Goal: Task Accomplishment & Management: Manage account settings

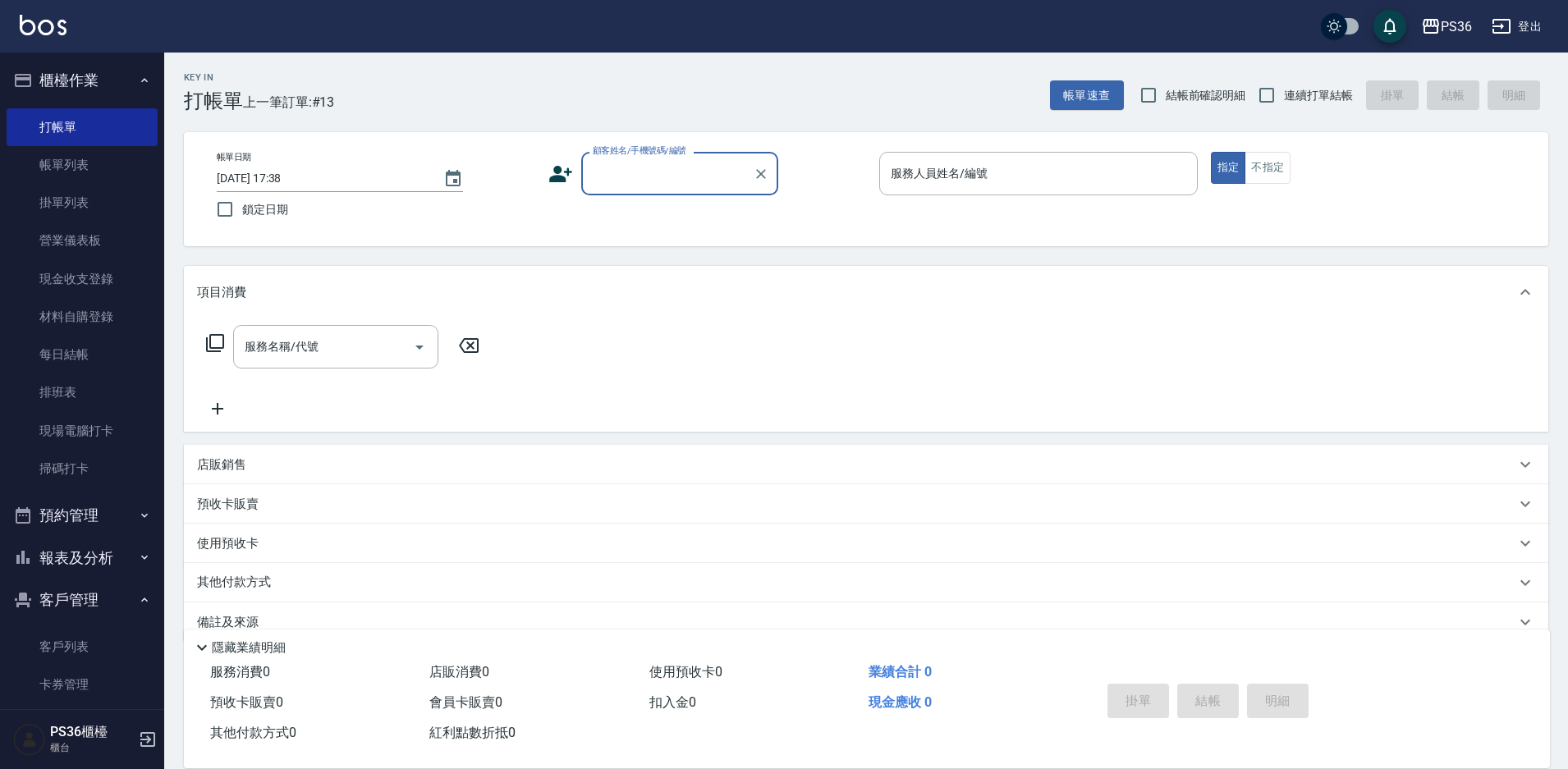
type input "8"
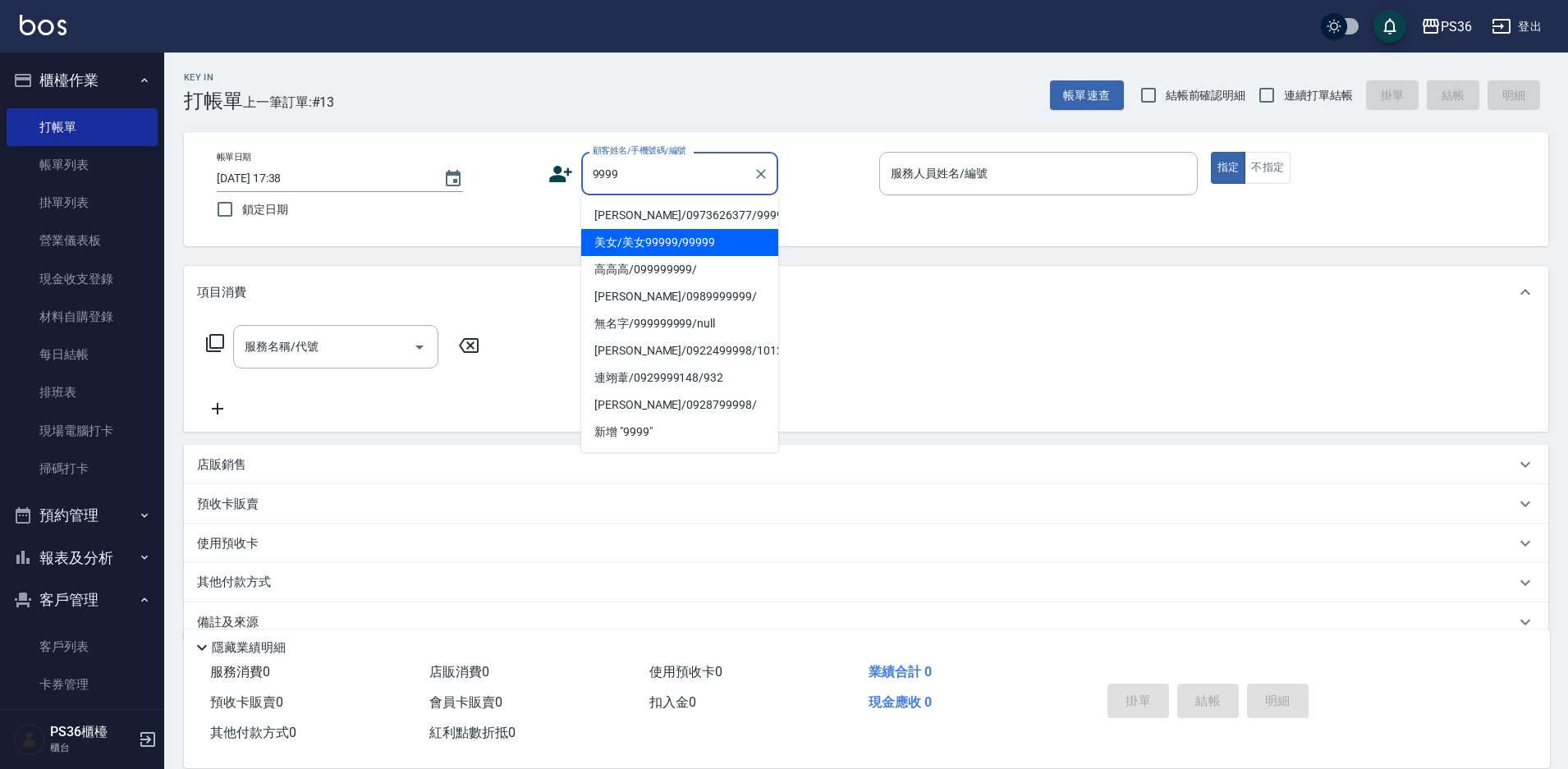
click at [635, 250] on li "美女/美女99999/99999" at bounding box center [679, 242] width 197 height 27
type input "美女/美女99999/99999"
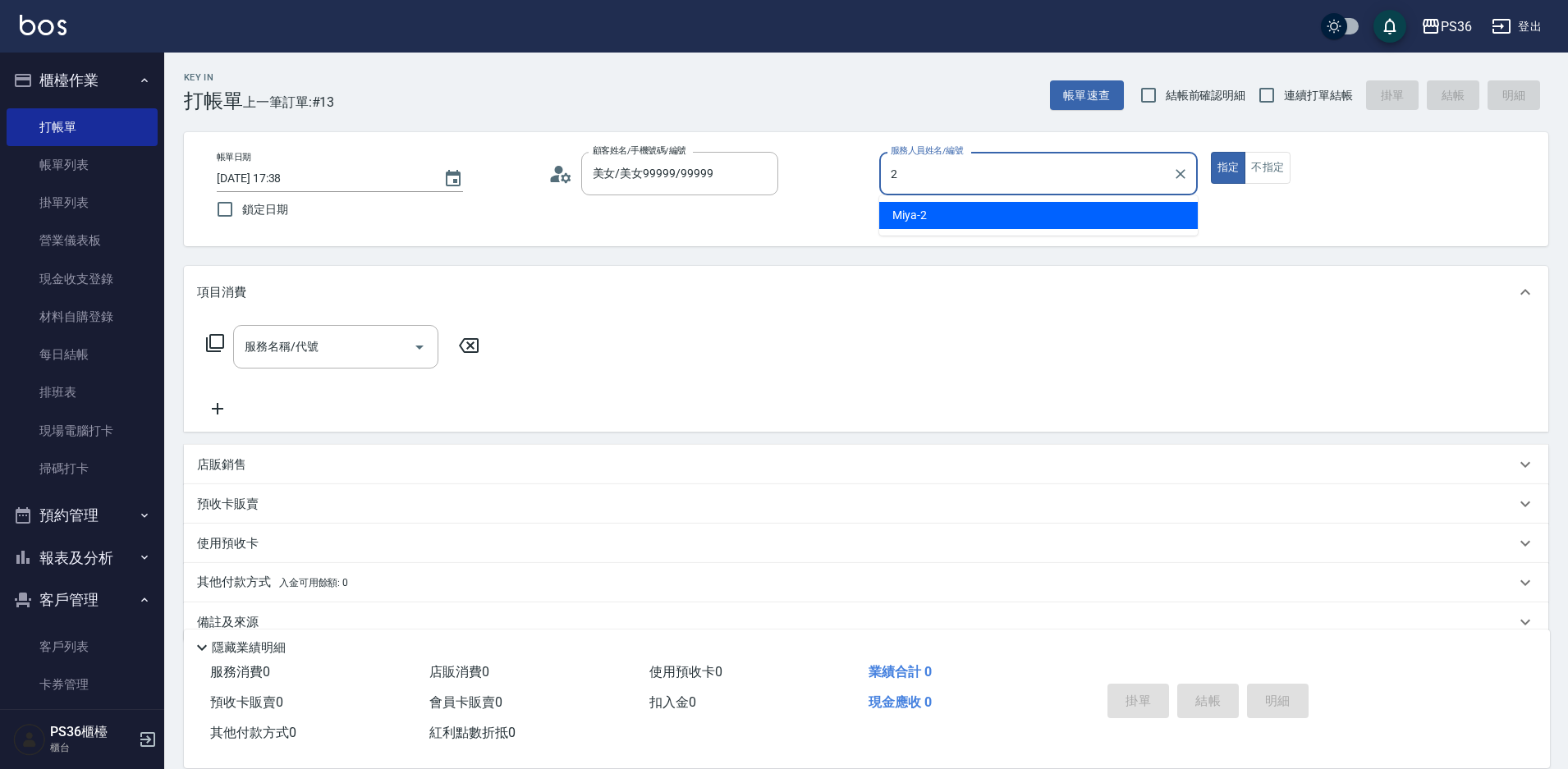
type input "Miya-2"
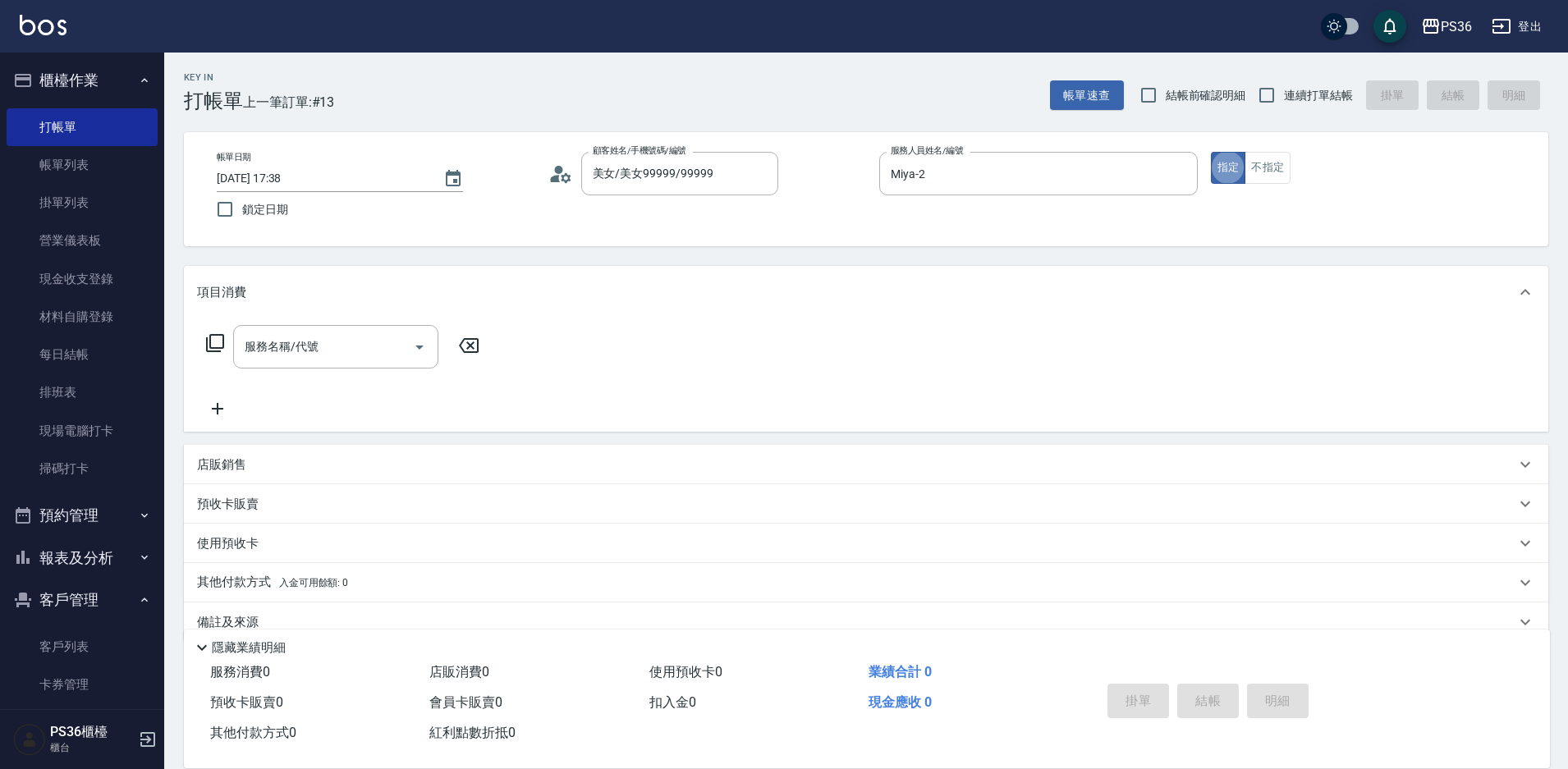
type button "true"
click at [1289, 165] on button "不指定" at bounding box center [1267, 168] width 46 height 32
click at [284, 355] on input "服務名稱/代號" at bounding box center [323, 347] width 166 height 29
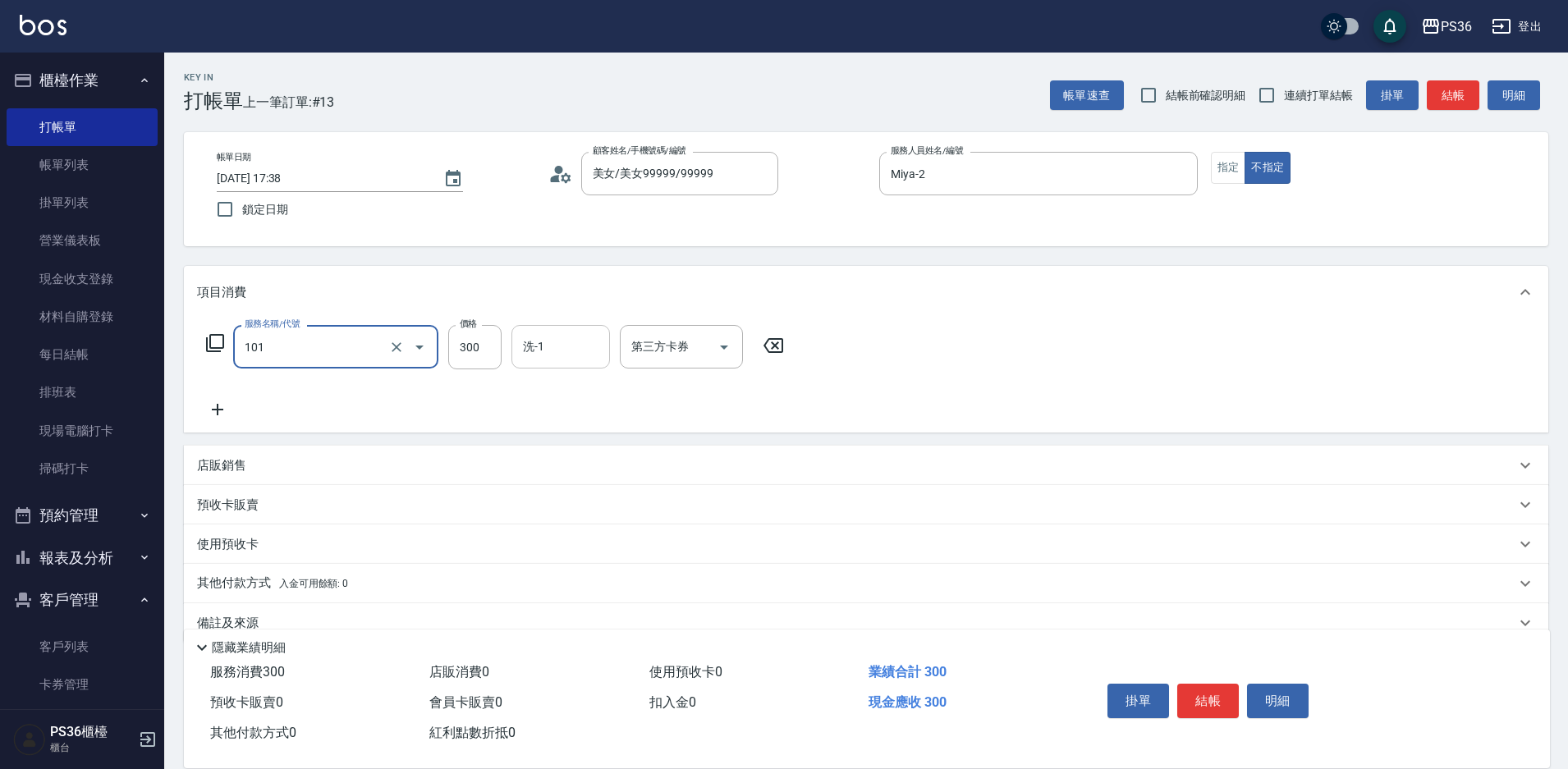
type input "洗髮(101)"
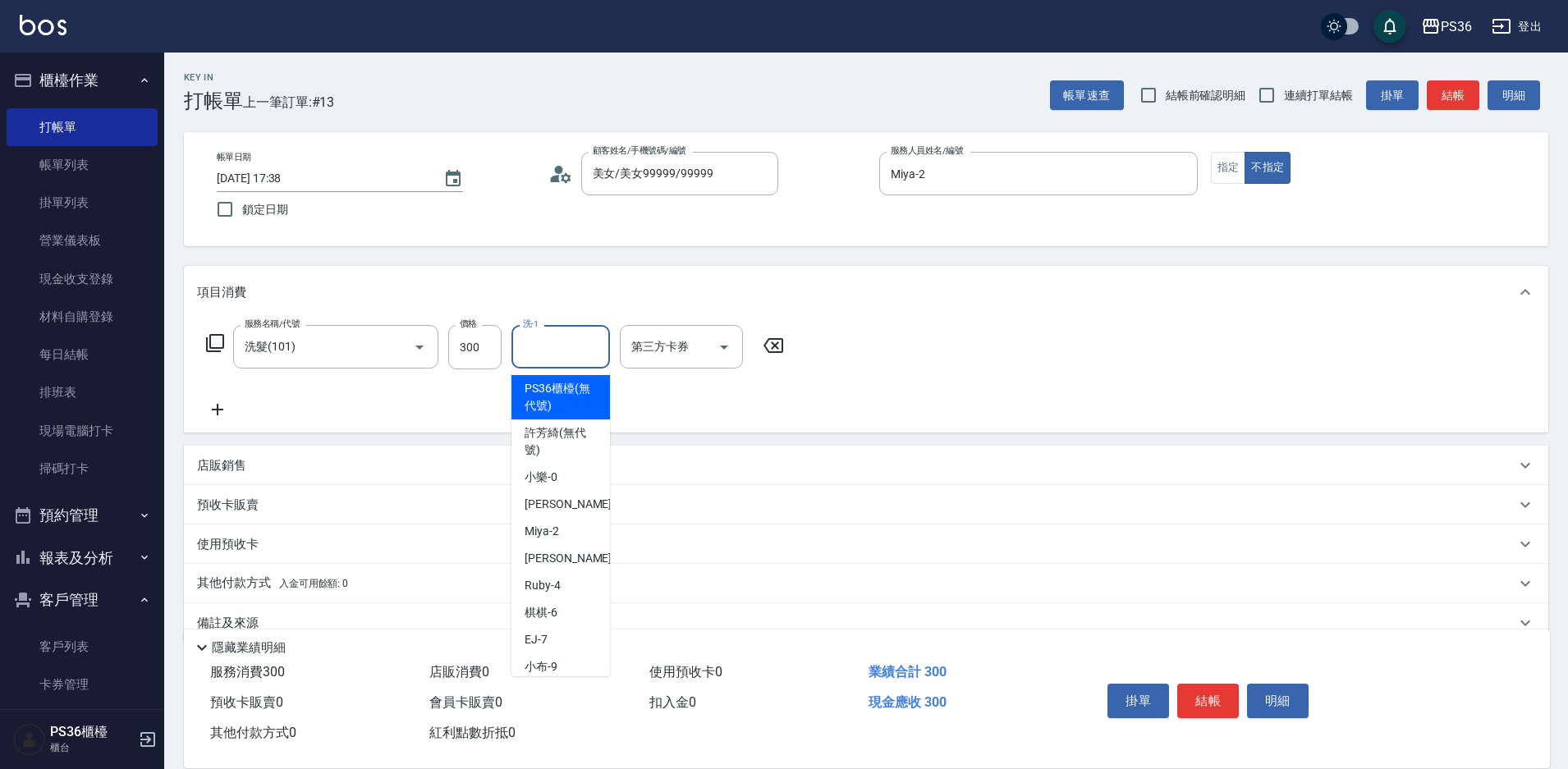
click at [555, 362] on input "洗-1" at bounding box center [560, 347] width 84 height 29
type input "顏亮亮-22"
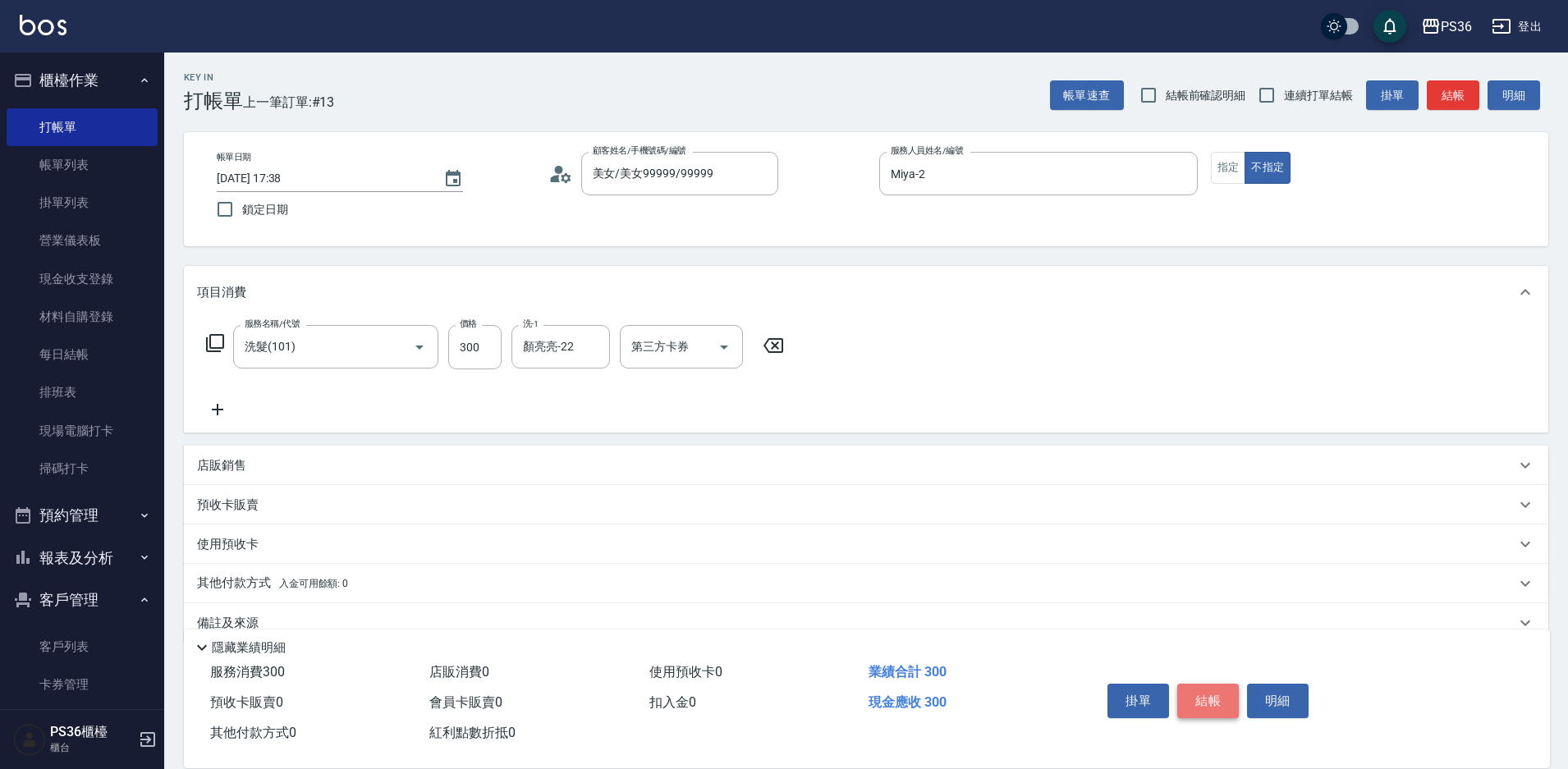
click at [1224, 704] on button "結帳" at bounding box center [1207, 701] width 62 height 35
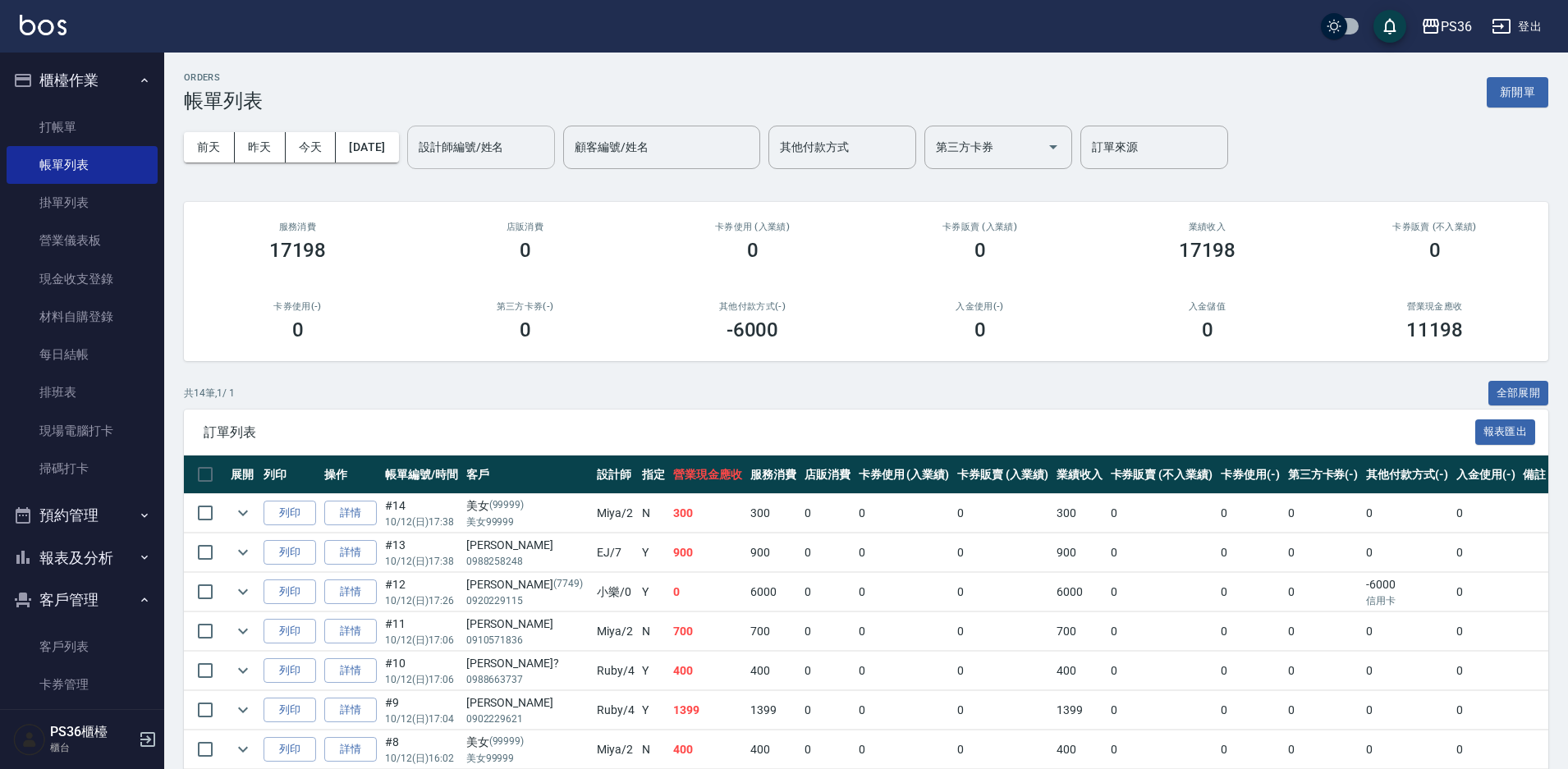
click at [486, 137] on div "設計師編號/姓名 設計師編號/姓名" at bounding box center [481, 147] width 148 height 43
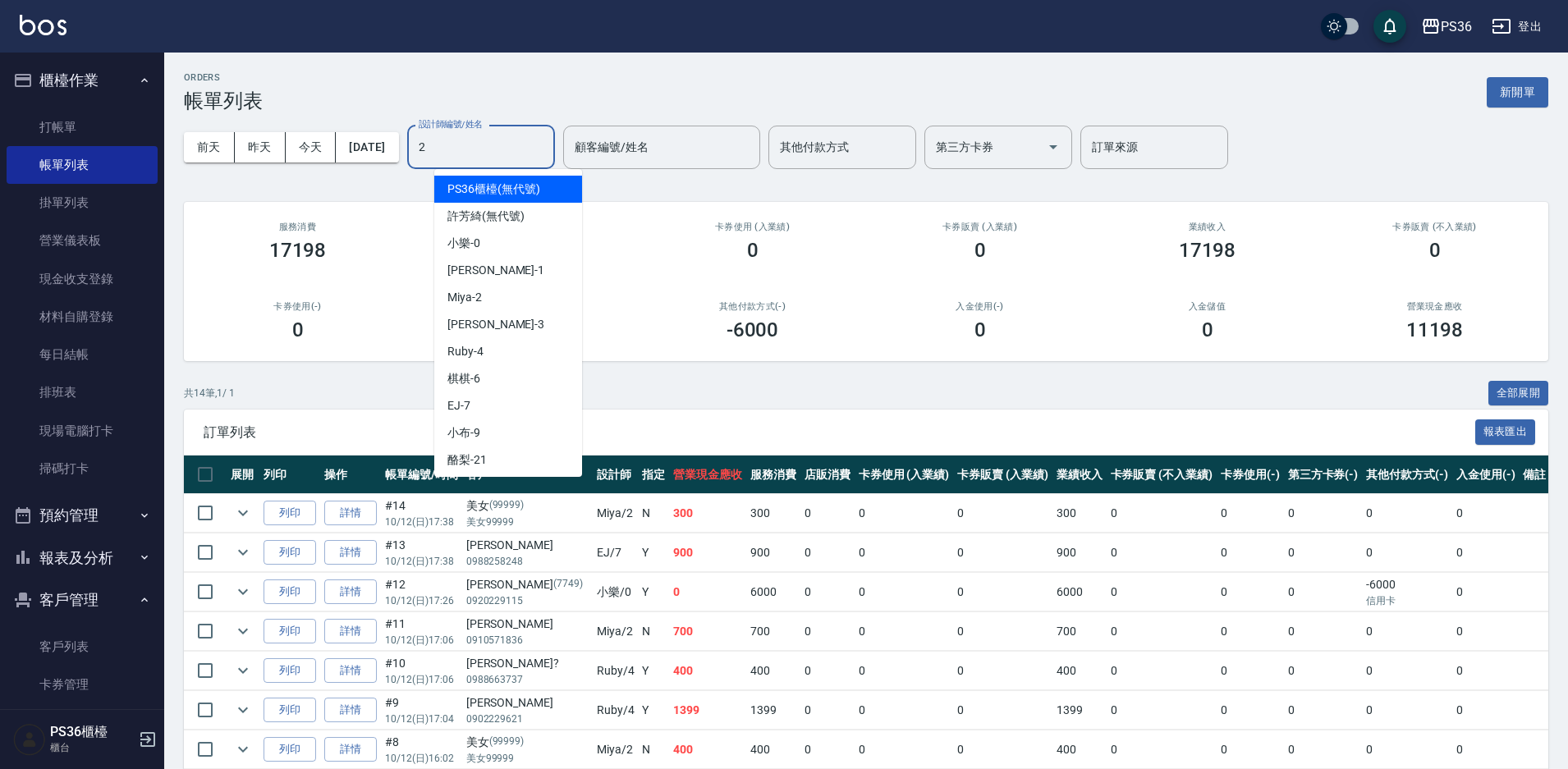
type input "Miya-2"
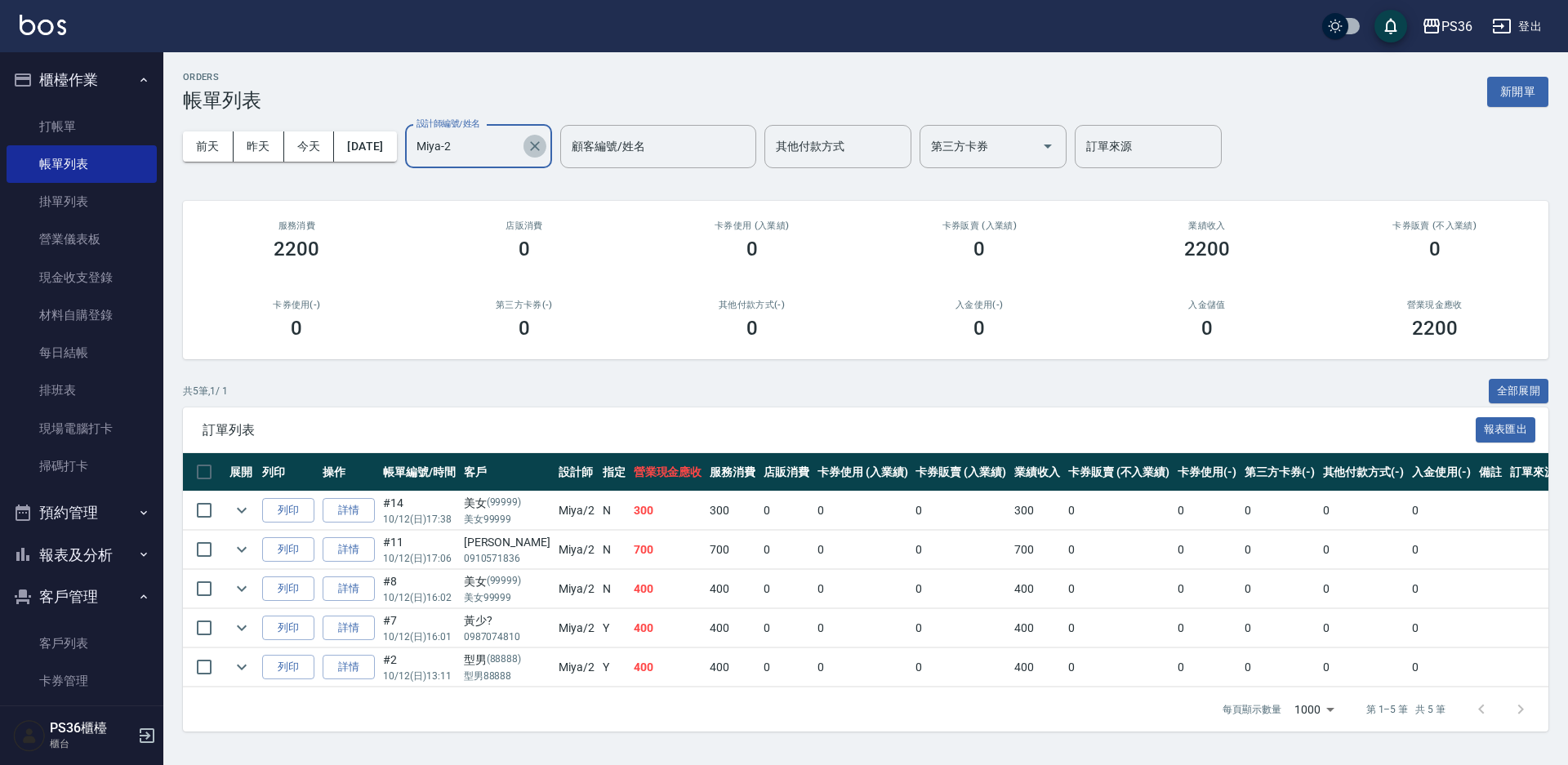
click at [543, 146] on icon "Clear" at bounding box center [534, 146] width 16 height 16
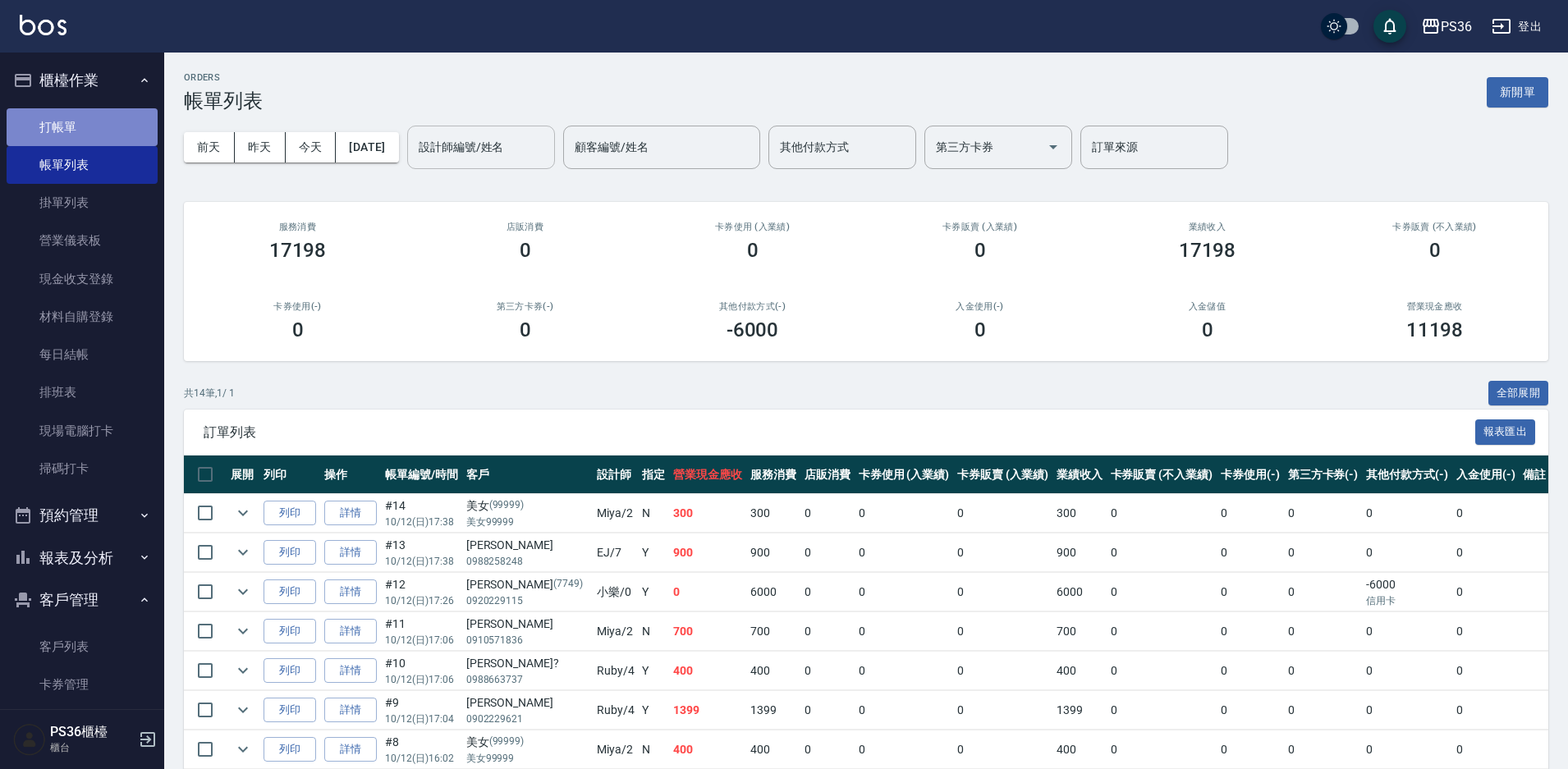
click at [115, 117] on link "打帳單" at bounding box center [82, 127] width 151 height 38
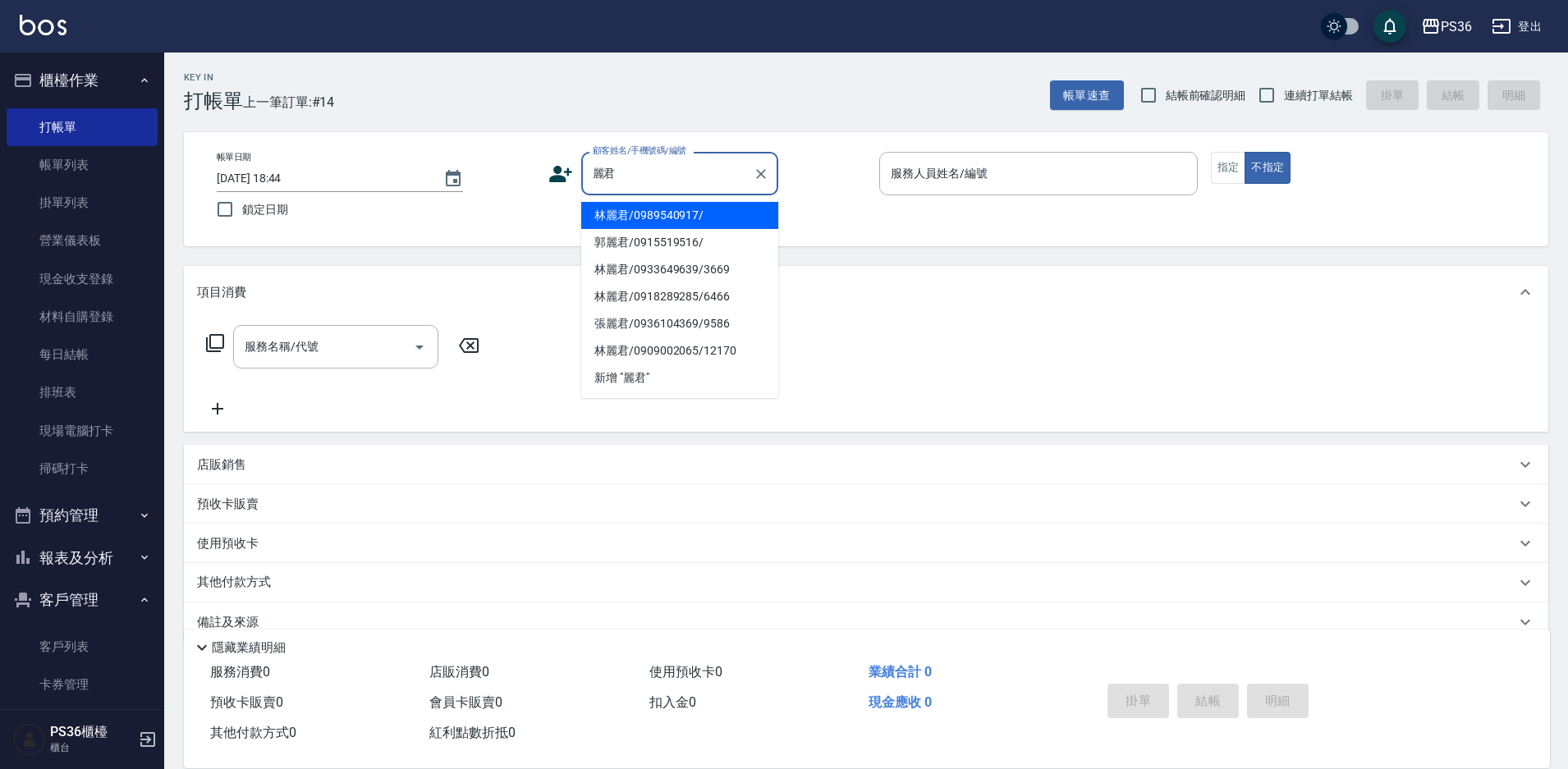
click at [720, 221] on li "林麗君/0989540917/" at bounding box center [679, 215] width 197 height 27
type input "林麗君/0989540917/"
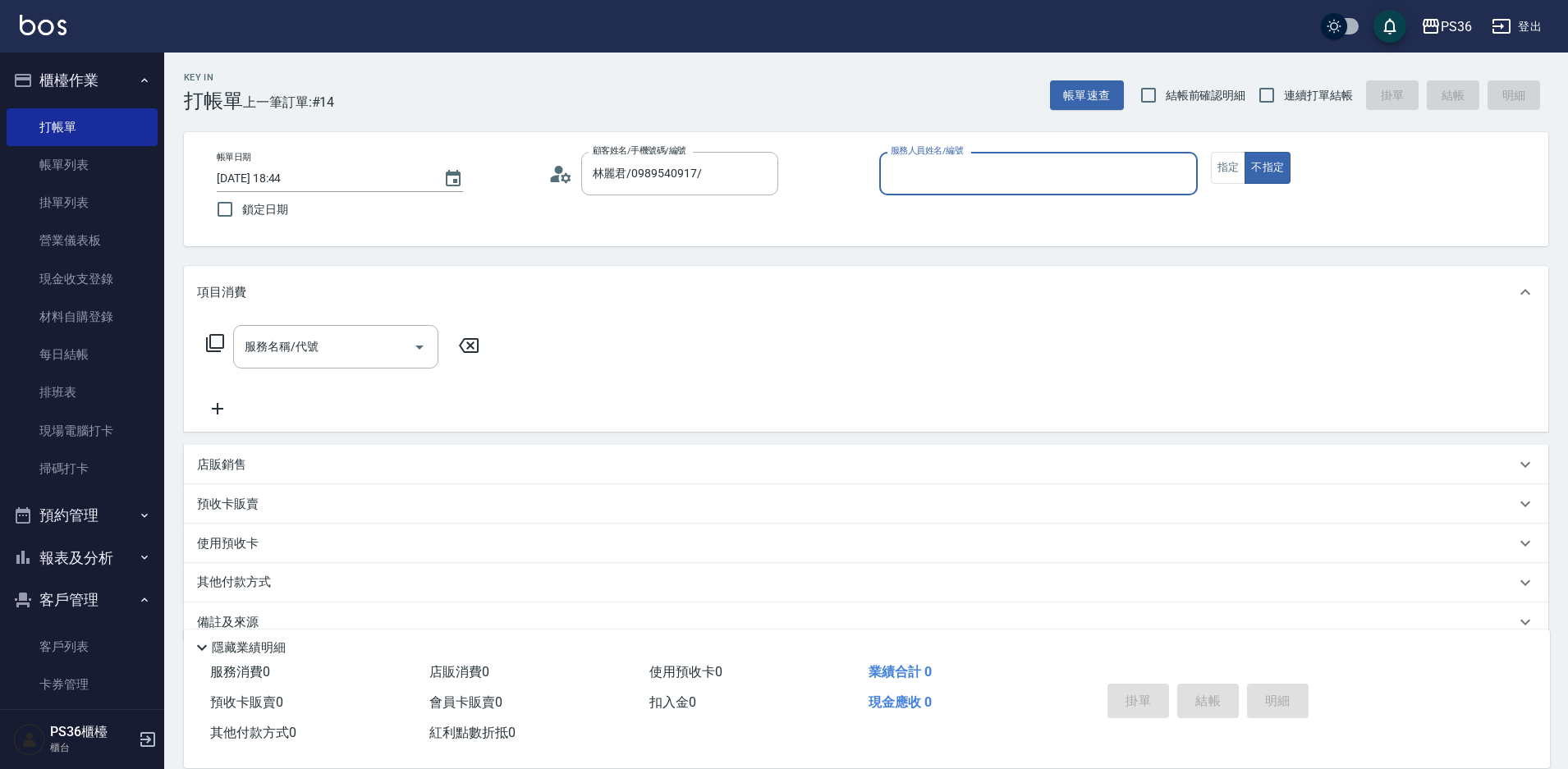
type input "小樂-0"
click at [207, 339] on icon at bounding box center [214, 343] width 18 height 18
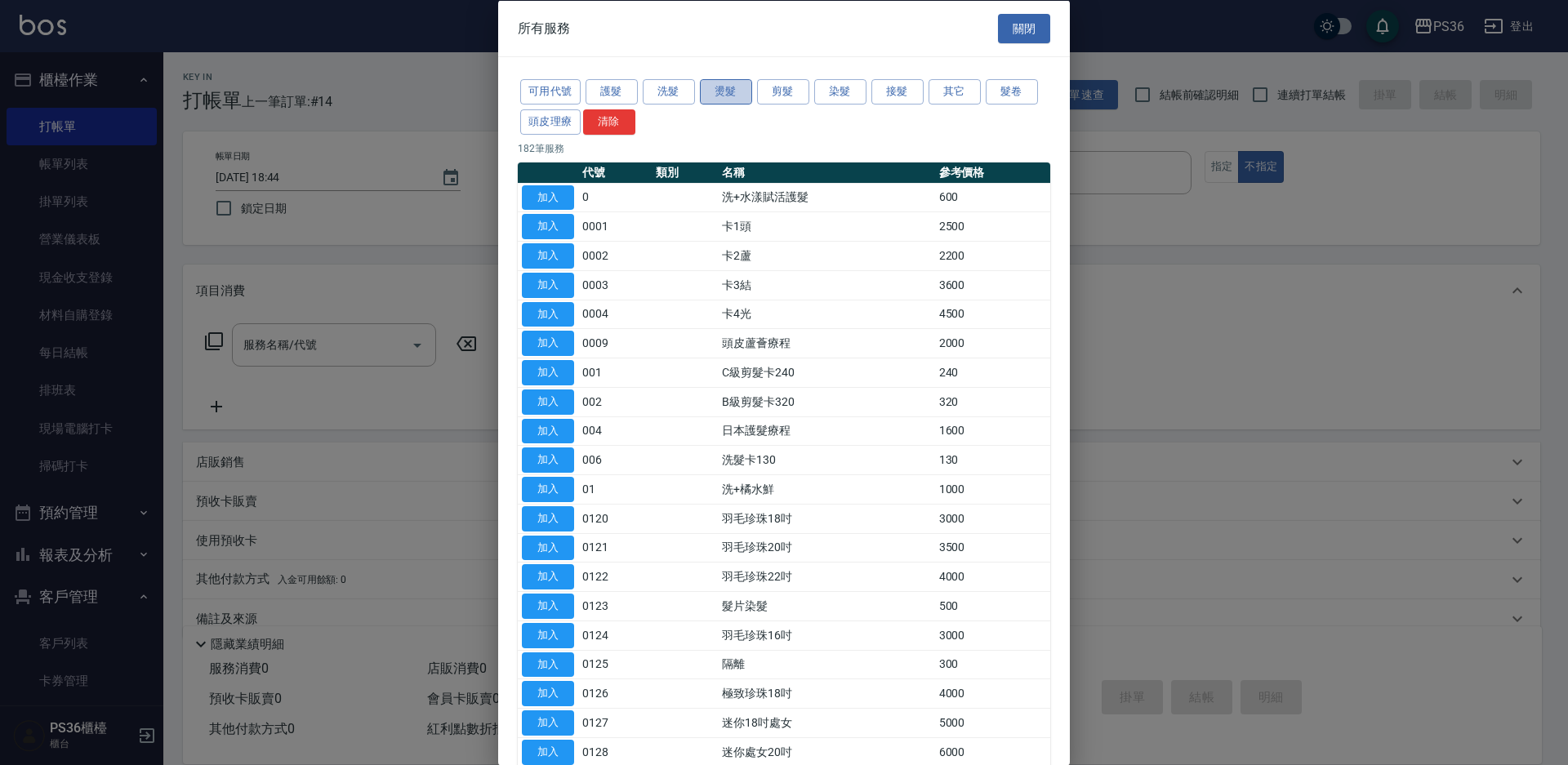
drag, startPoint x: 741, startPoint y: 91, endPoint x: 744, endPoint y: 120, distance: 29.2
click at [741, 90] on button "燙髮" at bounding box center [726, 92] width 52 height 25
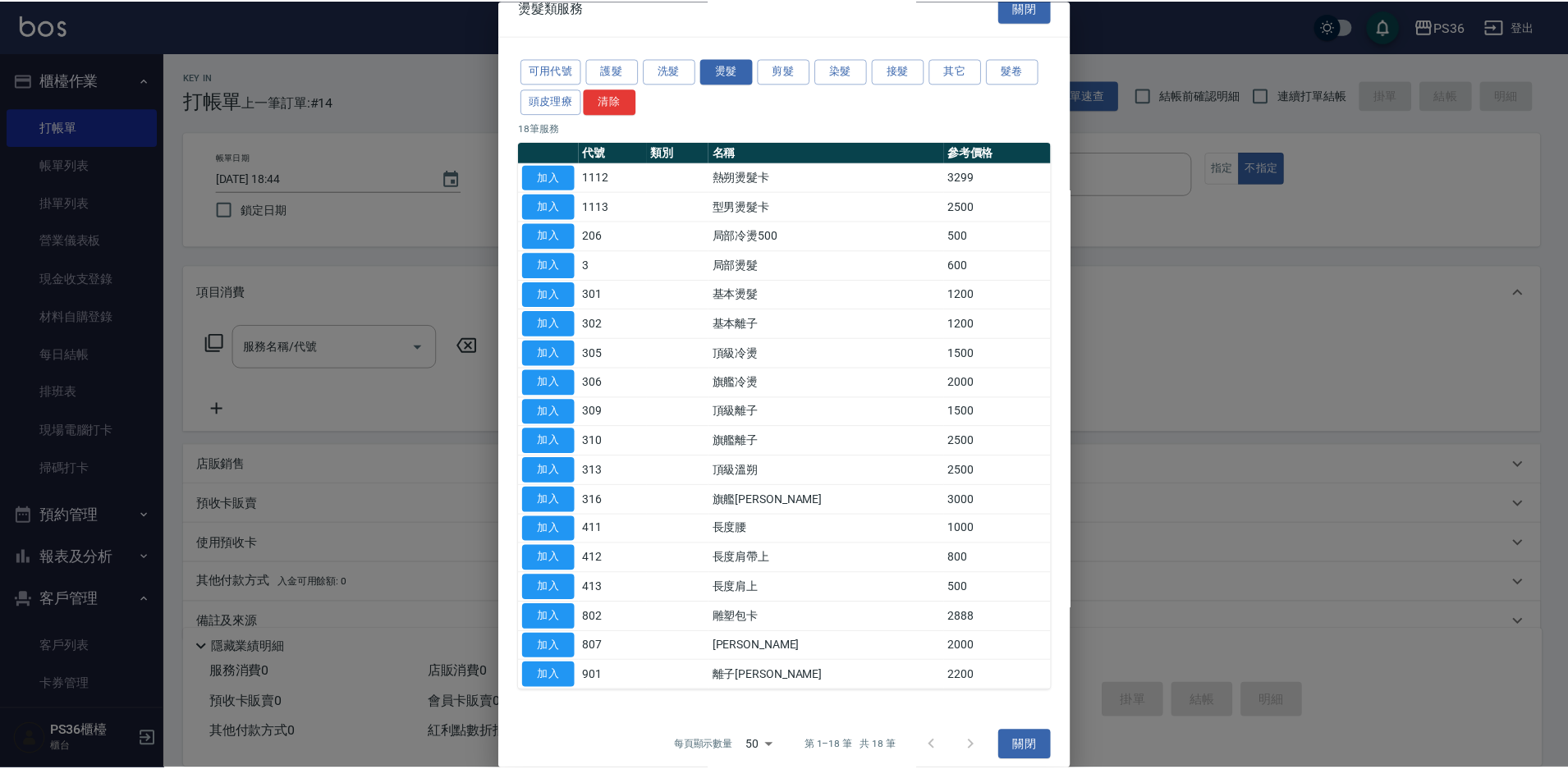
scroll to position [33, 0]
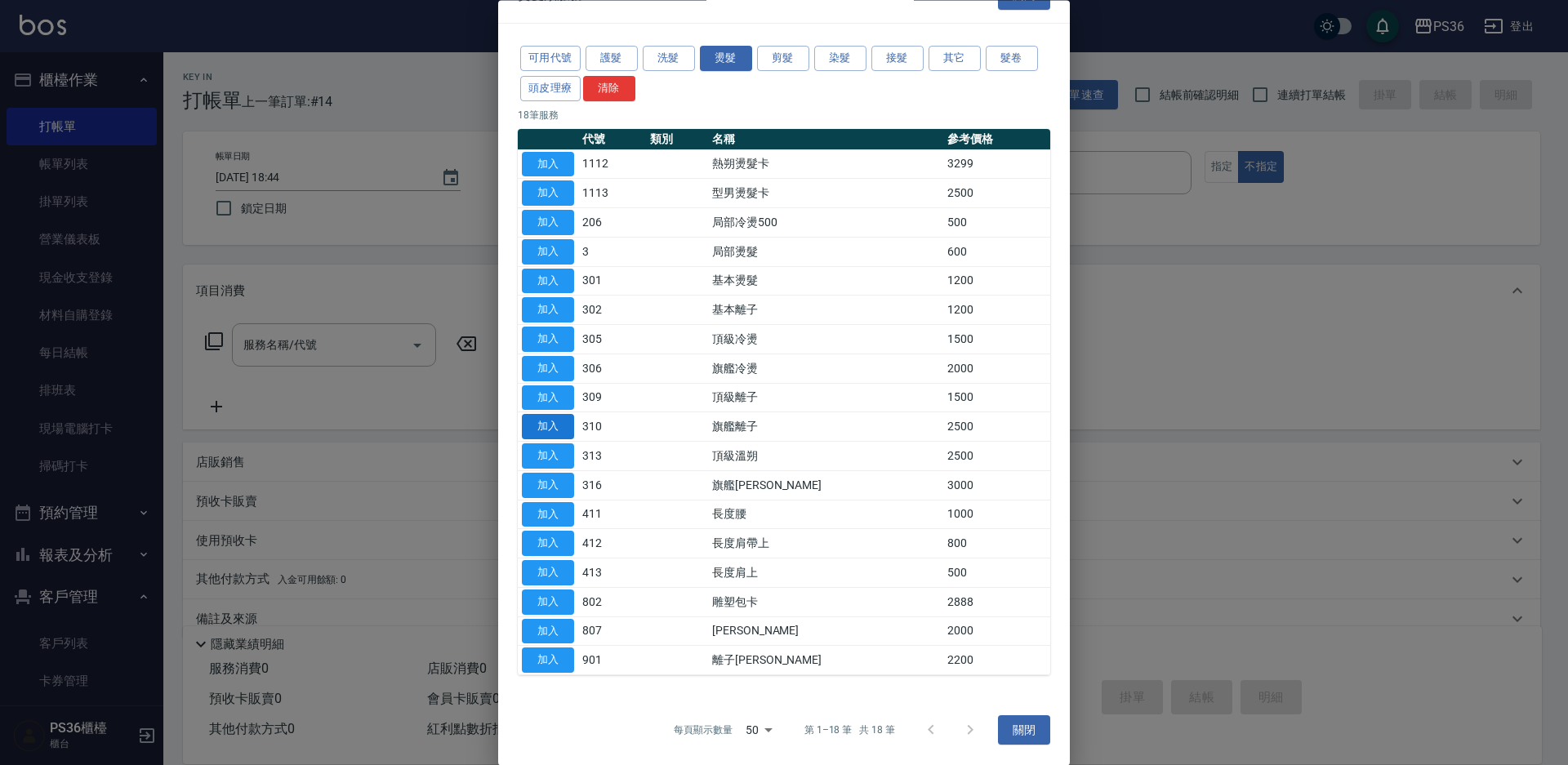
click at [566, 423] on button "加入" at bounding box center [548, 427] width 52 height 25
type input "旗艦離子(310)"
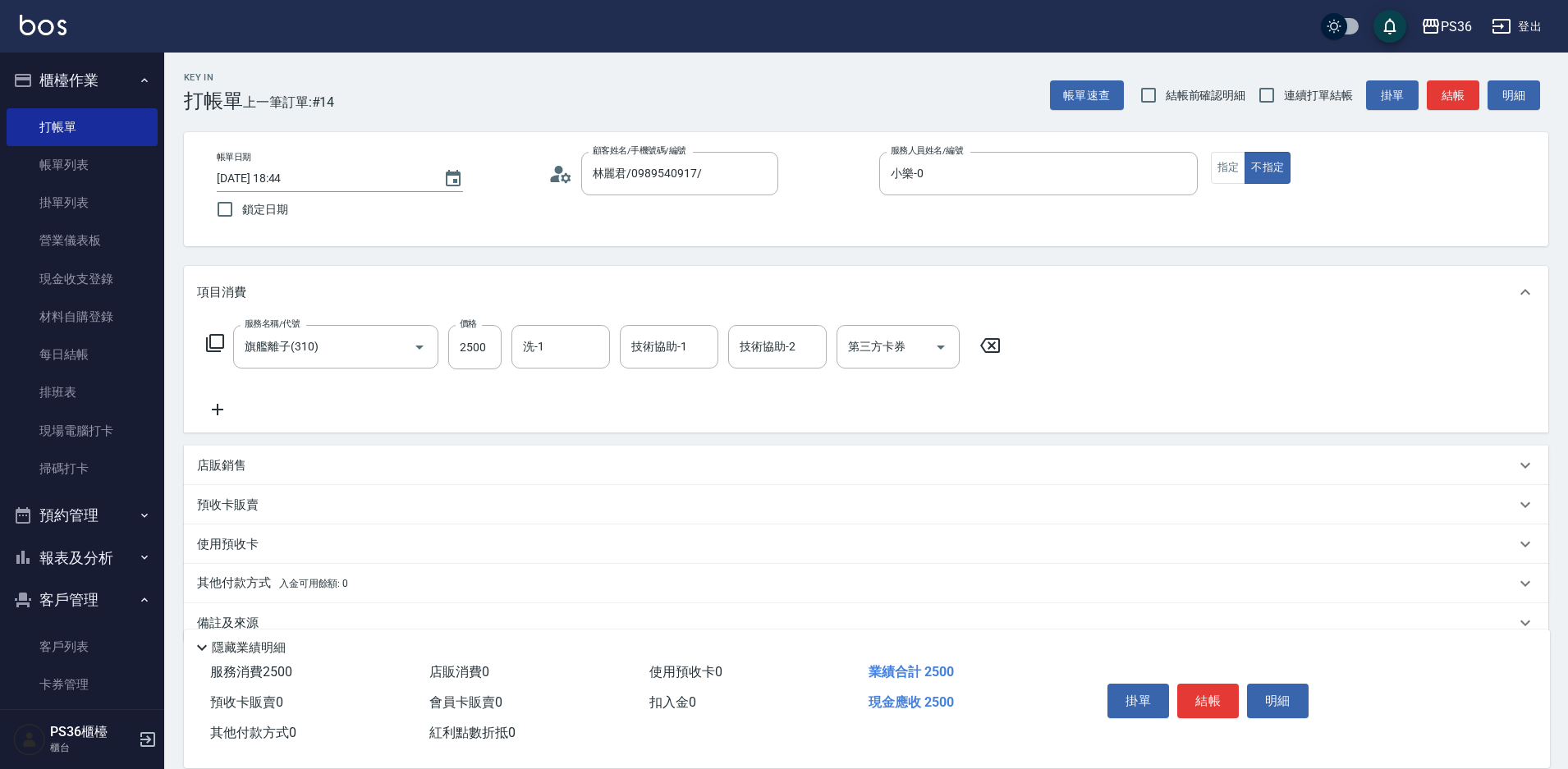
click at [217, 339] on icon at bounding box center [214, 343] width 19 height 19
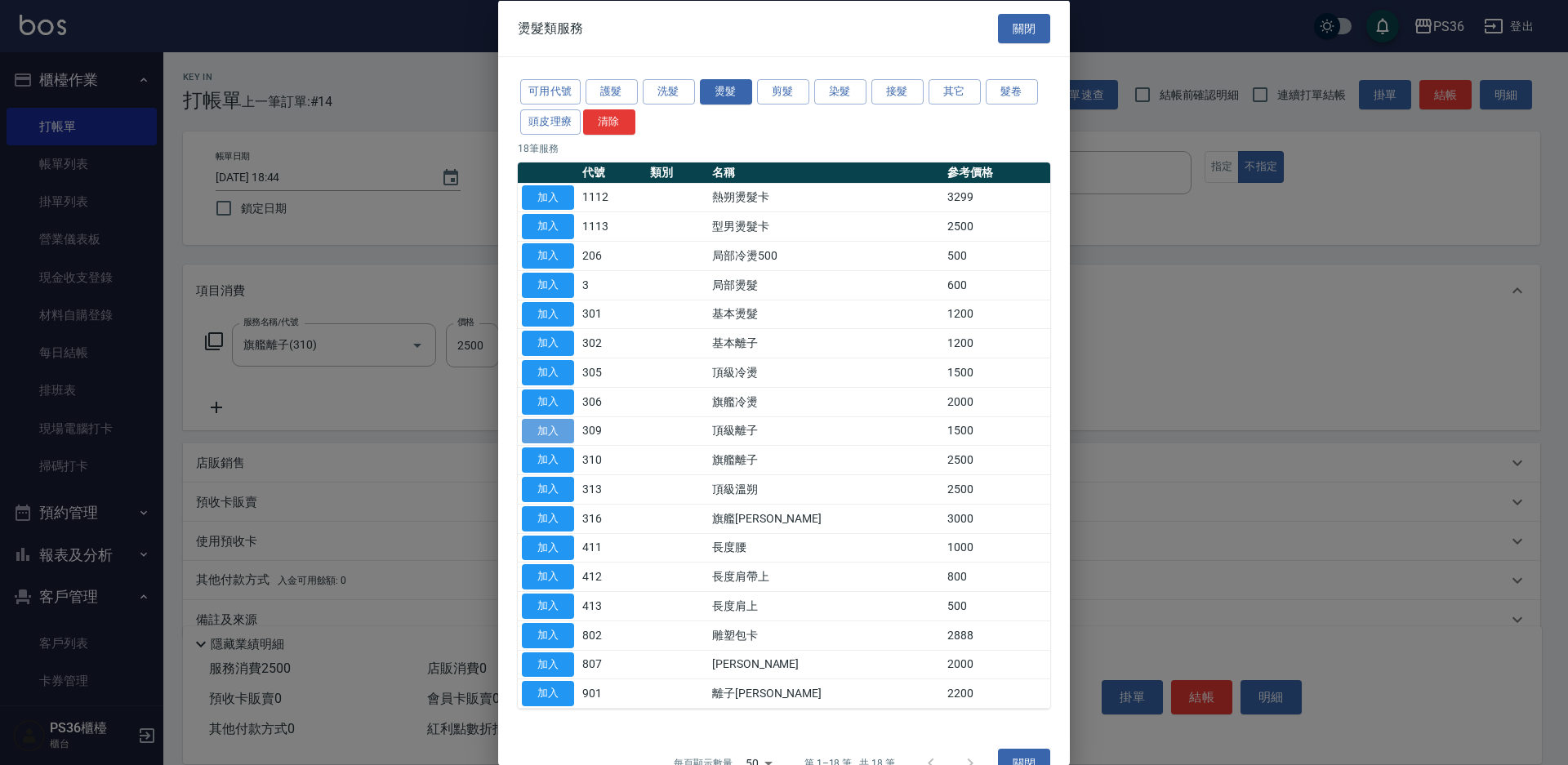
click at [560, 430] on button "加入" at bounding box center [548, 431] width 52 height 25
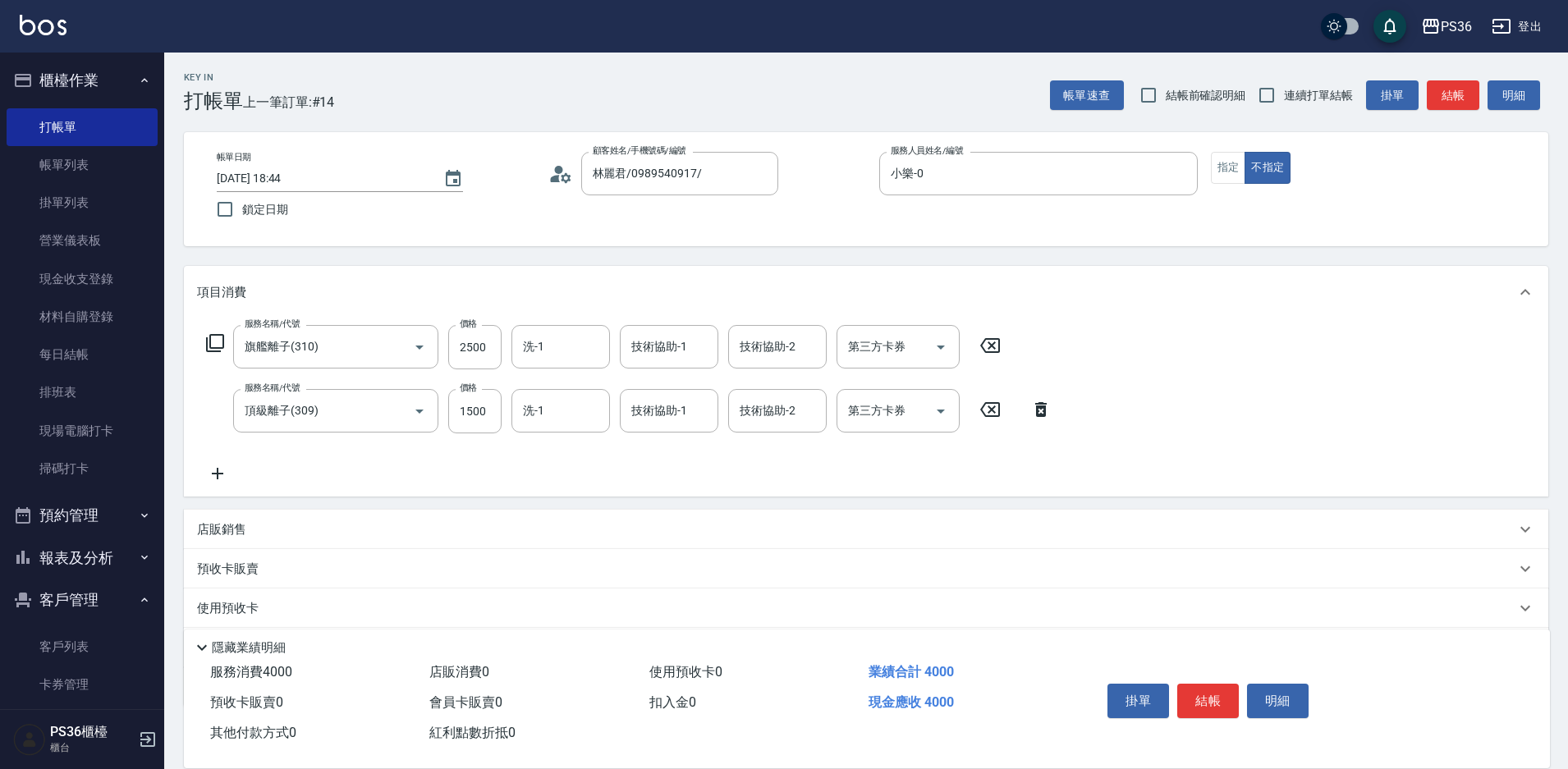
click at [991, 340] on icon at bounding box center [990, 345] width 19 height 14
click at [471, 405] on input "1500" at bounding box center [474, 411] width 53 height 44
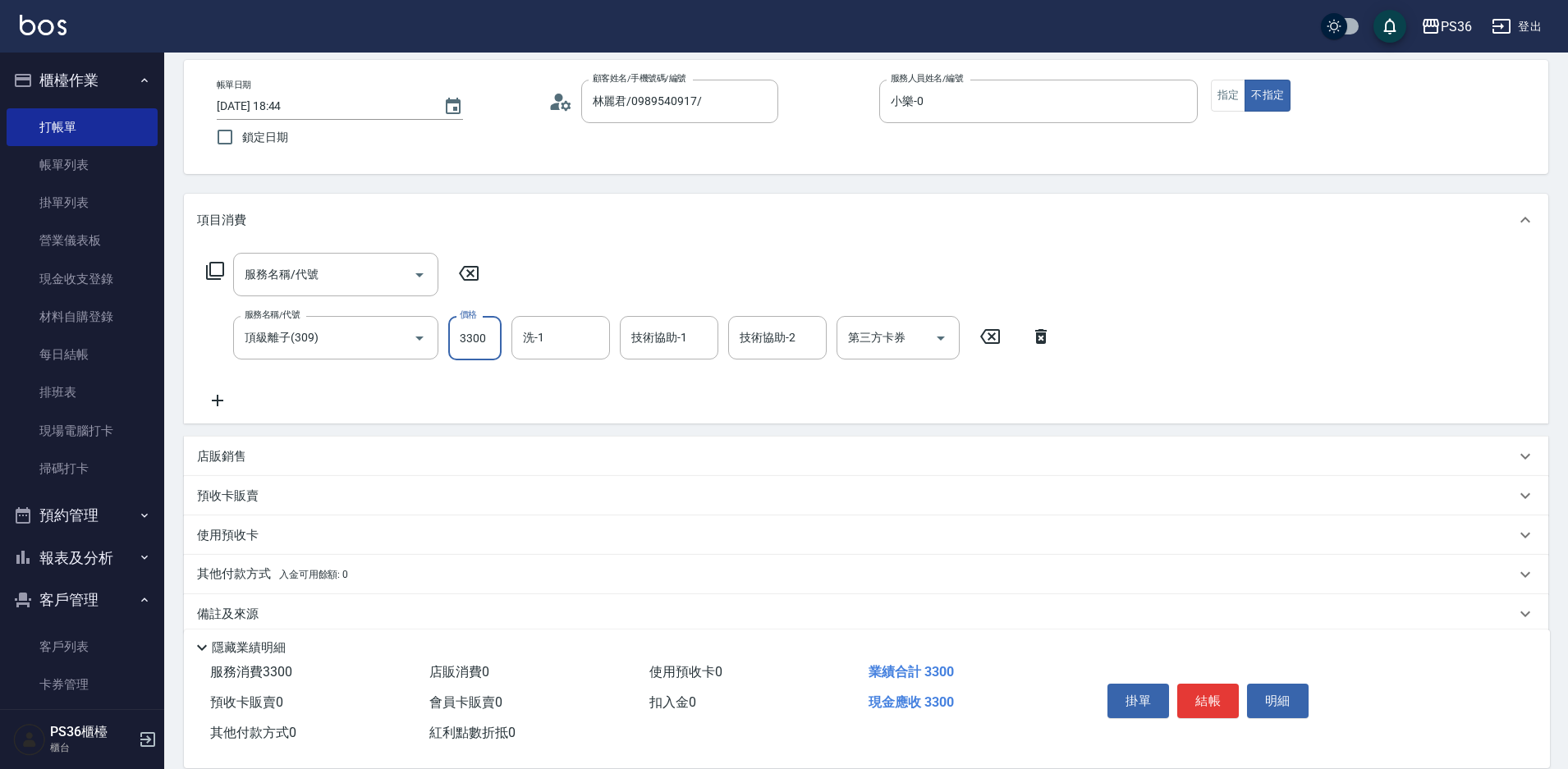
scroll to position [82, 0]
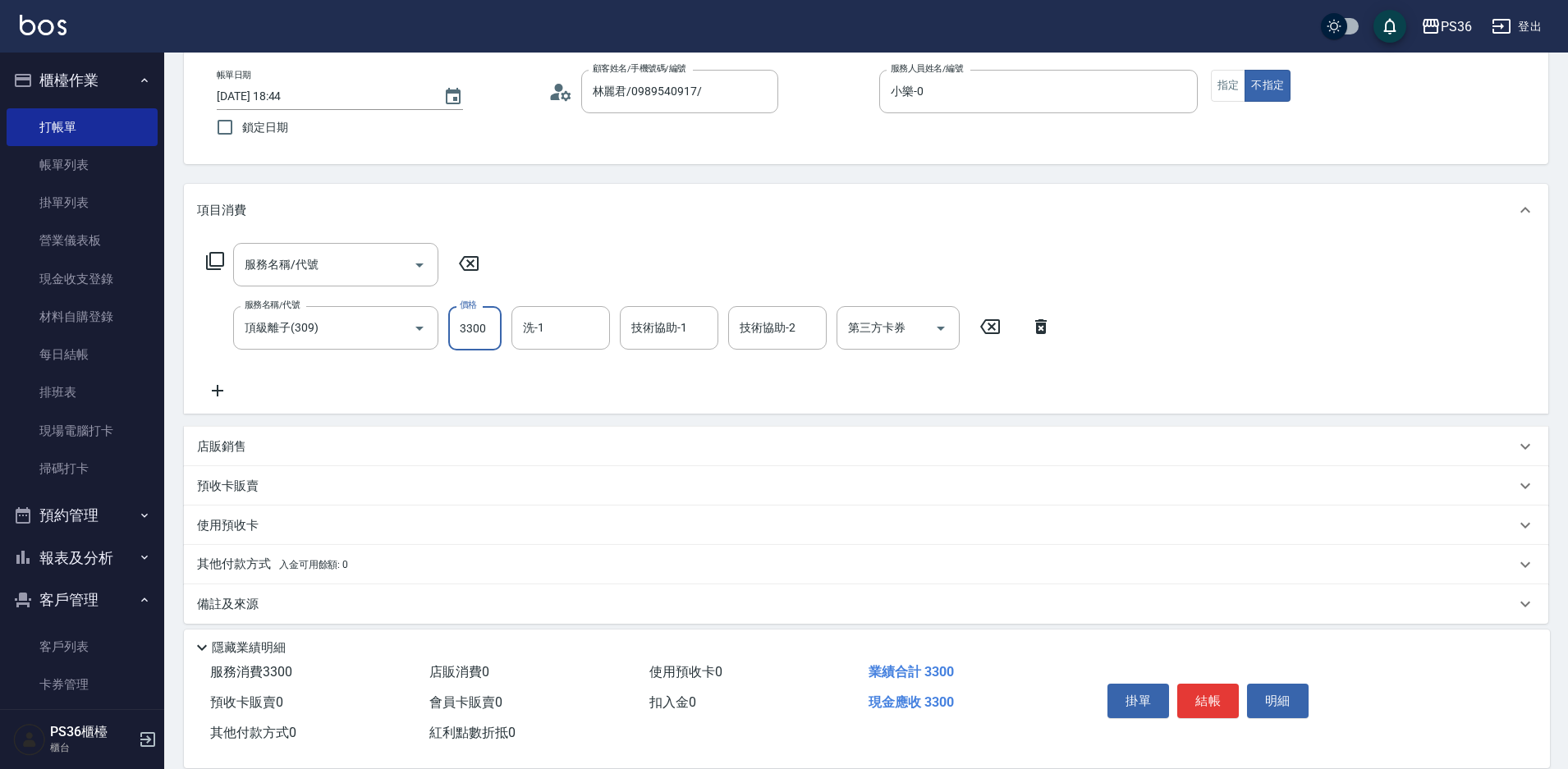
type input "3300"
click at [1220, 105] on div "帳單日期 2025/10/12 18:44 鎖定日期 顧客姓名/手機號碼/編號 林麗君/0989540917/ 顧客姓名/手機號碼/編號 服務人員姓名/編號 …" at bounding box center [865, 107] width 1325 height 75
click at [1219, 84] on button "指定" at bounding box center [1228, 86] width 36 height 32
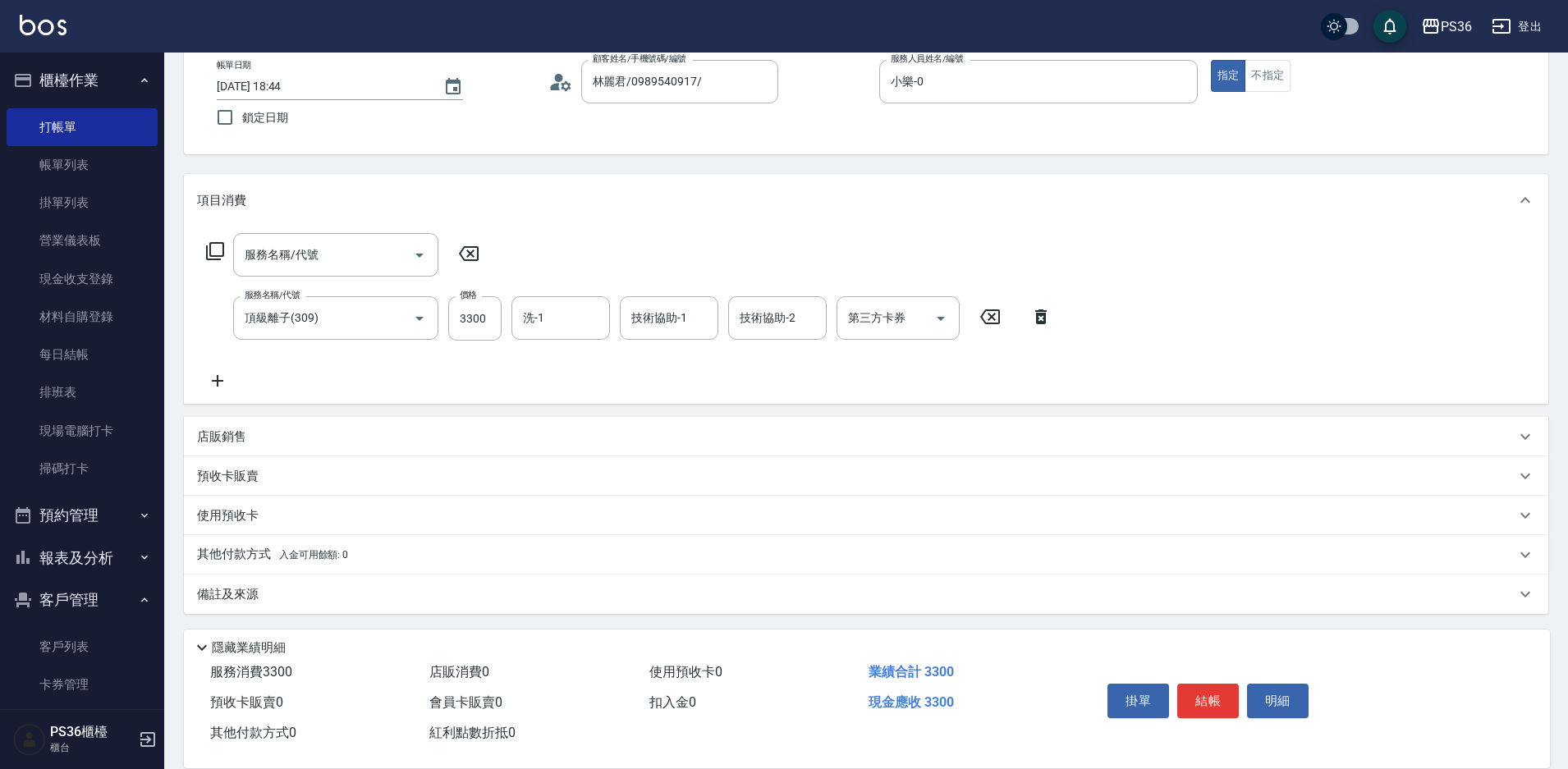
scroll to position [94, 0]
click at [252, 550] on p "其他付款方式 入金可用餘額: 0" at bounding box center [273, 552] width 151 height 18
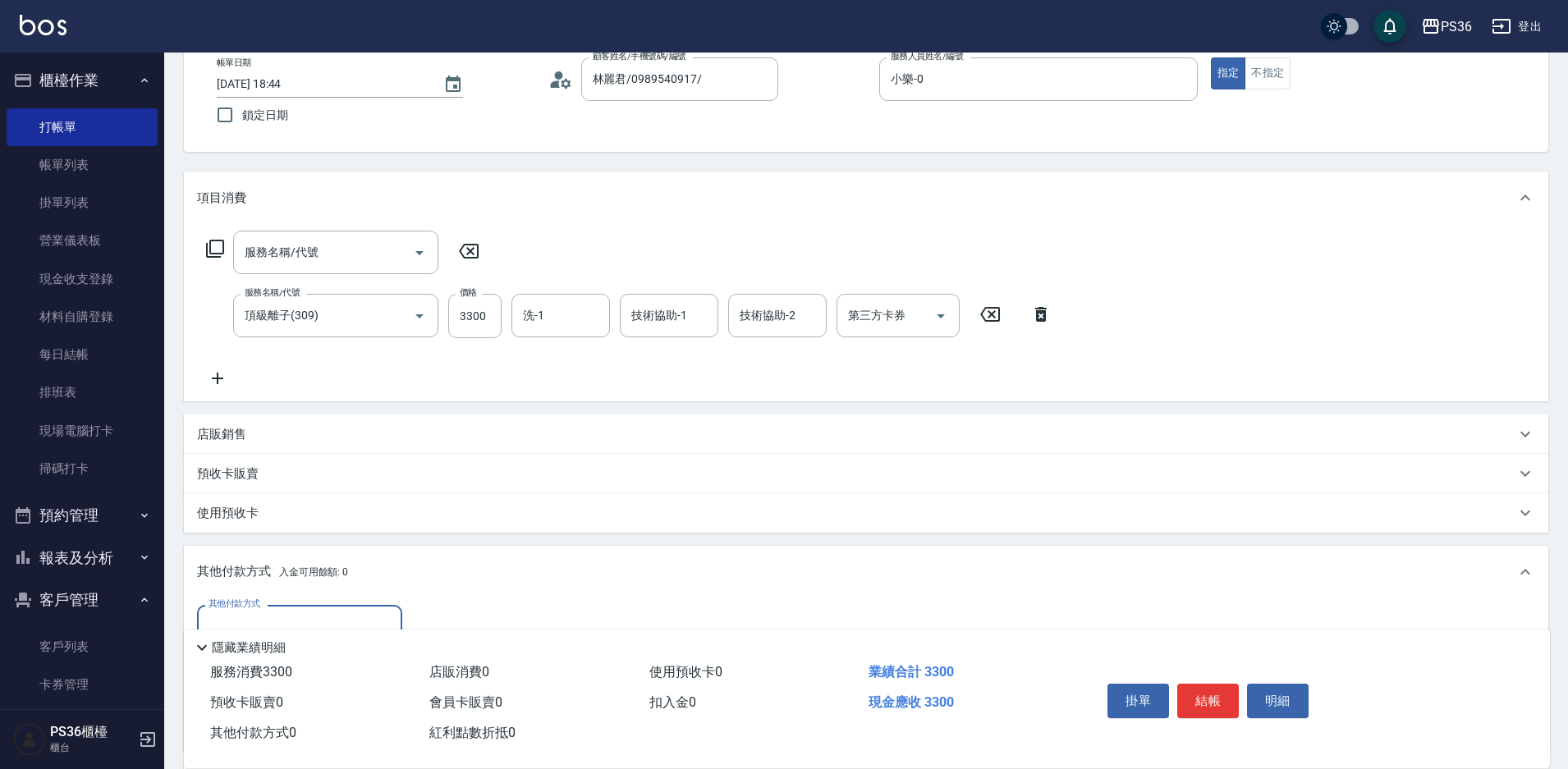
scroll to position [0, 0]
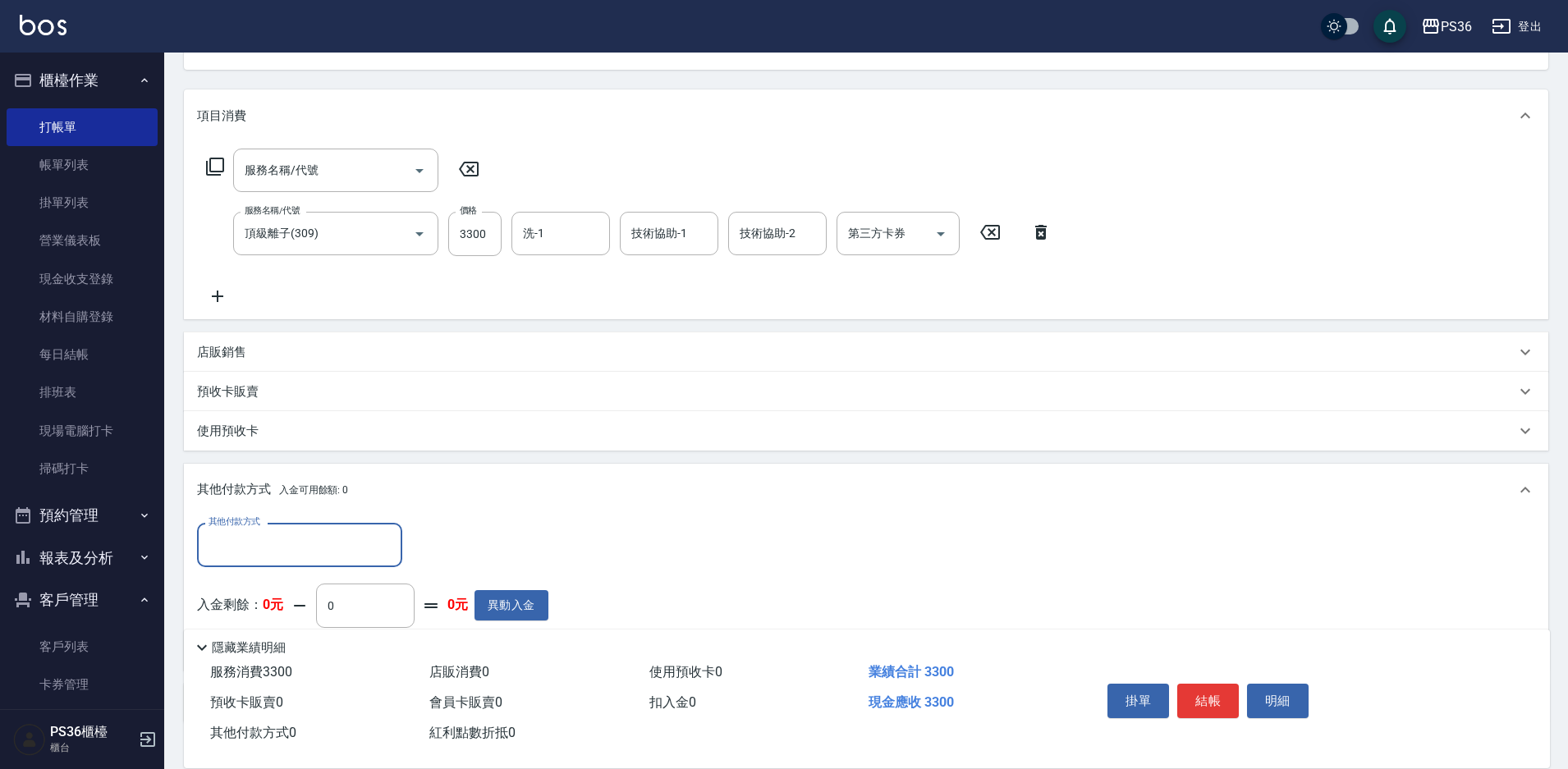
click at [300, 542] on input "其他付款方式" at bounding box center [299, 545] width 190 height 29
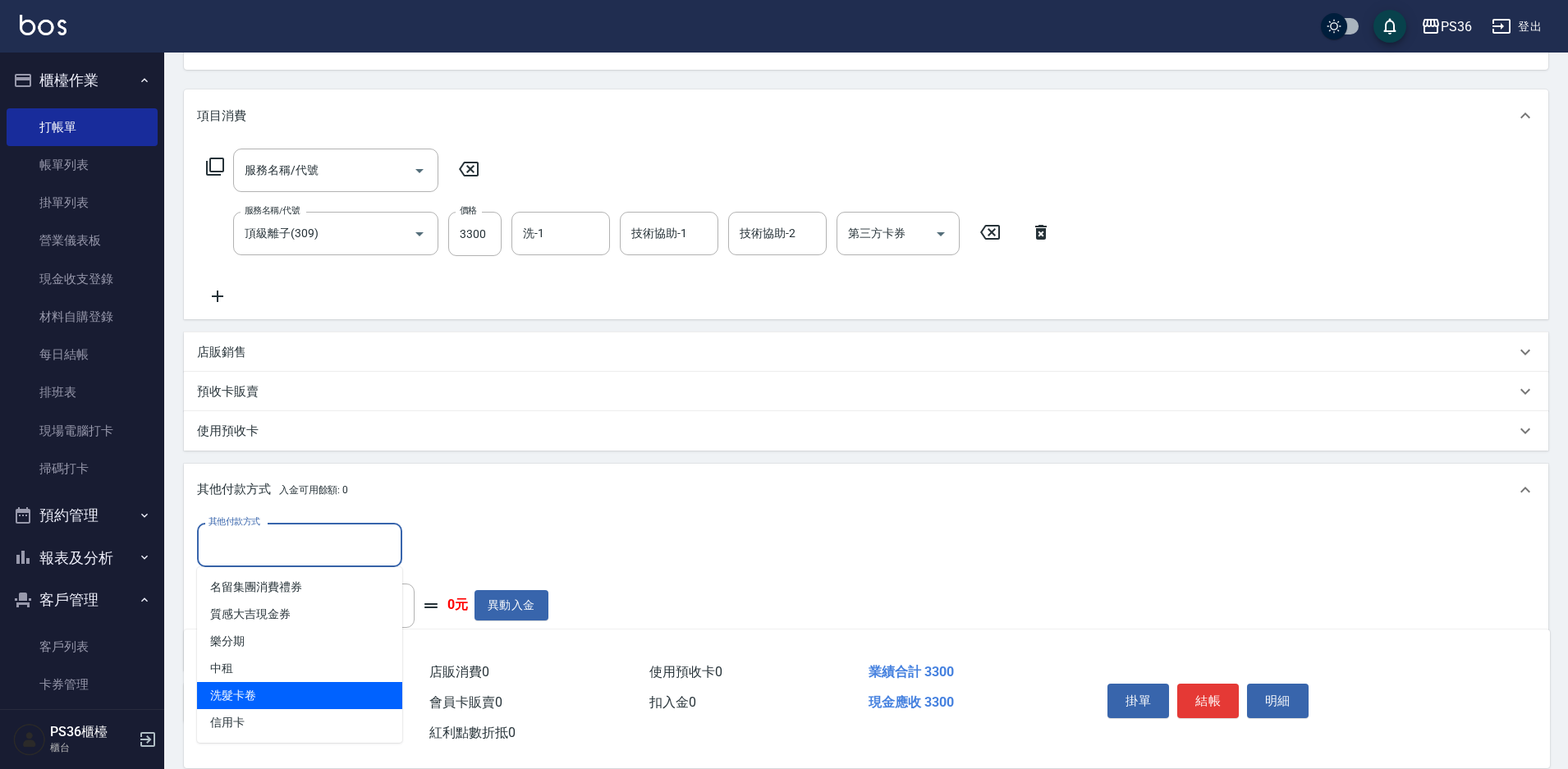
scroll to position [258, 0]
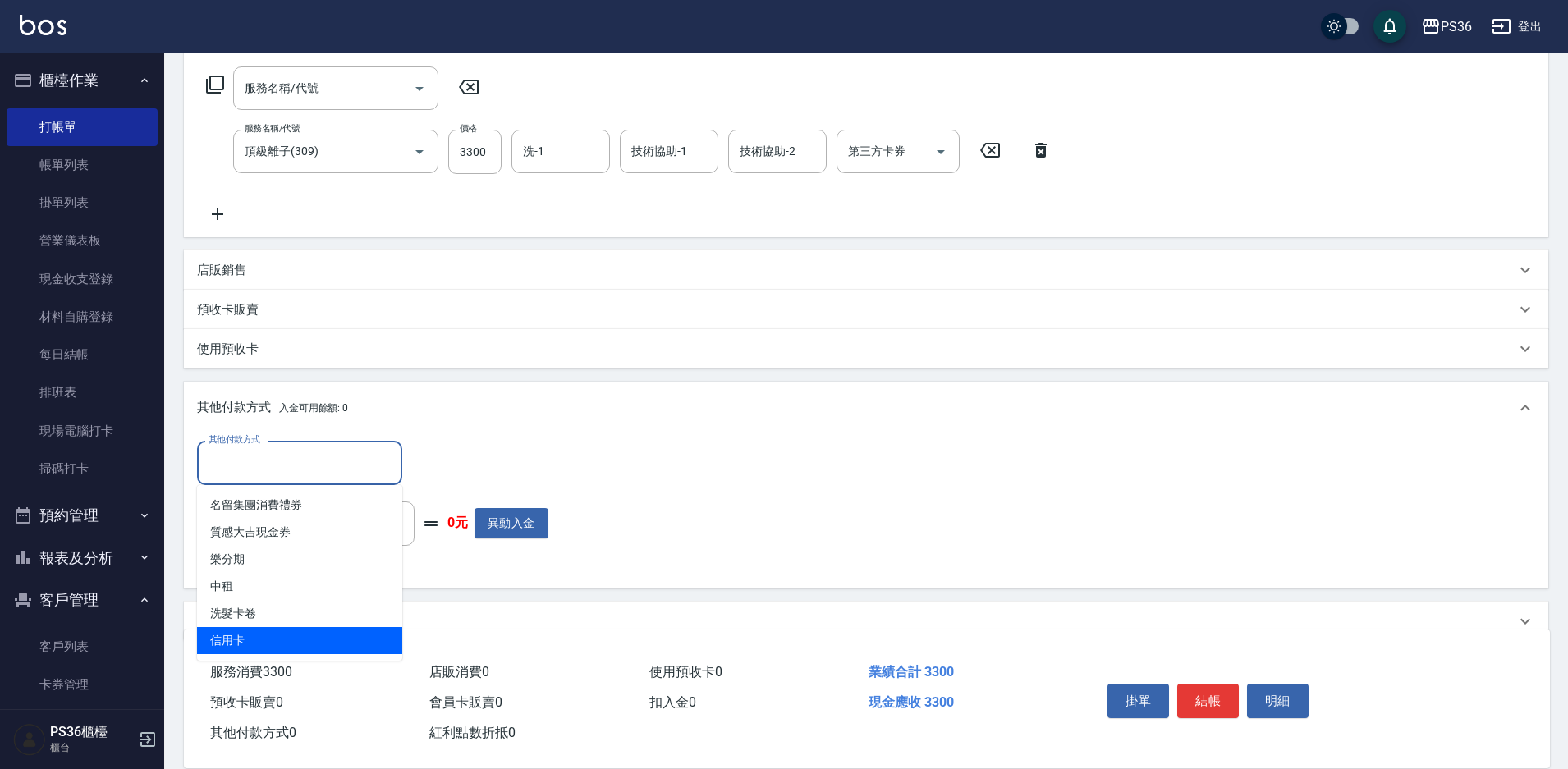
click at [305, 637] on span "信用卡" at bounding box center [300, 641] width 205 height 27
type input "信用卡"
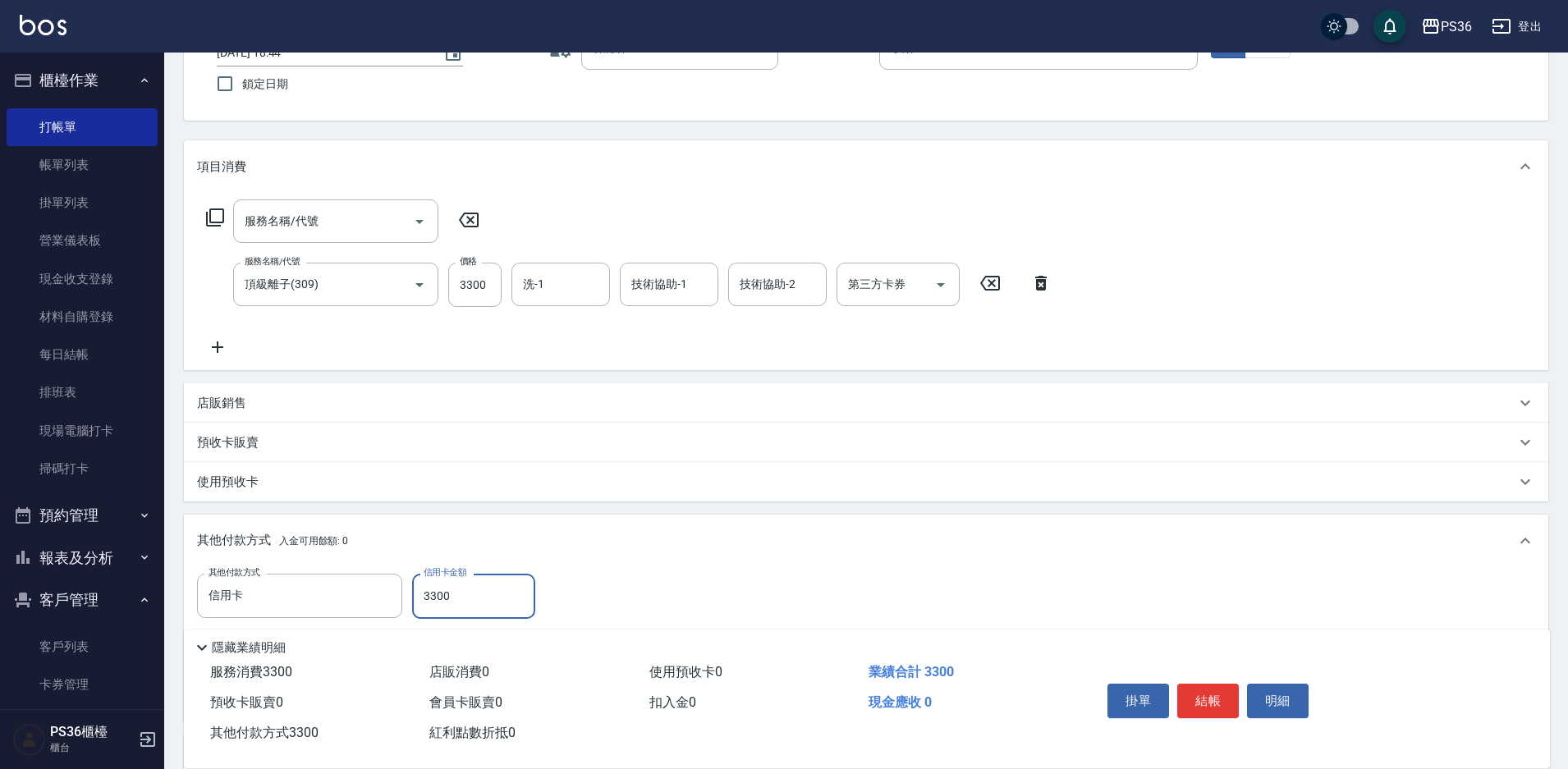
scroll to position [0, 0]
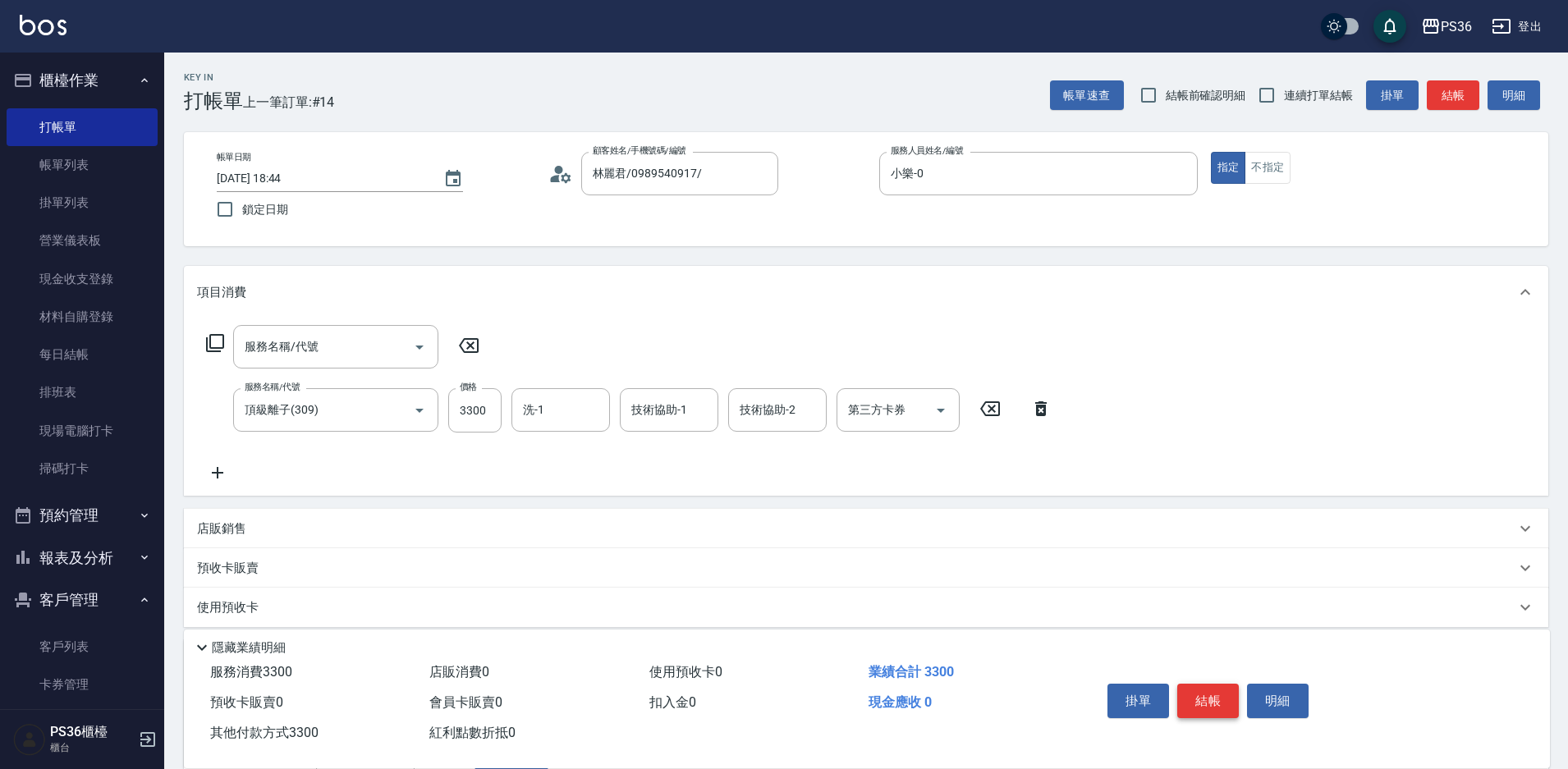
type input "3300"
click at [1210, 703] on button "結帳" at bounding box center [1207, 701] width 62 height 35
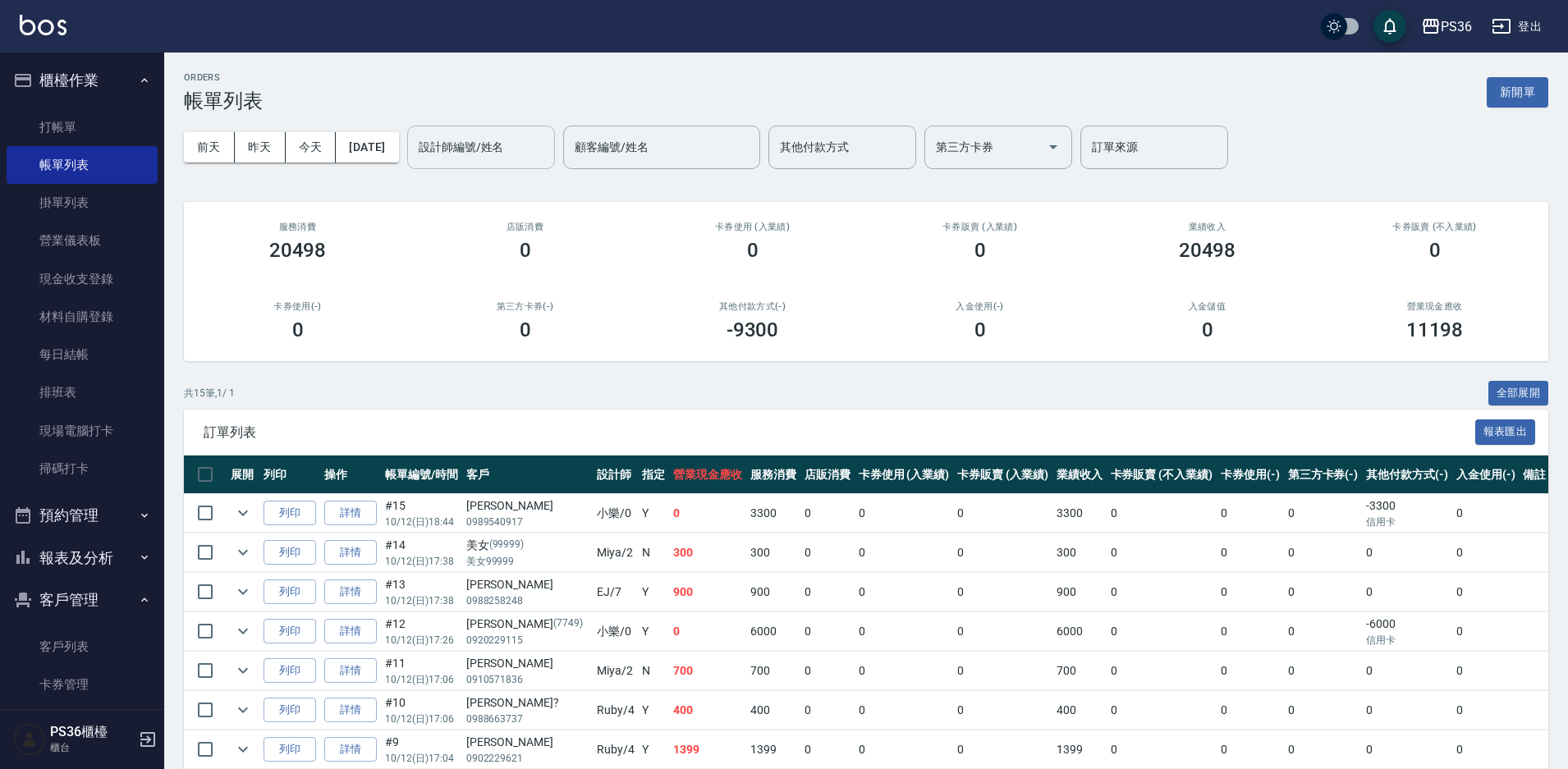
click at [478, 146] on input "設計師編號/姓名" at bounding box center [481, 147] width 133 height 29
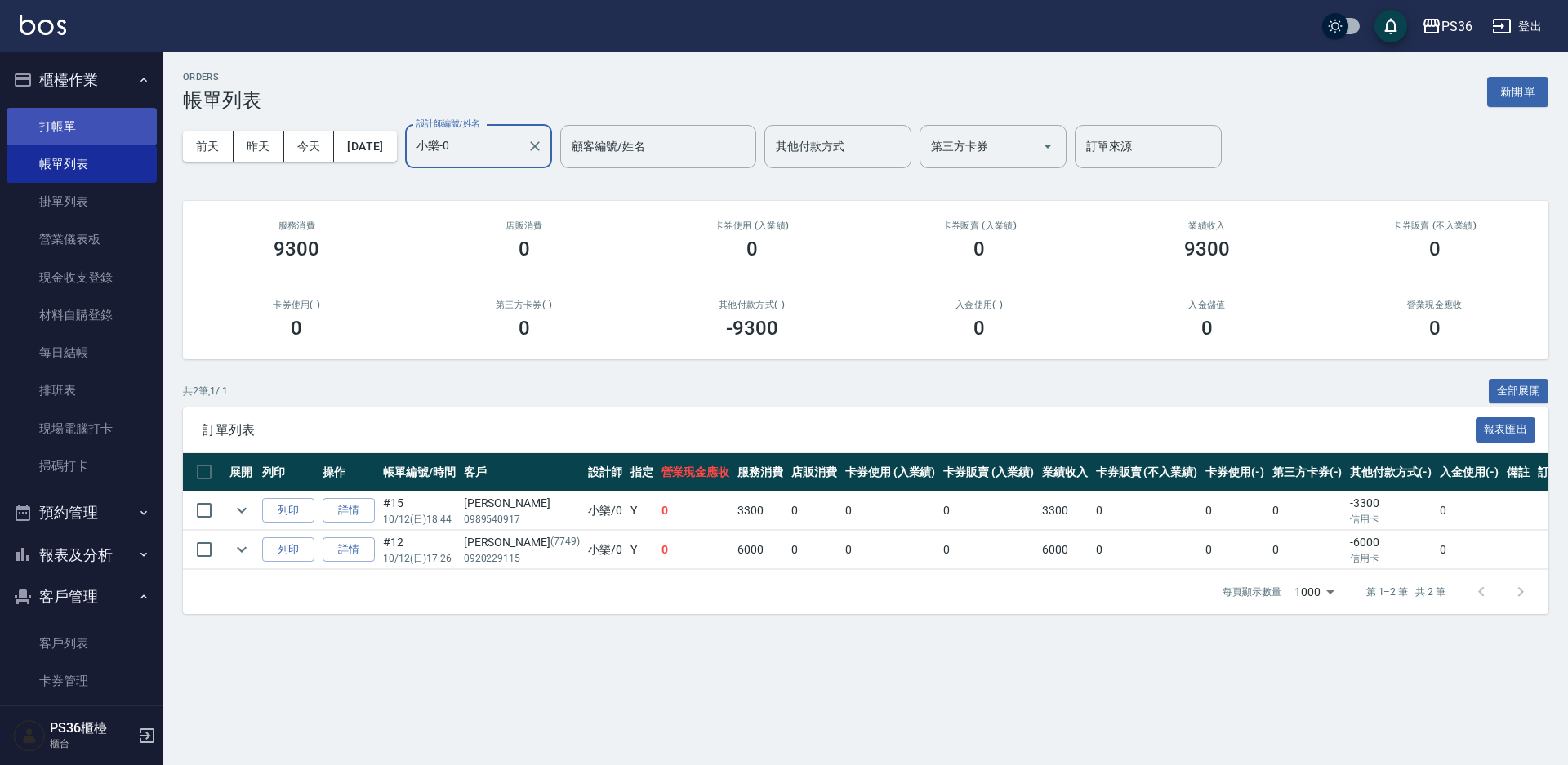
type input "小樂-0"
click at [92, 119] on link "打帳單" at bounding box center [82, 126] width 150 height 38
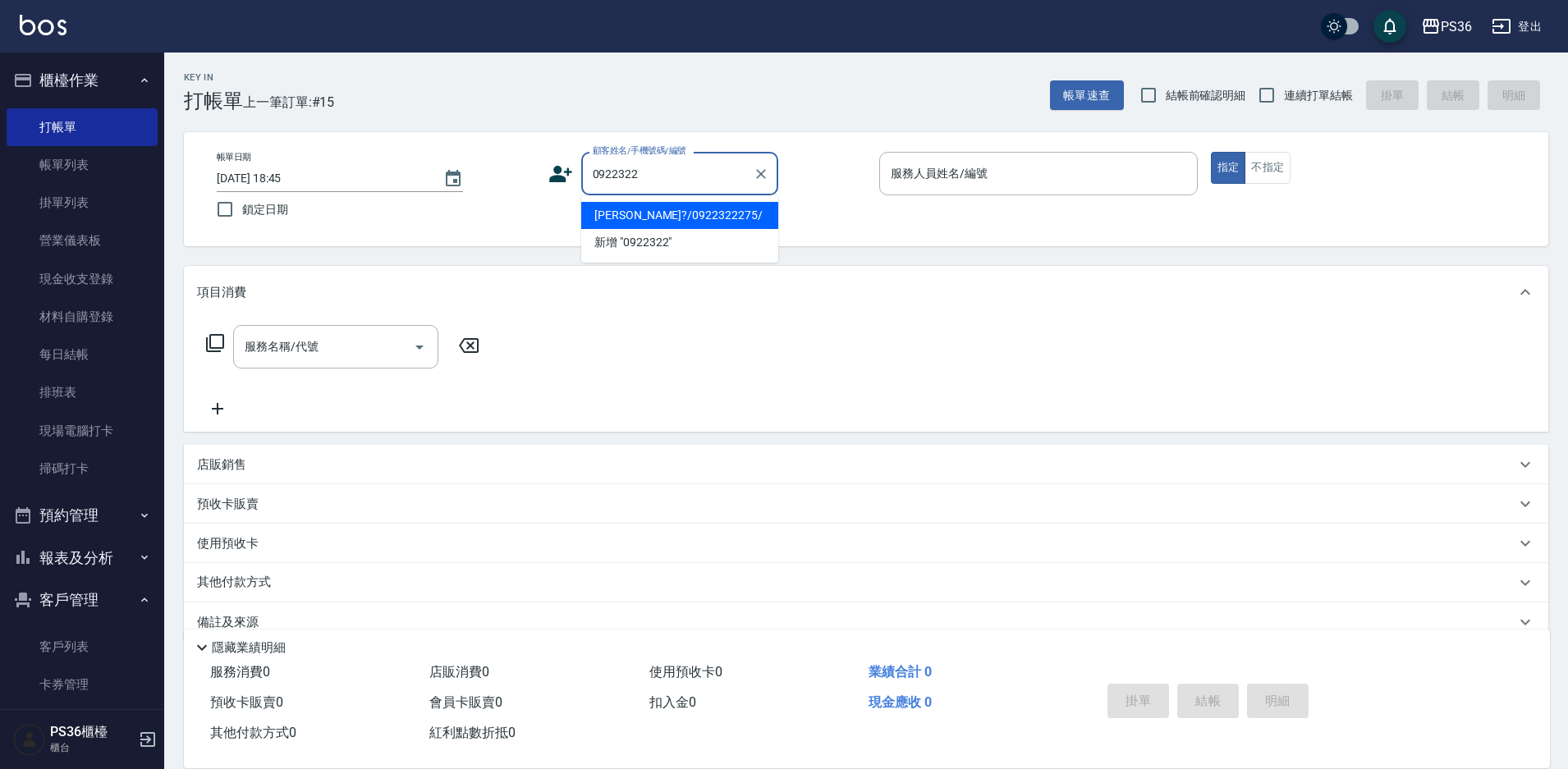
click at [673, 218] on li "林建?/0922322275/" at bounding box center [679, 215] width 197 height 27
type input "林建?/0922322275/"
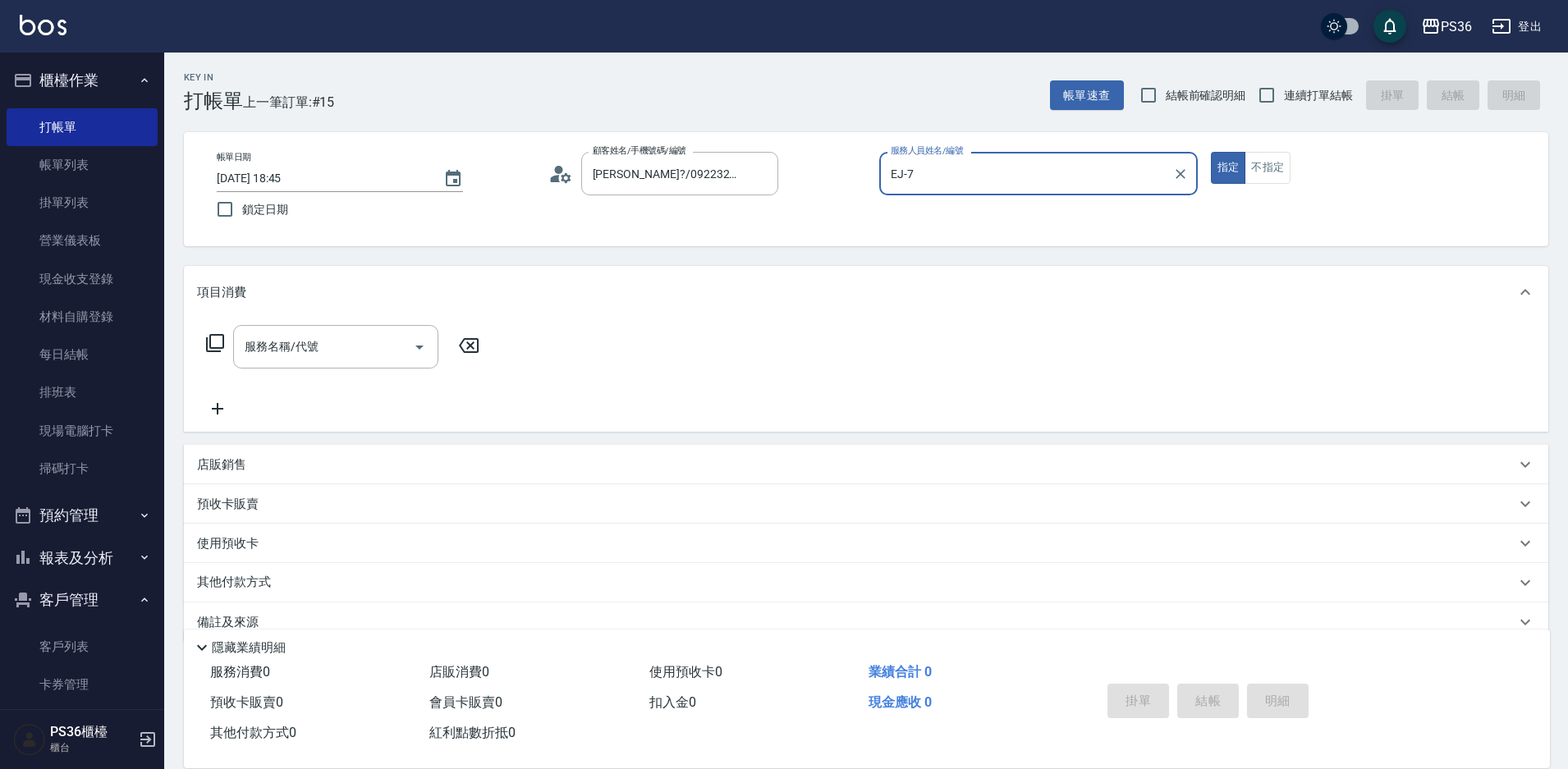
type input "EJ-7"
click at [311, 340] on div "服務名稱/代號 服務名稱/代號" at bounding box center [335, 346] width 205 height 43
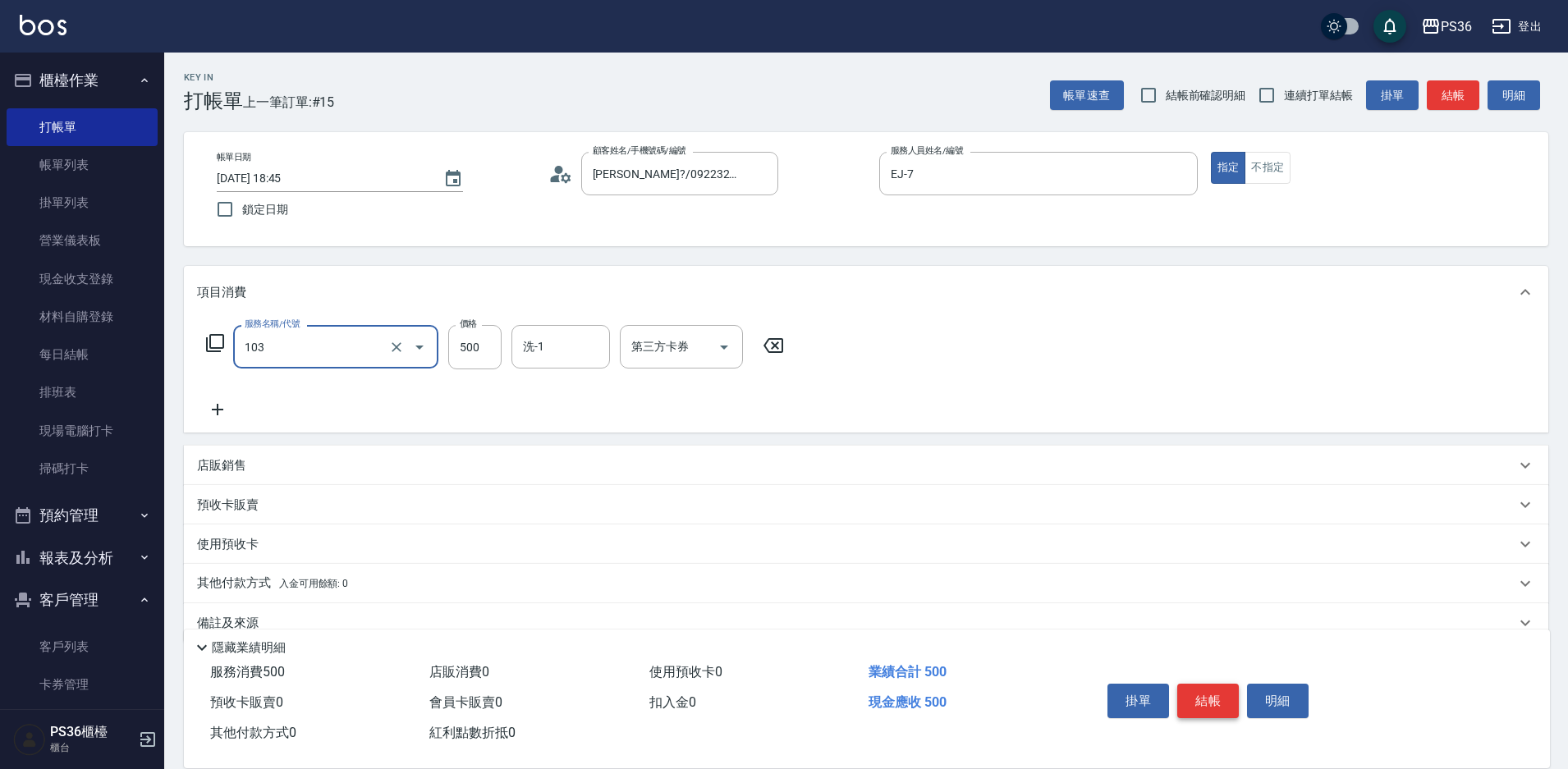
type input "B級洗剪(103)"
click at [1201, 689] on button "結帳" at bounding box center [1207, 701] width 62 height 35
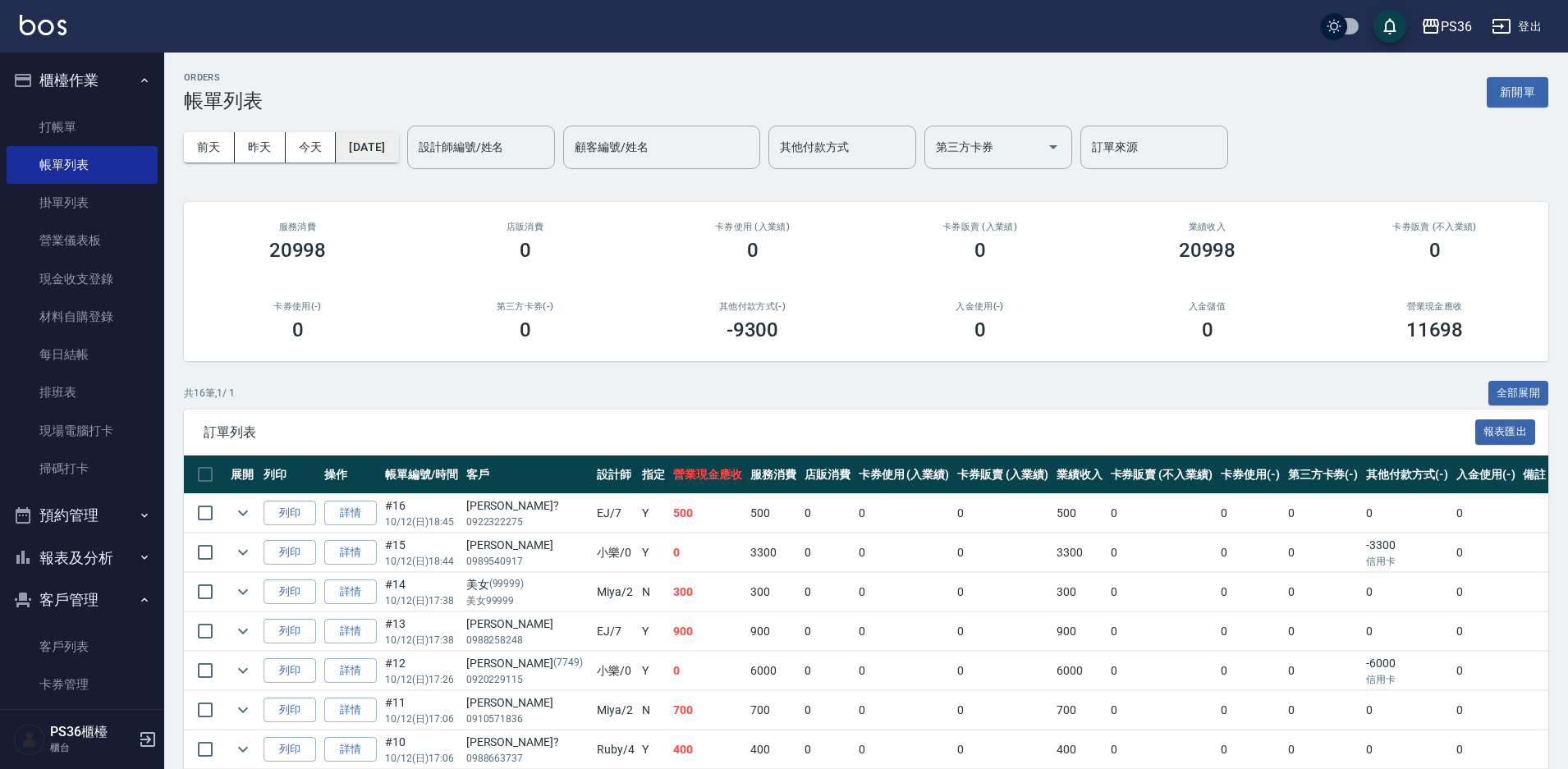
click at [398, 148] on button "[DATE]" at bounding box center [367, 147] width 63 height 30
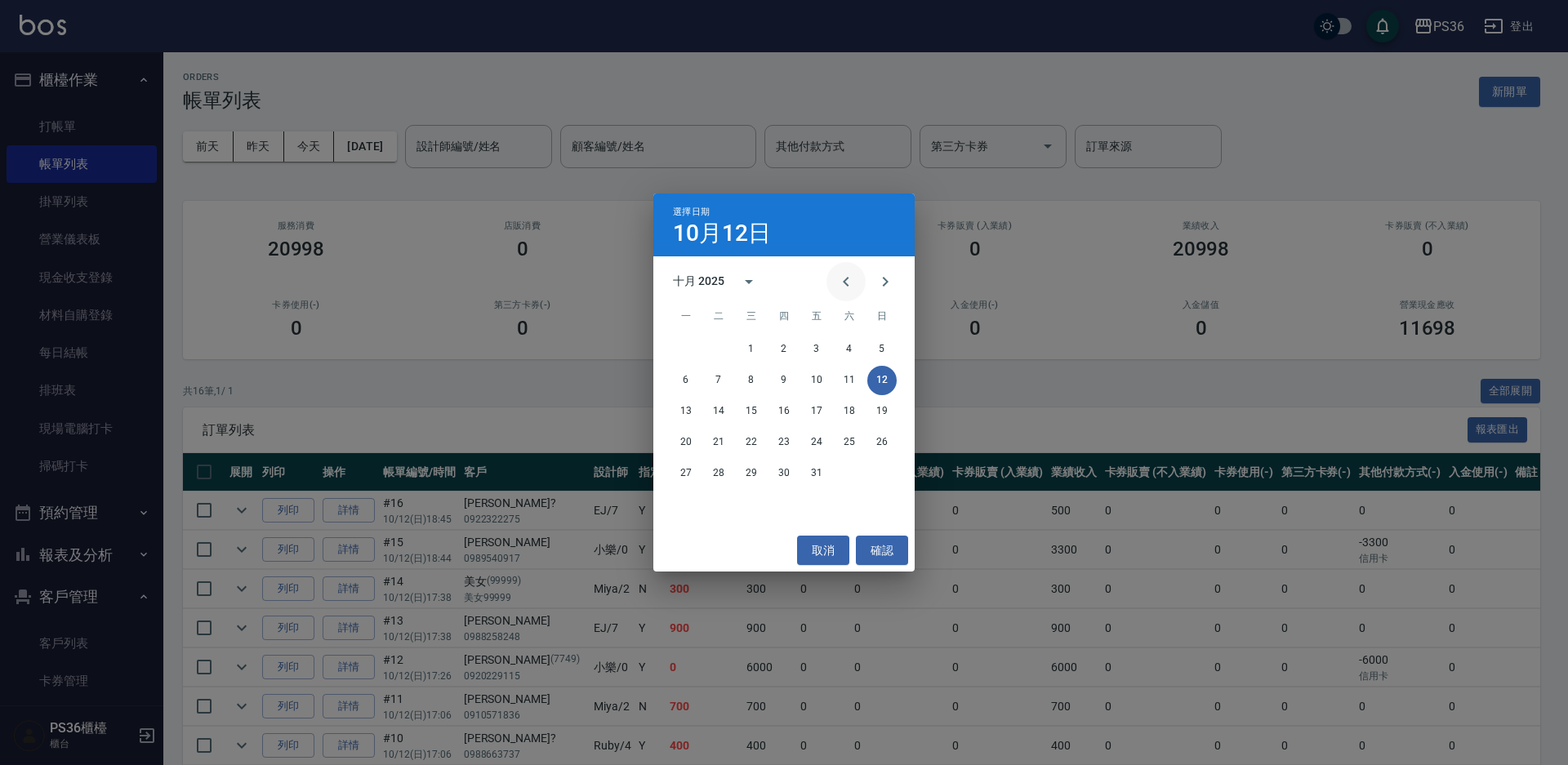
click at [845, 292] on button "Previous month" at bounding box center [846, 281] width 40 height 40
click at [843, 382] on button "9" at bounding box center [849, 380] width 29 height 29
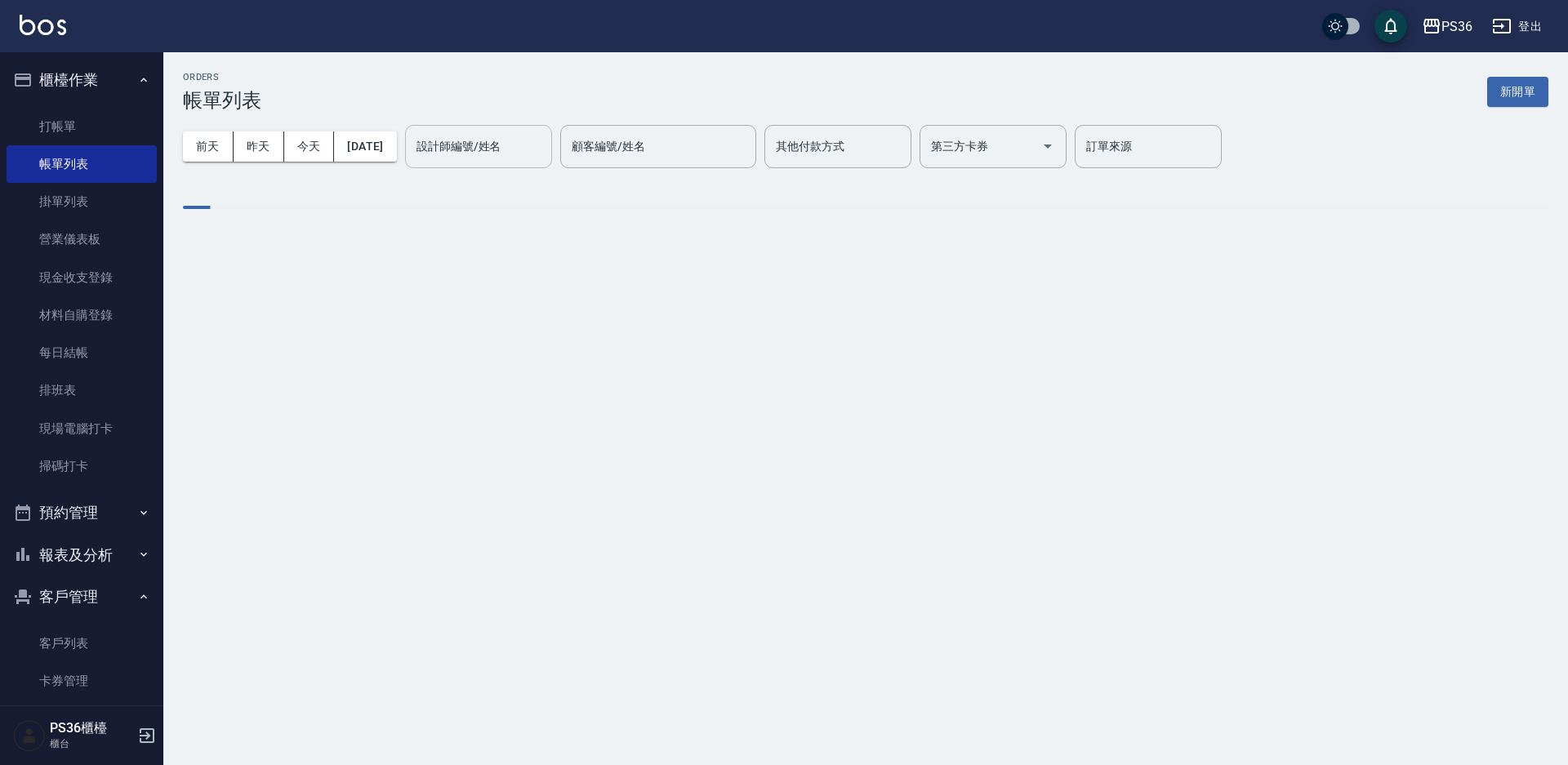
click at [502, 142] on div "設計師編號/姓名 設計師編號/姓名" at bounding box center [479, 146] width 147 height 43
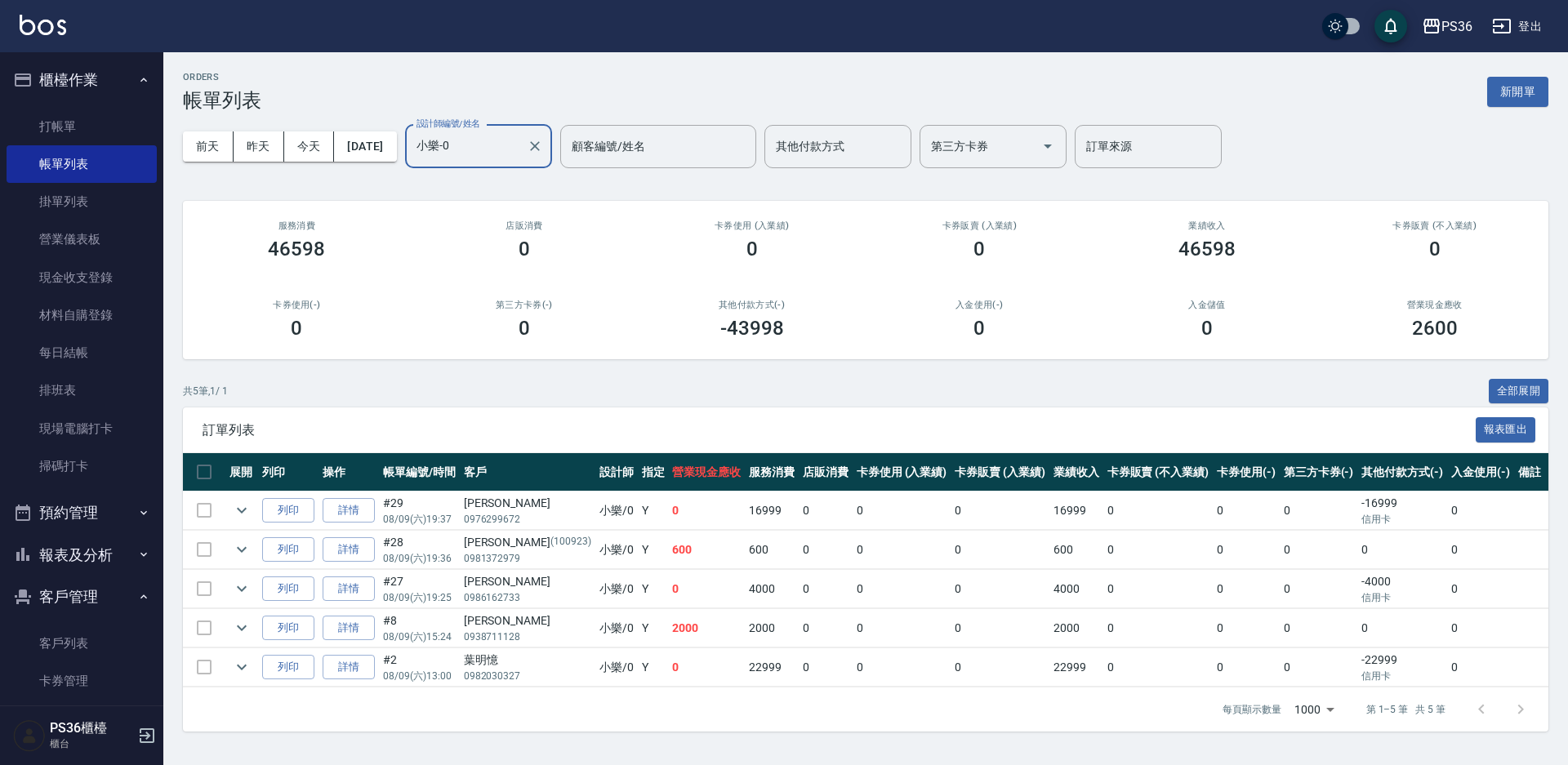
type input "小樂-0"
drag, startPoint x: 465, startPoint y: 619, endPoint x: 495, endPoint y: 613, distance: 30.6
click at [495, 613] on div "陳婉融" at bounding box center [527, 621] width 127 height 17
click at [120, 128] on link "打帳單" at bounding box center [82, 126] width 150 height 38
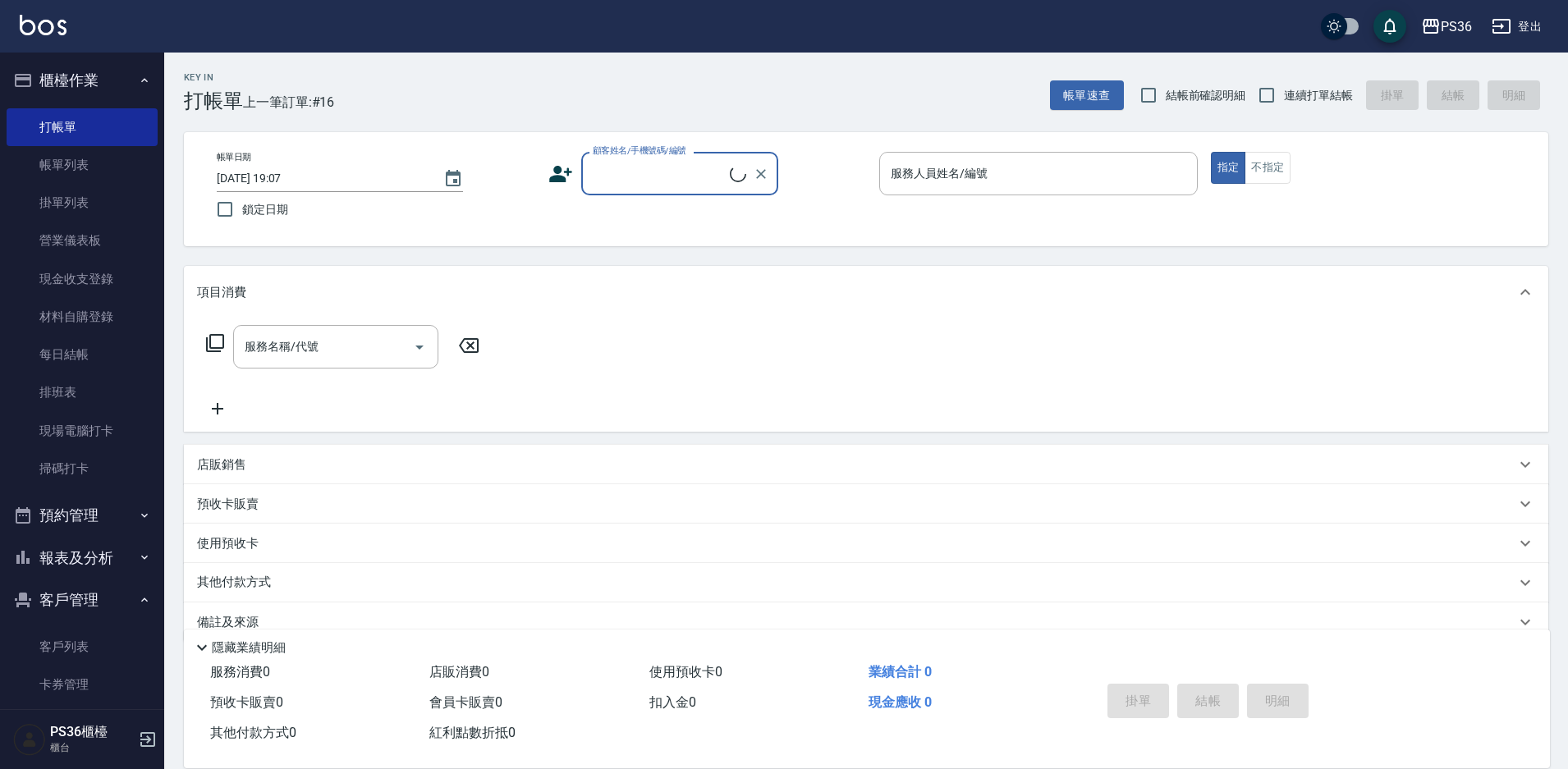
type input "零觸感接髮｜限時優惠只要$5999 🔺接點極小、好清潔、舒適度up! 髮片可重複使用6次以上 舒適無異物感、不易脫落 預約成功即贈送髮片染髮 ☑️正常洗髮、綁…"
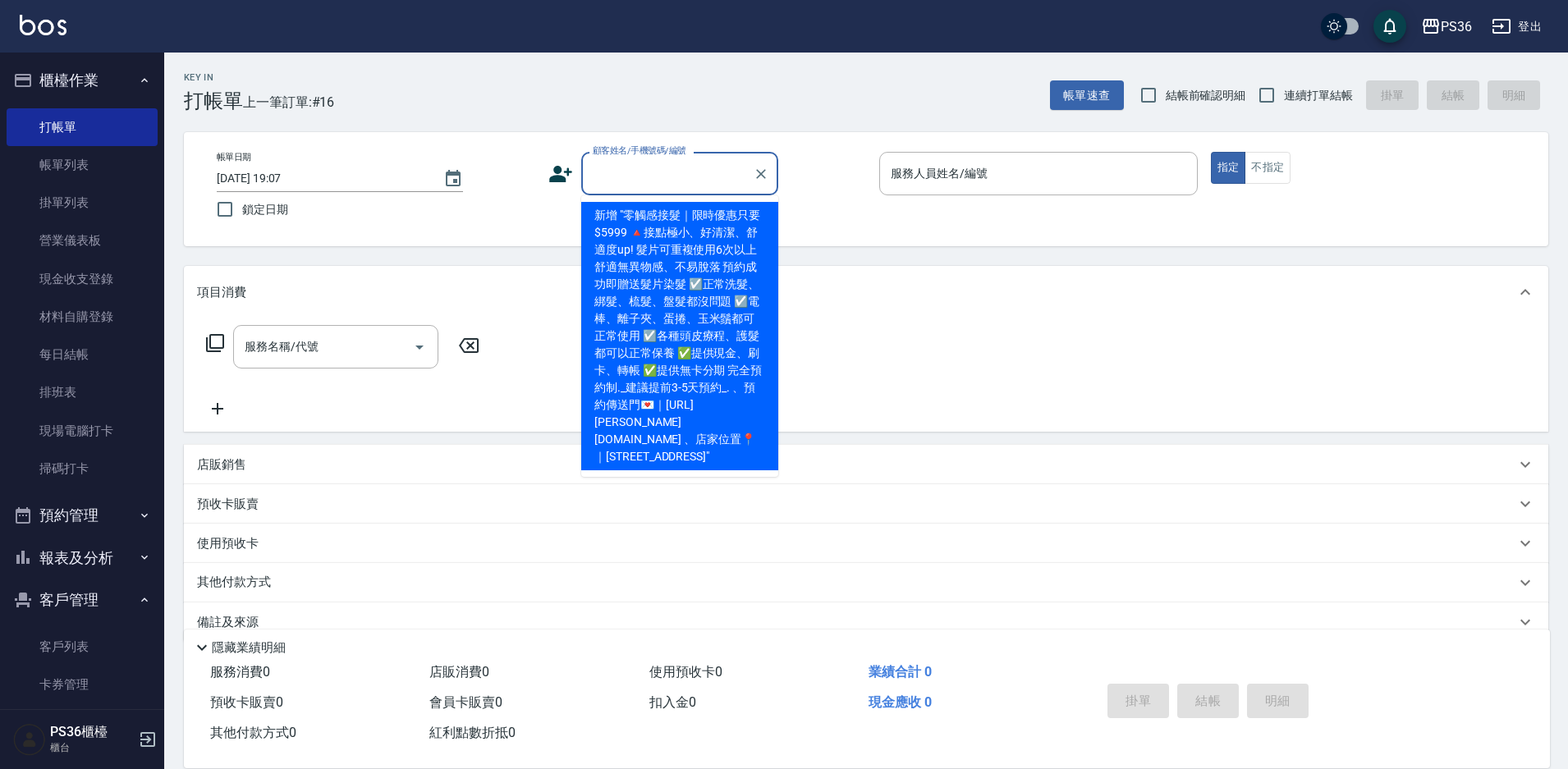
scroll to position [0, 2078]
click at [770, 176] on button "Clear" at bounding box center [760, 174] width 23 height 23
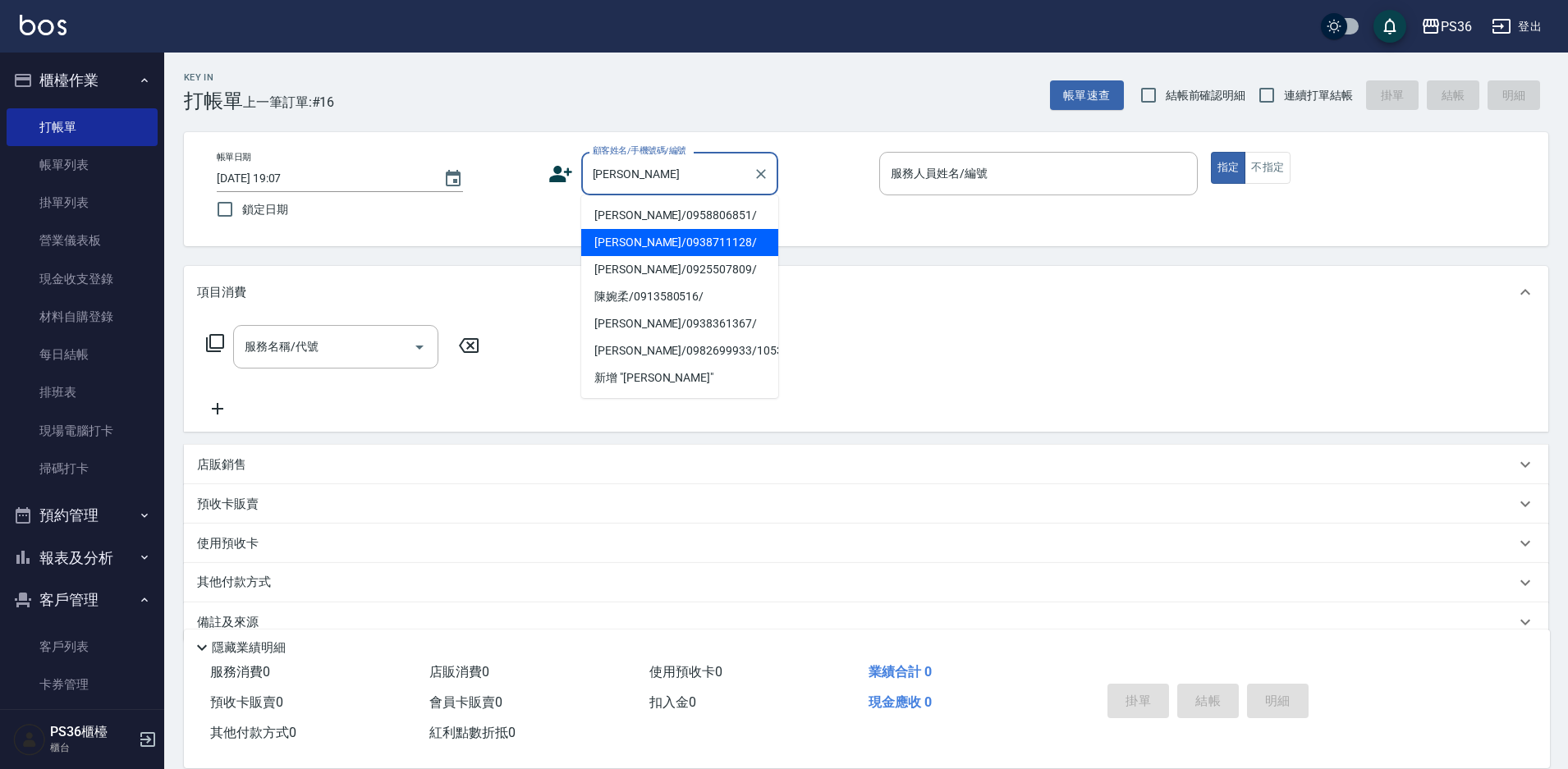
click at [668, 243] on li "陳婉融/0938711128/" at bounding box center [679, 242] width 197 height 27
type input "陳婉融/0938711128/"
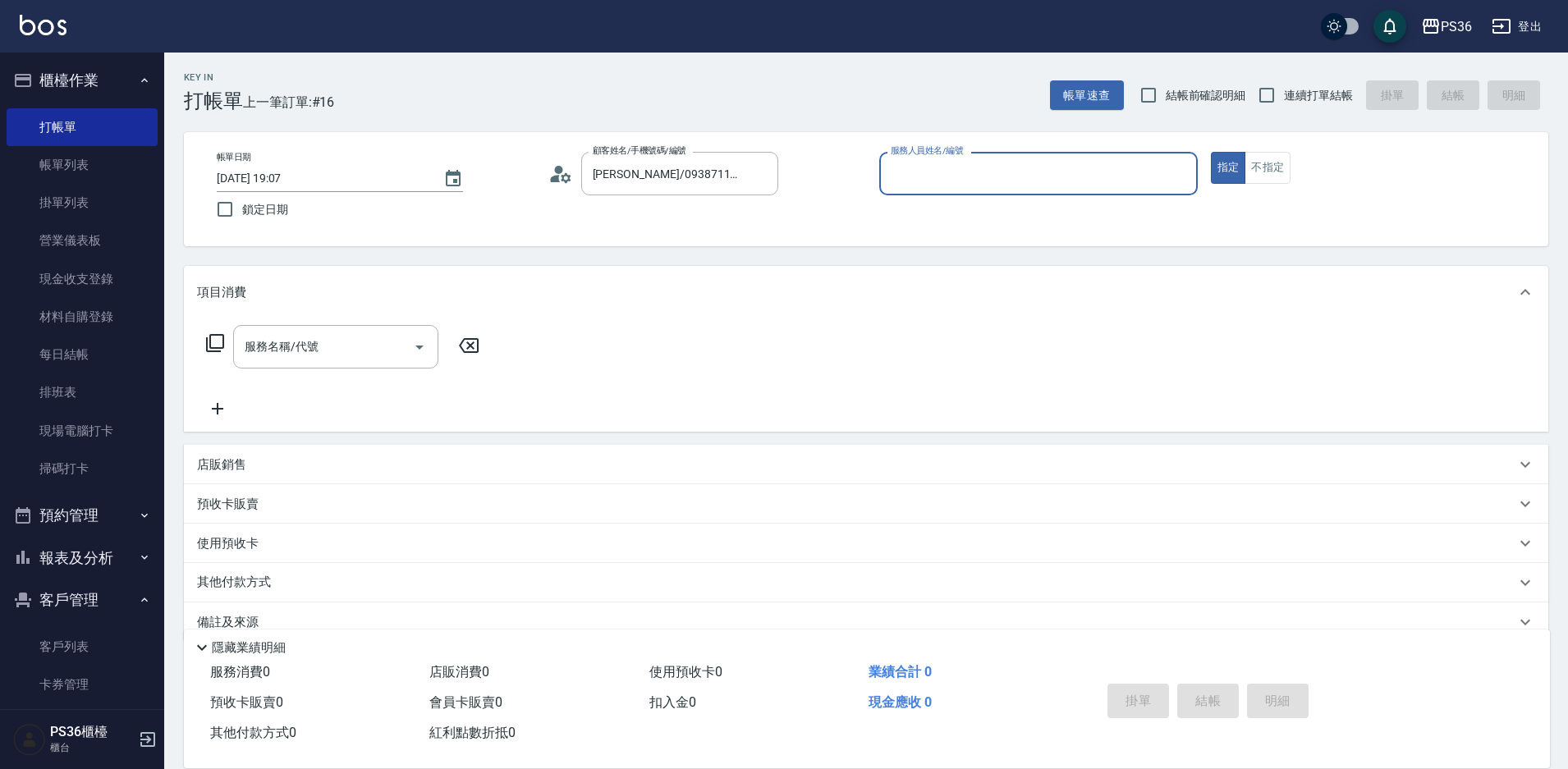
type input "小樂-0"
click at [216, 351] on icon at bounding box center [214, 343] width 18 height 18
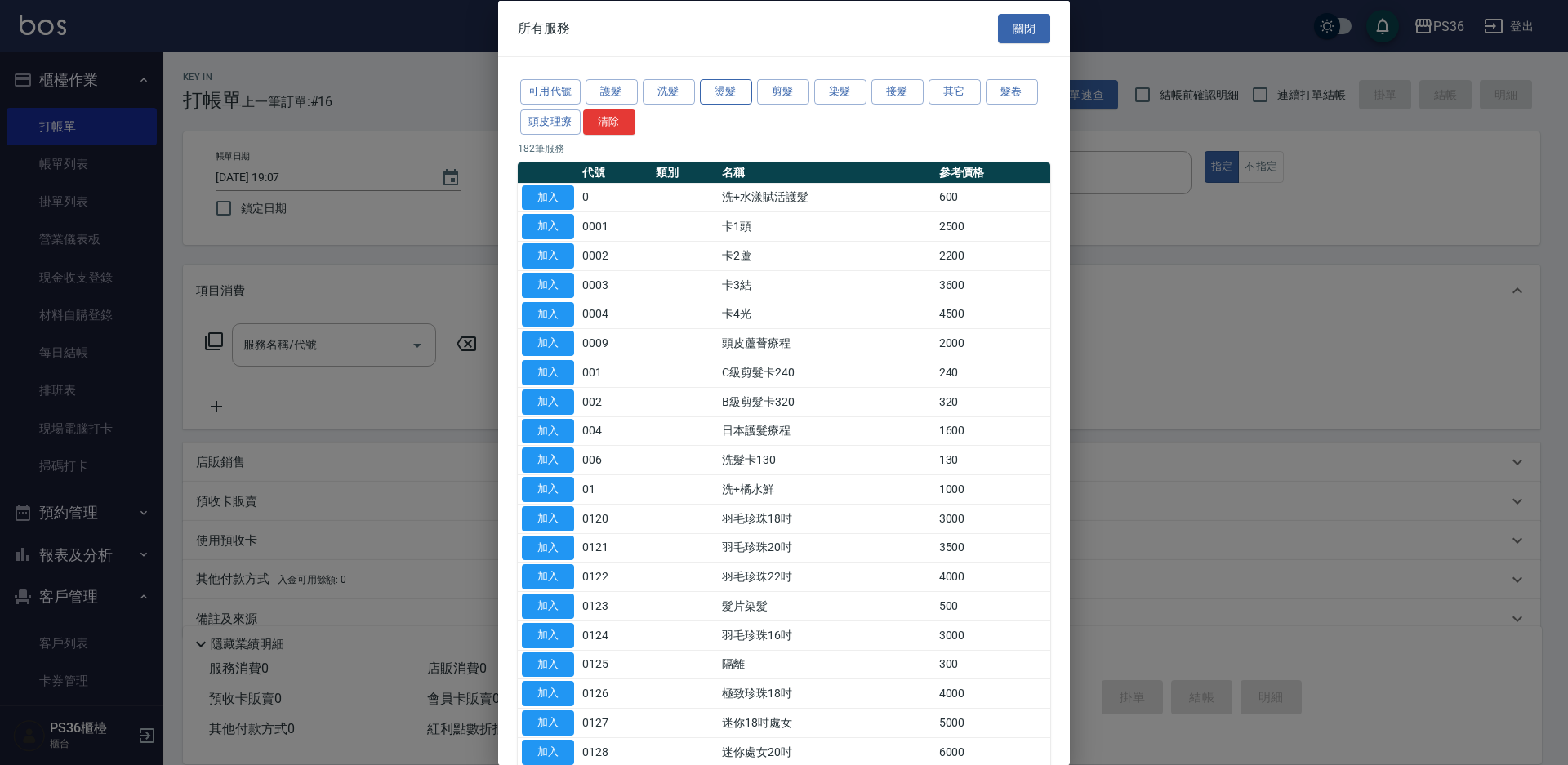
click at [734, 92] on button "燙髮" at bounding box center [726, 92] width 52 height 25
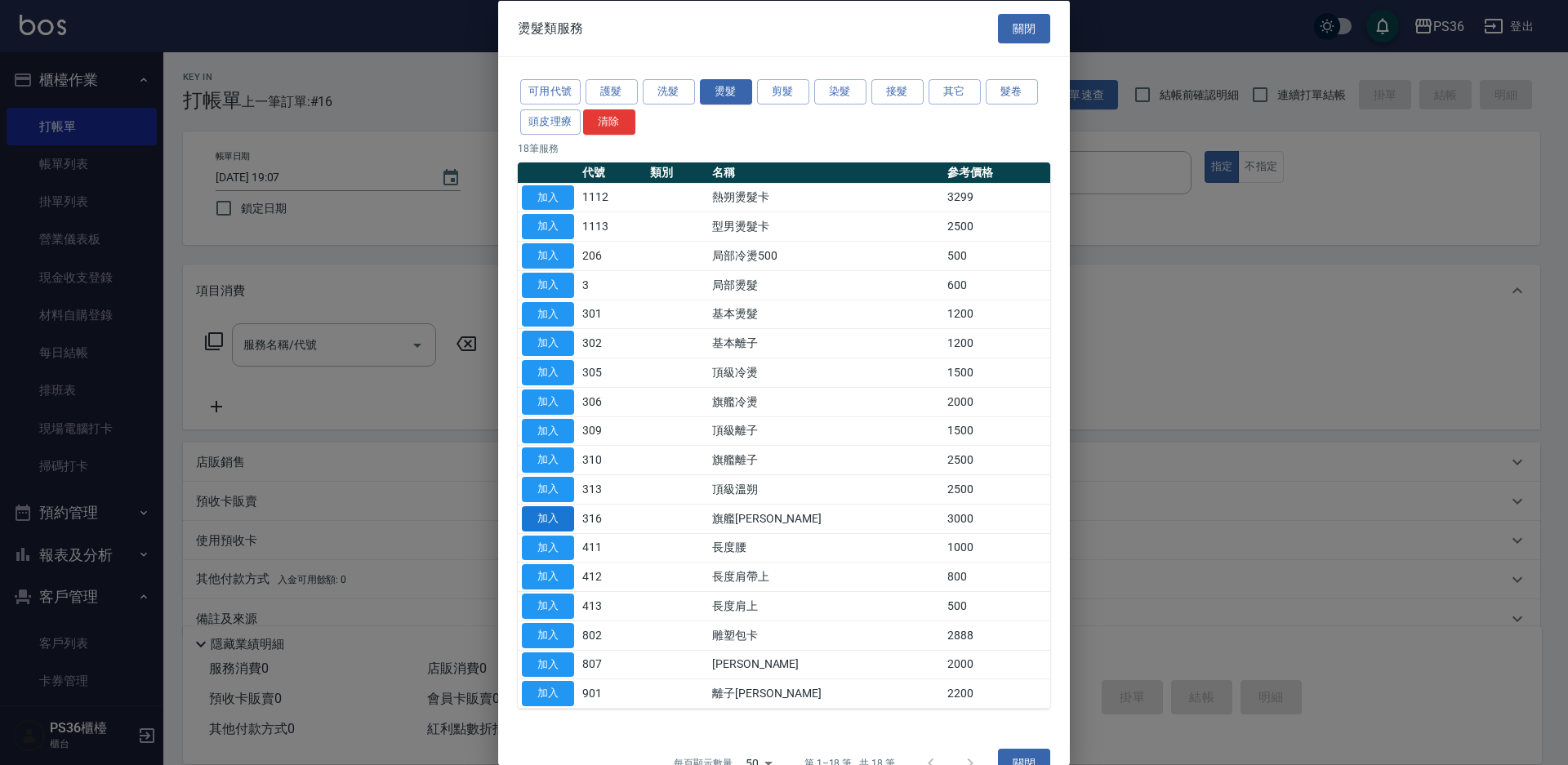
click at [537, 515] on button "加入" at bounding box center [548, 518] width 52 height 25
type input "旗艦溫朔(316)"
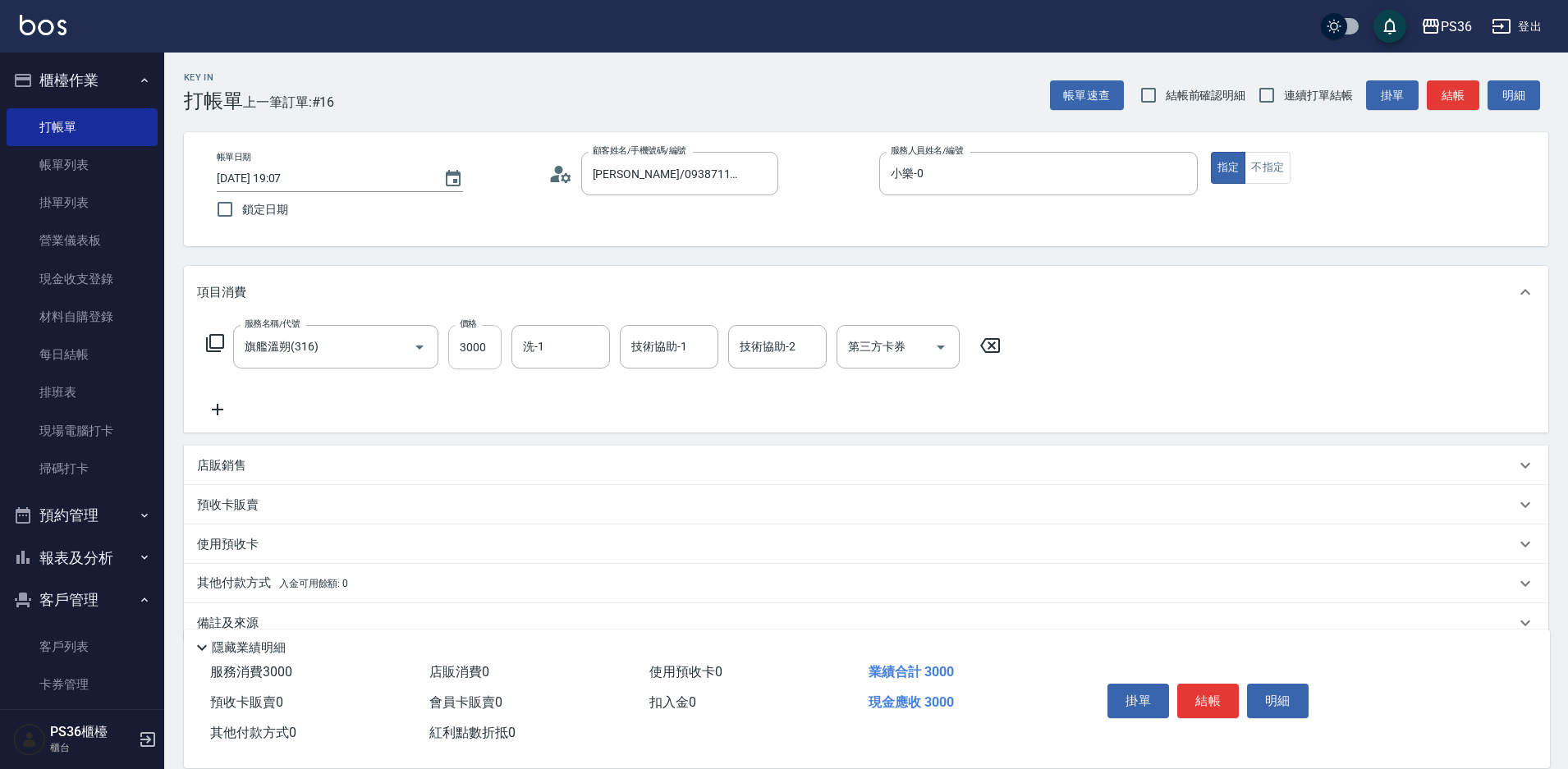
click at [488, 353] on input "3000" at bounding box center [474, 347] width 53 height 44
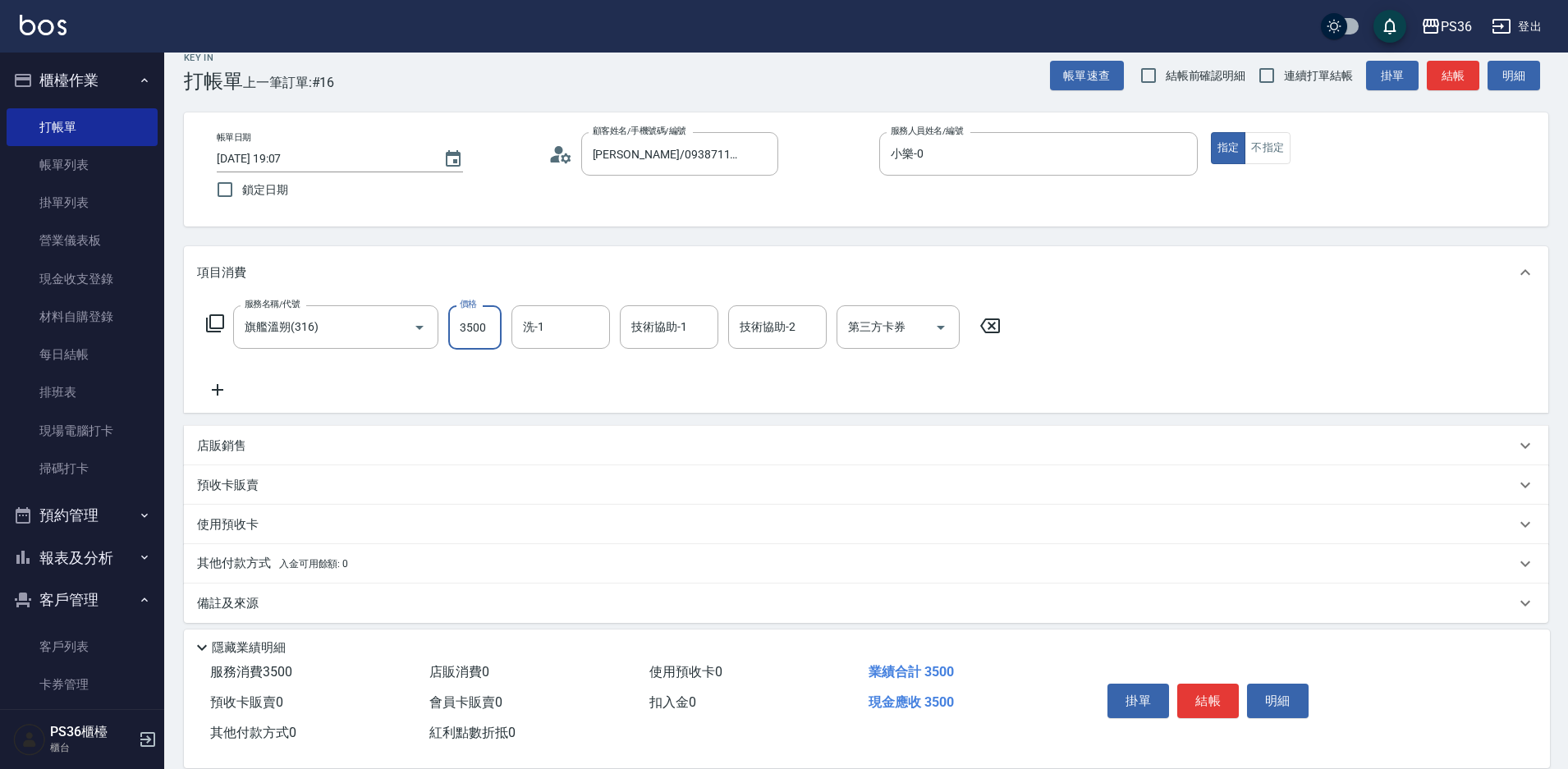
scroll to position [31, 0]
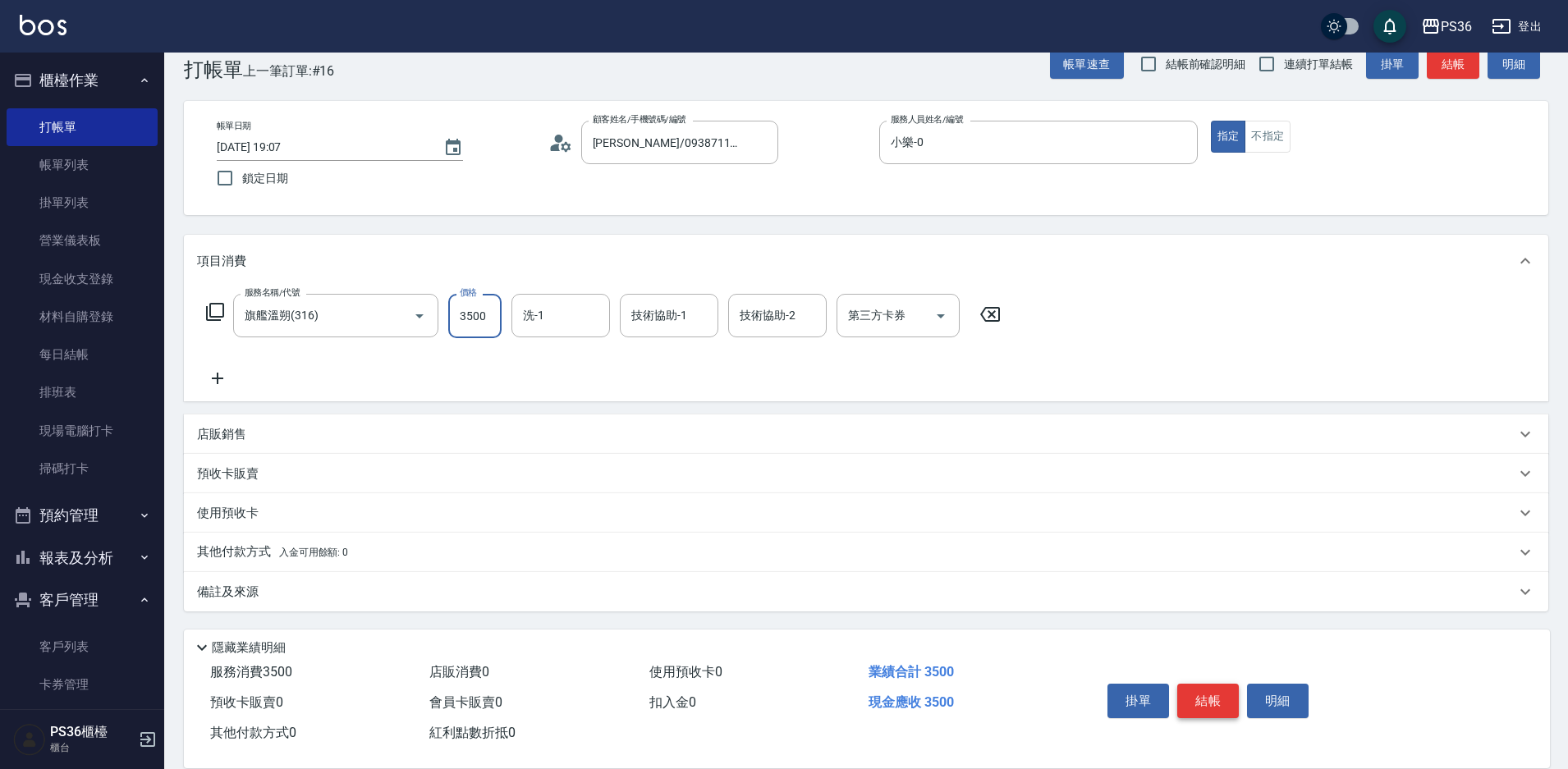
type input "3500"
click at [1231, 694] on button "結帳" at bounding box center [1207, 701] width 62 height 35
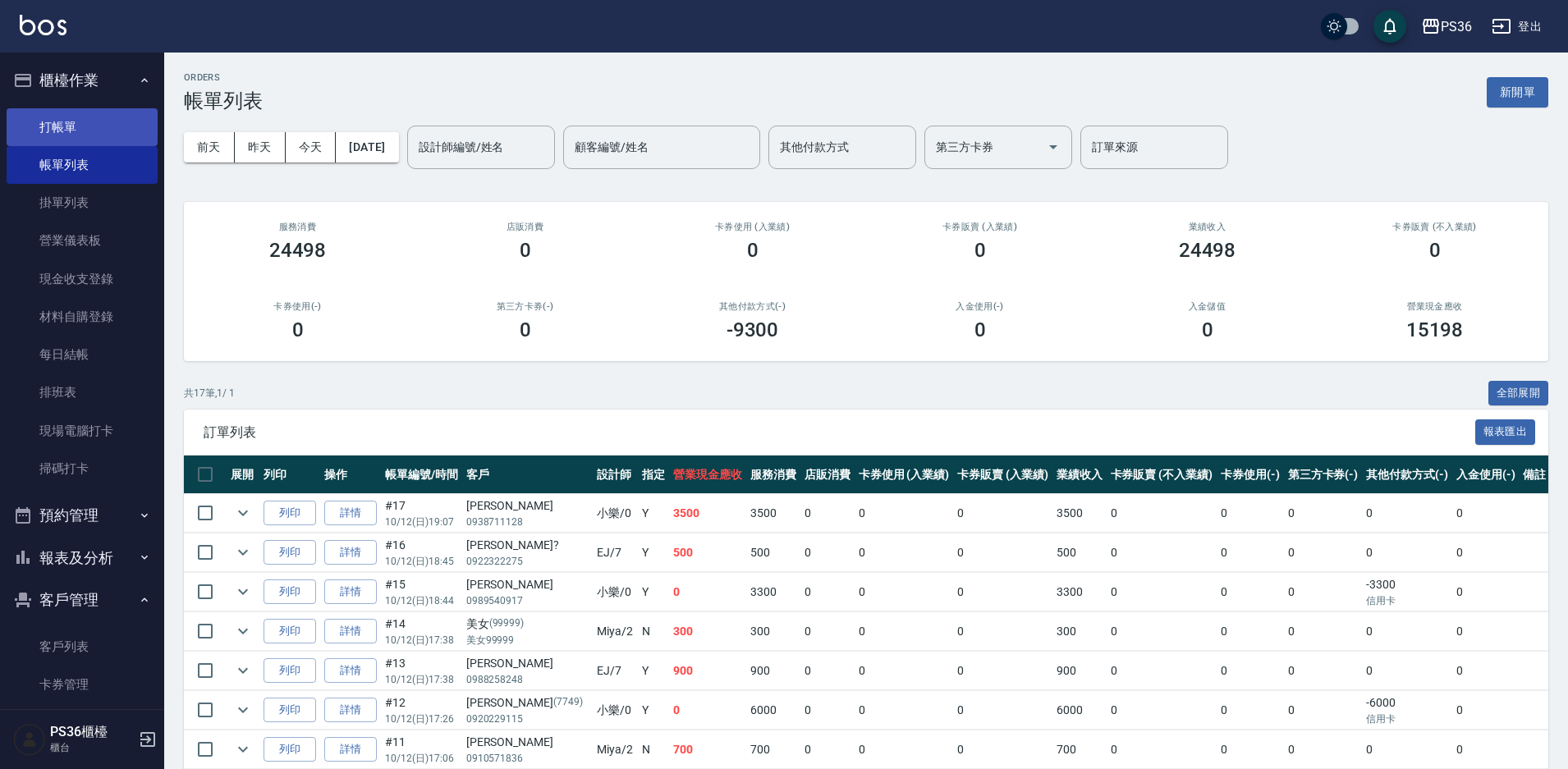
click at [97, 117] on link "打帳單" at bounding box center [82, 127] width 151 height 38
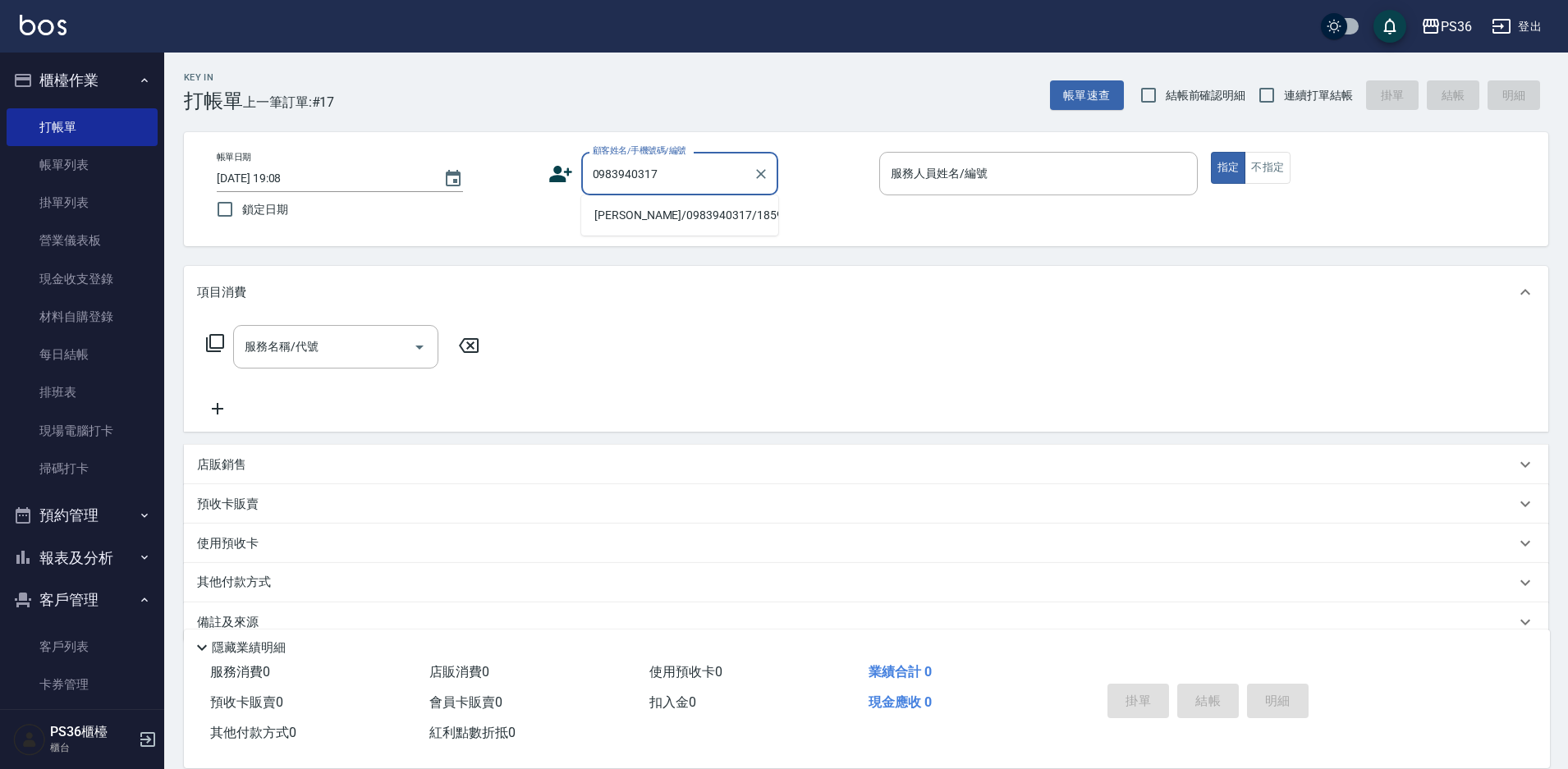
click at [638, 224] on li "許雅茹/0983940317/1859" at bounding box center [679, 215] width 197 height 27
type input "許雅茹/0983940317/1859"
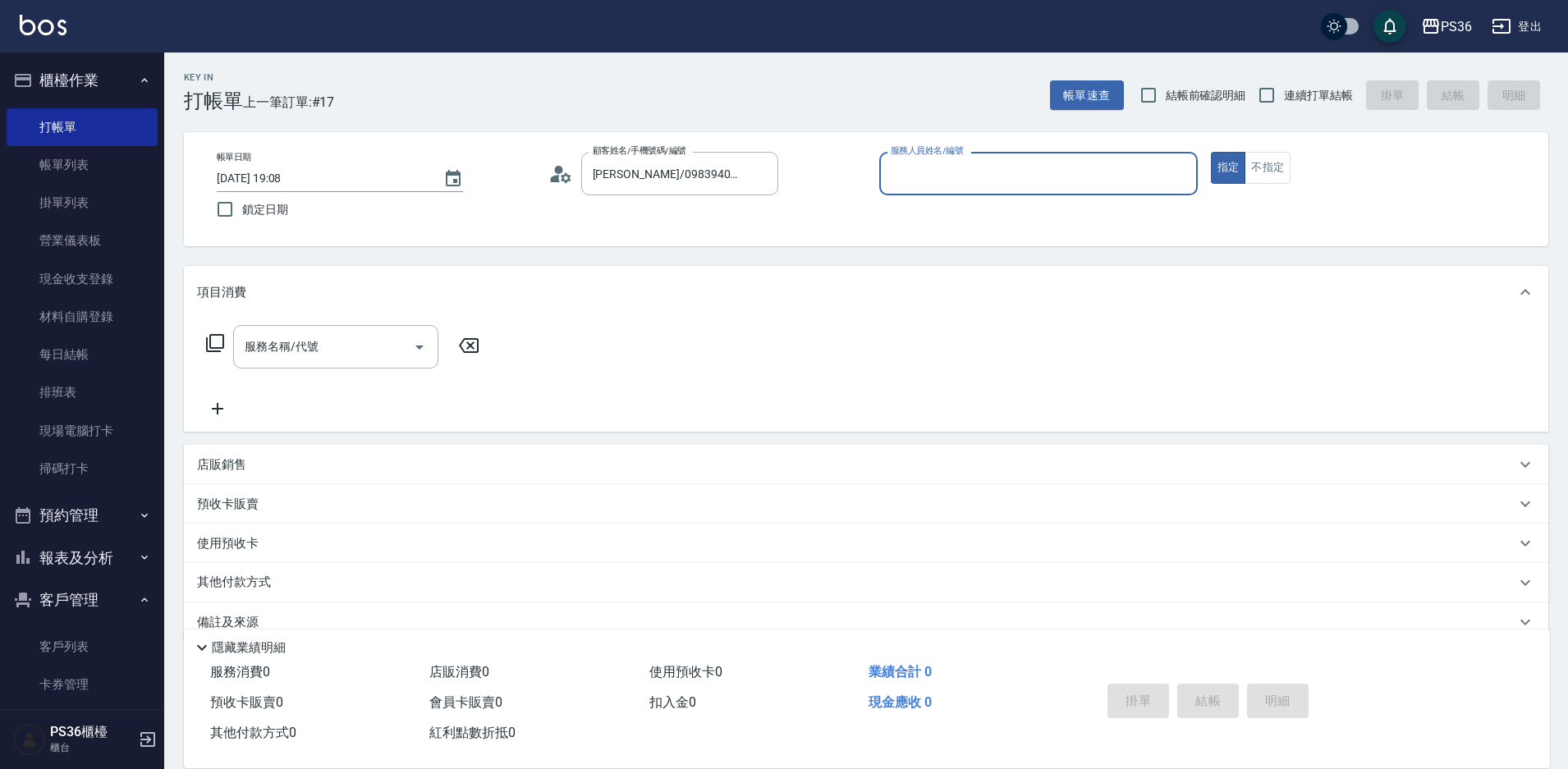
type input "小樂-0"
click at [225, 340] on div "服務名稱/代號 服務名稱/代號" at bounding box center [343, 346] width 292 height 43
click at [221, 343] on icon at bounding box center [214, 343] width 19 height 19
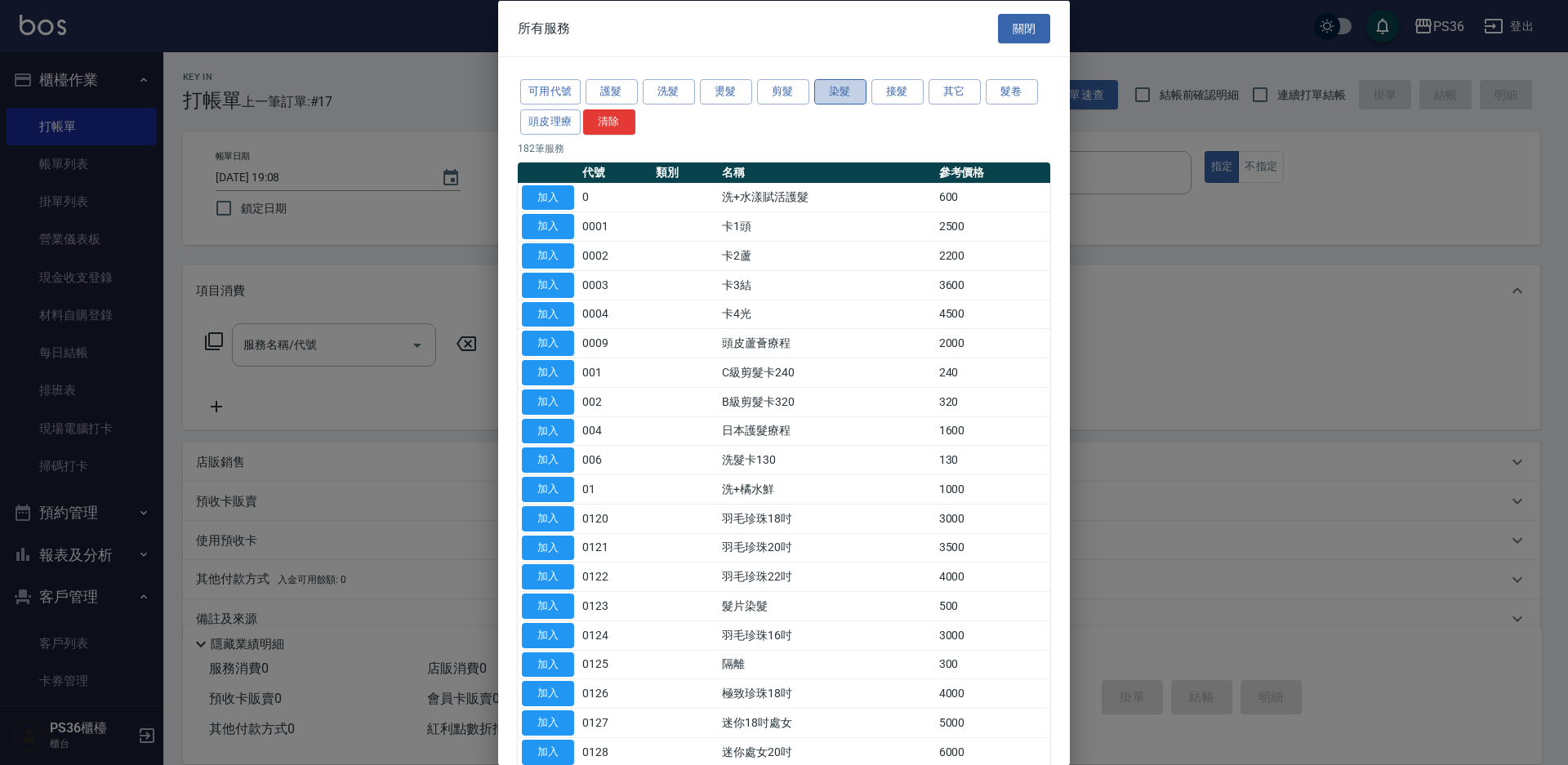
click at [851, 92] on button "染髮" at bounding box center [841, 92] width 52 height 25
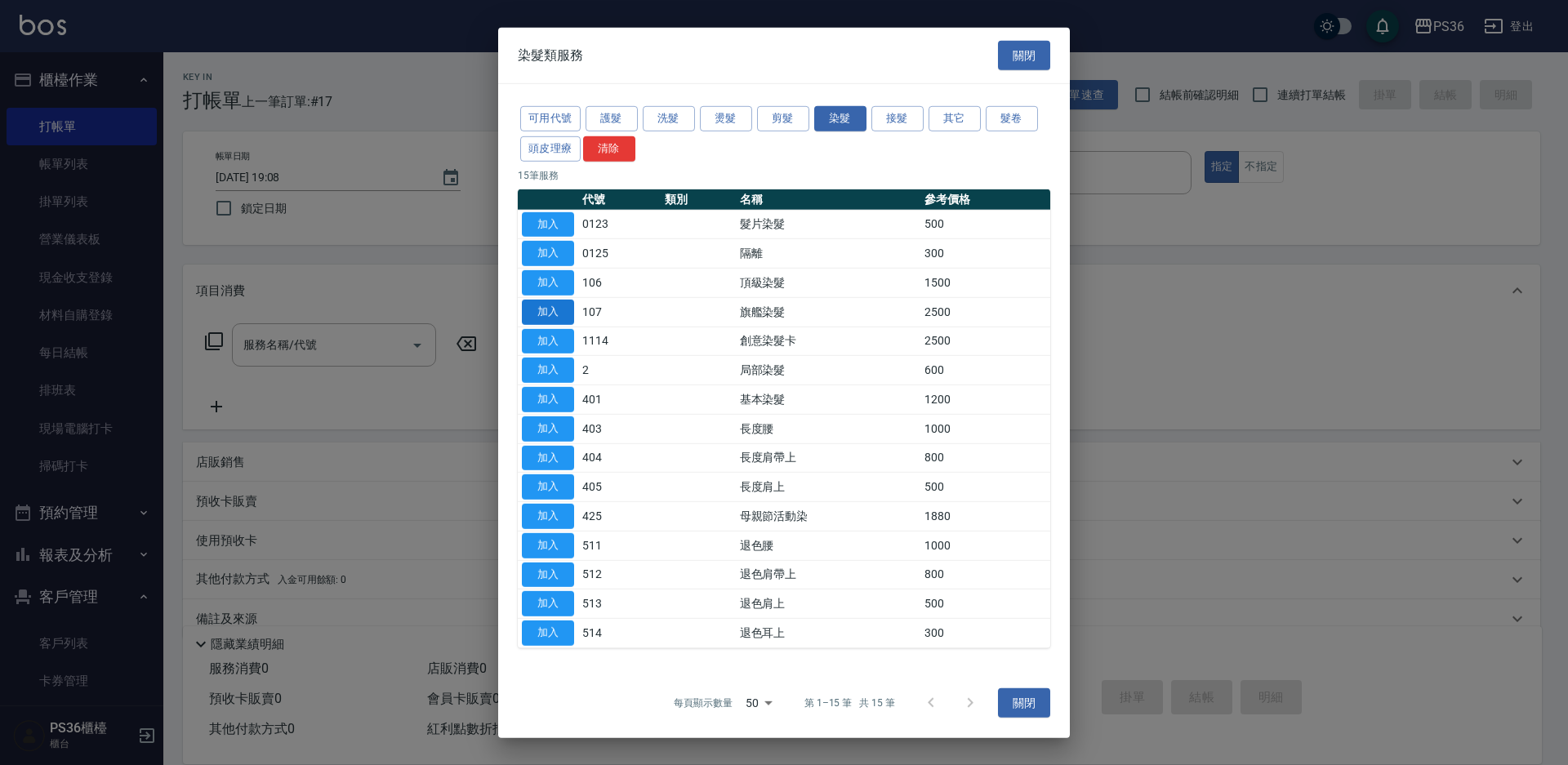
click at [554, 302] on button "加入" at bounding box center [548, 313] width 52 height 25
type input "旗艦染髮(107)"
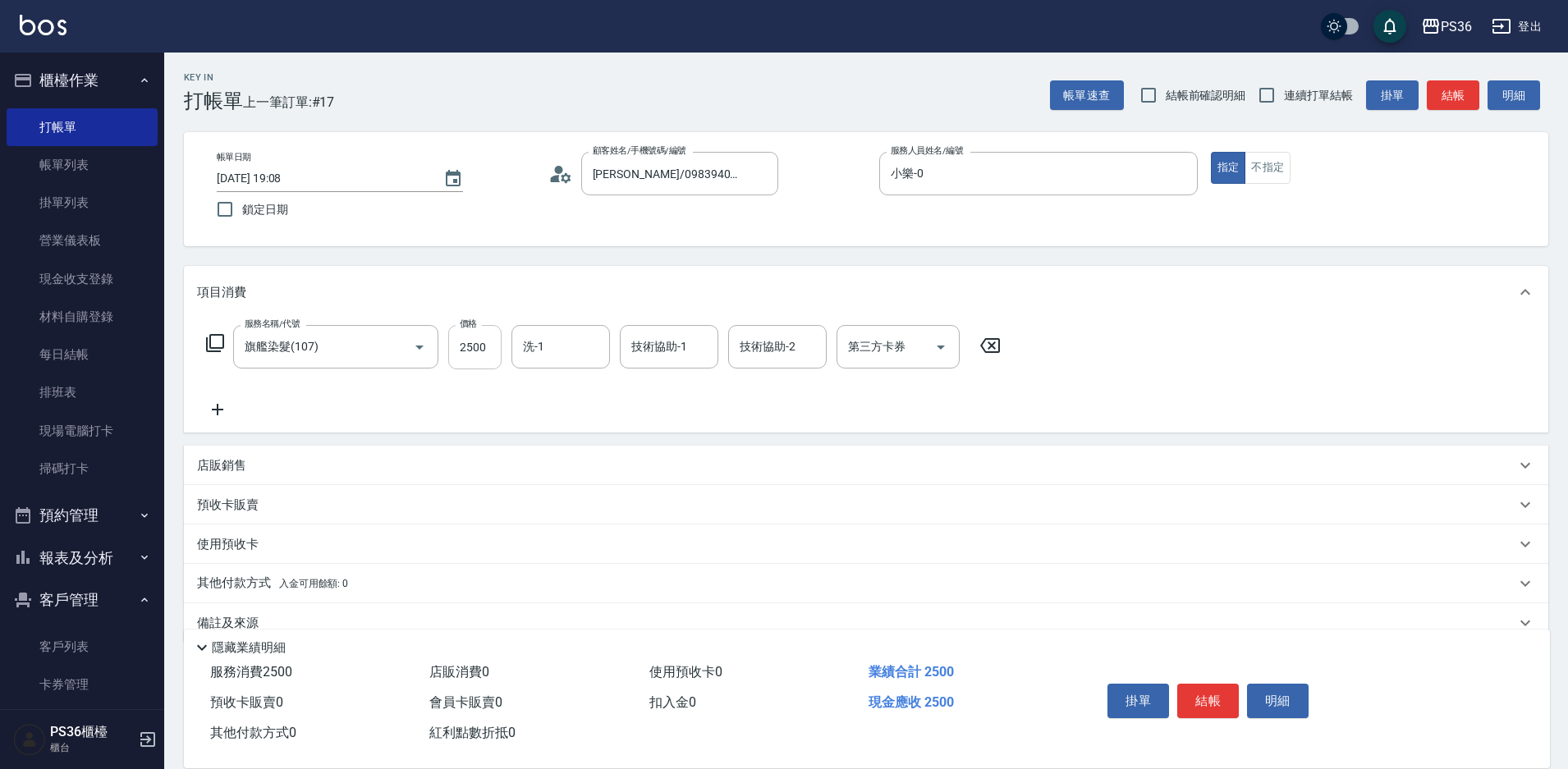
click at [457, 358] on input "2500" at bounding box center [474, 347] width 53 height 44
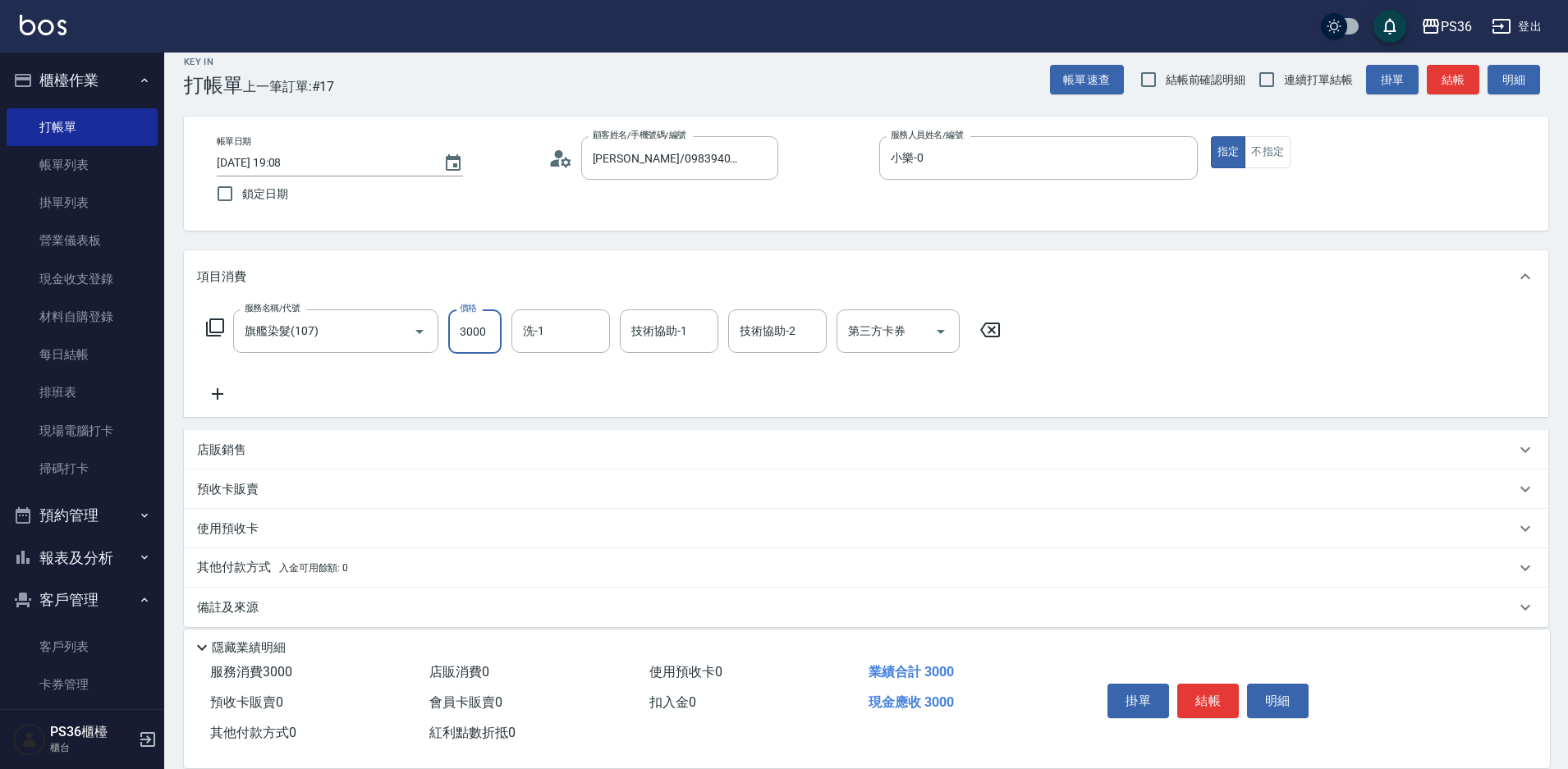
scroll to position [31, 0]
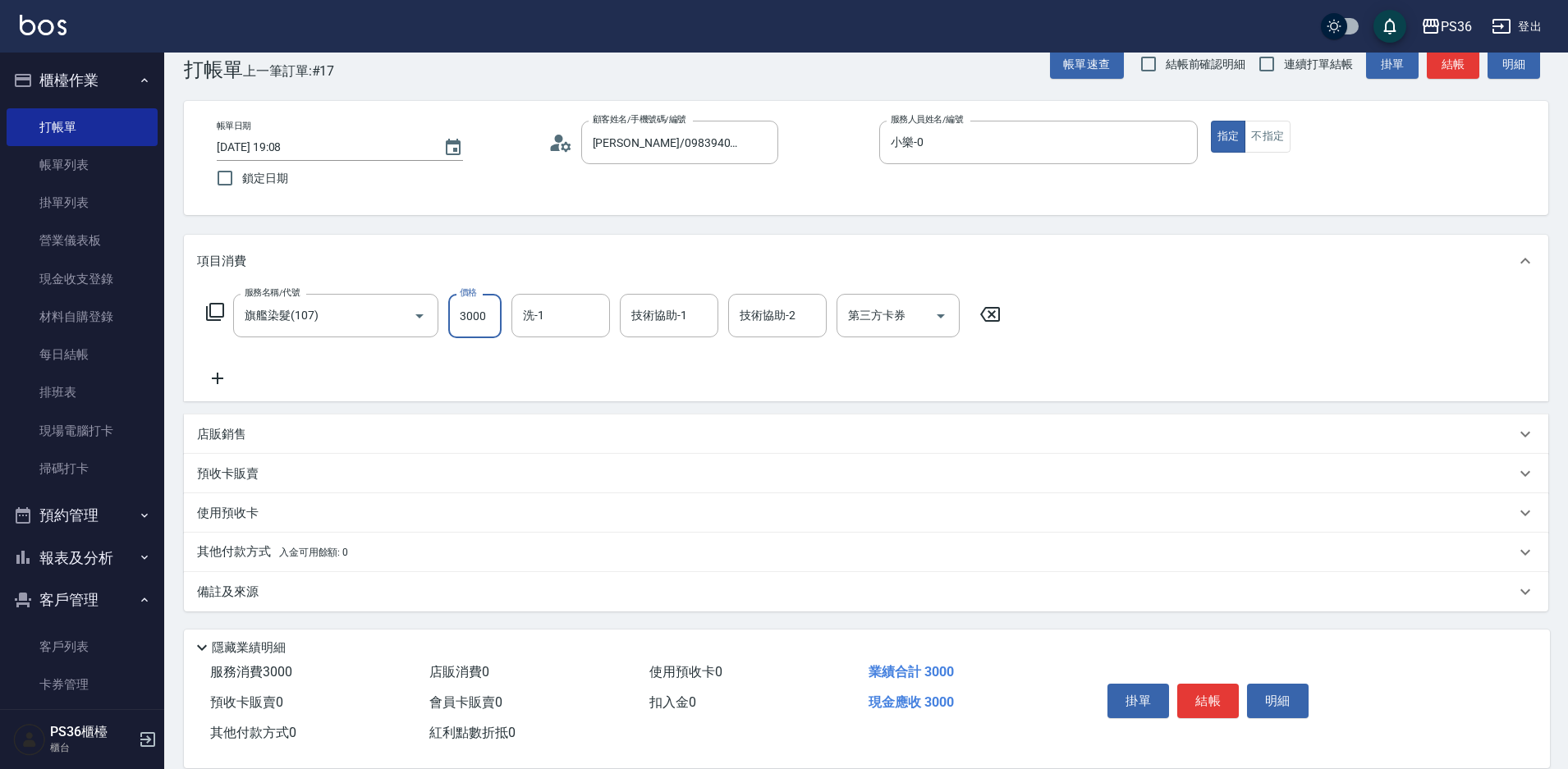
type input "3000"
click at [257, 545] on p "其他付款方式 入金可用餘額: 0" at bounding box center [273, 552] width 151 height 18
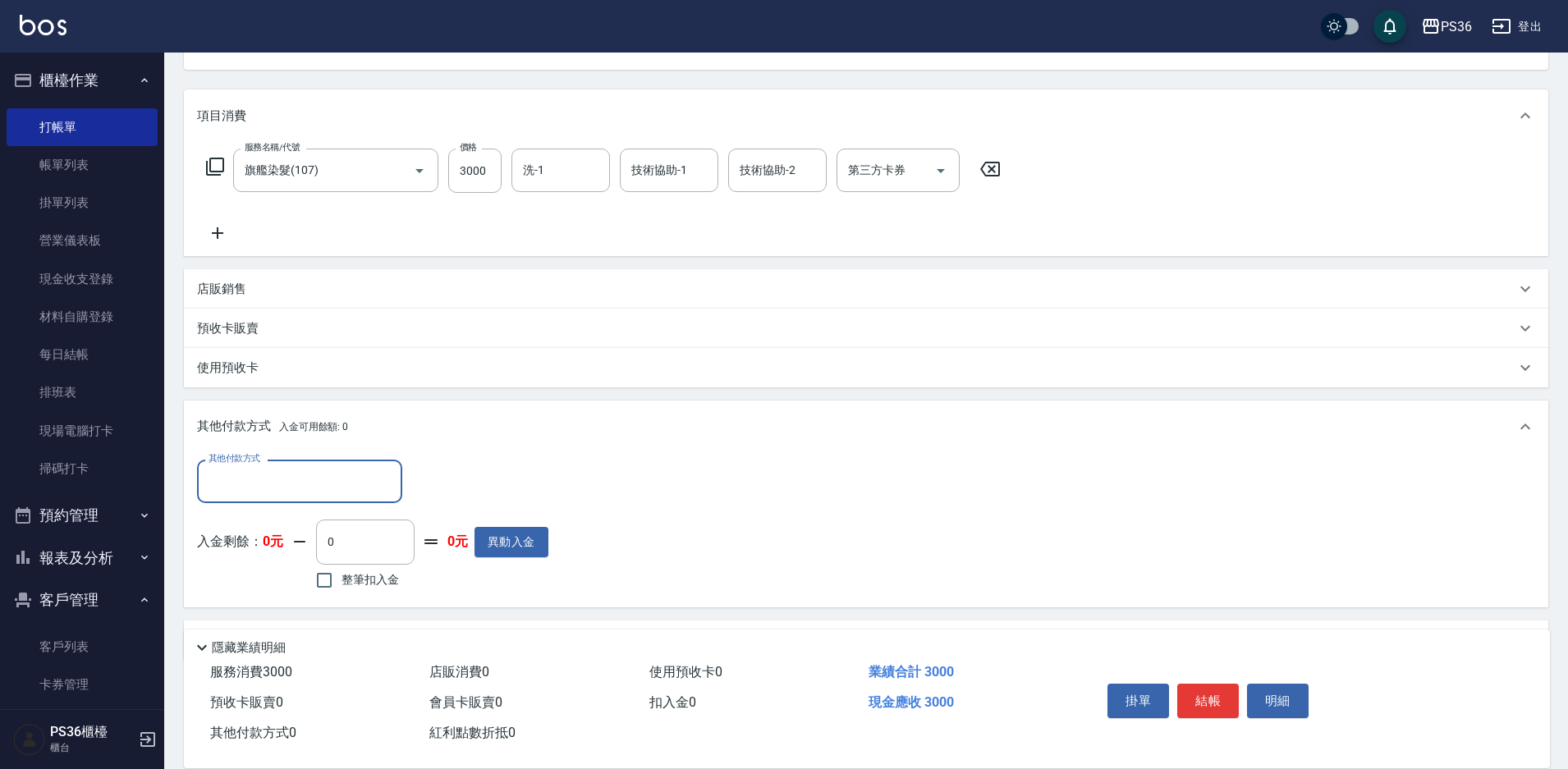
scroll to position [196, 0]
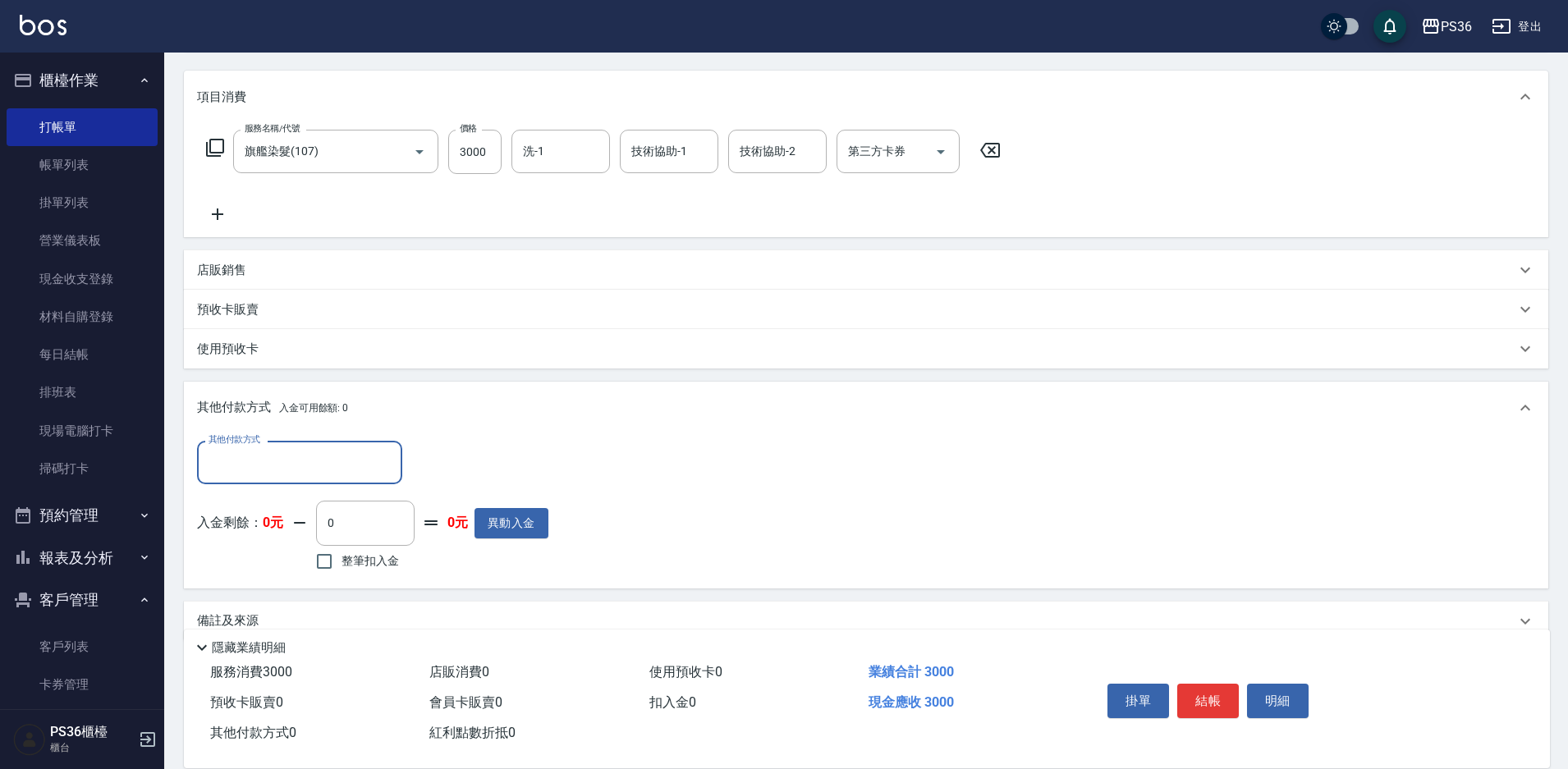
click at [313, 452] on input "其他付款方式" at bounding box center [299, 462] width 190 height 29
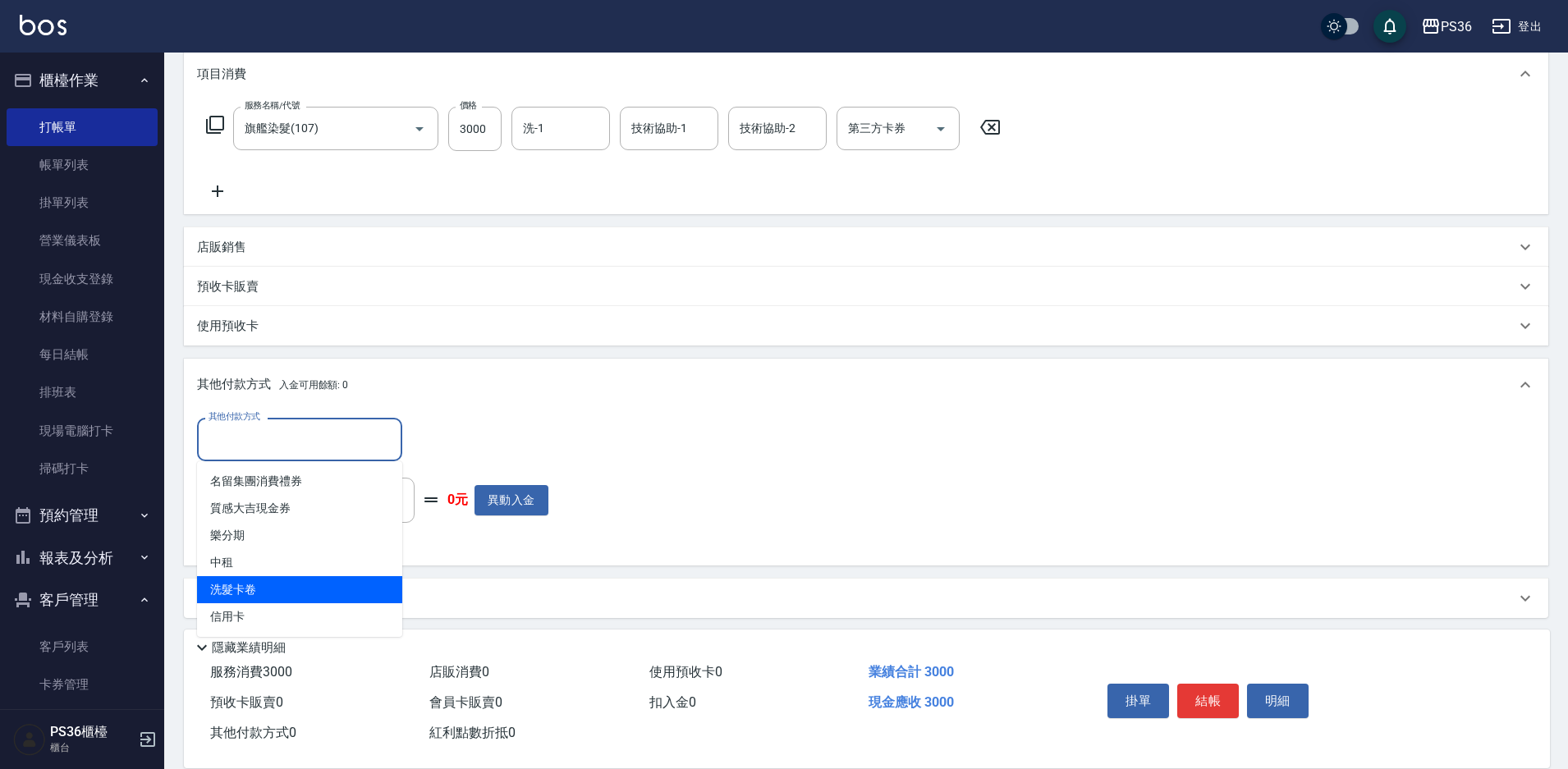
scroll to position [225, 0]
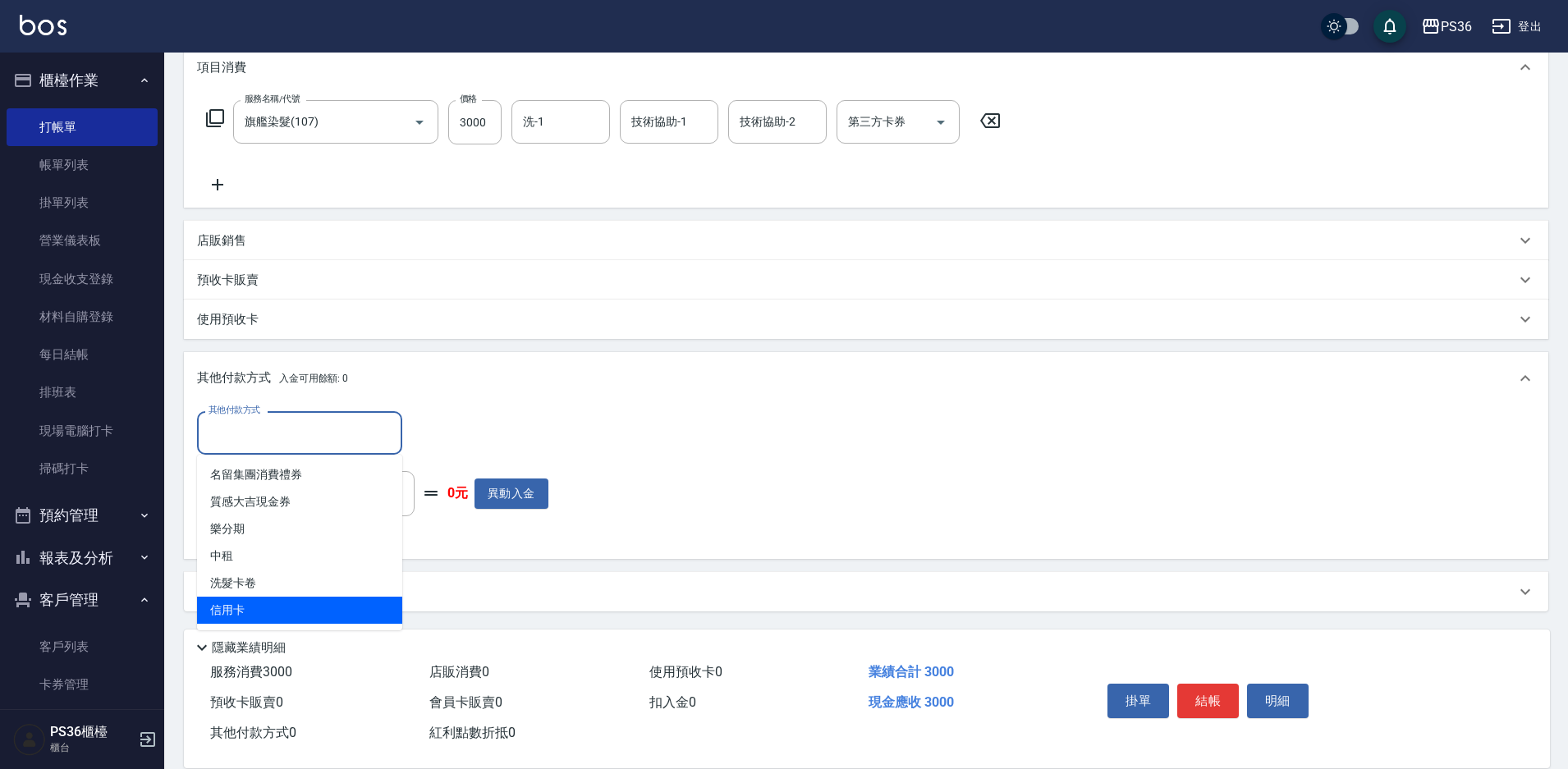
click at [302, 610] on span "信用卡" at bounding box center [300, 611] width 205 height 27
type input "信用卡"
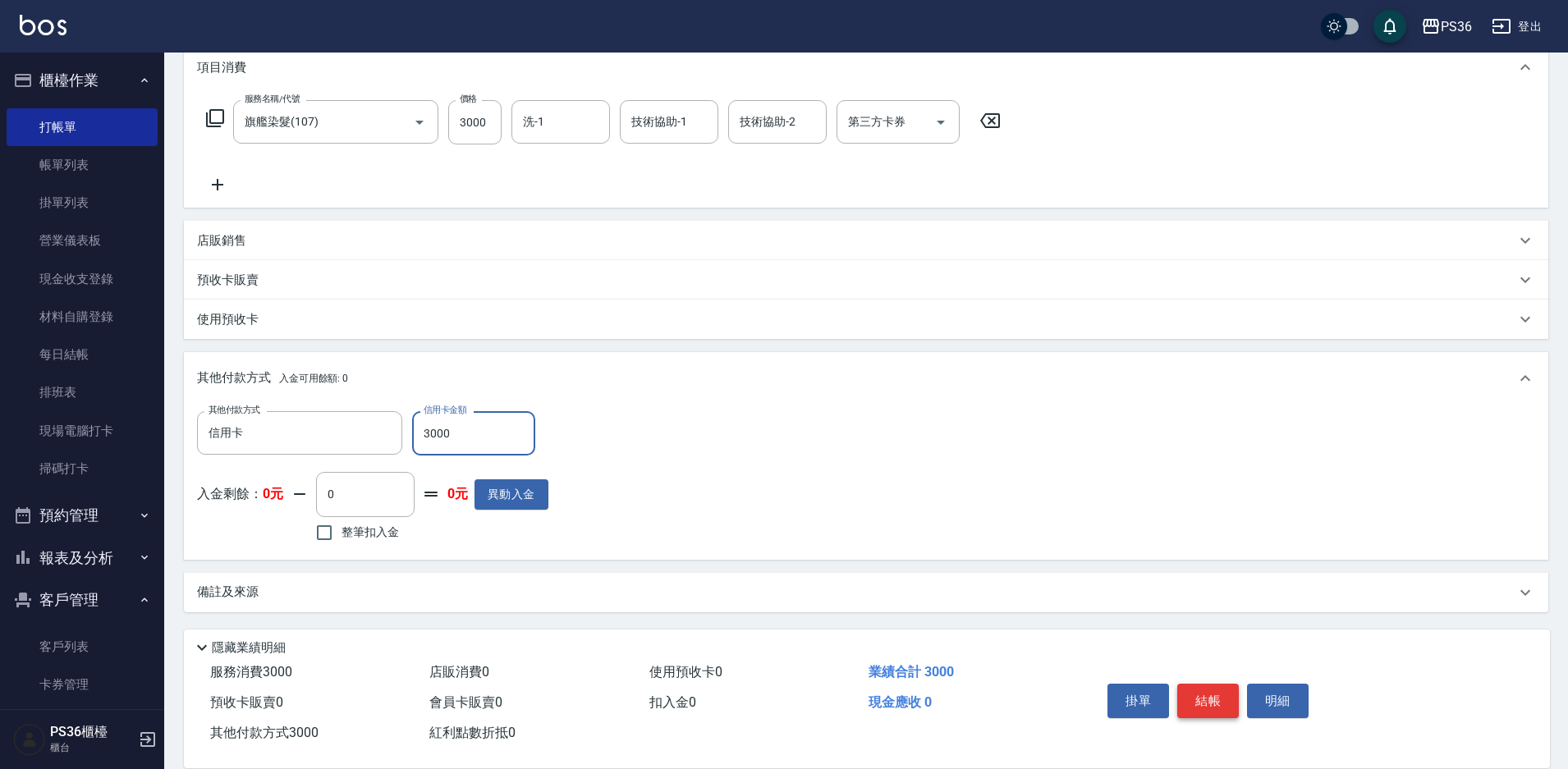
type input "3000"
click at [1223, 691] on button "結帳" at bounding box center [1207, 701] width 62 height 35
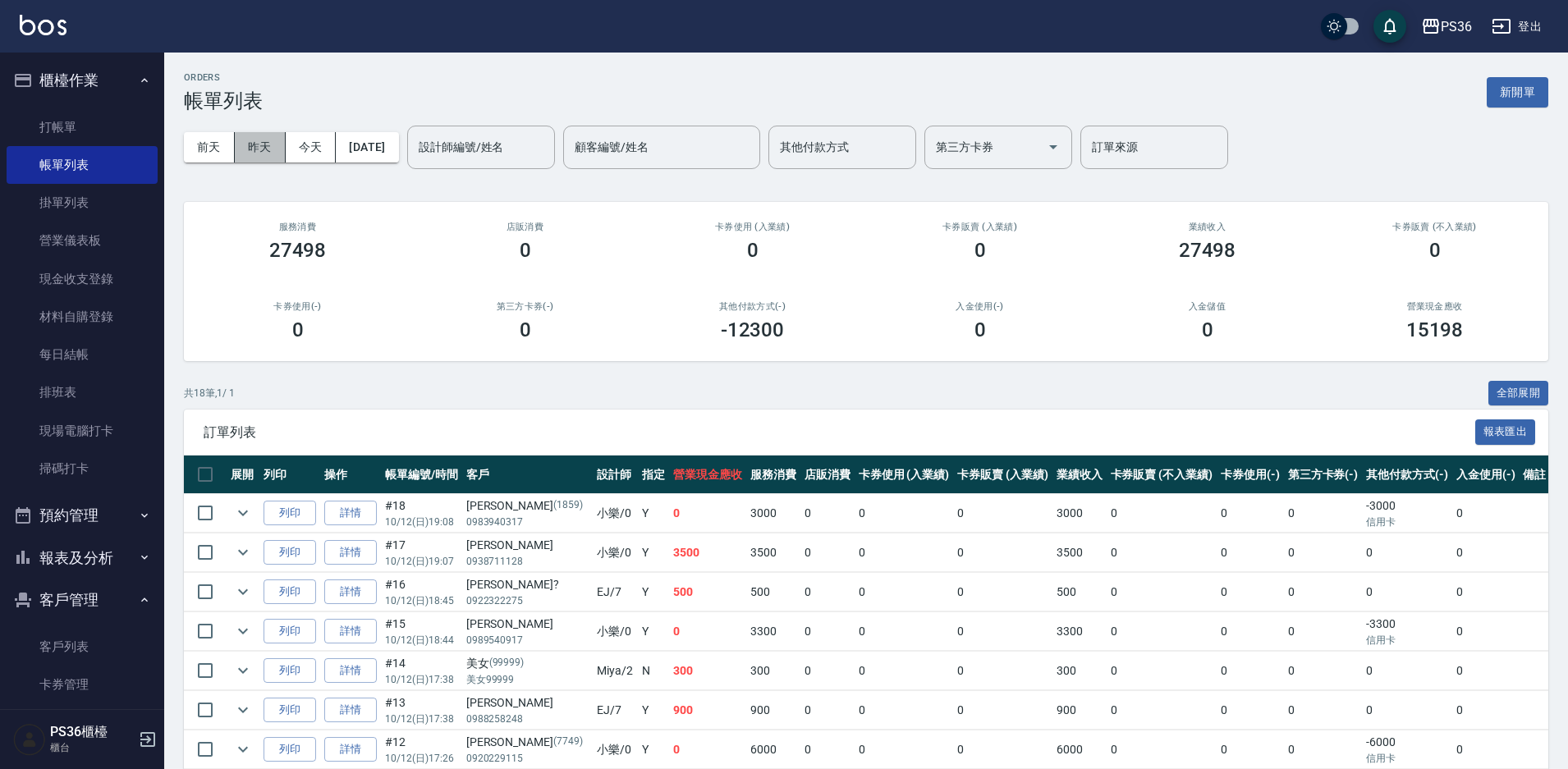
click at [253, 136] on button "昨天" at bounding box center [260, 147] width 51 height 30
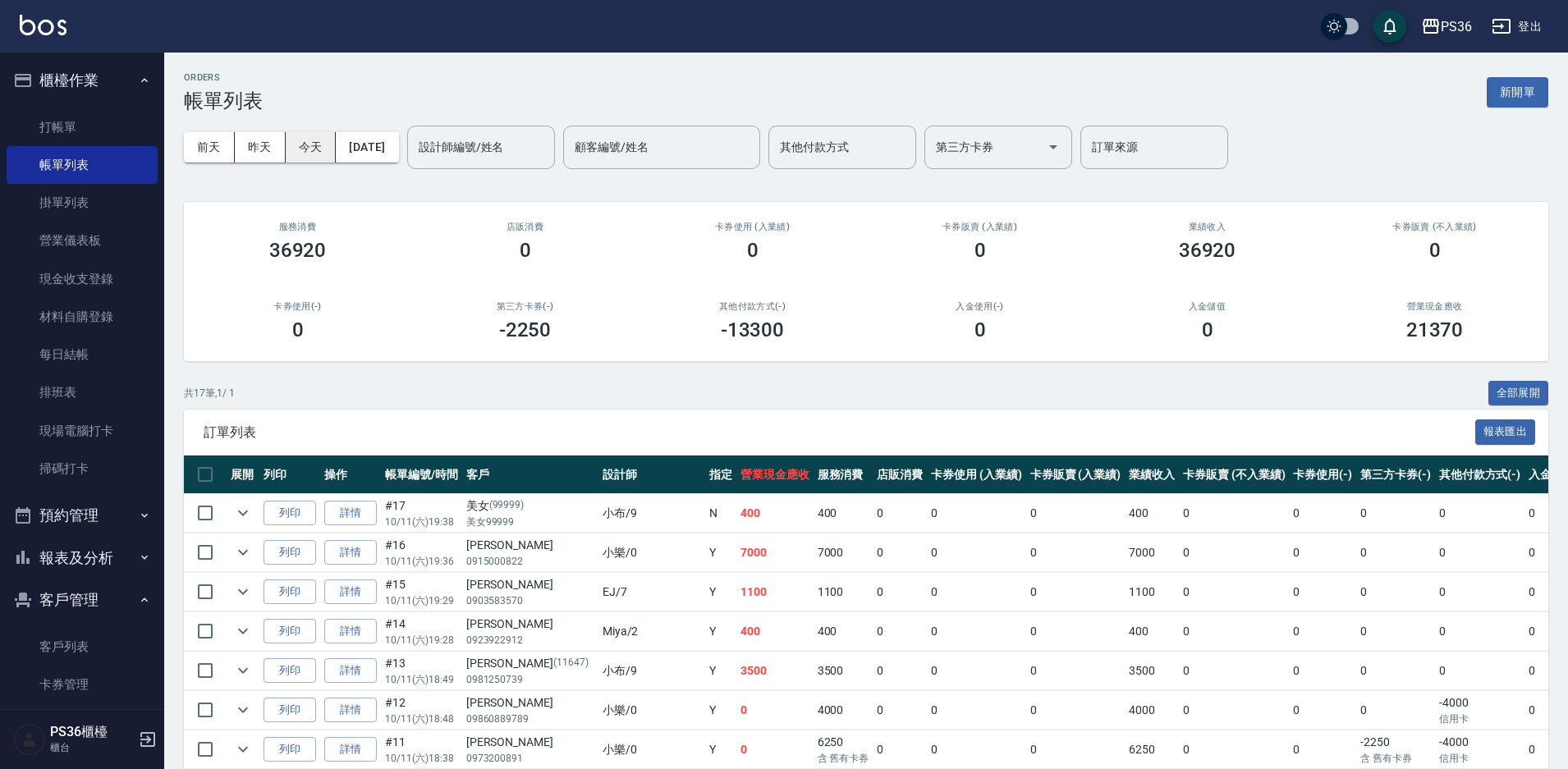
click at [309, 146] on button "今天" at bounding box center [311, 147] width 51 height 30
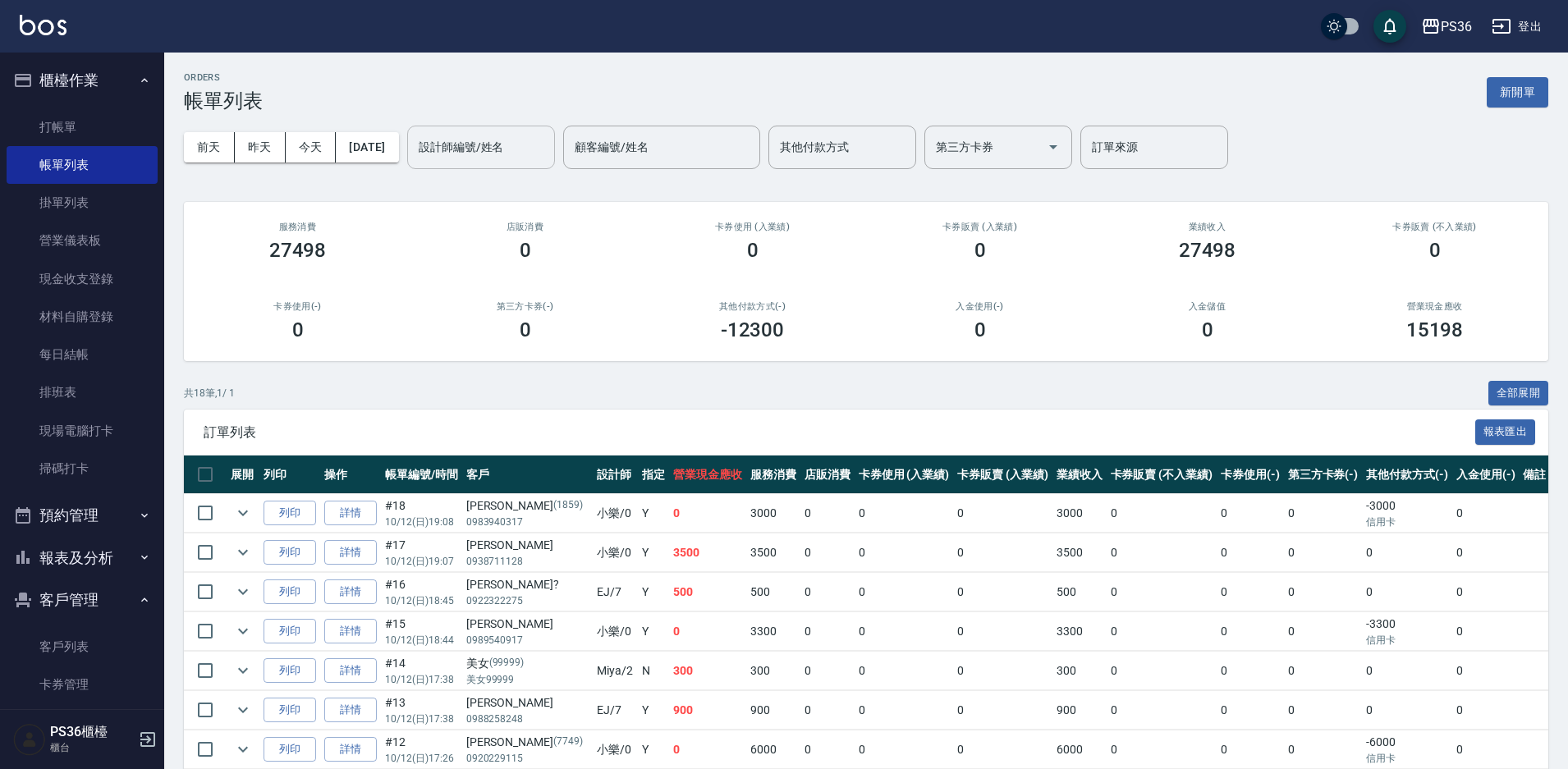
click at [461, 147] on input "設計師編號/姓名" at bounding box center [481, 147] width 133 height 29
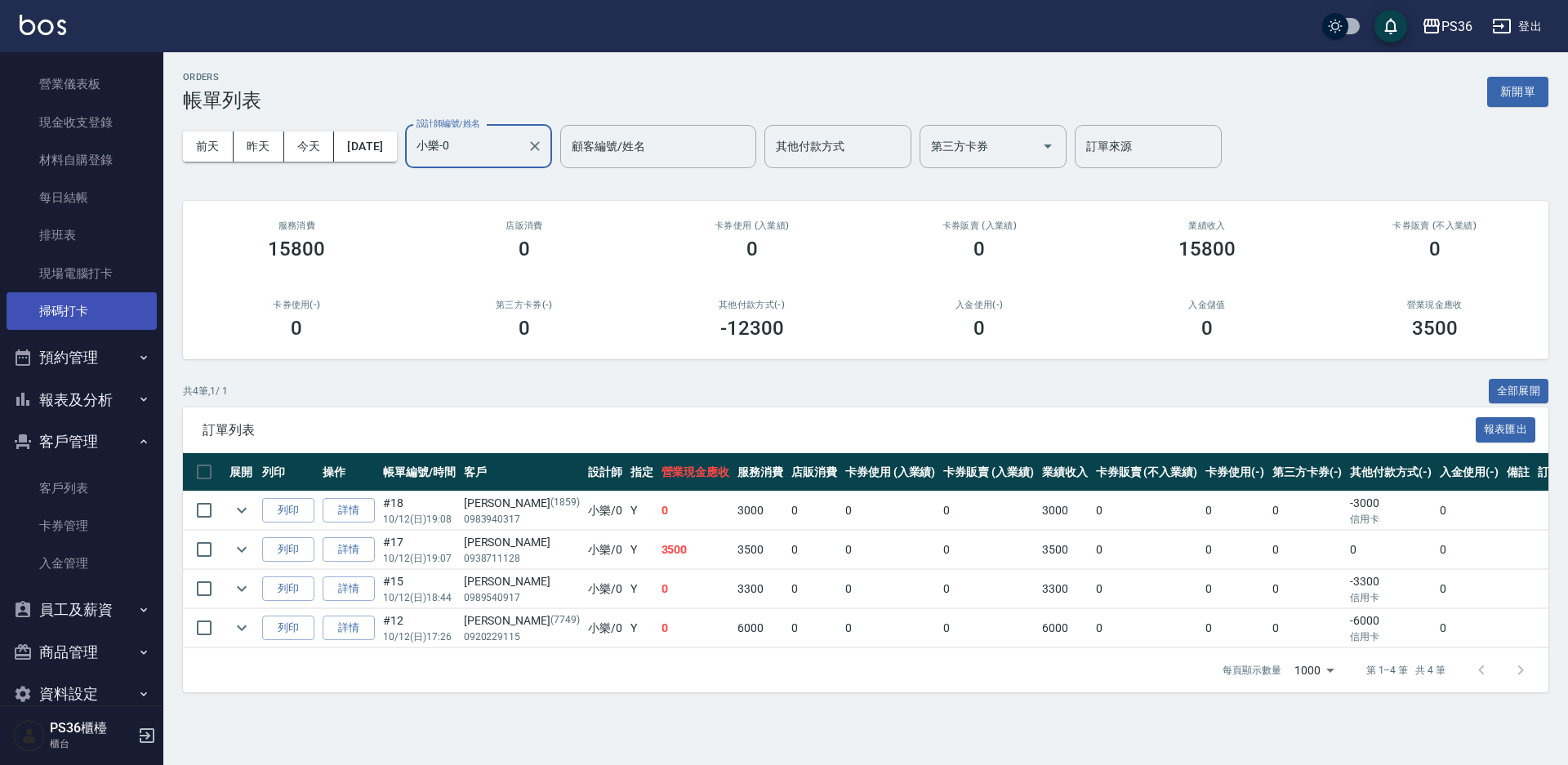
scroll to position [185, 0]
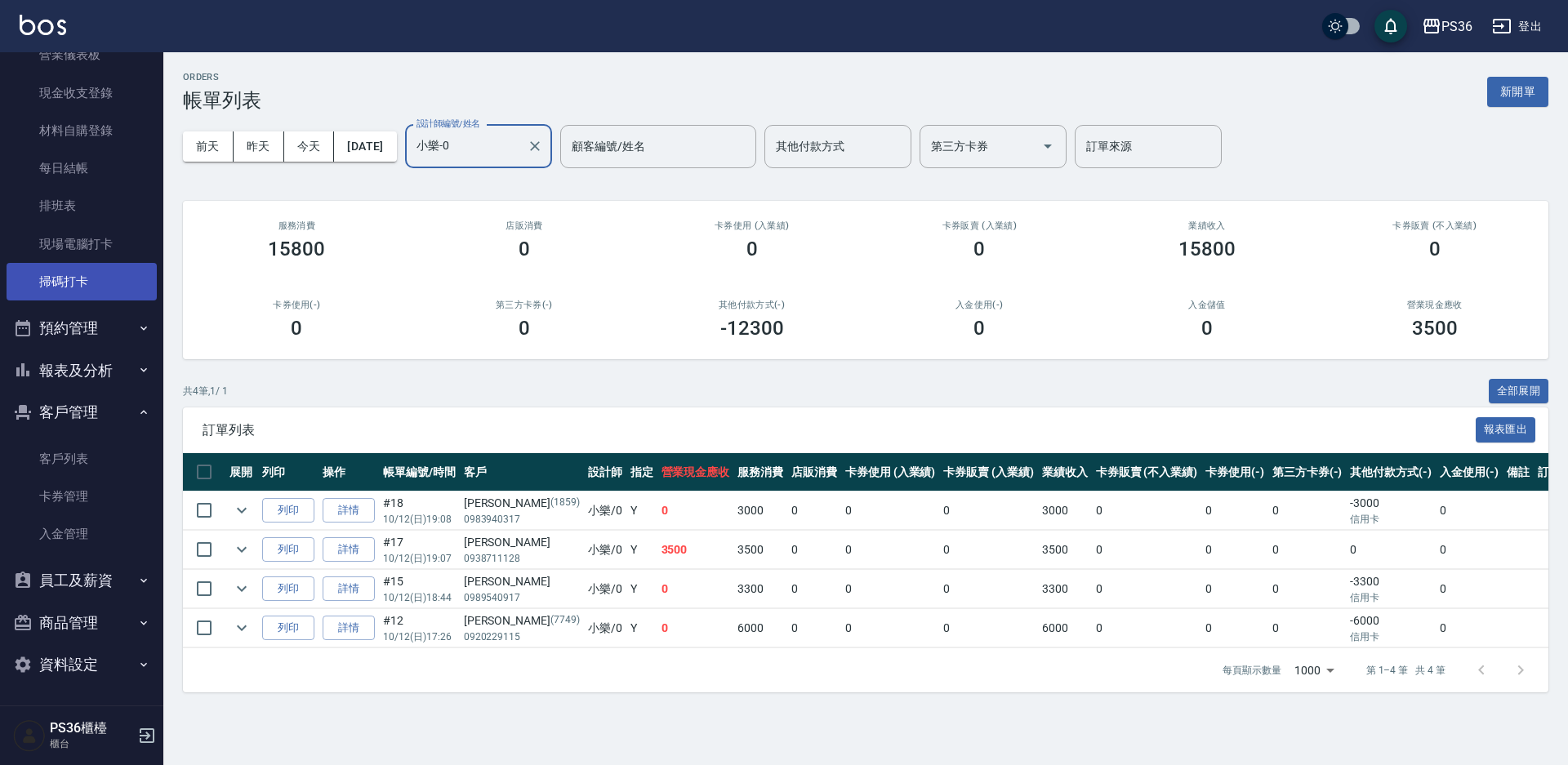
type input "小樂-0"
click at [80, 371] on button "報表及分析" at bounding box center [82, 371] width 150 height 42
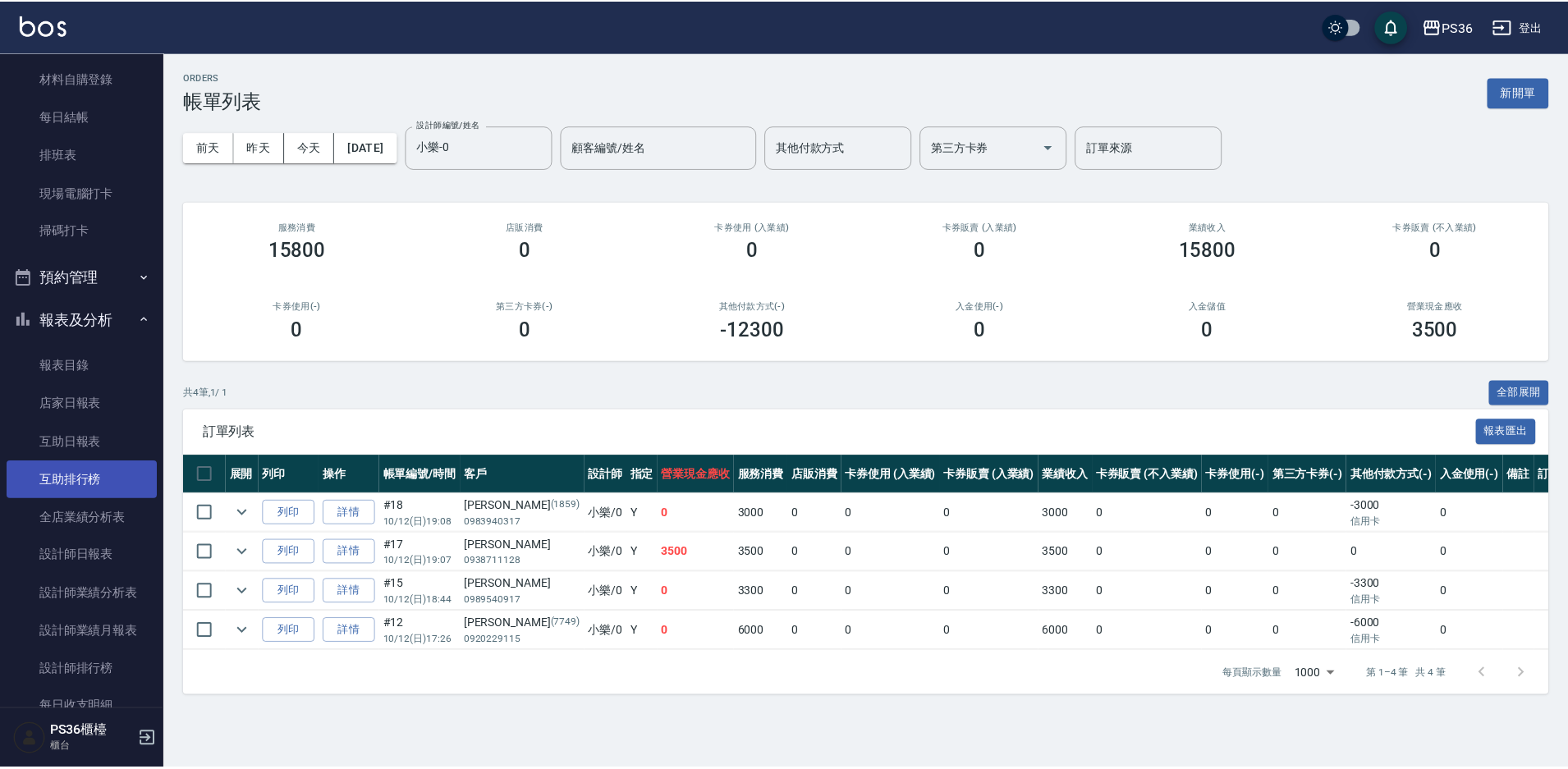
scroll to position [268, 0]
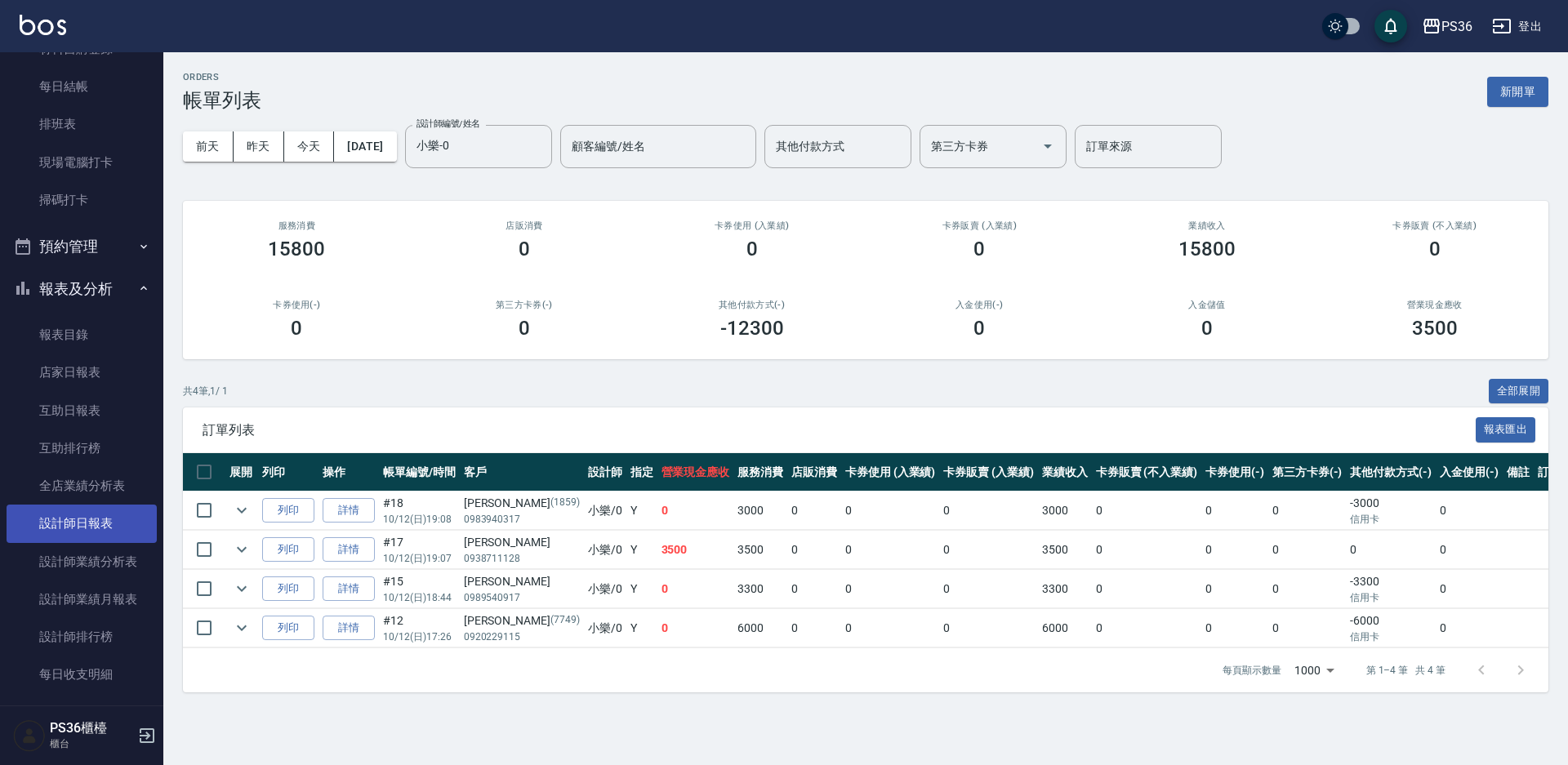
click at [94, 513] on link "設計師日報表" at bounding box center [82, 523] width 150 height 38
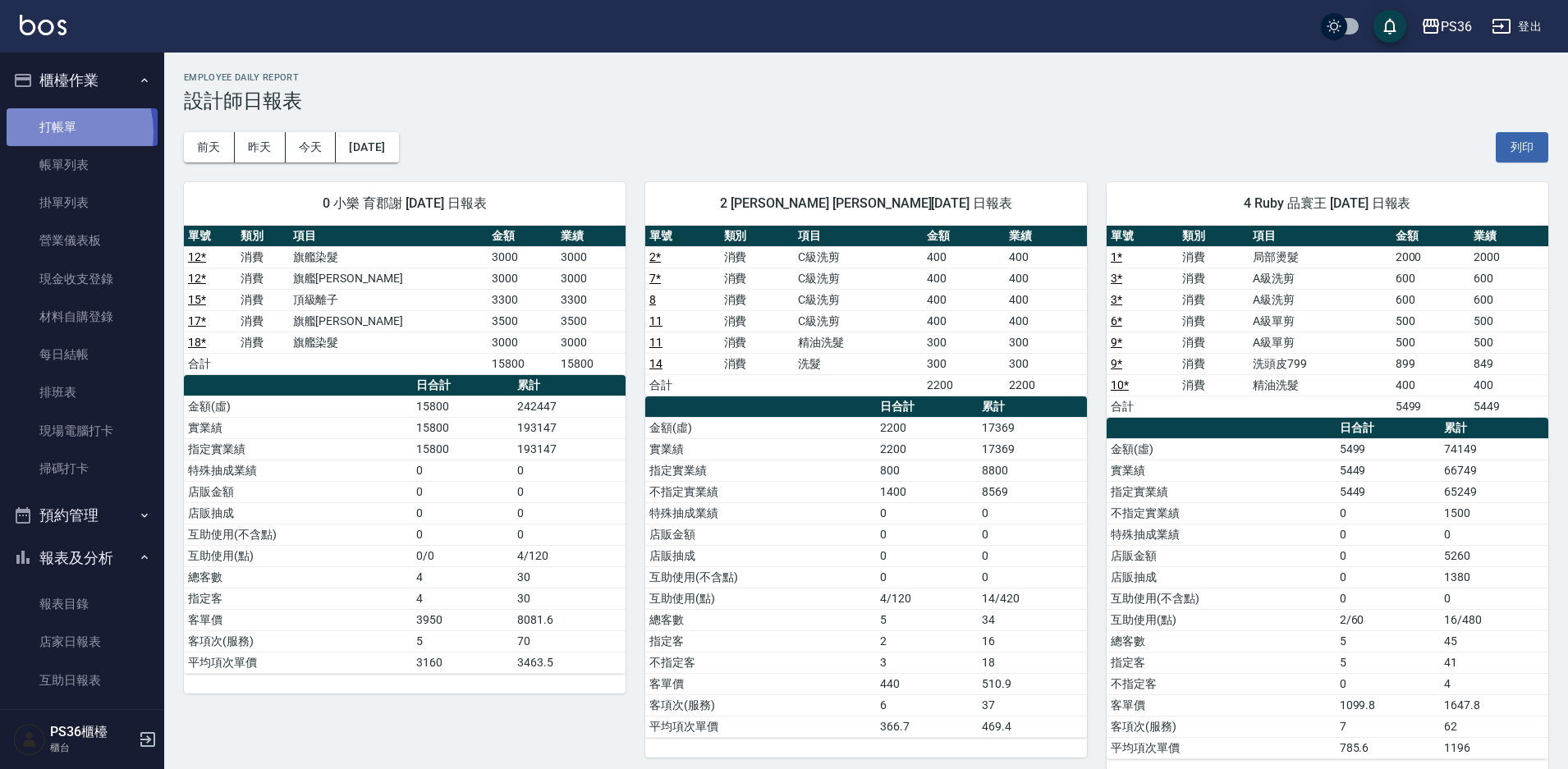
click at [48, 132] on link "打帳單" at bounding box center [82, 127] width 151 height 38
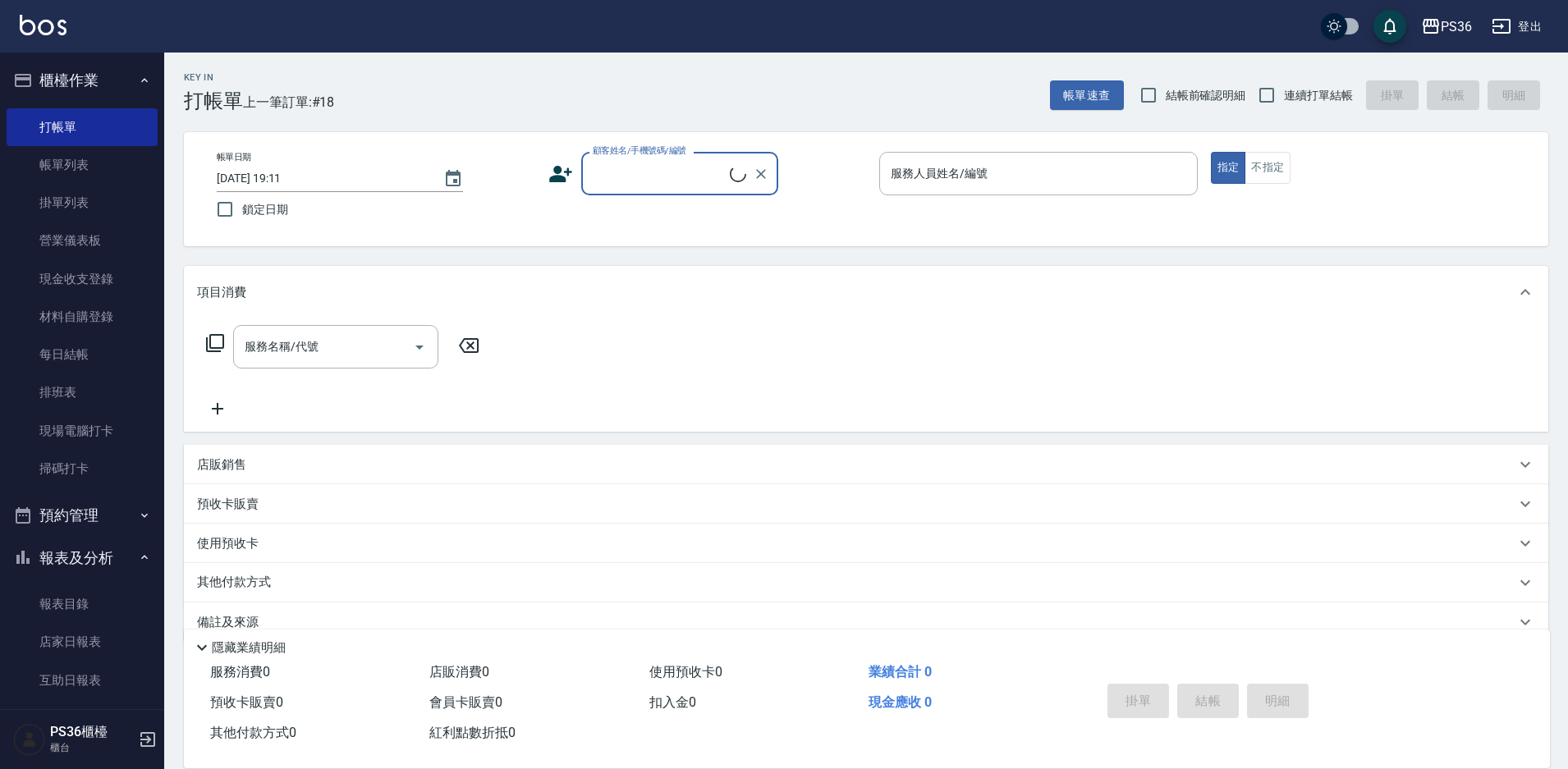
click at [652, 179] on input "顧客姓名/手機號碼/編號" at bounding box center [659, 174] width 141 height 29
click at [660, 215] on li "新增 "09299171147"" at bounding box center [679, 215] width 197 height 27
type input "09299171147"
click at [557, 174] on icon at bounding box center [560, 174] width 23 height 16
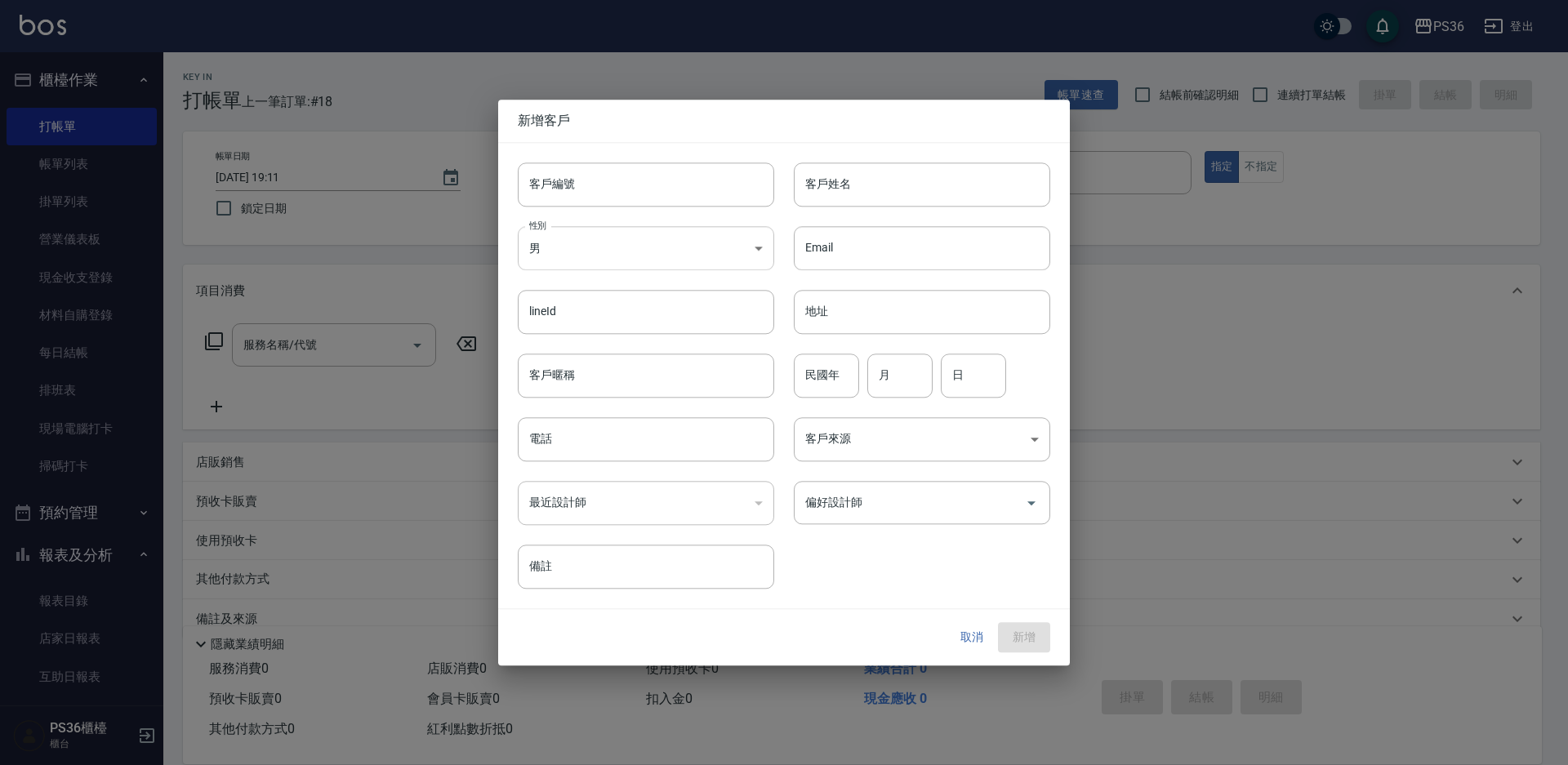
type input "09299171147"
click at [553, 248] on body "PS36 登出 櫃檯作業 打帳單 帳單列表 掛單列表 營業儀表板 現金收支登錄 材料自購登錄 每日結帳 排班表 現場電腦打卡 掃碼打卡 預約管理 預約管理 單…" at bounding box center [784, 398] width 1568 height 795
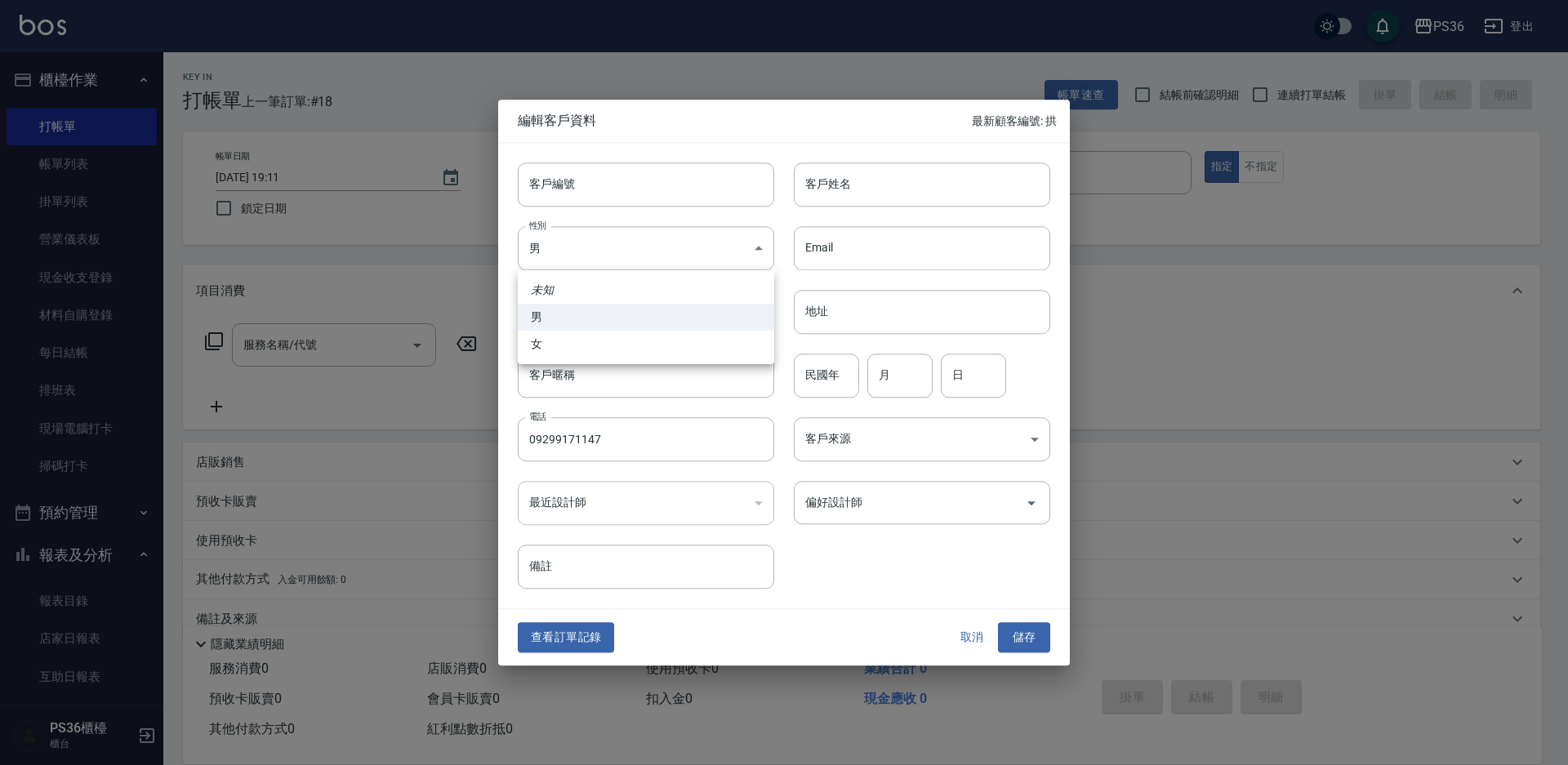
click at [596, 338] on li "女" at bounding box center [646, 345] width 256 height 27
type input "FEMALE"
click at [820, 195] on input "客戶姓名" at bounding box center [922, 185] width 256 height 44
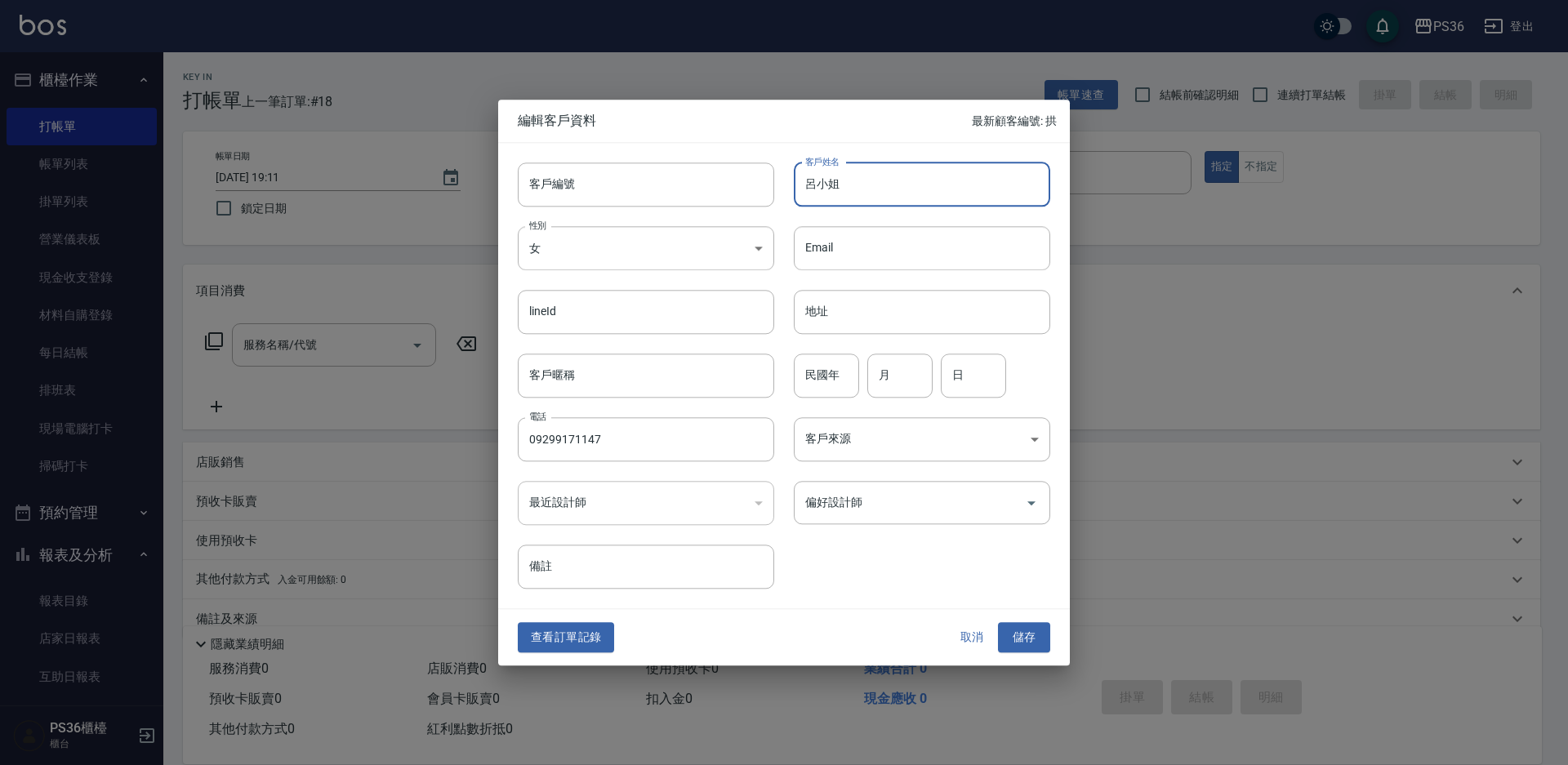
type input "呂小姐"
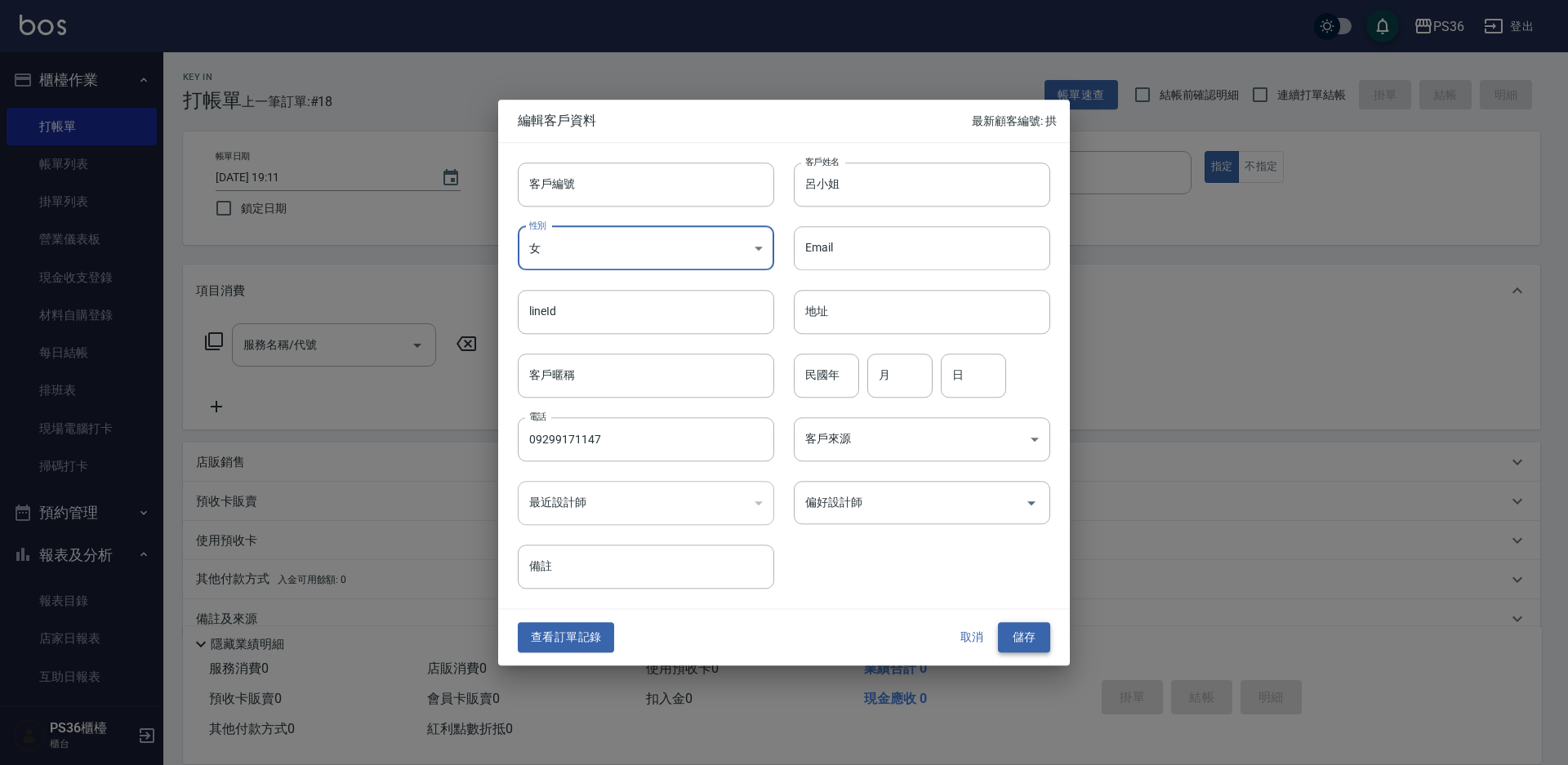
click at [1004, 629] on button "儲存" at bounding box center [1025, 639] width 52 height 30
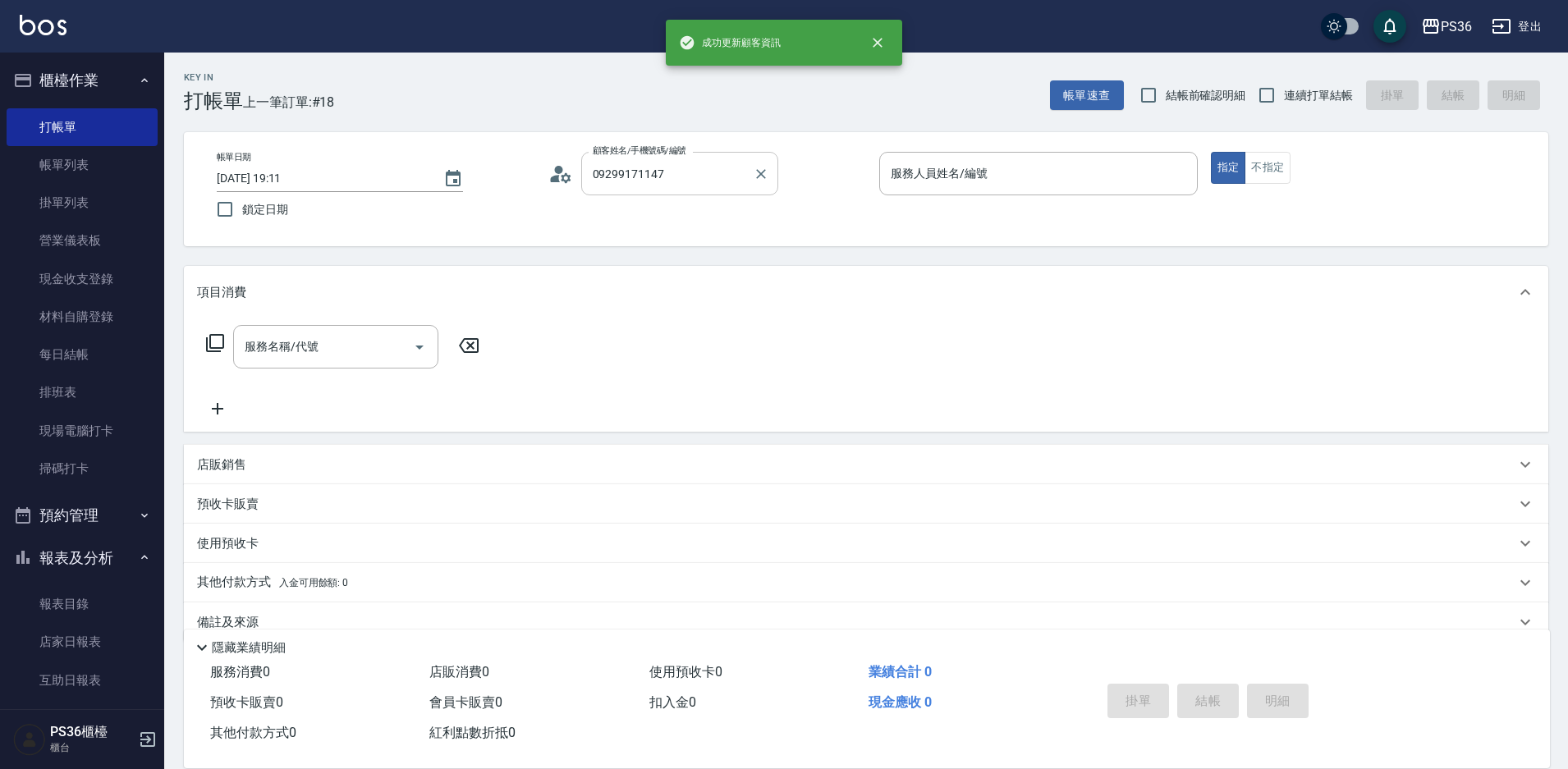
click at [680, 184] on input "09299171147" at bounding box center [667, 174] width 157 height 29
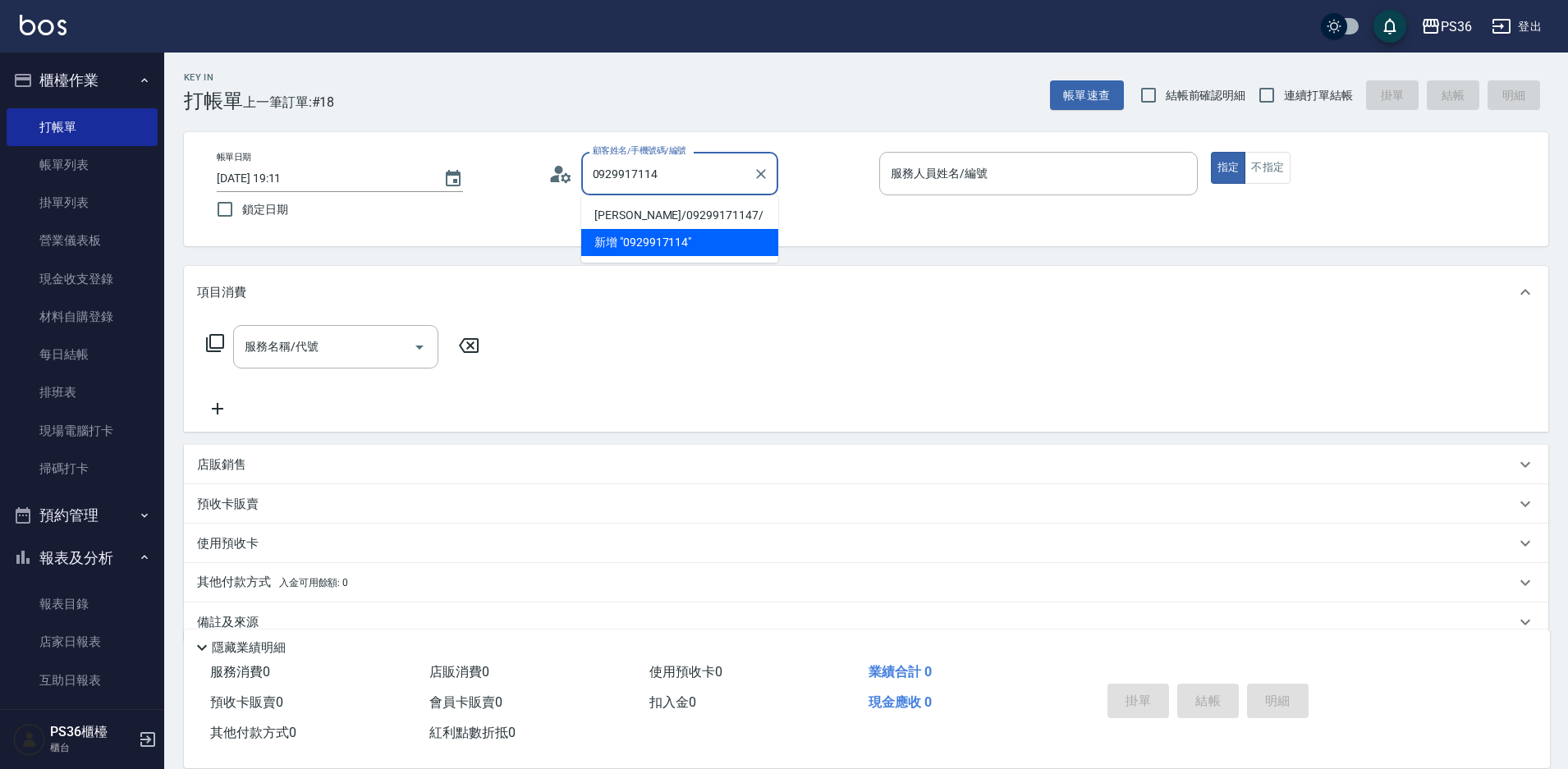
click at [687, 219] on li "呂小姐/09299171147/" at bounding box center [679, 215] width 197 height 27
type input "呂小姐/09299171147/"
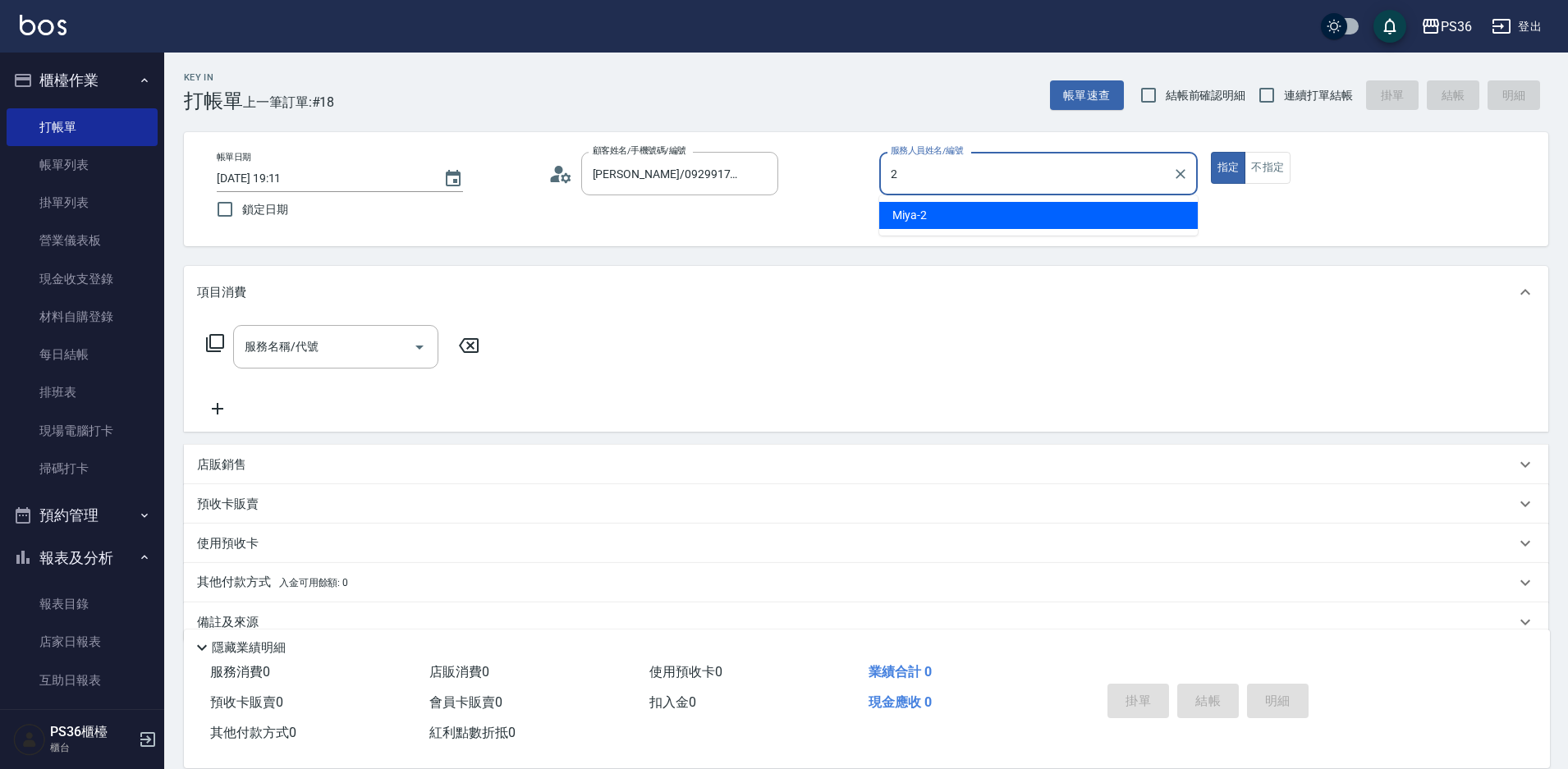
type input "Miya-2"
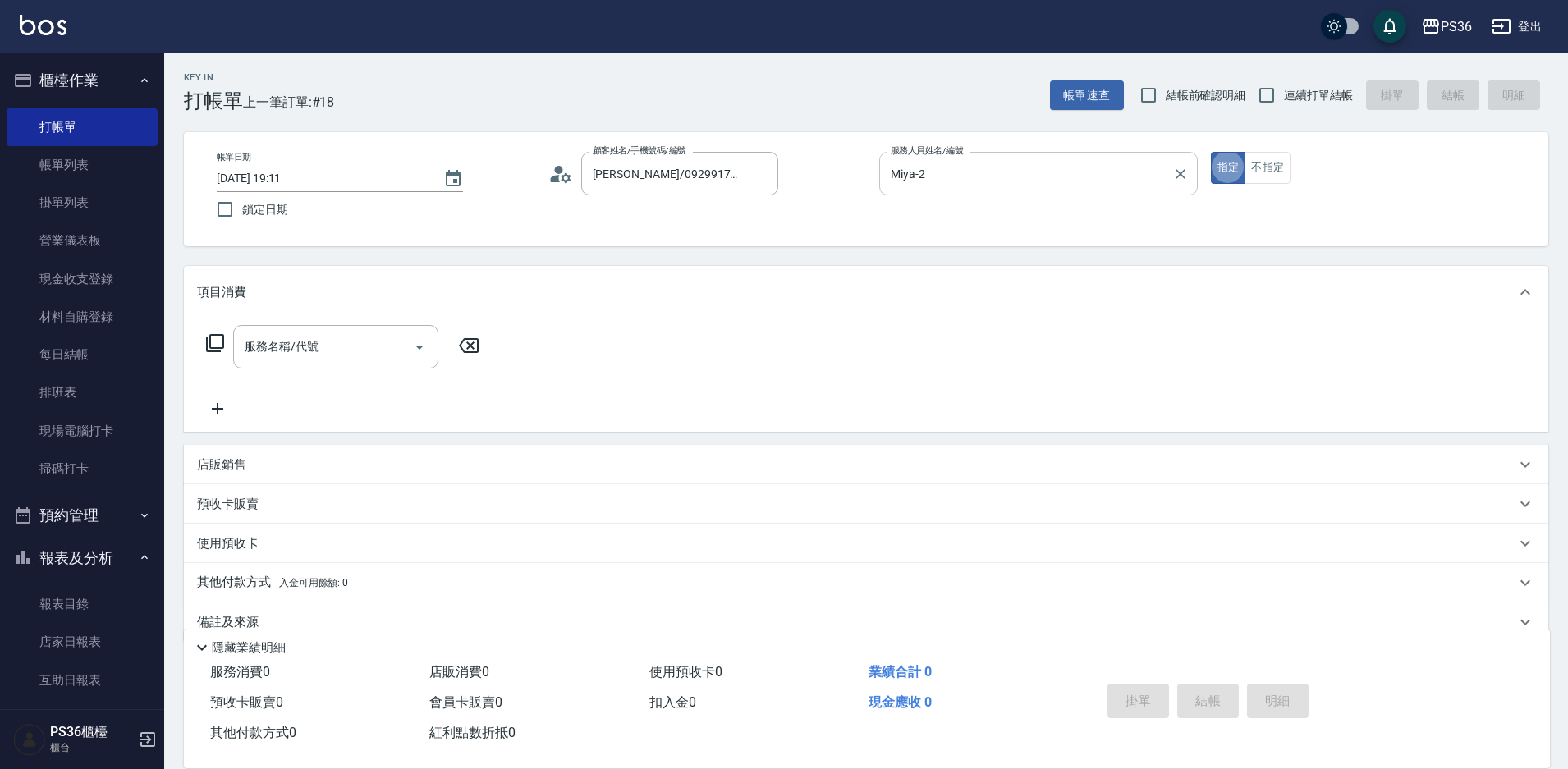
type button "true"
click at [1270, 165] on button "不指定" at bounding box center [1267, 168] width 46 height 32
click at [212, 339] on icon at bounding box center [214, 343] width 19 height 19
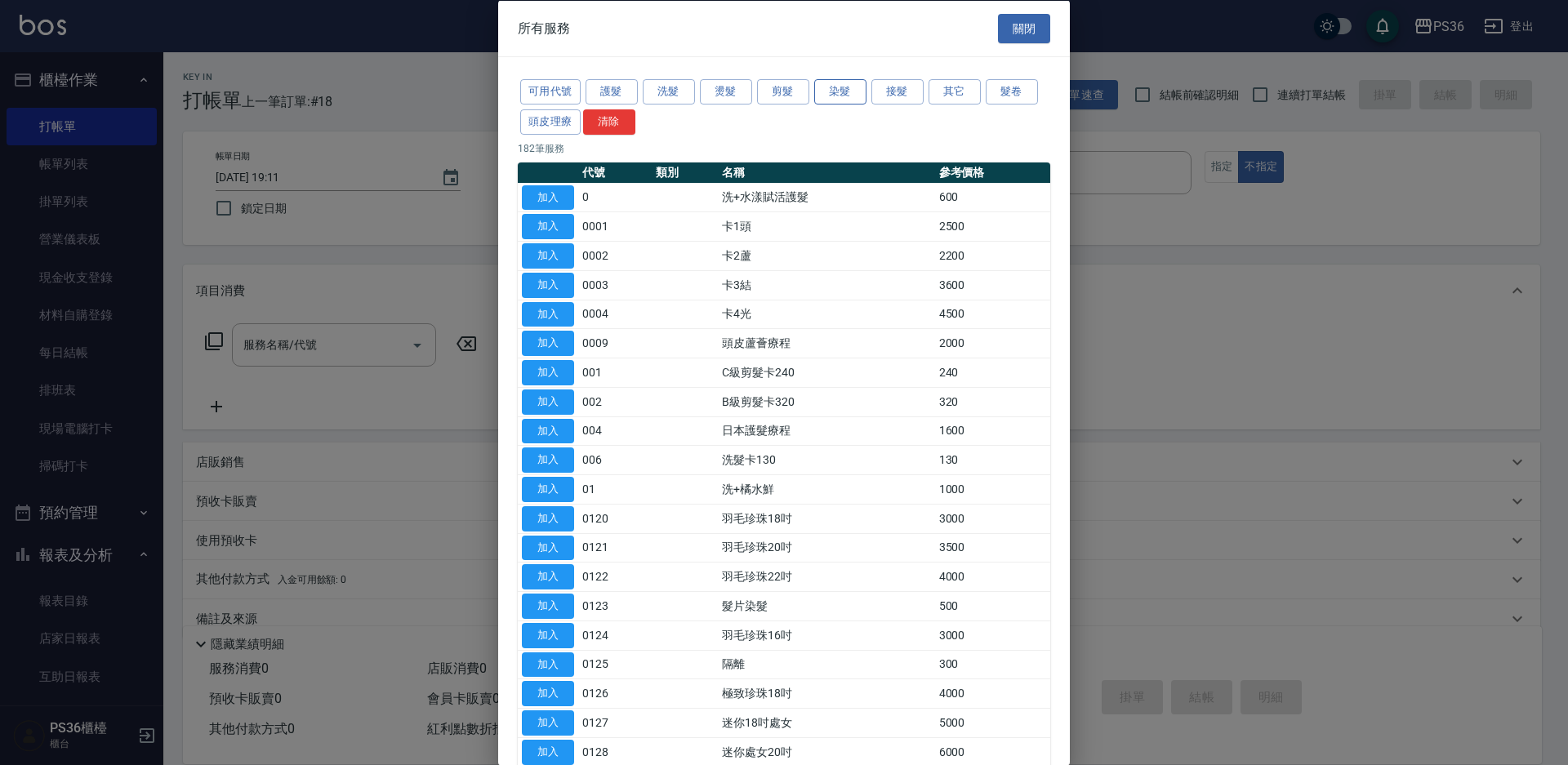
click at [856, 90] on button "染髮" at bounding box center [841, 92] width 52 height 25
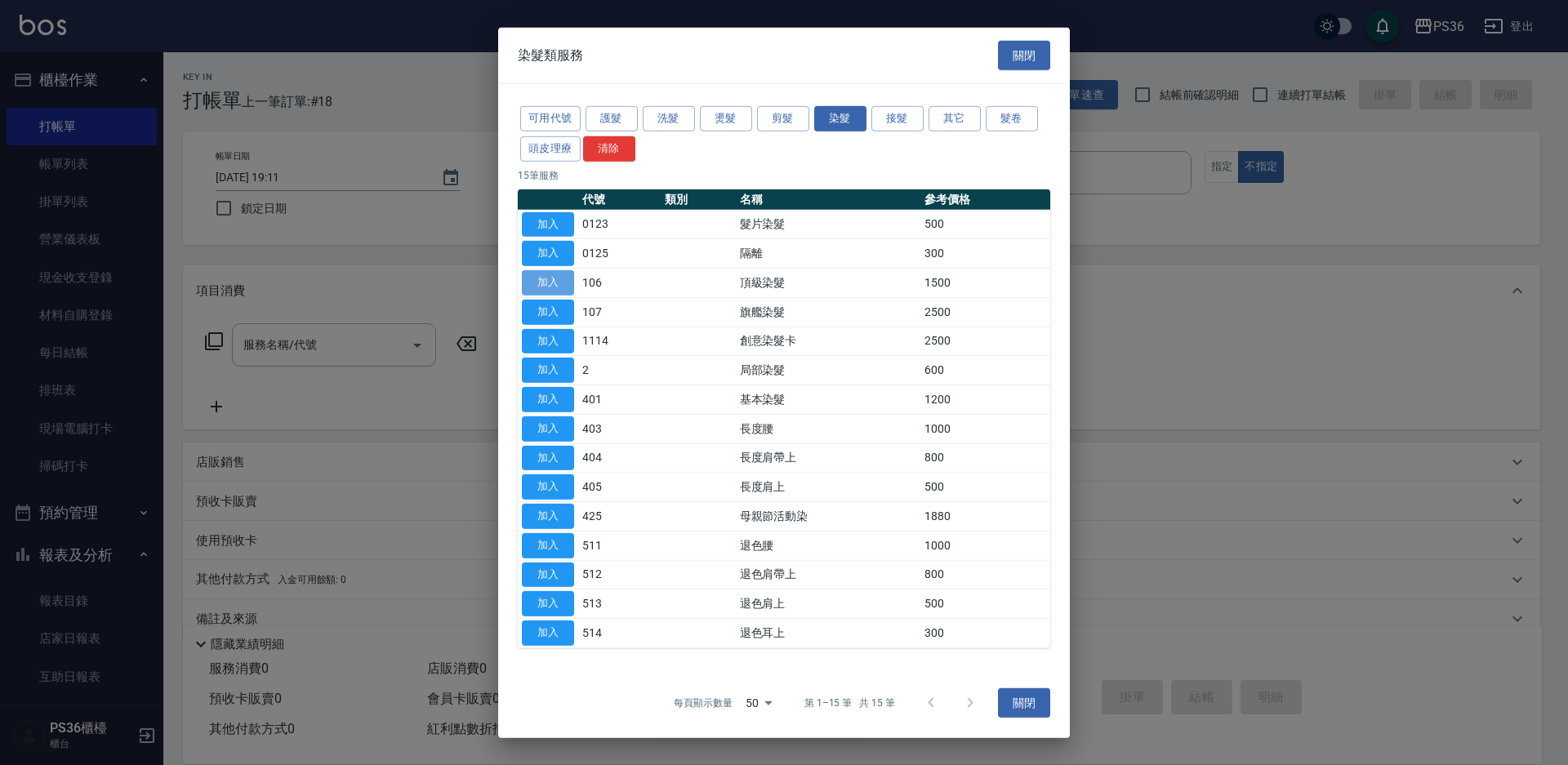
click at [538, 276] on button "加入" at bounding box center [548, 283] width 52 height 25
type input "頂級染髮(106)"
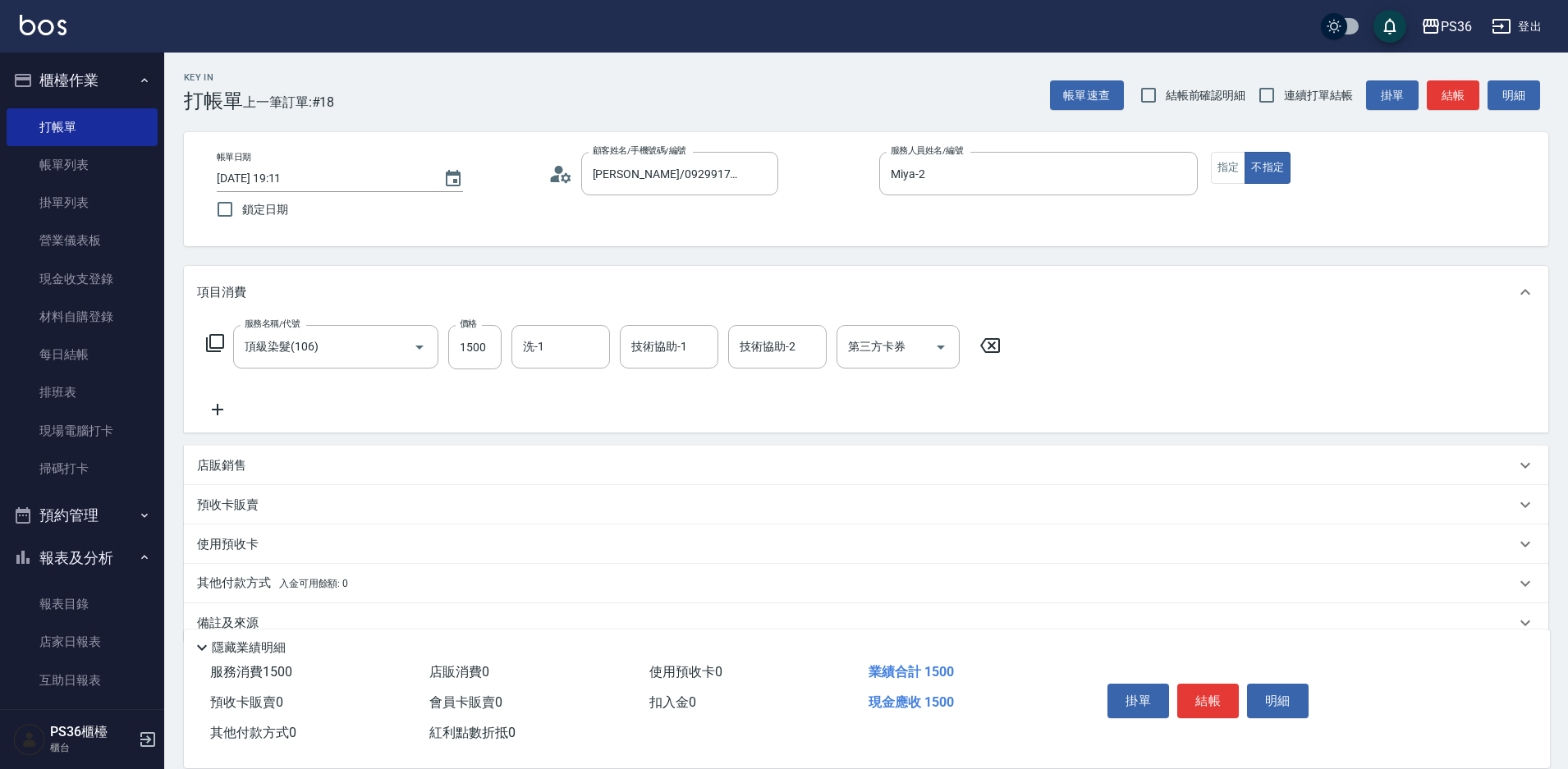
click at [205, 344] on icon at bounding box center [214, 343] width 19 height 19
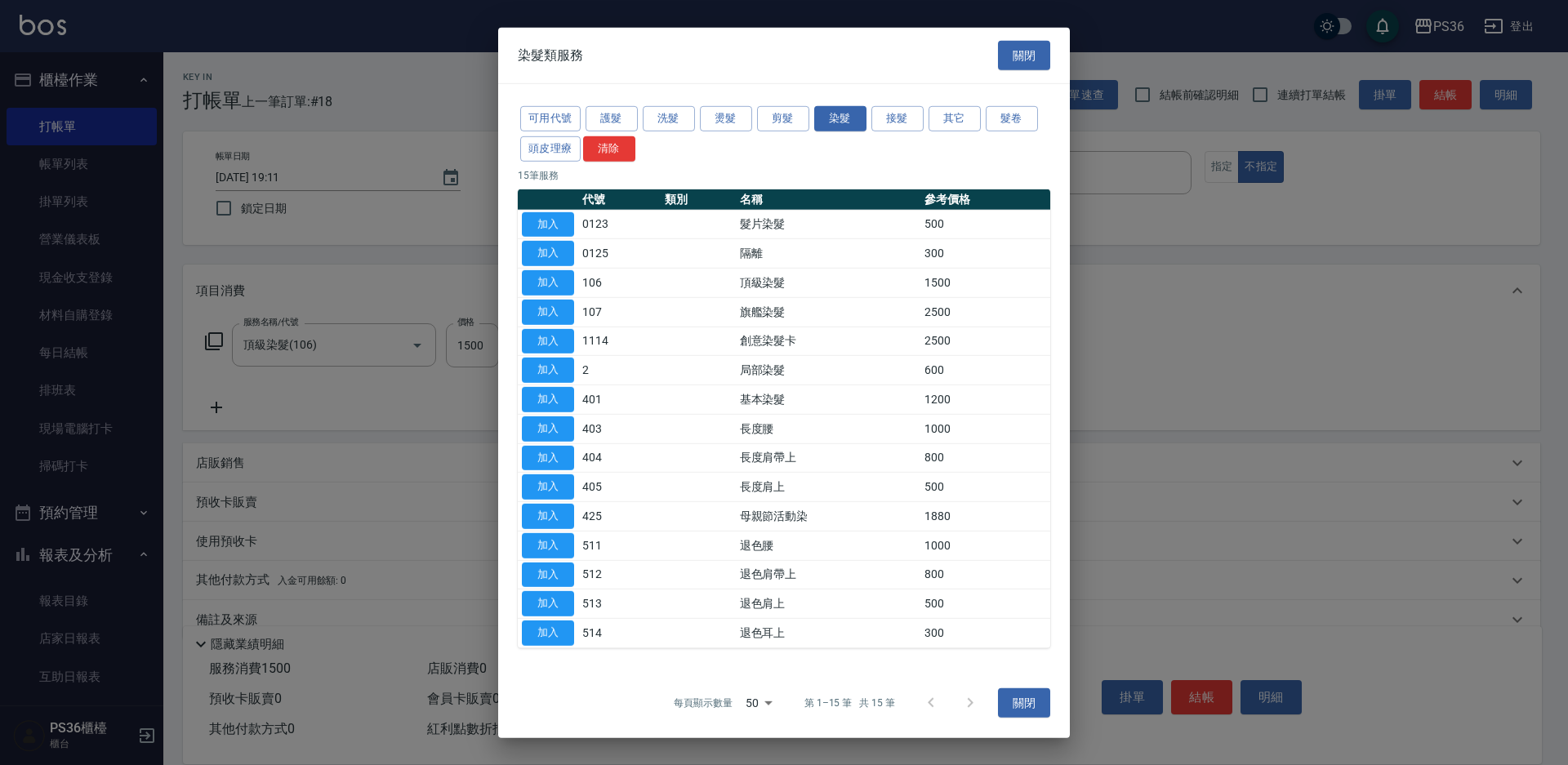
click at [575, 491] on td "加入" at bounding box center [549, 487] width 61 height 29
click at [572, 490] on button "加入" at bounding box center [548, 487] width 52 height 25
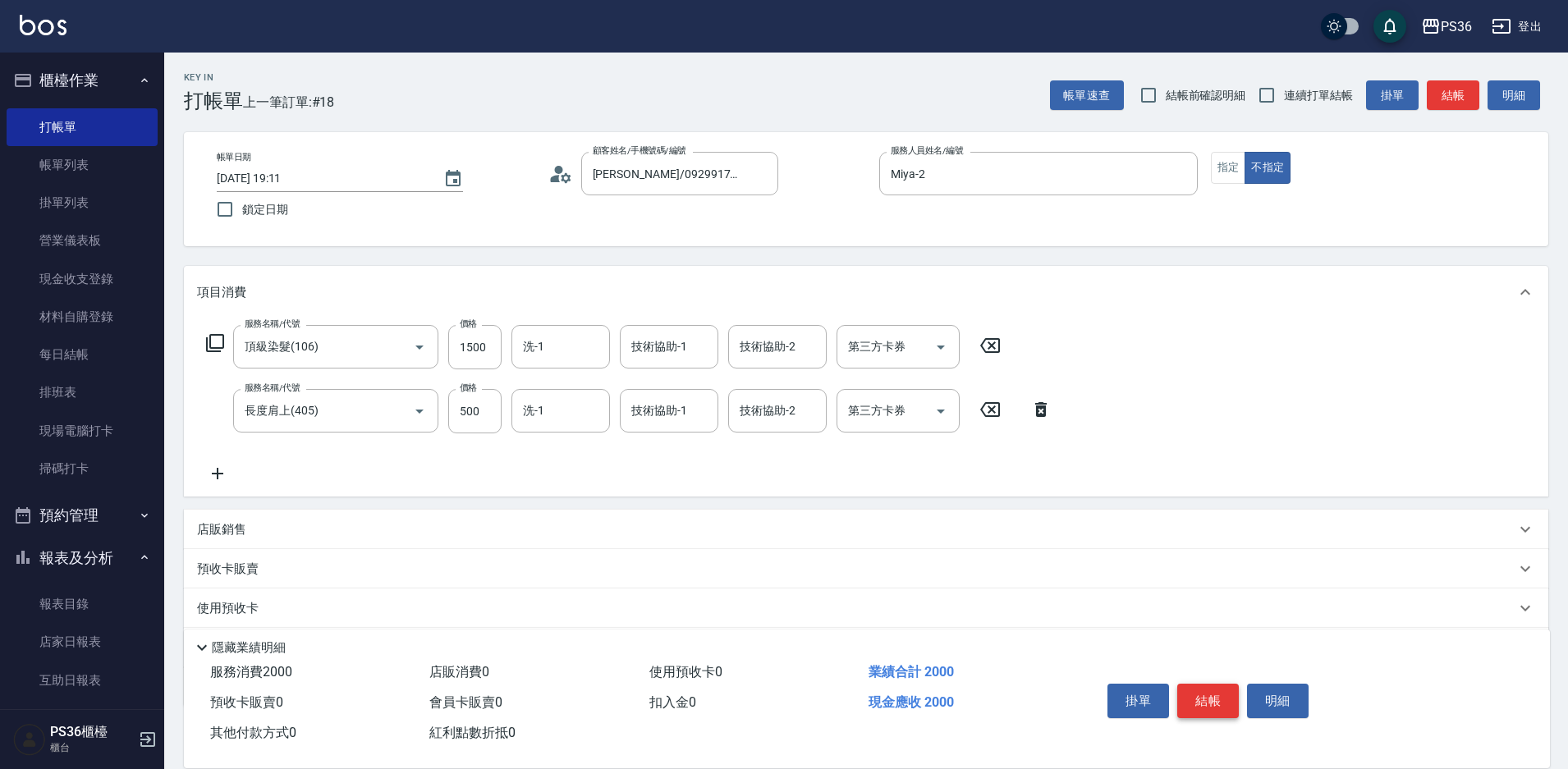
click at [1222, 699] on button "結帳" at bounding box center [1207, 701] width 62 height 35
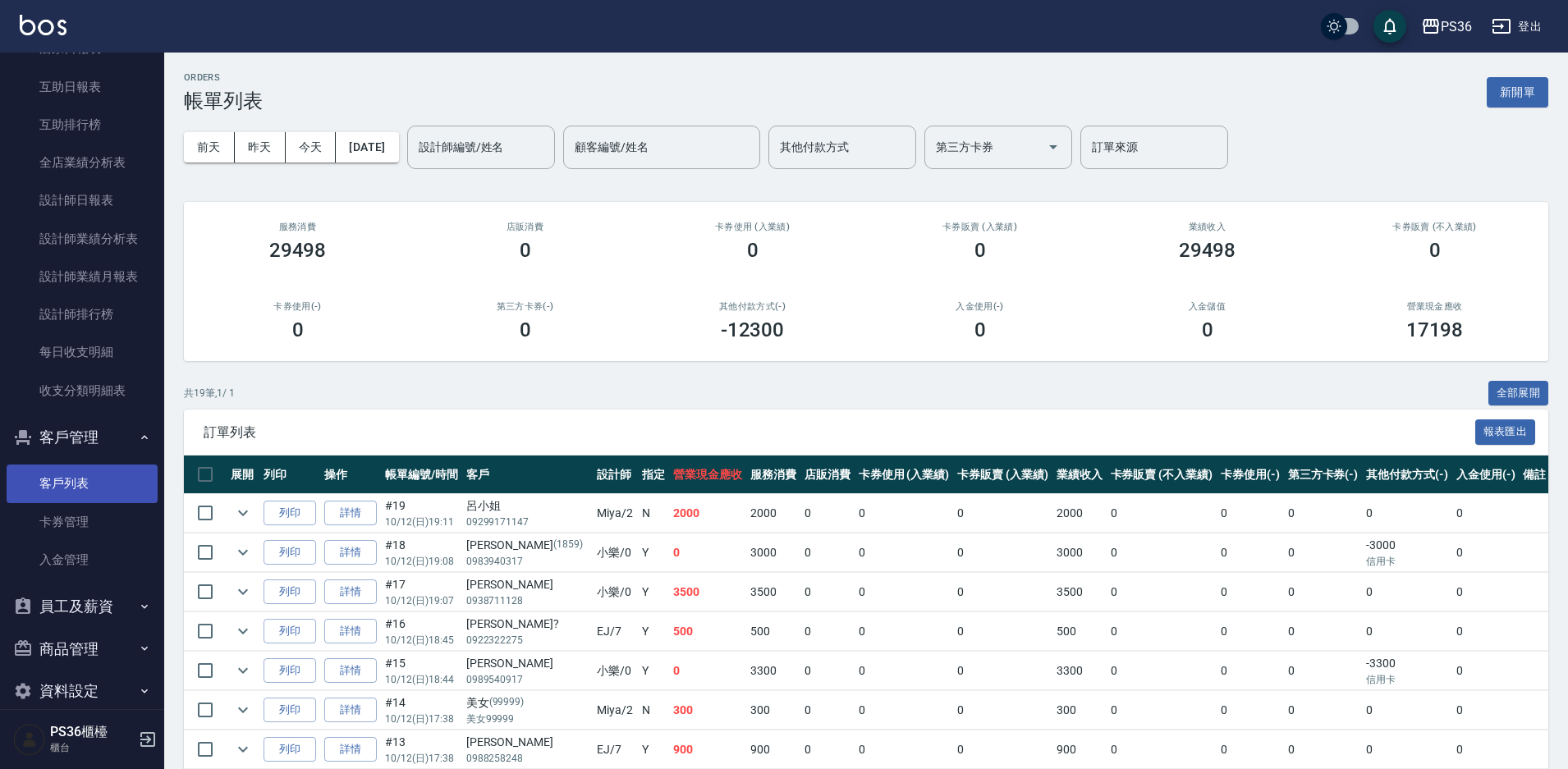
scroll to position [617, 0]
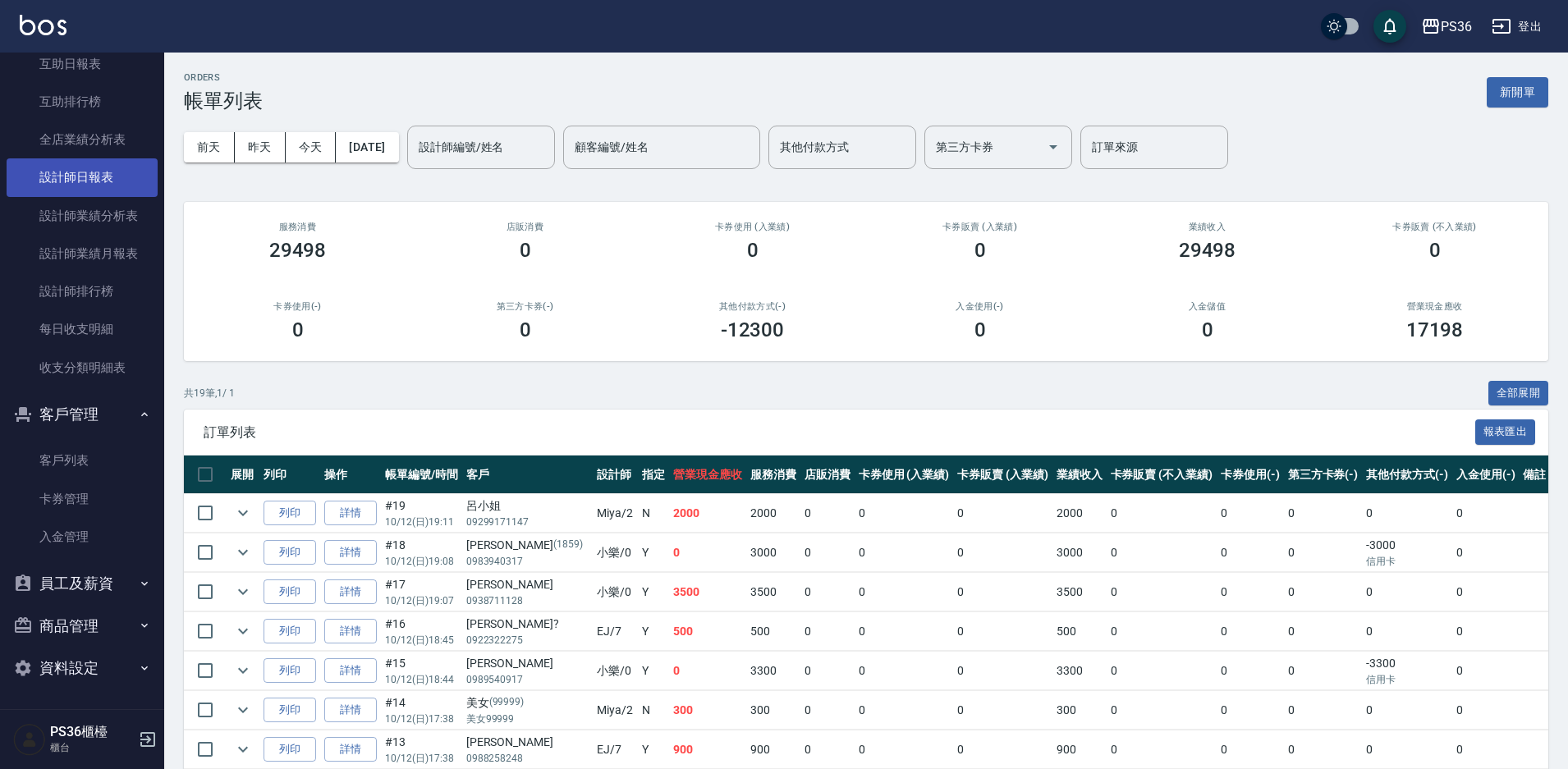
click at [112, 191] on link "設計師日報表" at bounding box center [82, 177] width 151 height 38
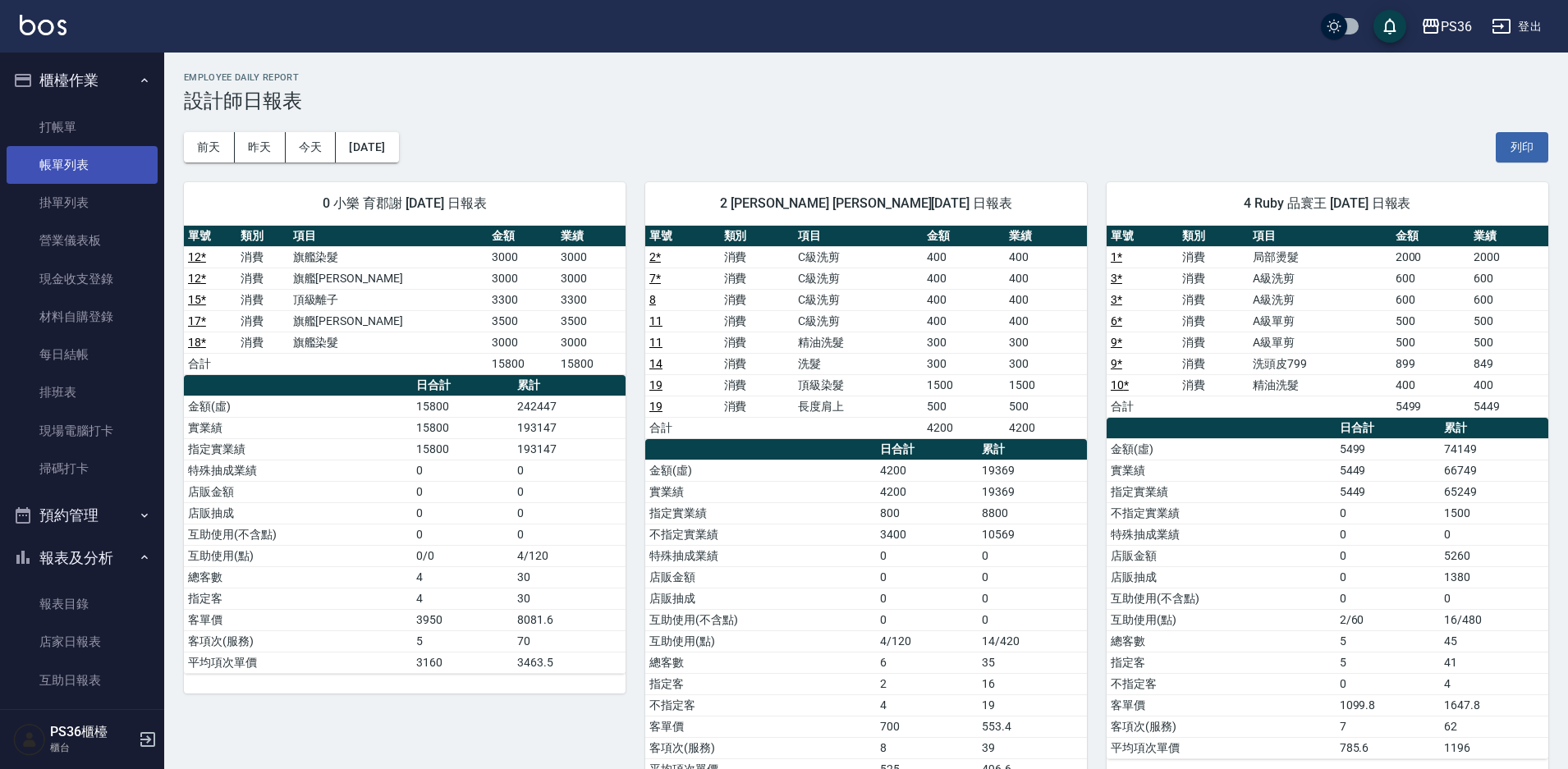
click at [97, 180] on link "帳單列表" at bounding box center [82, 165] width 151 height 38
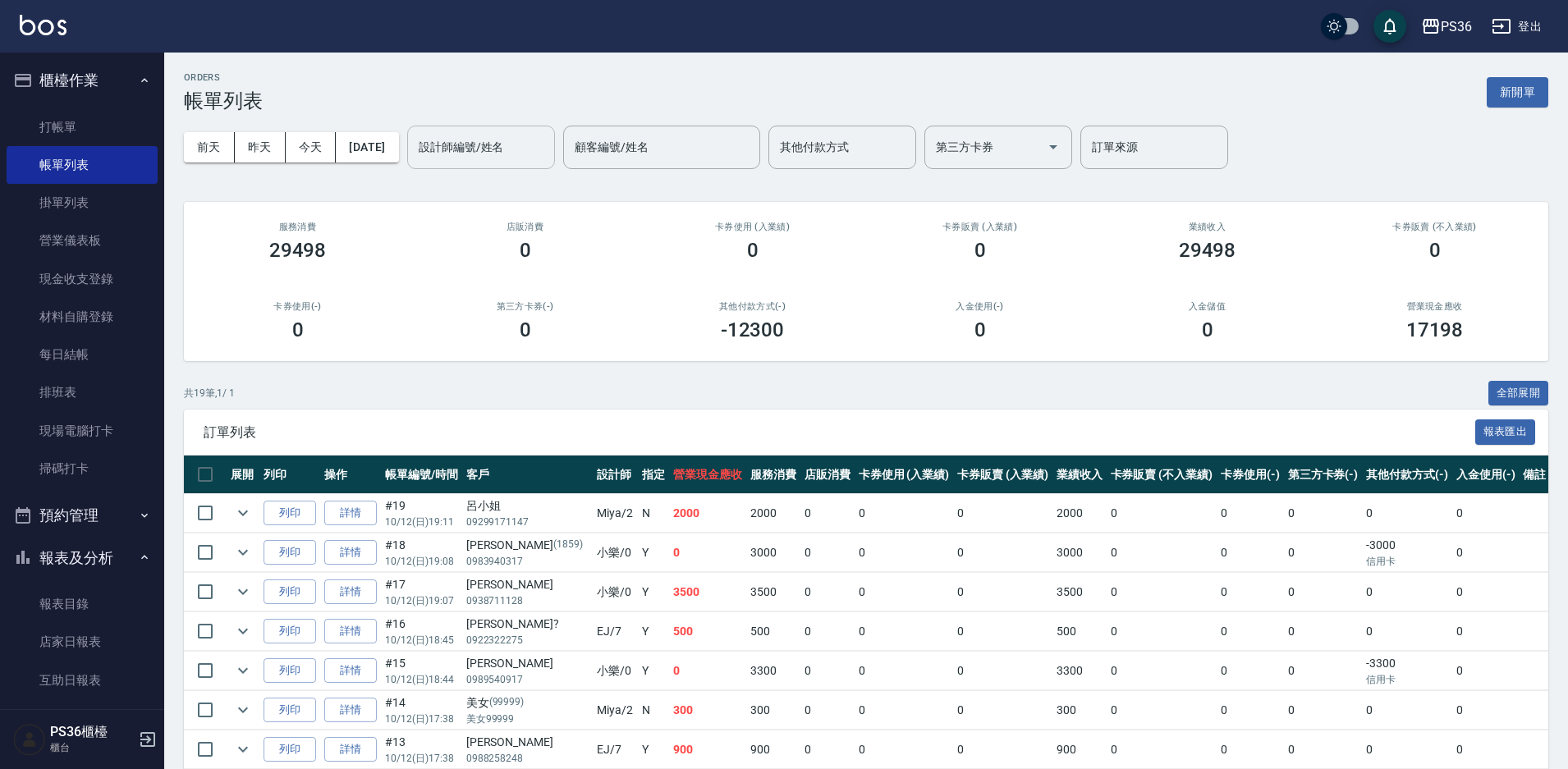
click at [540, 135] on input "設計師編號/姓名" at bounding box center [481, 147] width 133 height 29
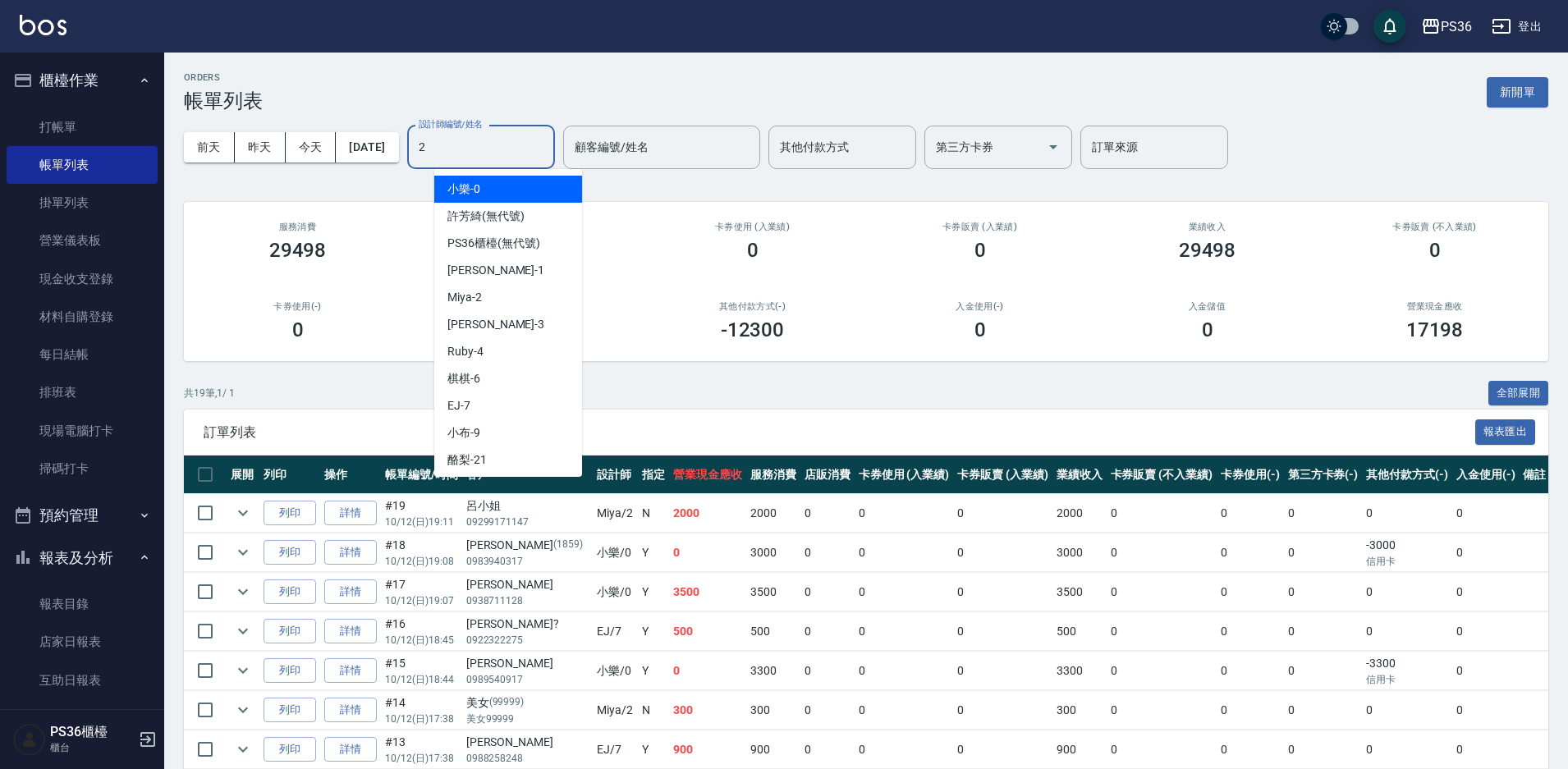
type input "Miya-2"
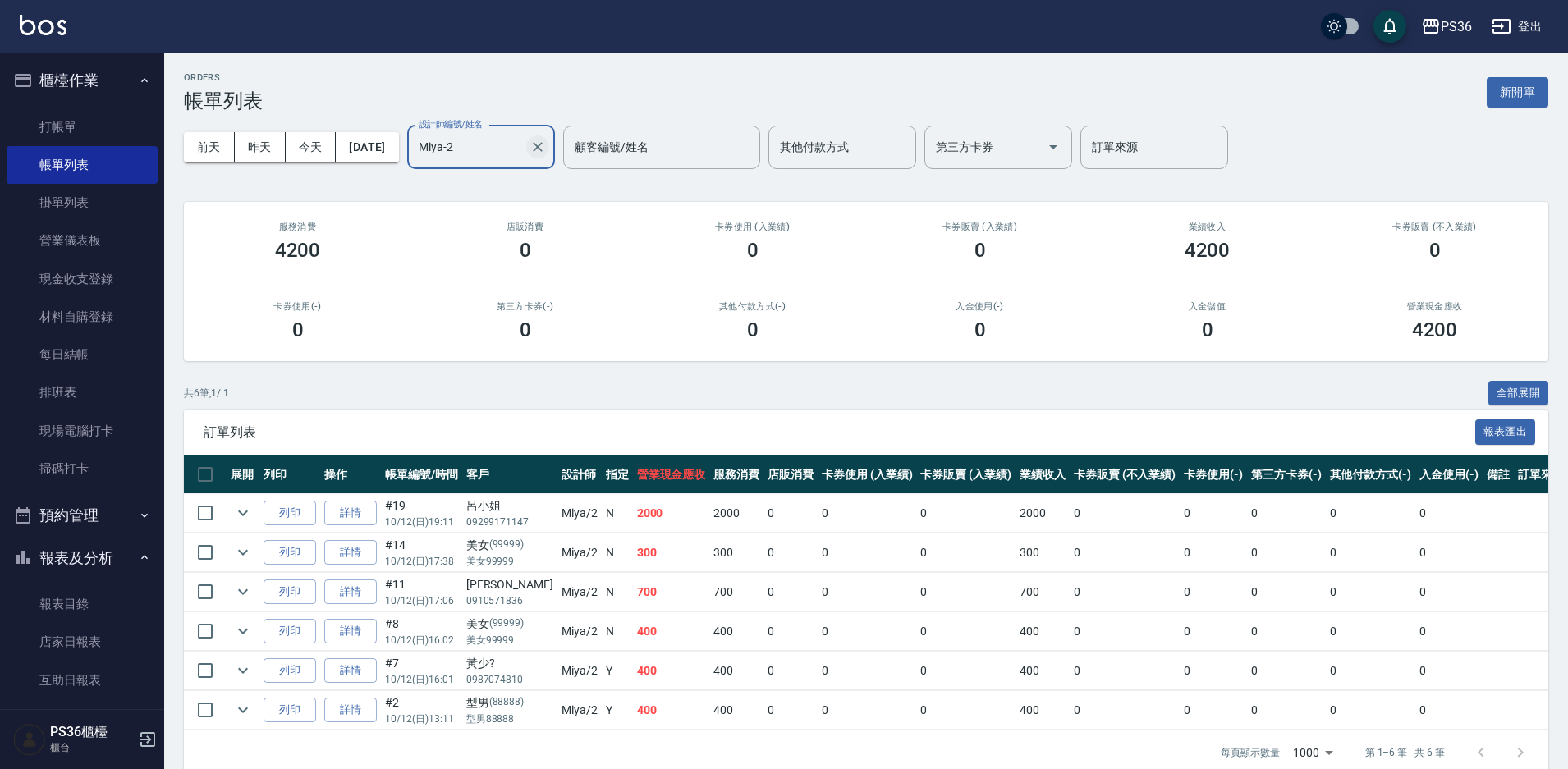
click at [543, 151] on icon "Clear" at bounding box center [538, 147] width 10 height 10
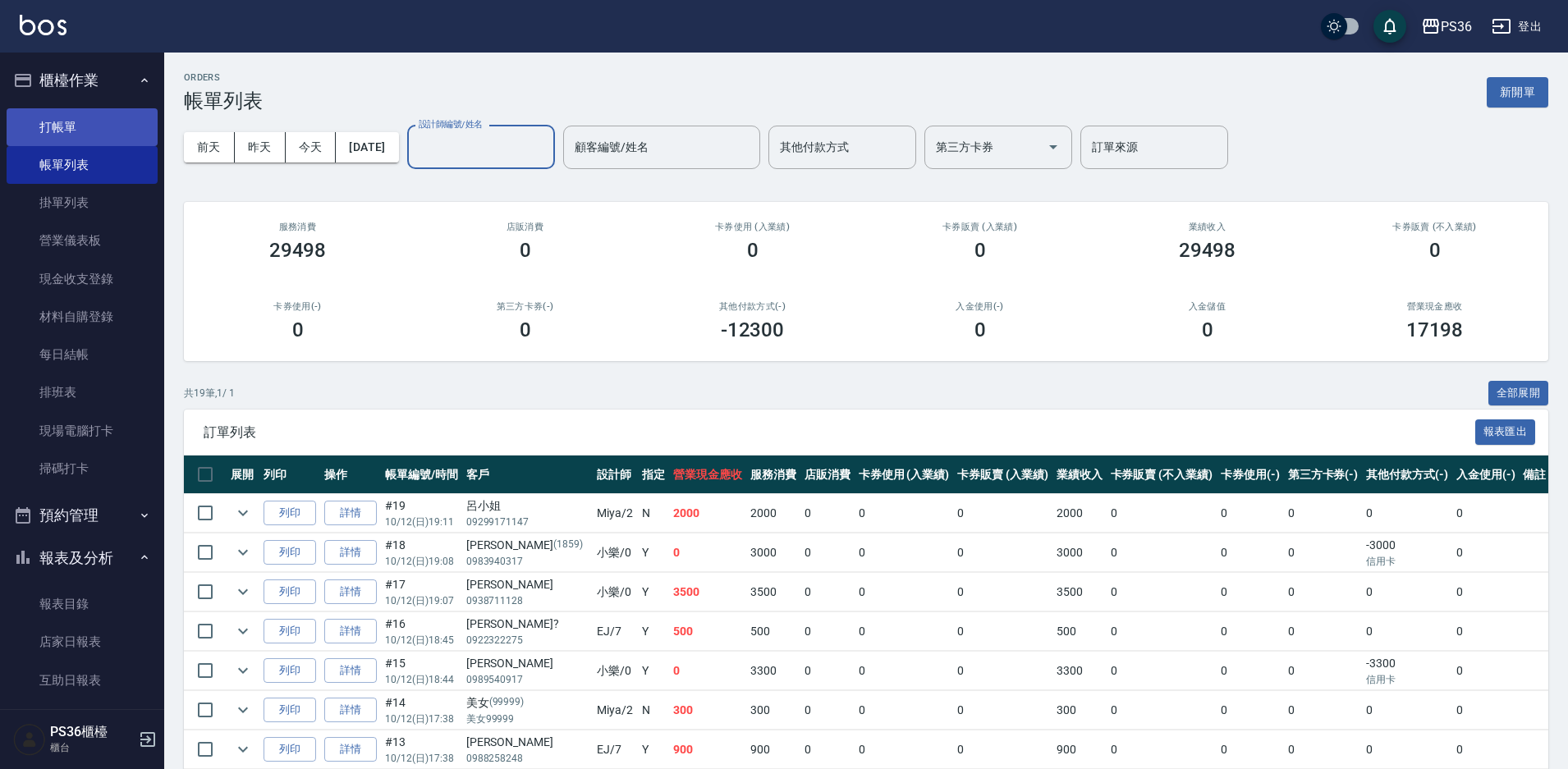
click at [90, 132] on link "打帳單" at bounding box center [82, 127] width 151 height 38
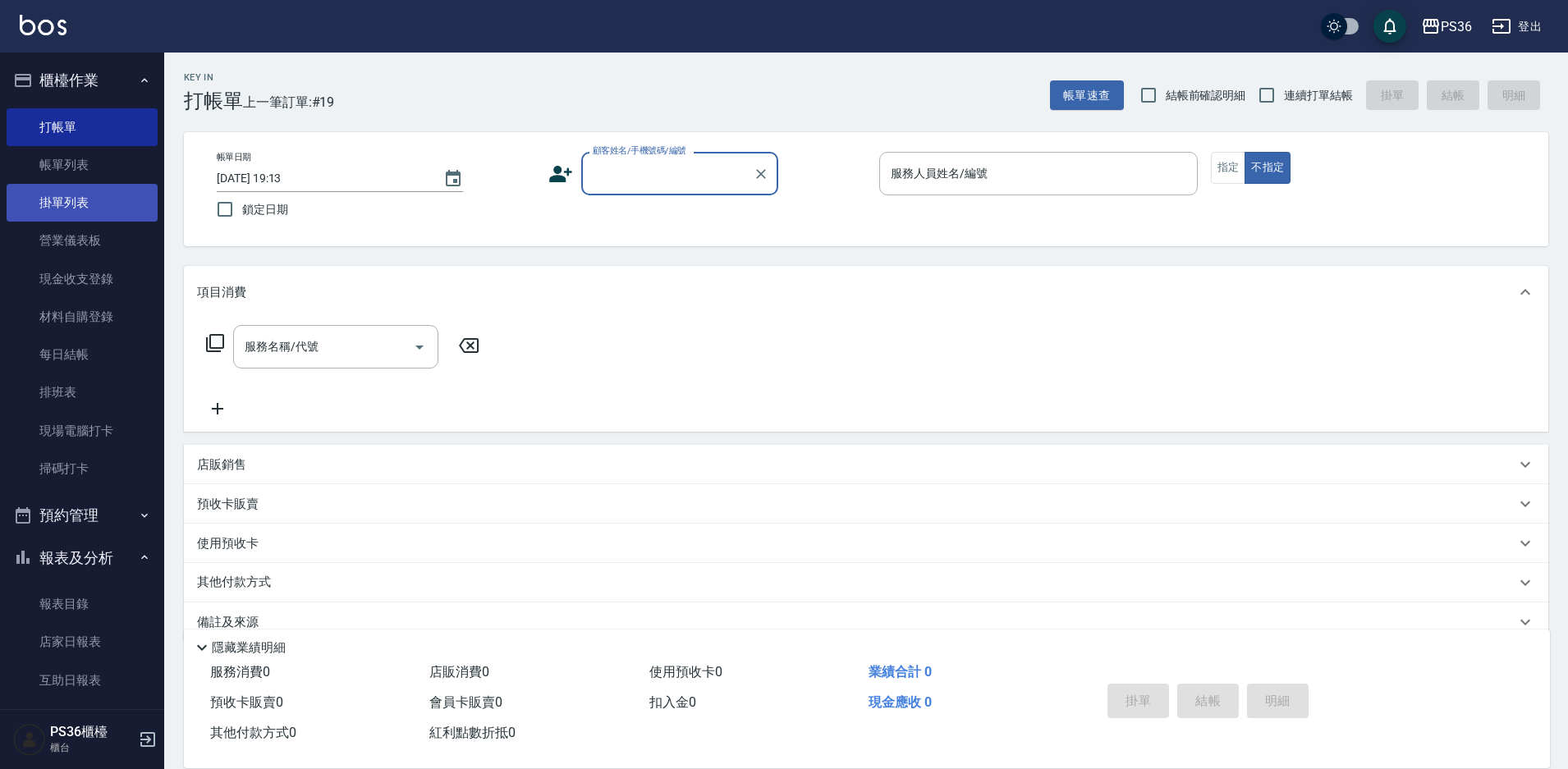
drag, startPoint x: 118, startPoint y: 192, endPoint x: 128, endPoint y: 202, distance: 14.1
click at [119, 193] on link "掛單列表" at bounding box center [82, 202] width 151 height 38
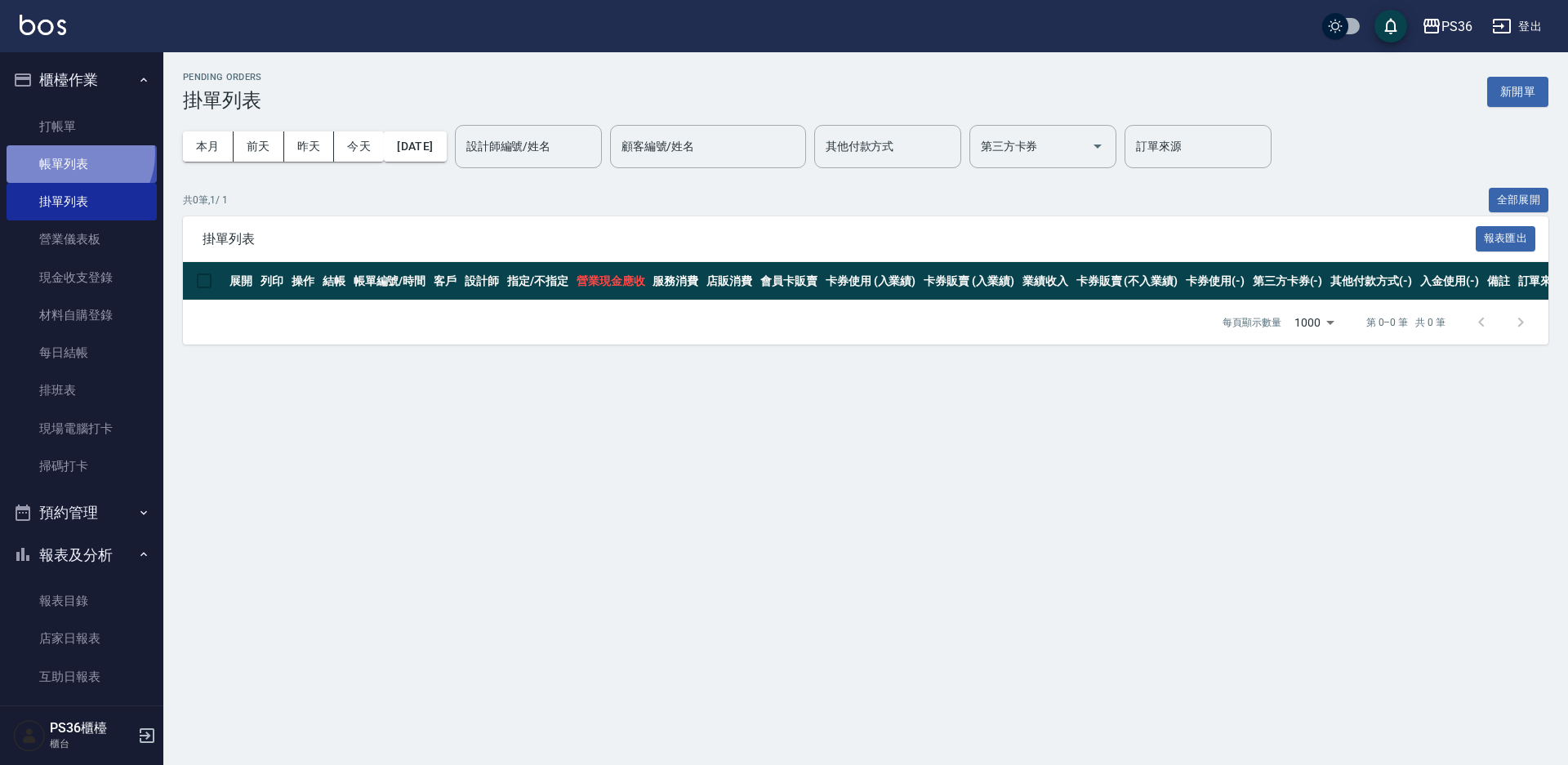
click at [72, 153] on link "帳單列表" at bounding box center [82, 164] width 150 height 38
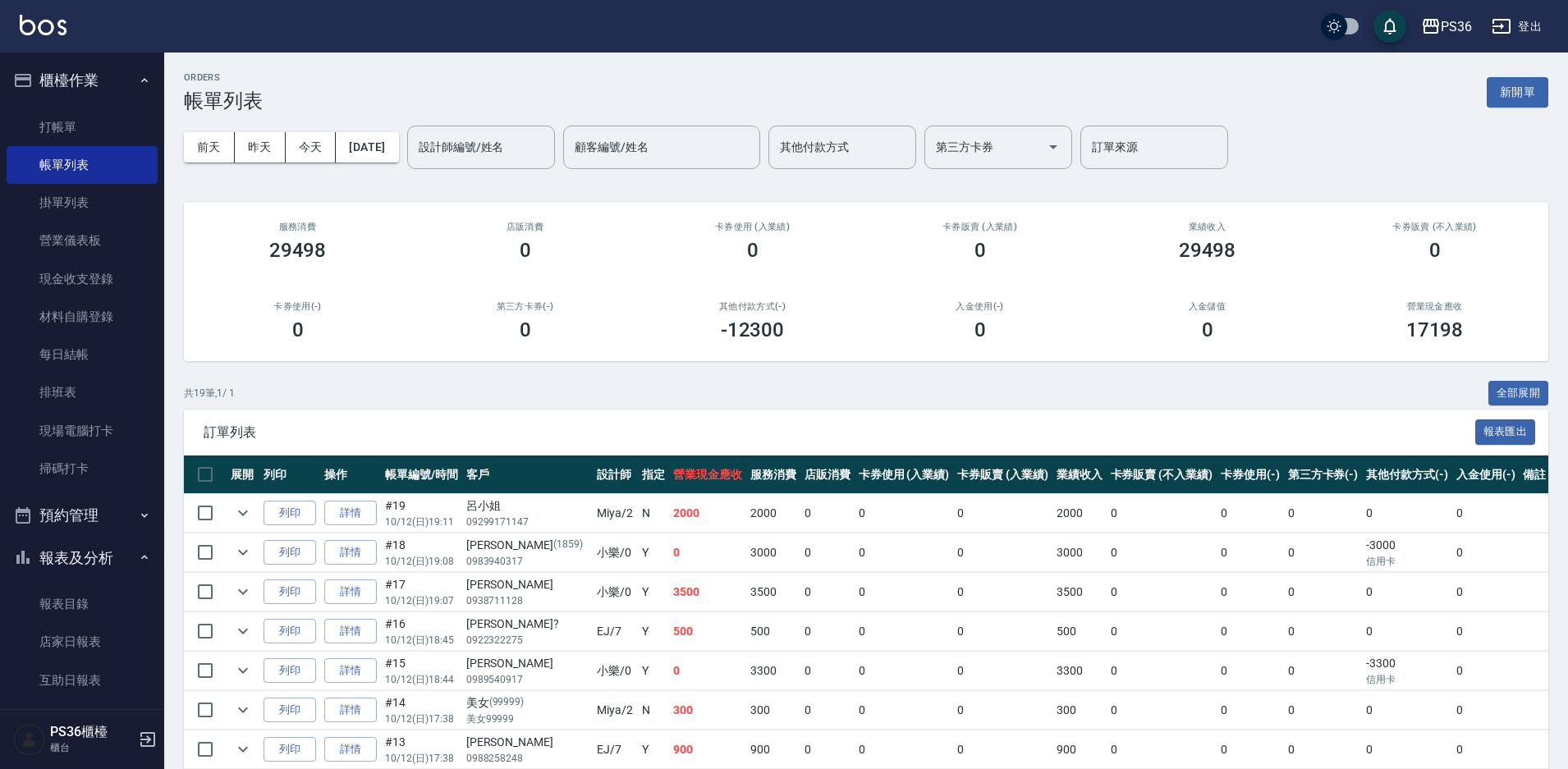
click at [509, 155] on input "設計師編號/姓名" at bounding box center [481, 147] width 133 height 29
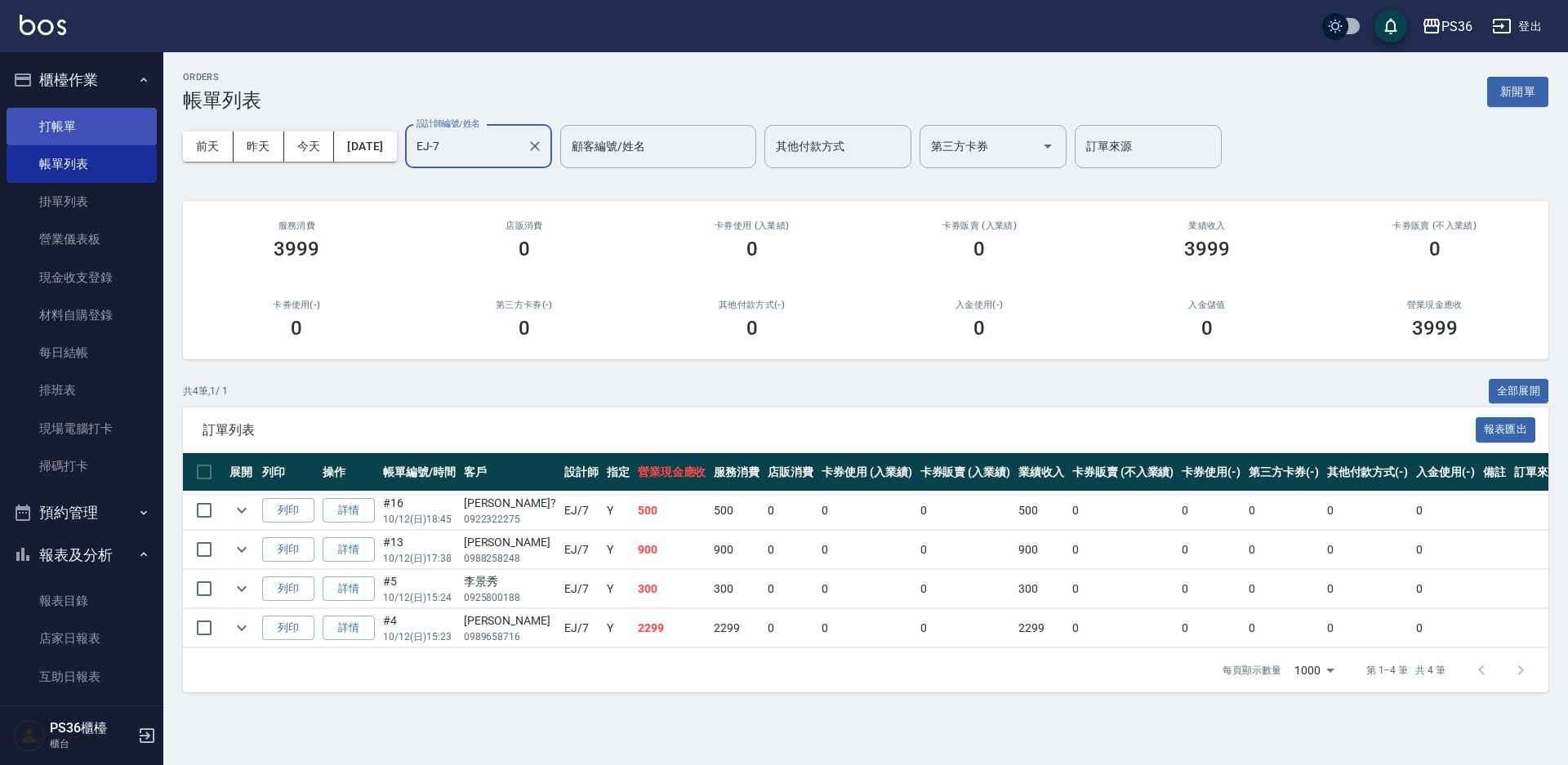
type input "EJ-7"
click at [78, 139] on link "打帳單" at bounding box center [82, 126] width 150 height 38
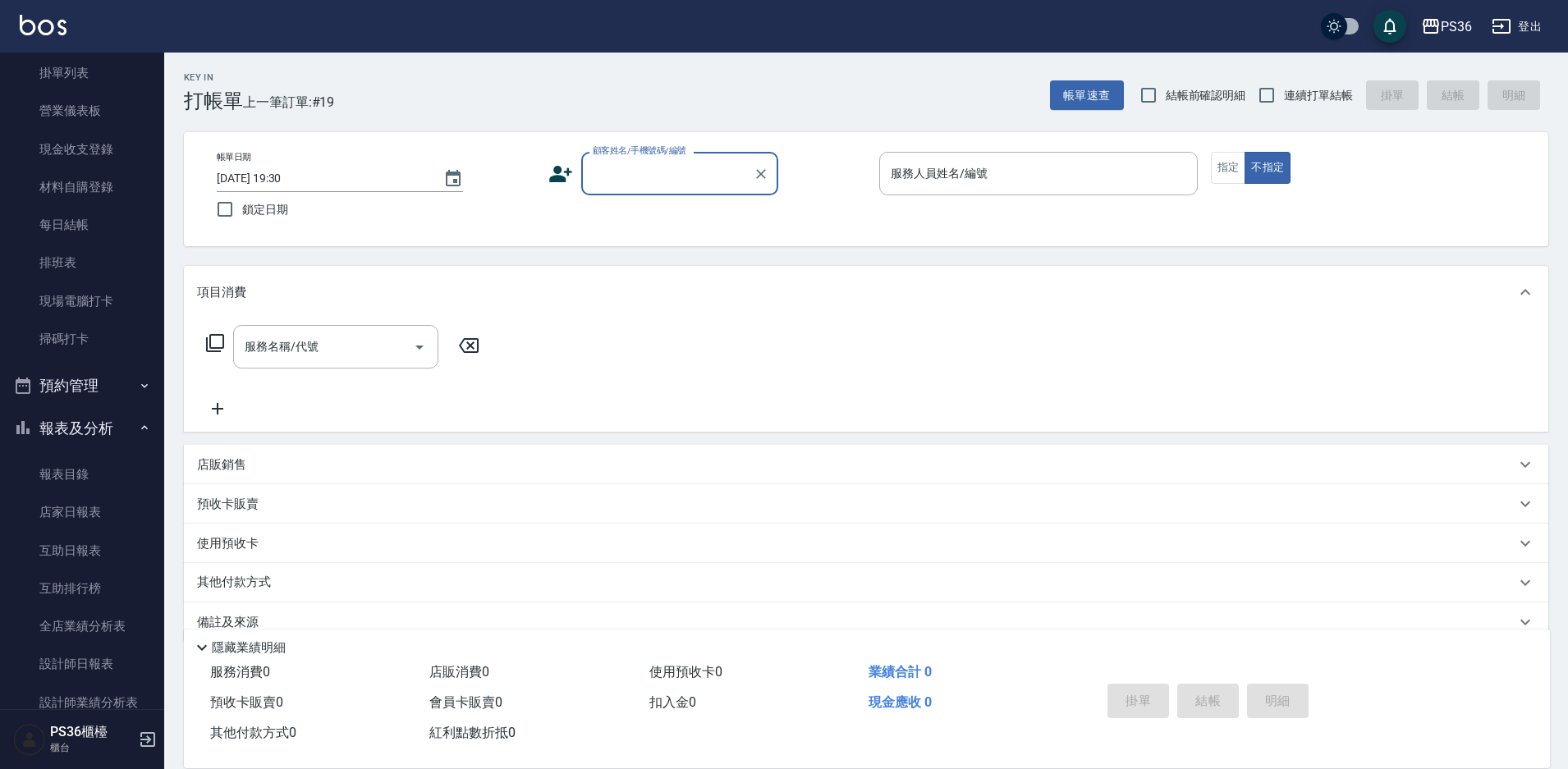
scroll to position [411, 0]
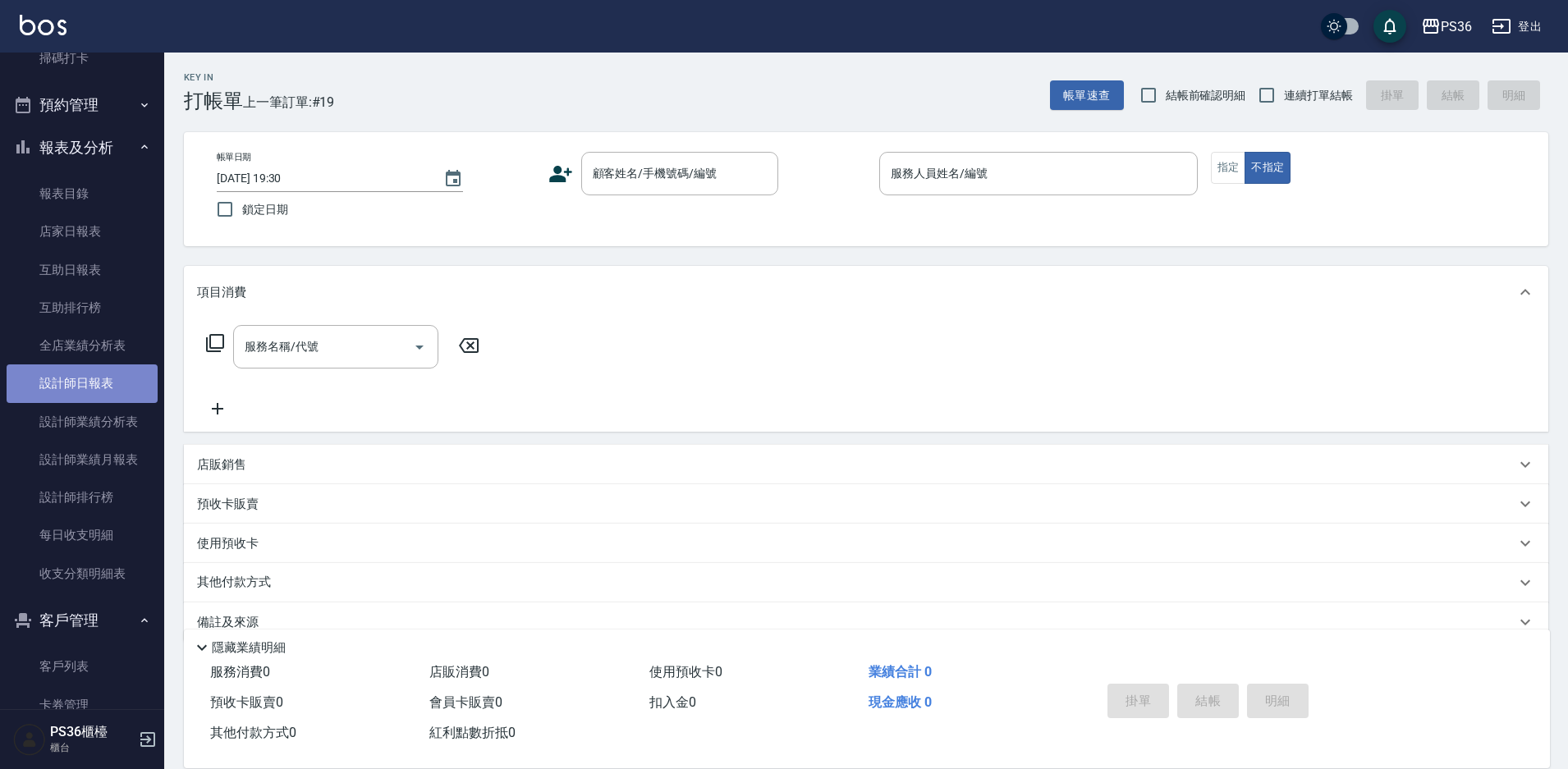
click at [93, 385] on link "設計師日報表" at bounding box center [82, 383] width 151 height 38
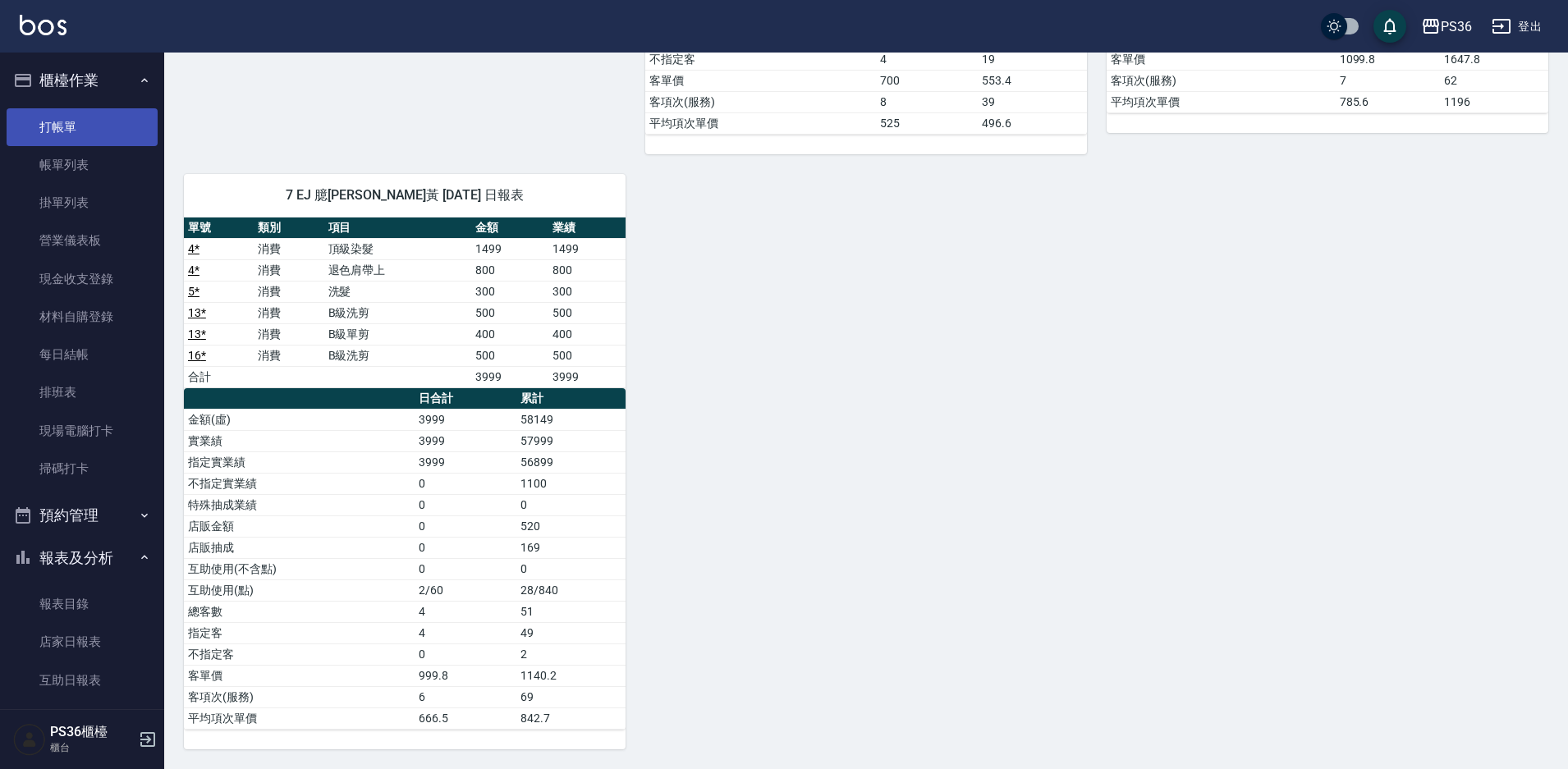
click at [65, 119] on link "打帳單" at bounding box center [82, 127] width 151 height 38
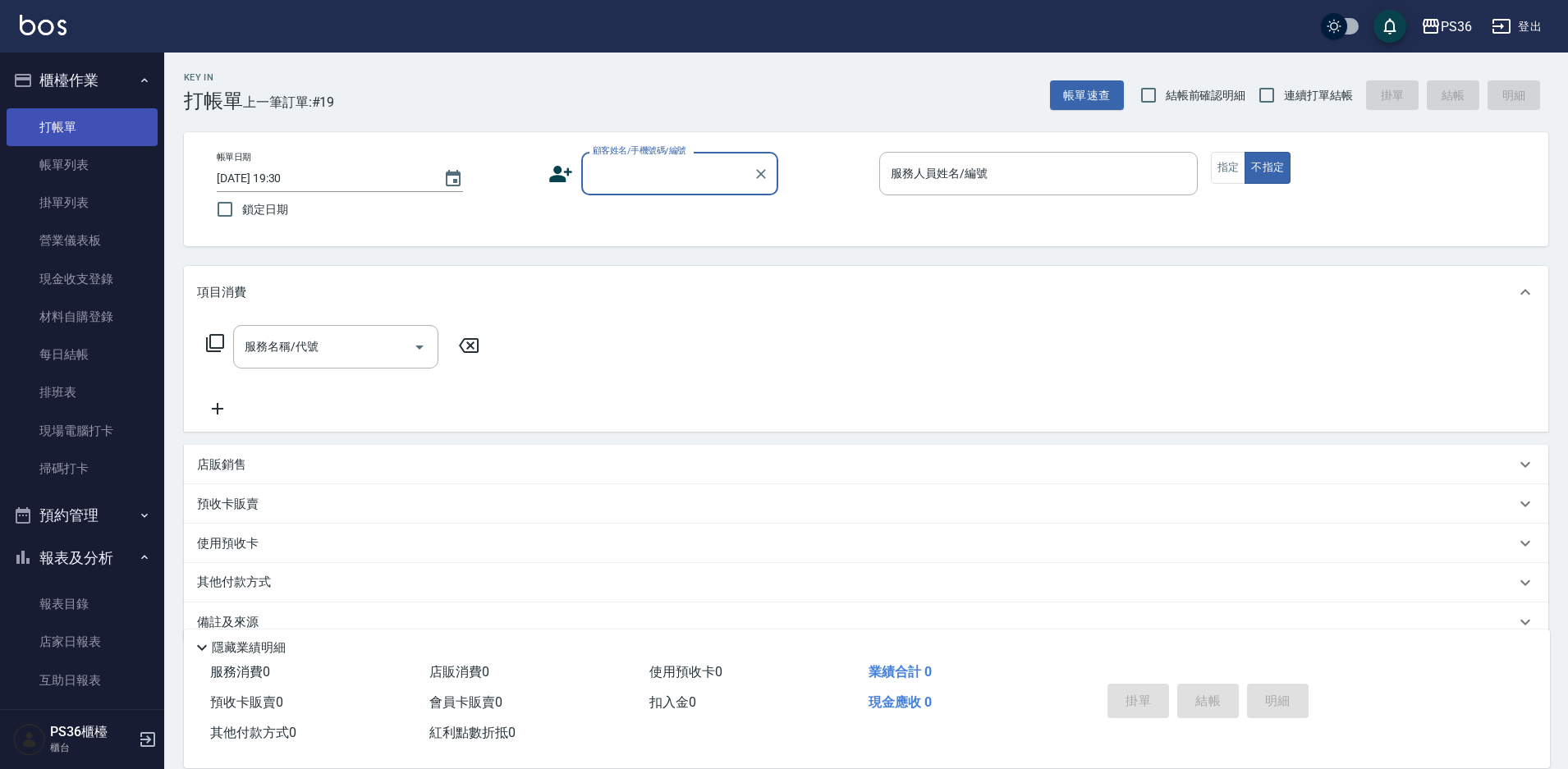
click at [122, 137] on link "打帳單" at bounding box center [82, 127] width 151 height 38
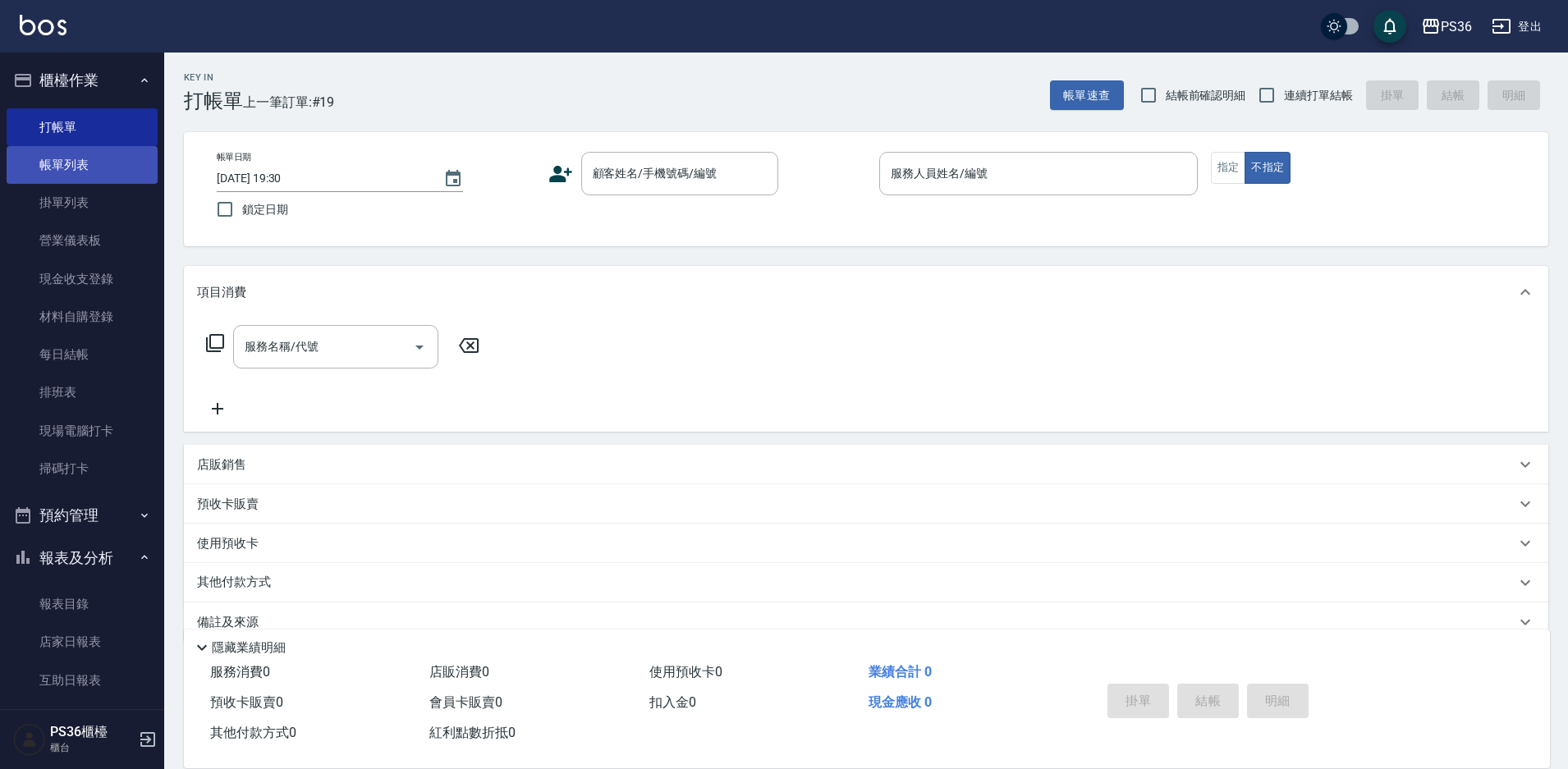
click at [119, 167] on link "帳單列表" at bounding box center [82, 165] width 151 height 38
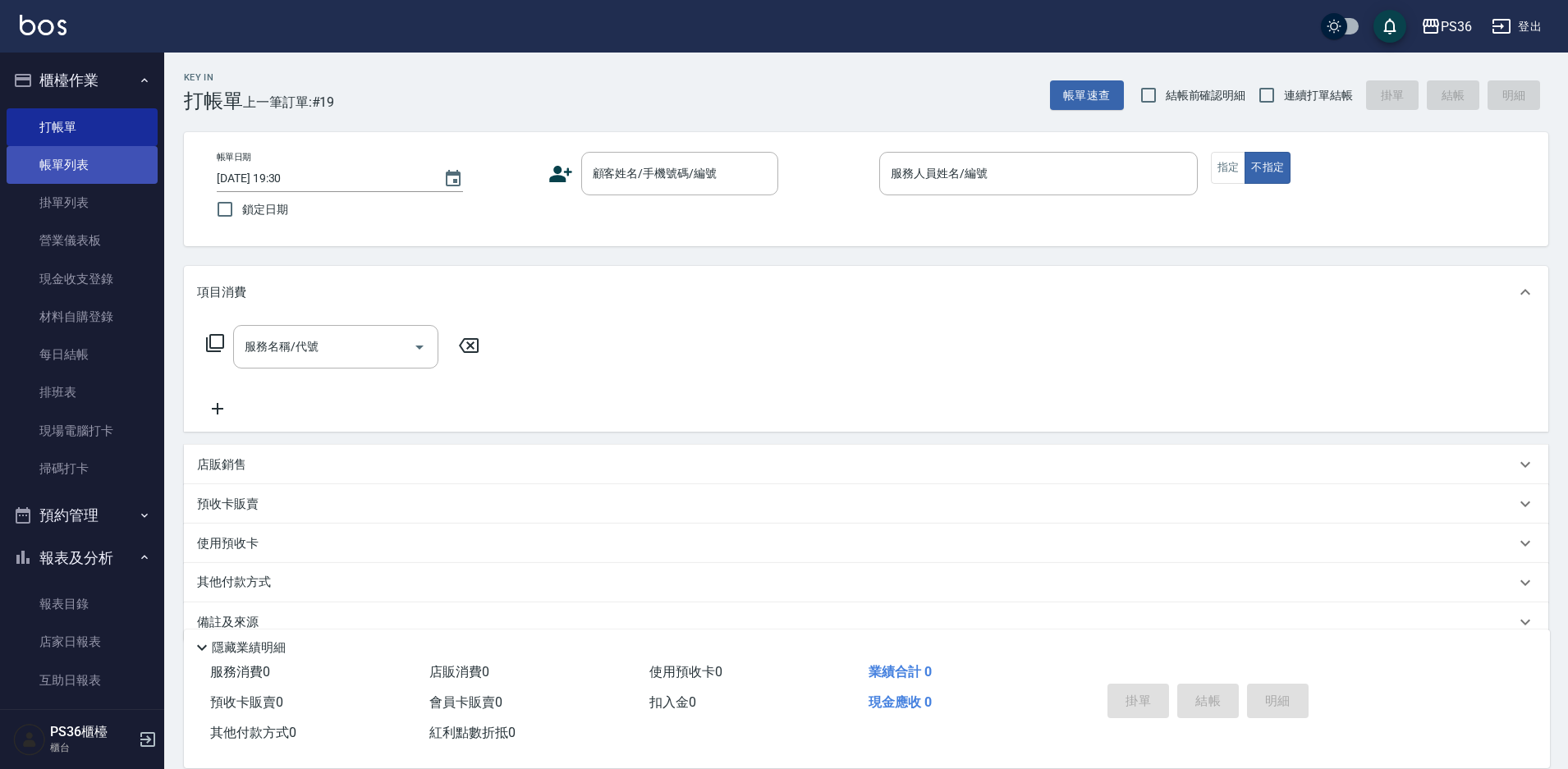
click at [119, 167] on link "帳單列表" at bounding box center [82, 165] width 151 height 38
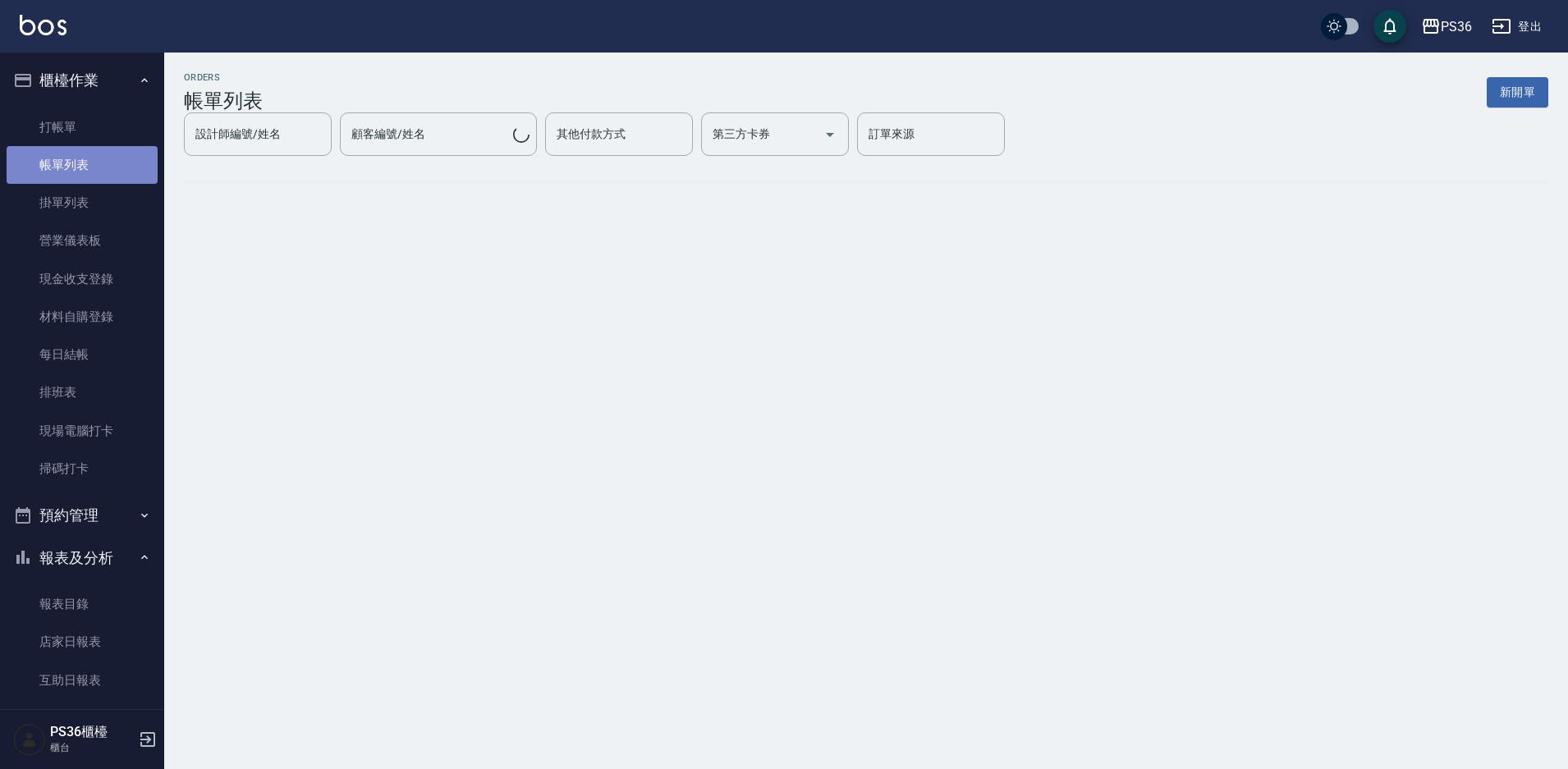
click at [119, 167] on link "帳單列表" at bounding box center [82, 165] width 151 height 38
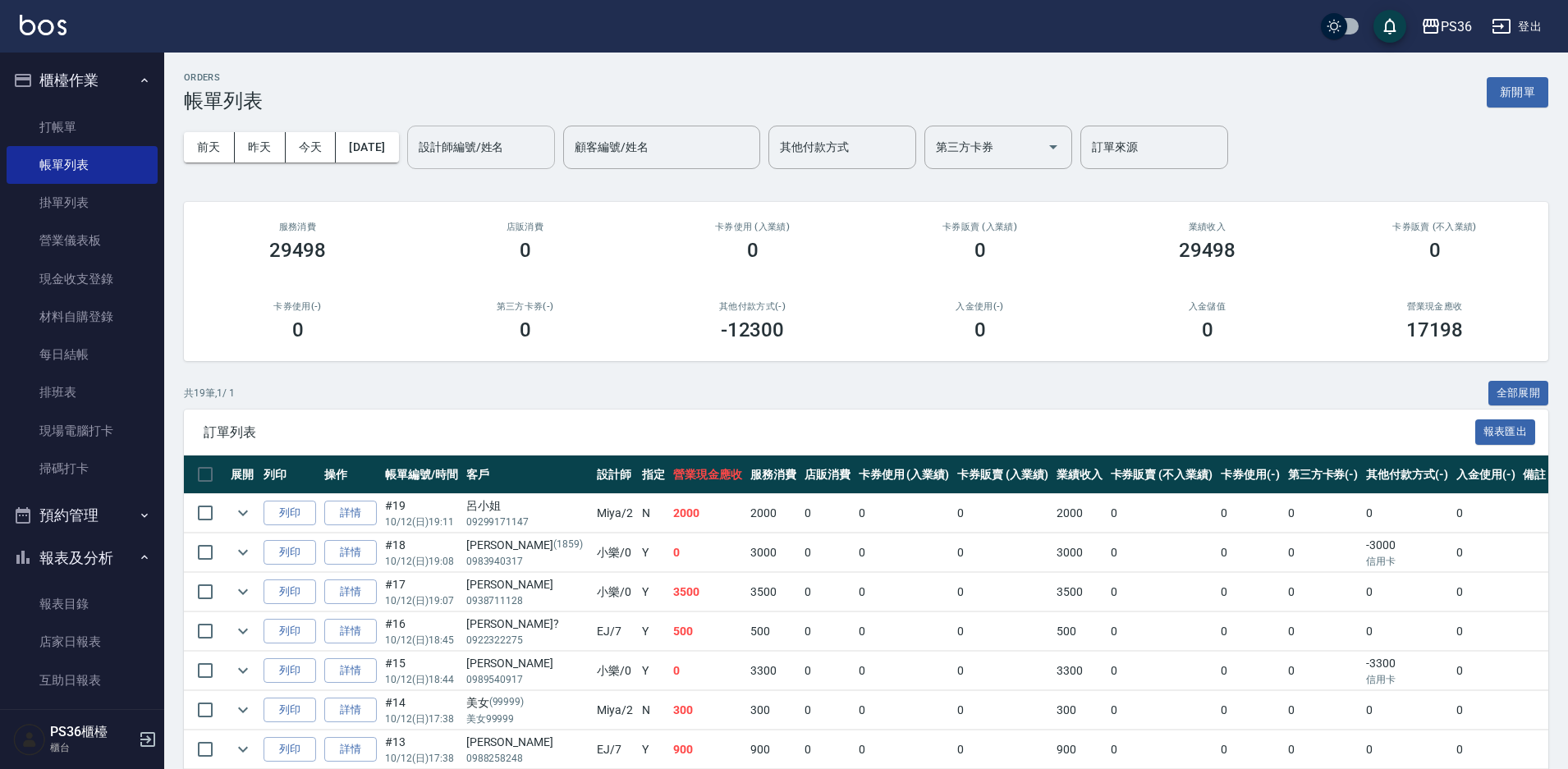
click at [510, 163] on div "設計師編號/姓名" at bounding box center [481, 147] width 148 height 43
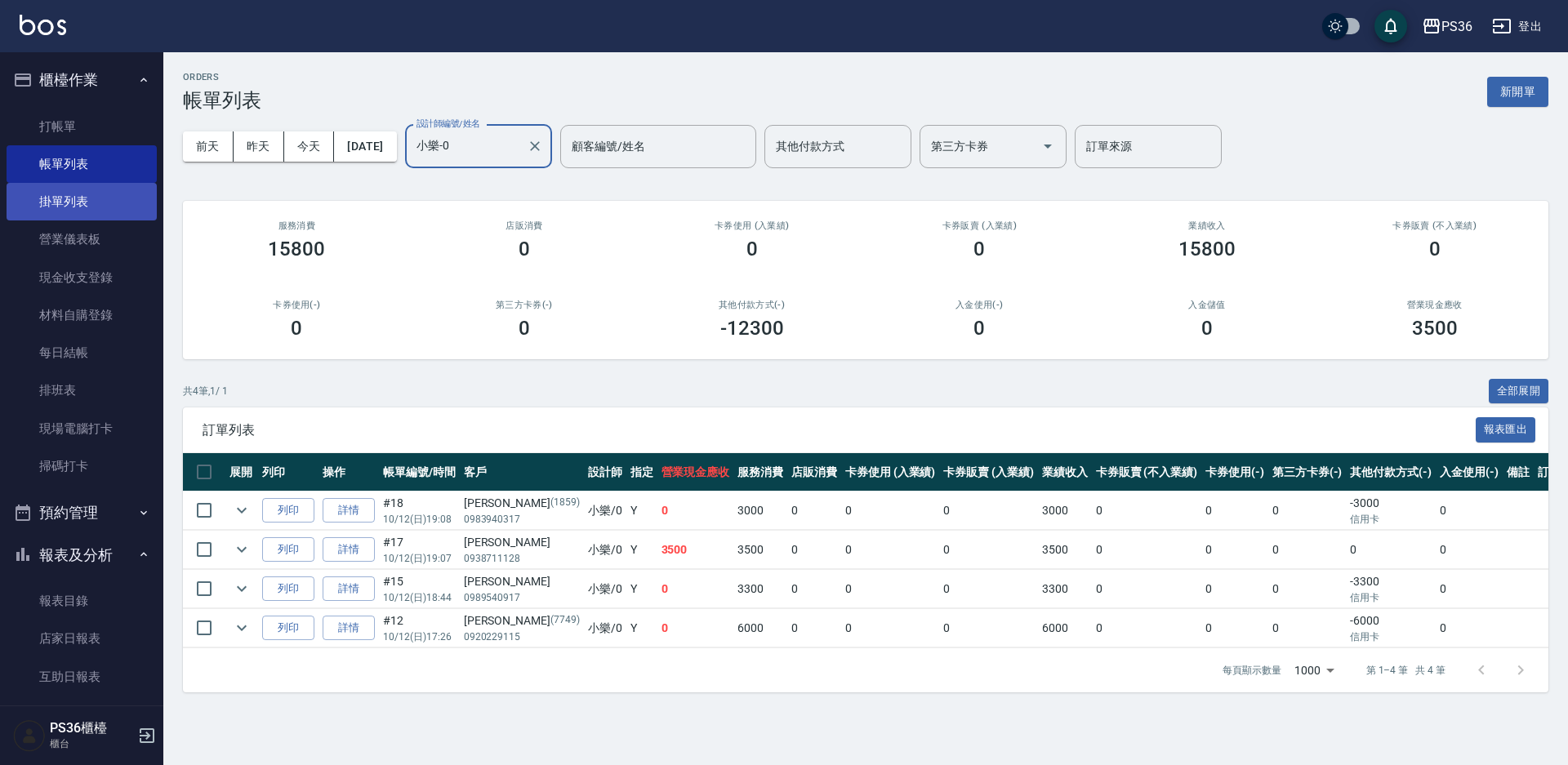
type input "小樂-0"
click at [69, 208] on link "掛單列表" at bounding box center [82, 201] width 150 height 38
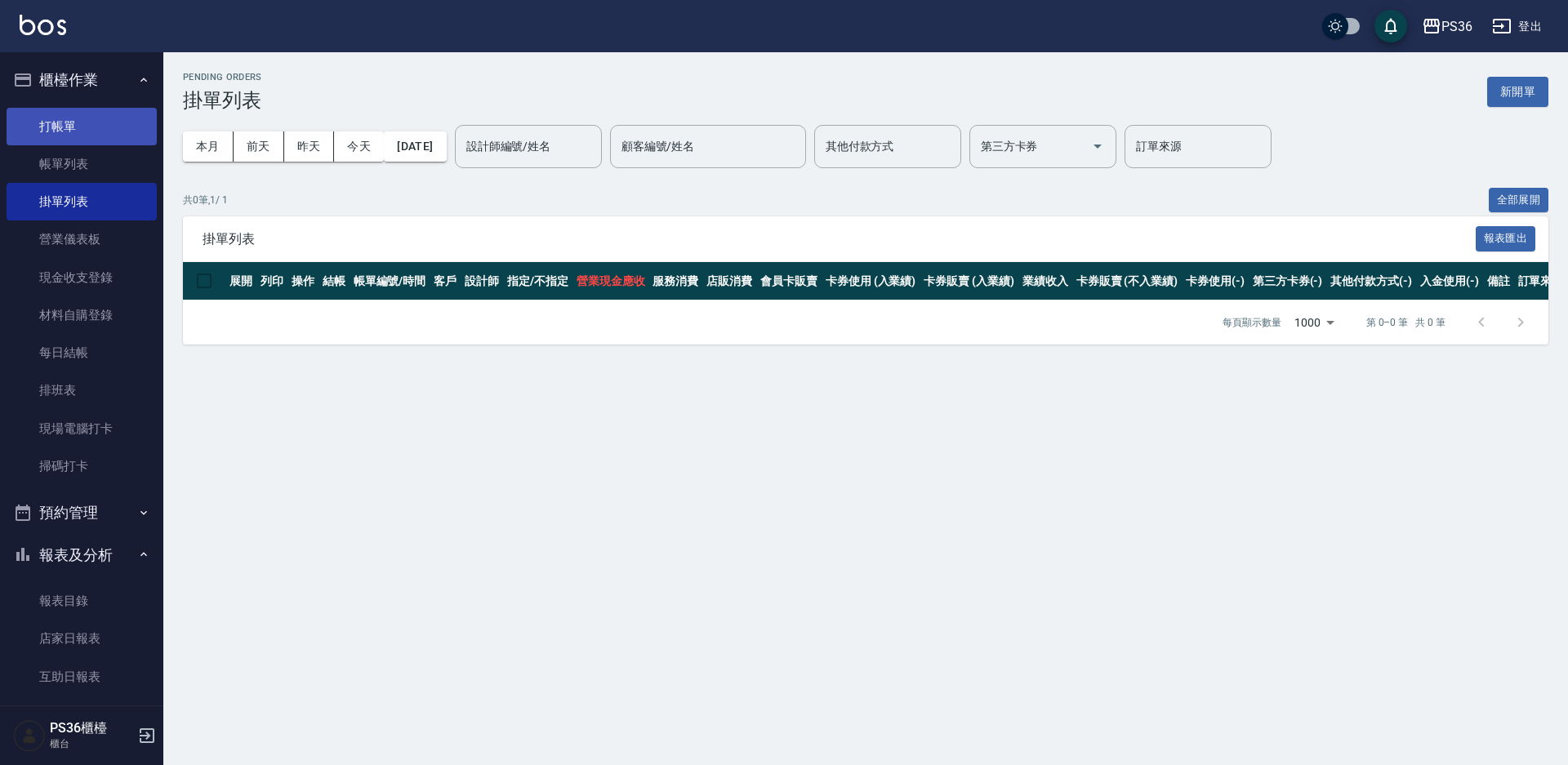
click at [78, 138] on link "打帳單" at bounding box center [82, 126] width 150 height 38
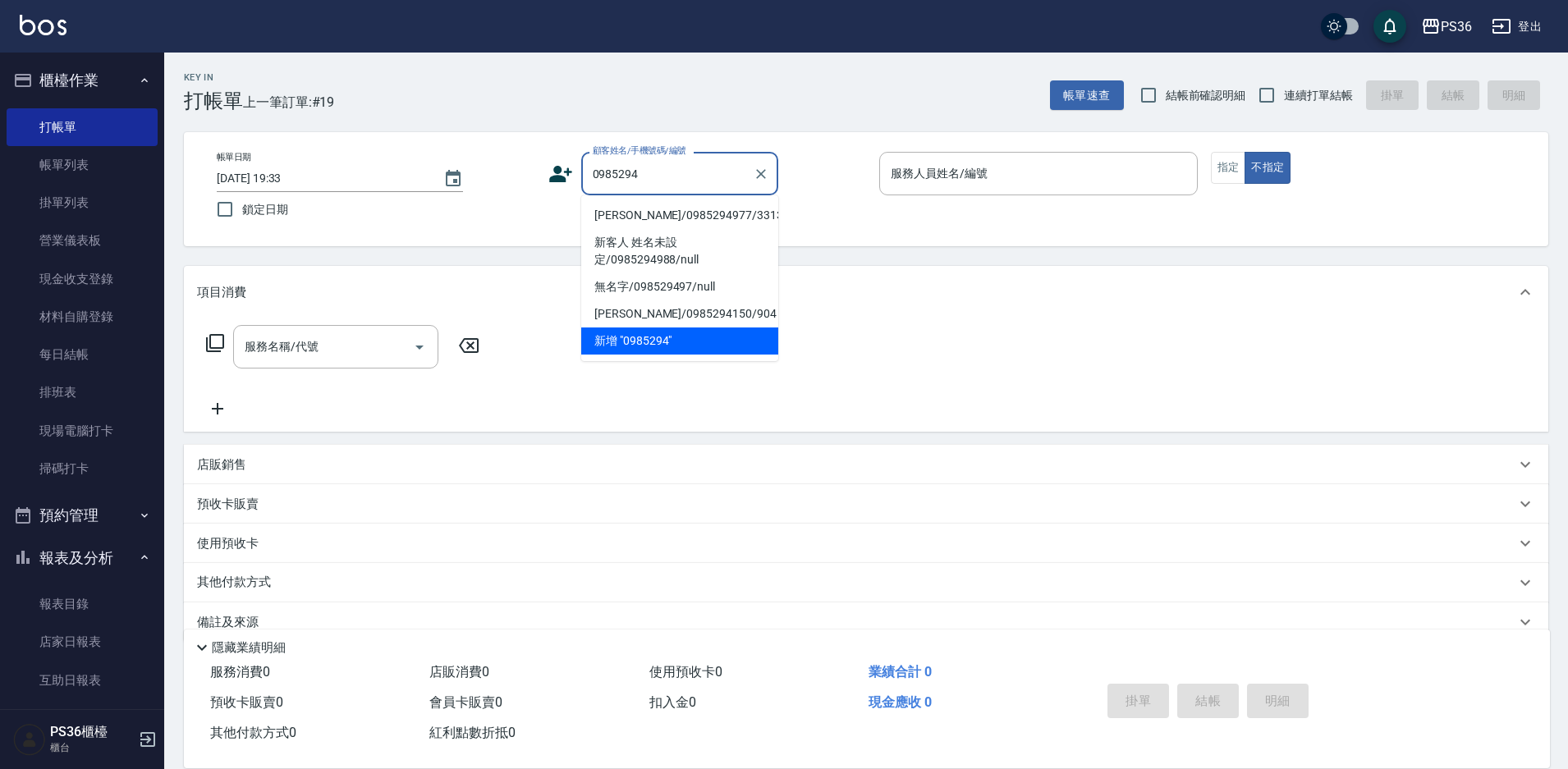
click at [632, 213] on li "劉瑜恆/0985294977/331350" at bounding box center [679, 215] width 197 height 27
type input "劉瑜恆/0985294977/331350"
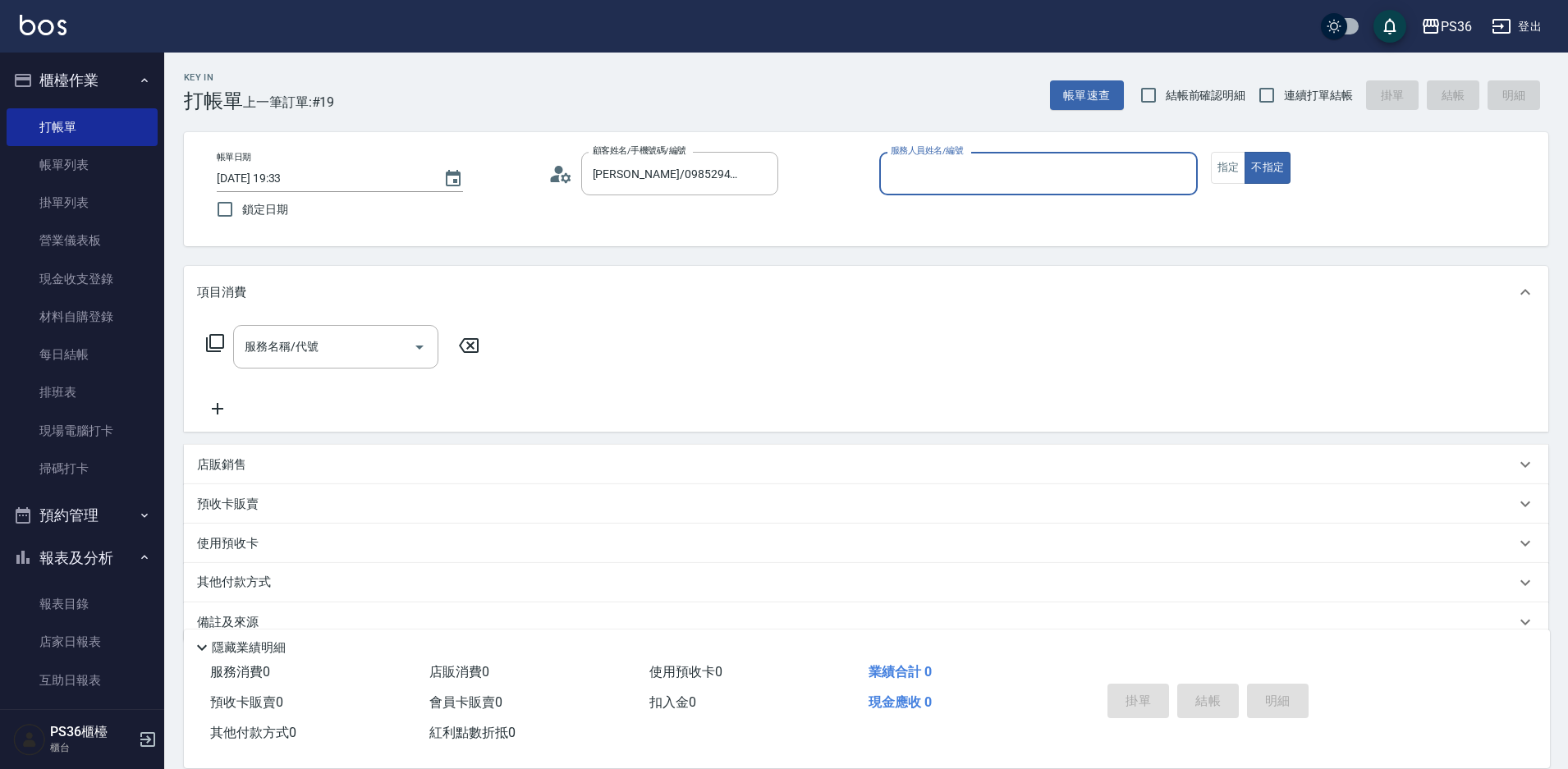
type input "Daniel-1"
click at [1212, 159] on button "指定" at bounding box center [1228, 168] width 36 height 32
click at [204, 334] on div "服務名稱/代號 服務名稱/代號" at bounding box center [343, 346] width 292 height 43
click at [207, 335] on icon at bounding box center [214, 343] width 19 height 19
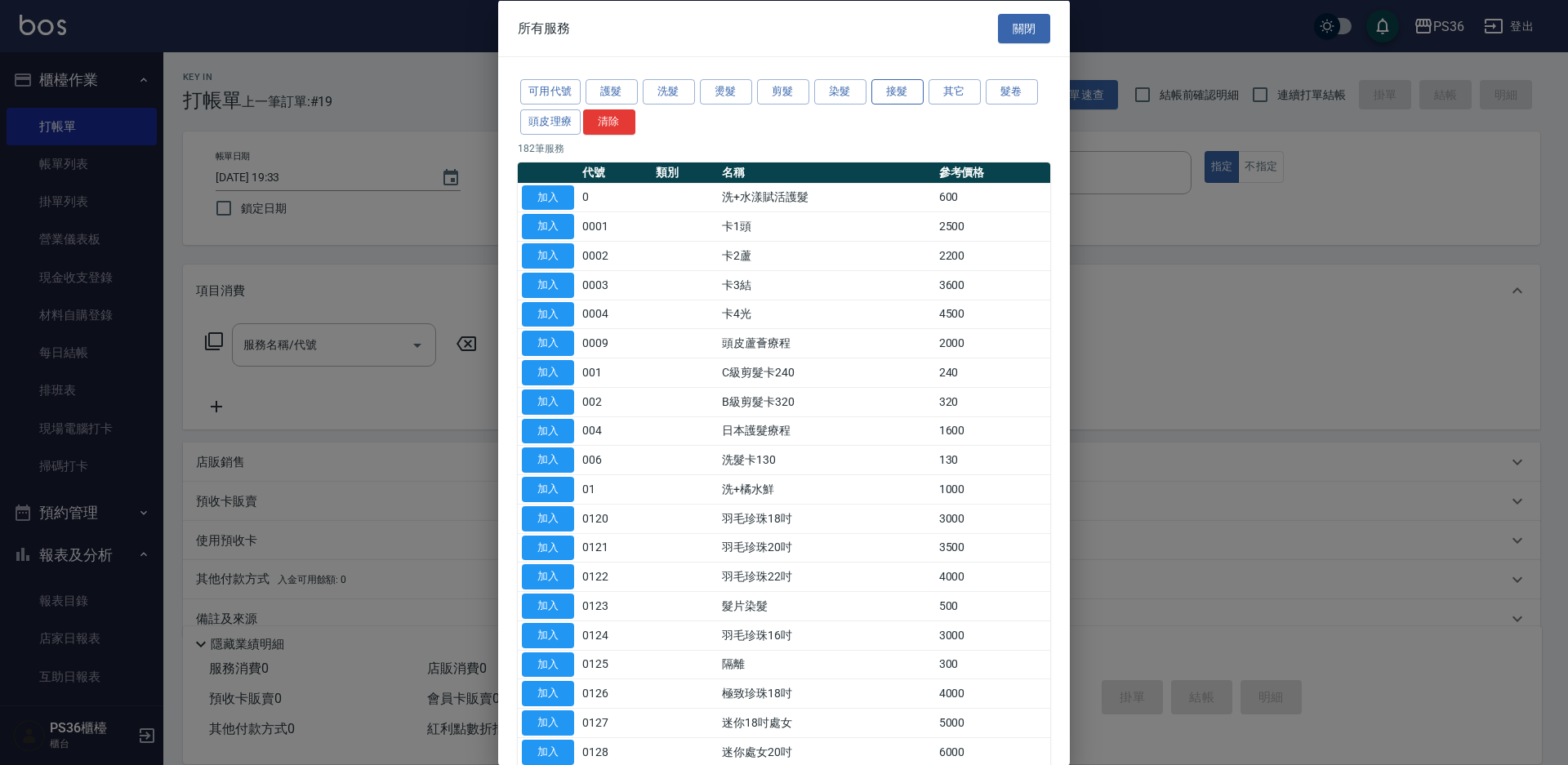
click at [906, 94] on button "接髮" at bounding box center [897, 92] width 52 height 25
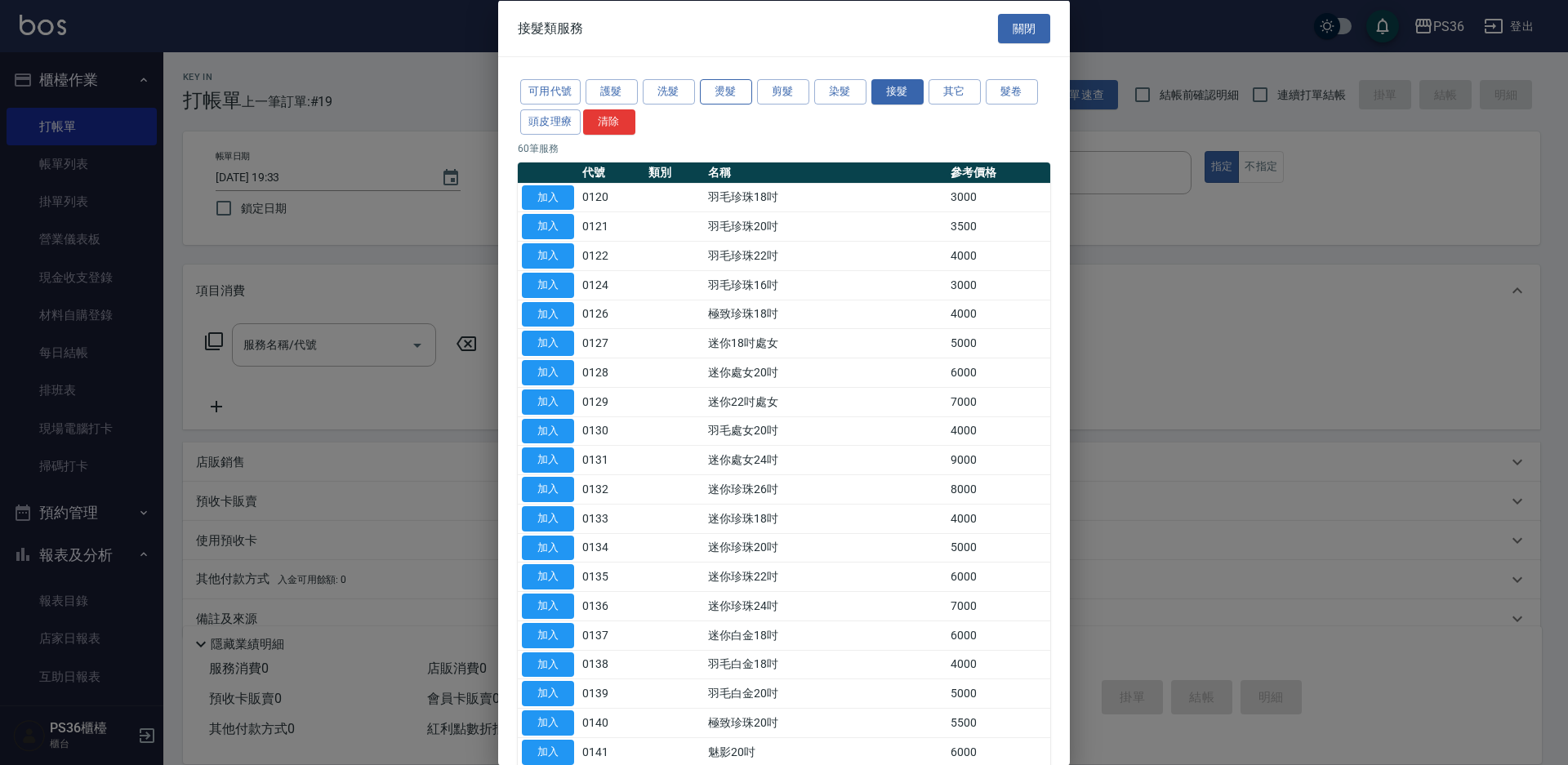
click at [730, 87] on button "燙髮" at bounding box center [726, 92] width 52 height 25
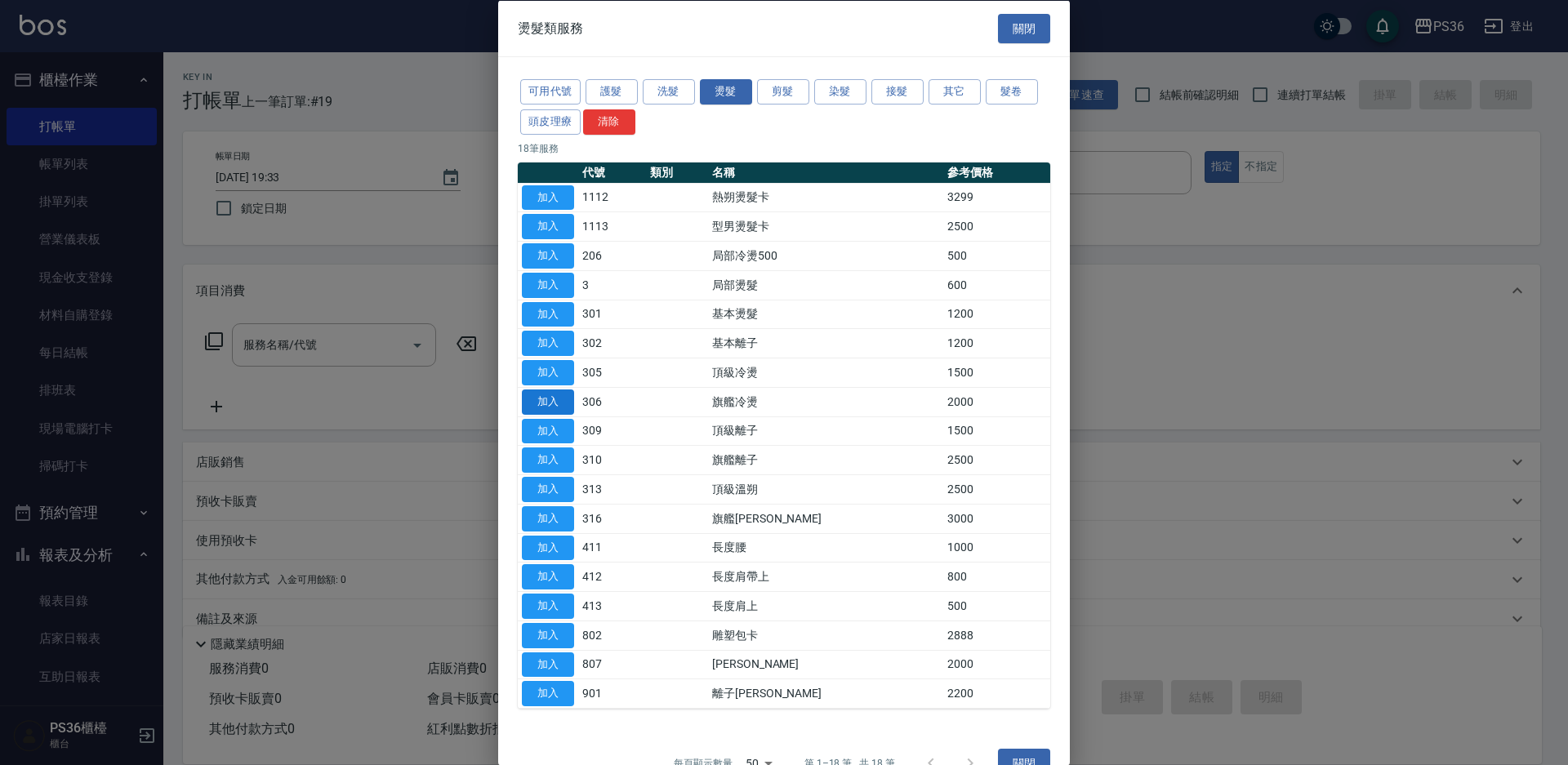
click at [545, 398] on button "加入" at bounding box center [548, 401] width 52 height 25
type input "旗艦冷燙(306)"
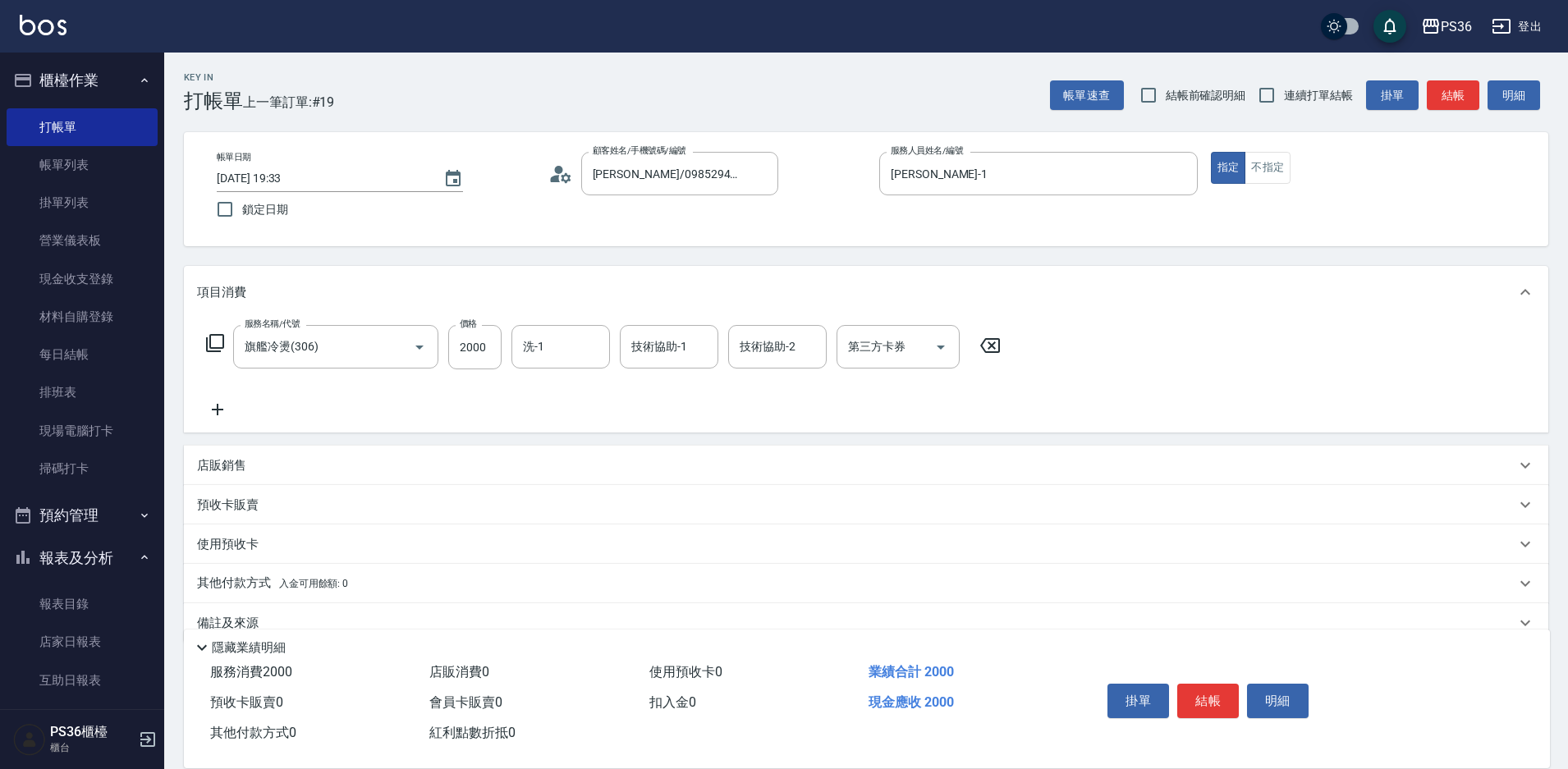
scroll to position [31, 0]
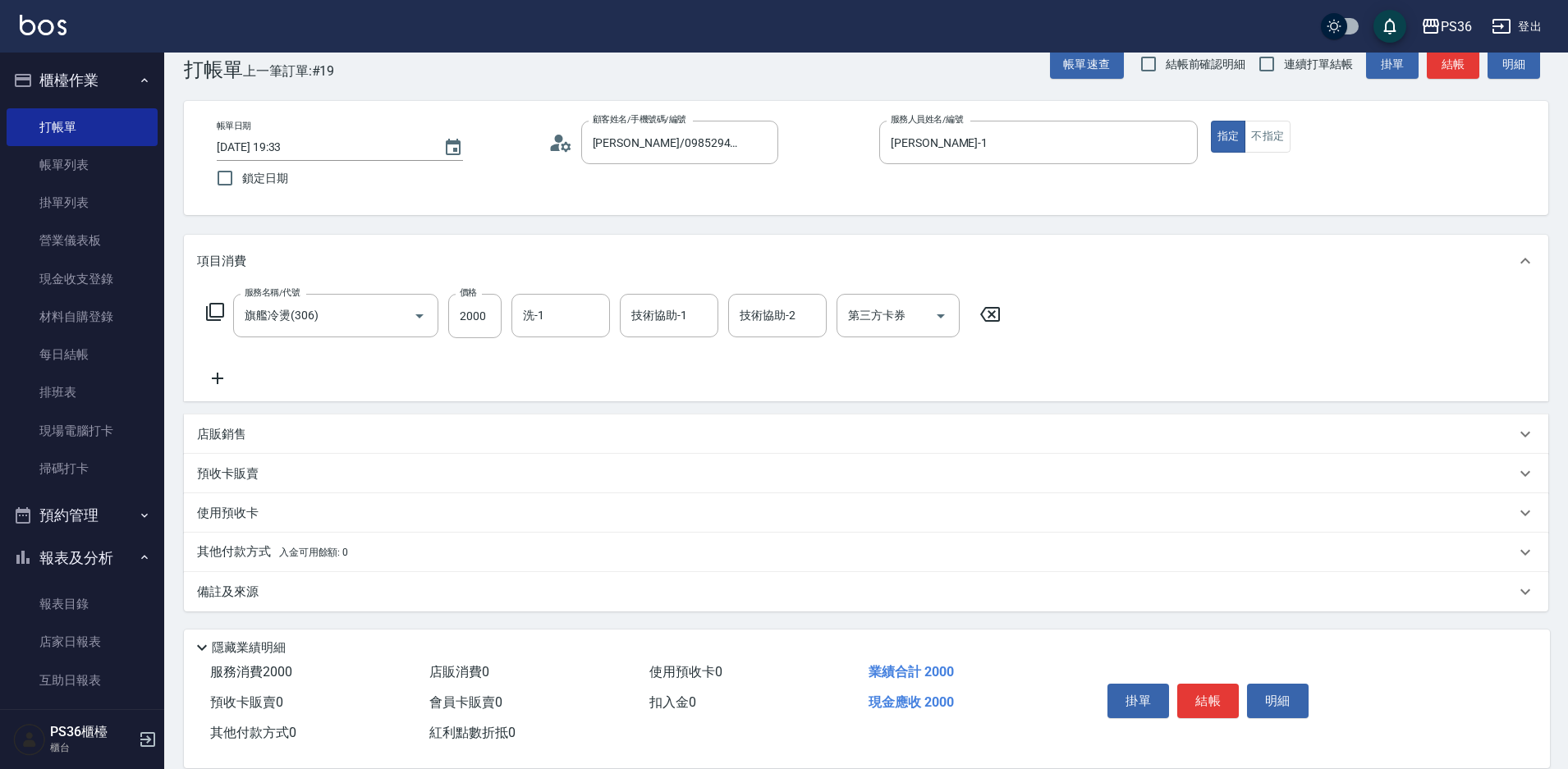
click at [1204, 678] on div "掛單 結帳 明細" at bounding box center [1207, 703] width 214 height 52
click at [1206, 686] on button "結帳" at bounding box center [1207, 701] width 62 height 35
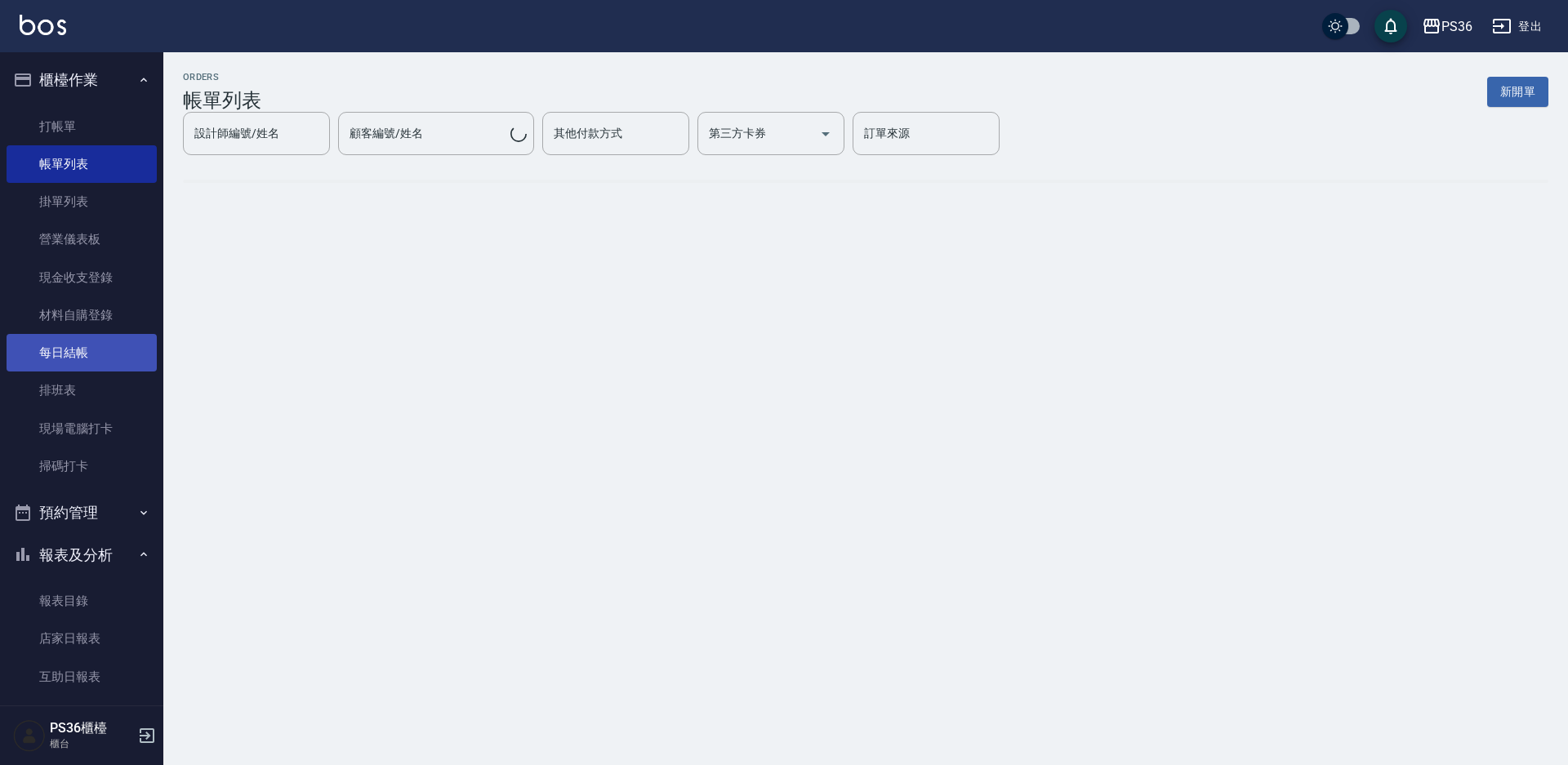
click at [76, 355] on link "每日結帳" at bounding box center [82, 353] width 150 height 38
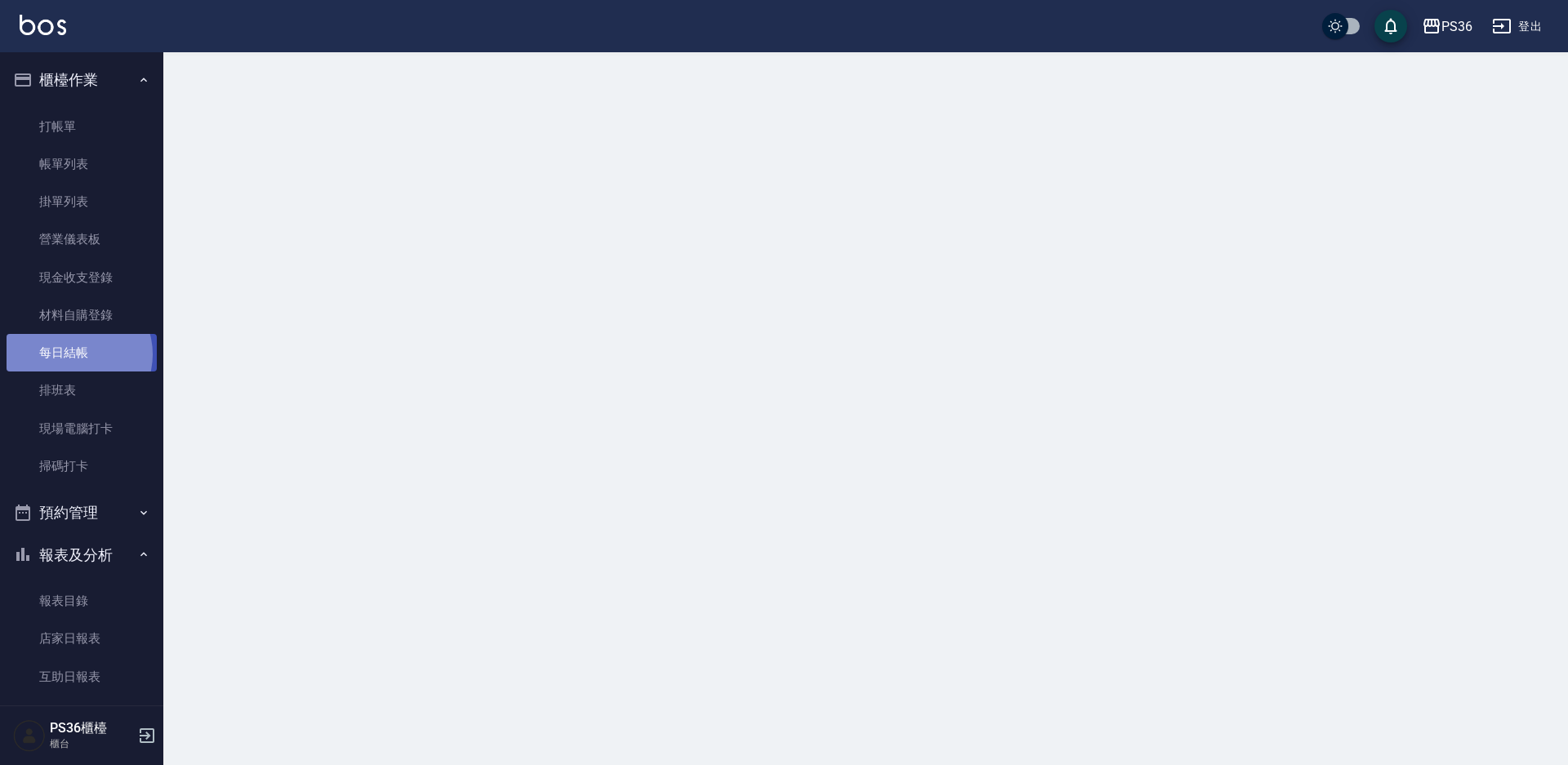
click at [76, 355] on link "每日結帳" at bounding box center [82, 353] width 150 height 38
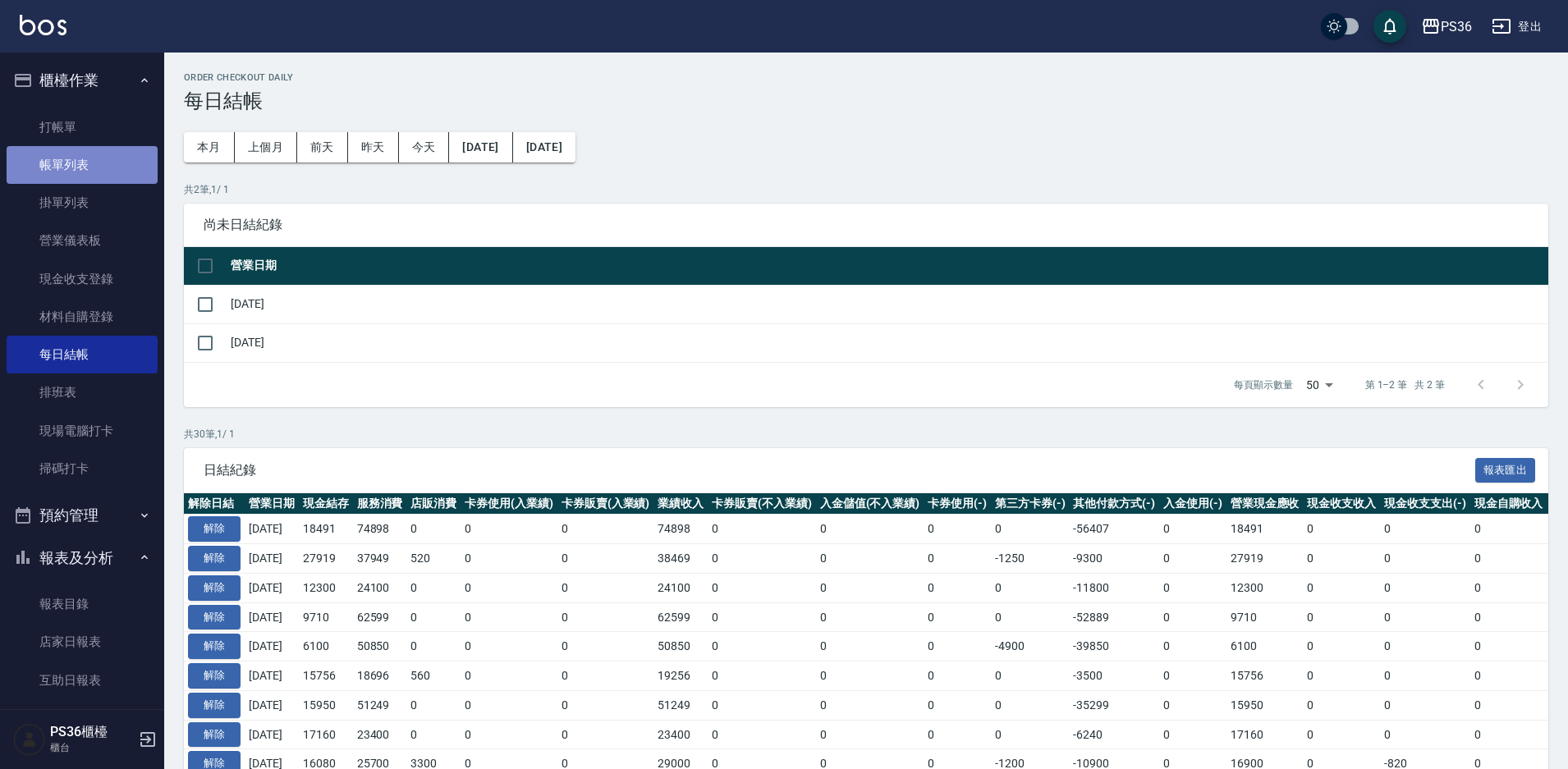
click at [105, 174] on link "帳單列表" at bounding box center [82, 165] width 151 height 38
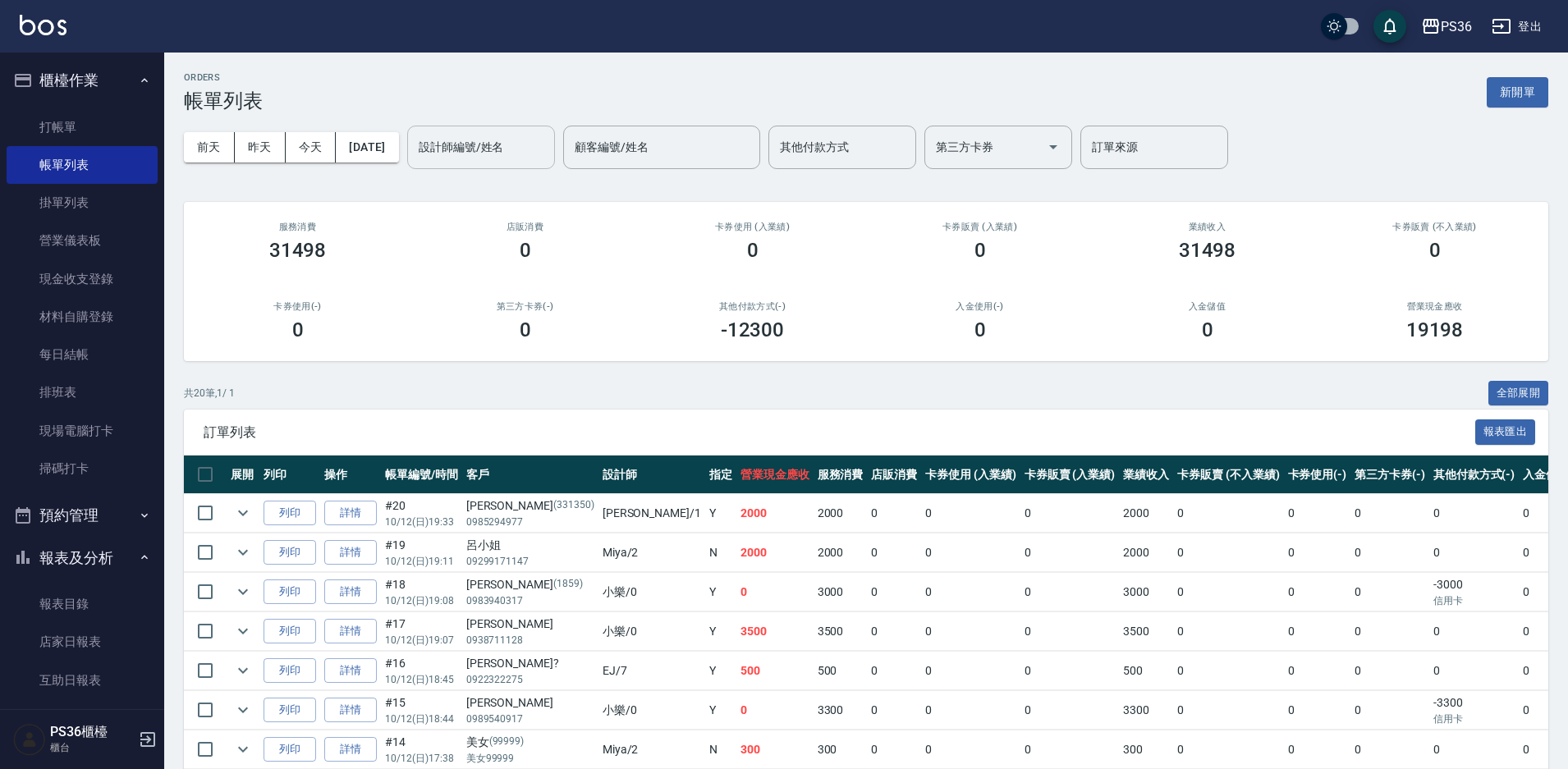
click at [518, 152] on div "設計師編號/姓名 設計師編號/姓名" at bounding box center [481, 147] width 148 height 43
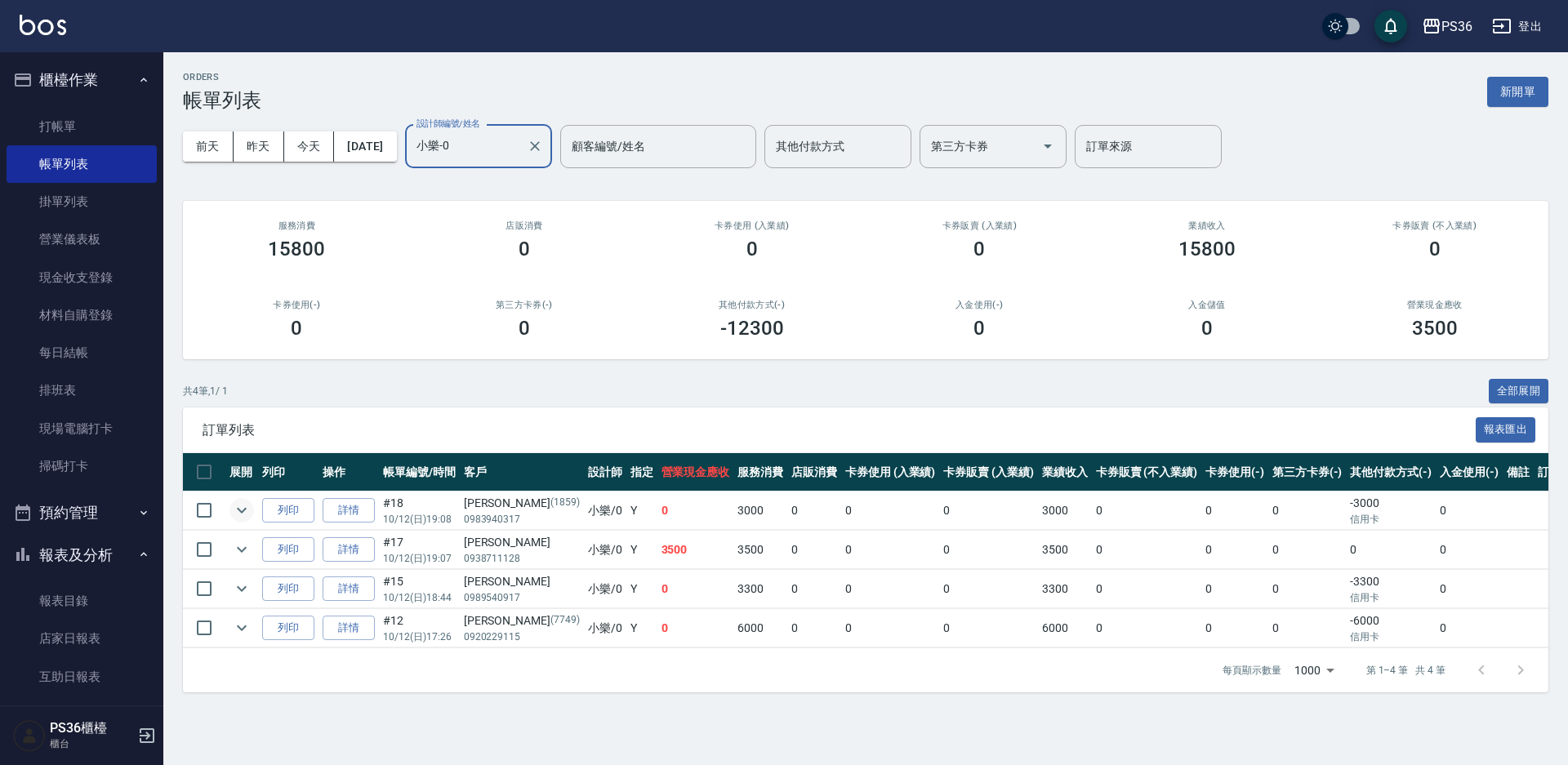
type input "小樂-0"
click at [231, 511] on button "expand row" at bounding box center [241, 510] width 24 height 24
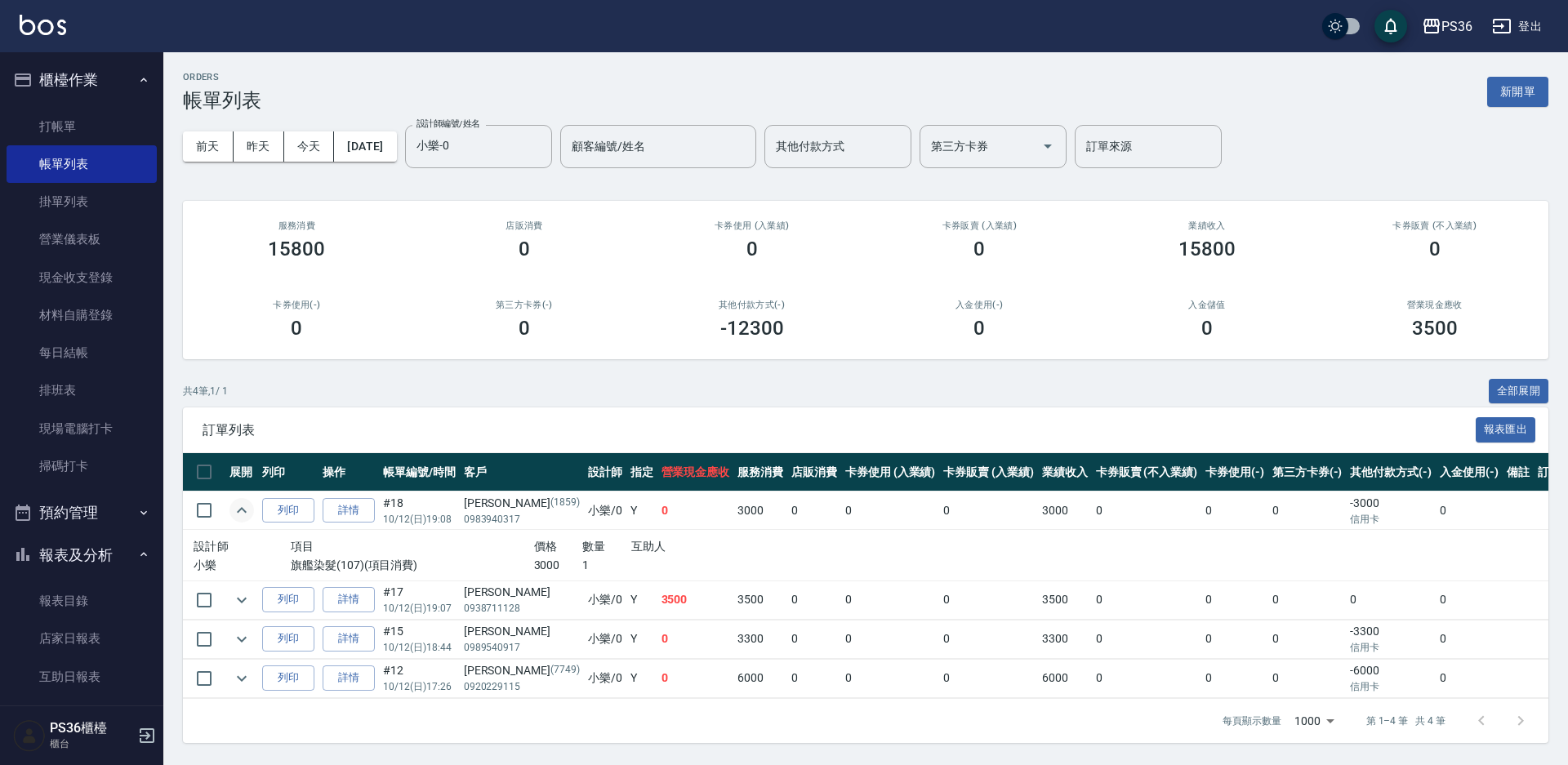
click at [233, 510] on icon "expand row" at bounding box center [241, 510] width 19 height 19
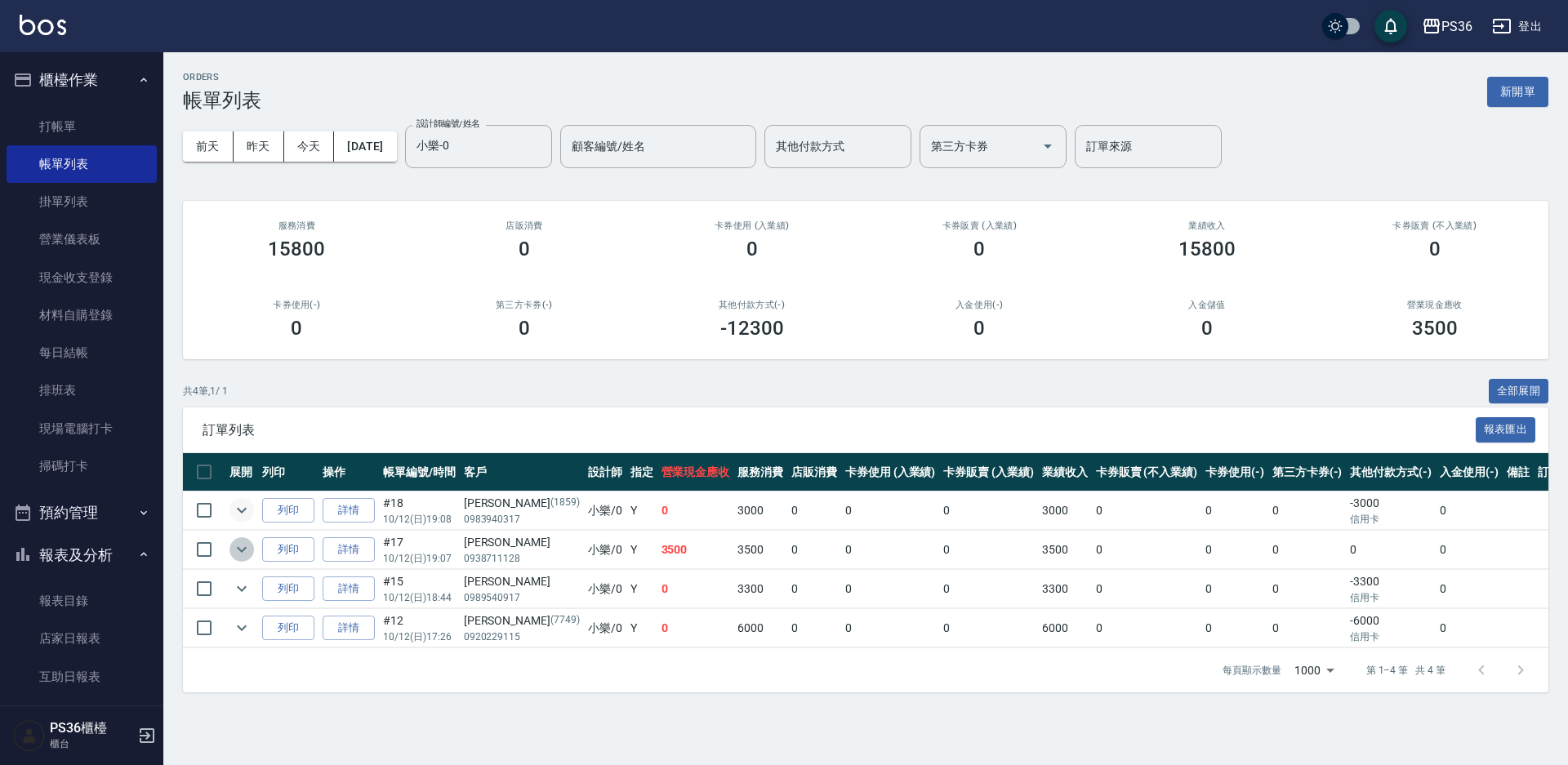
click at [252, 548] on button "expand row" at bounding box center [241, 549] width 24 height 24
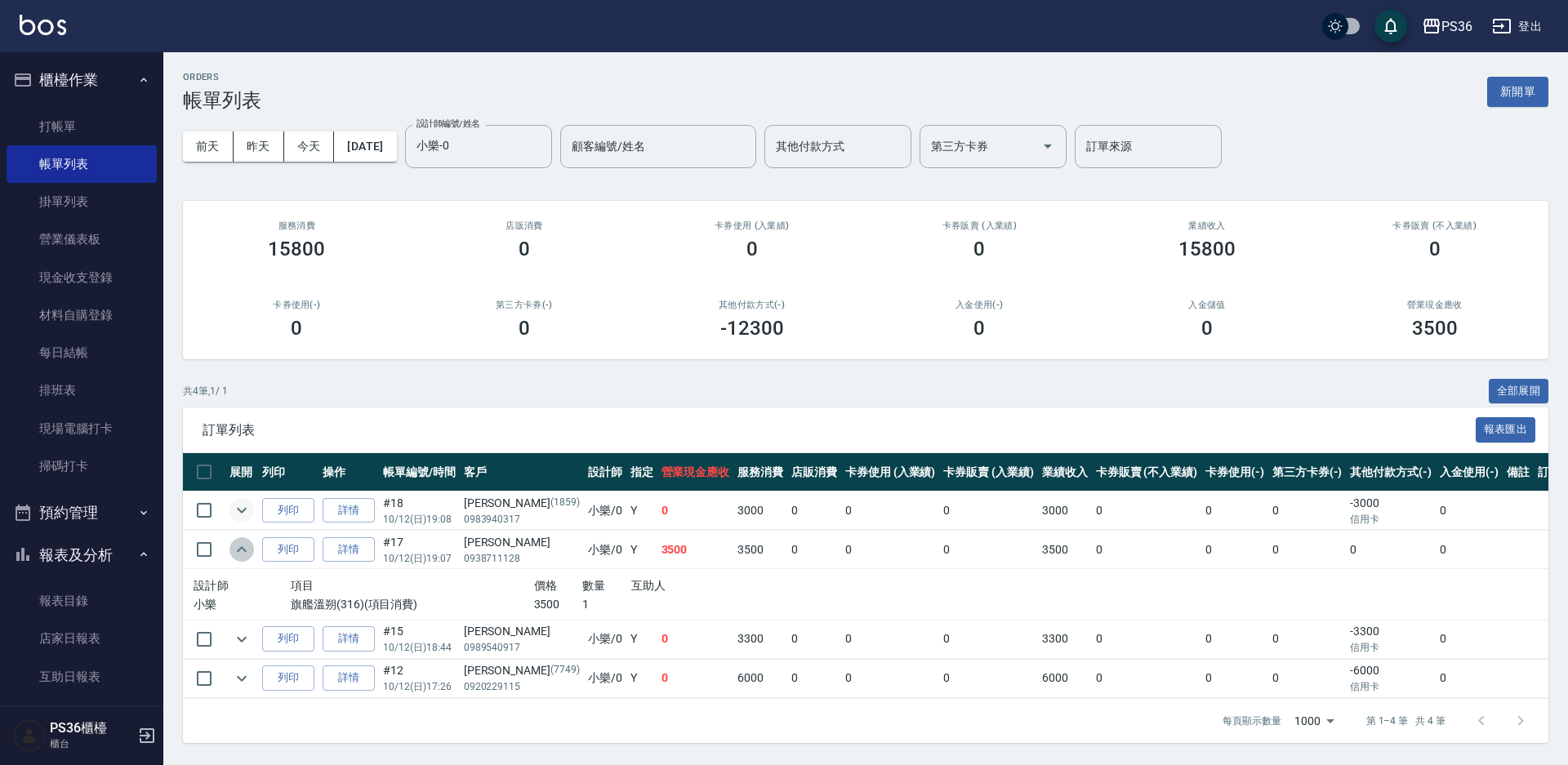
click at [252, 548] on button "expand row" at bounding box center [241, 549] width 24 height 24
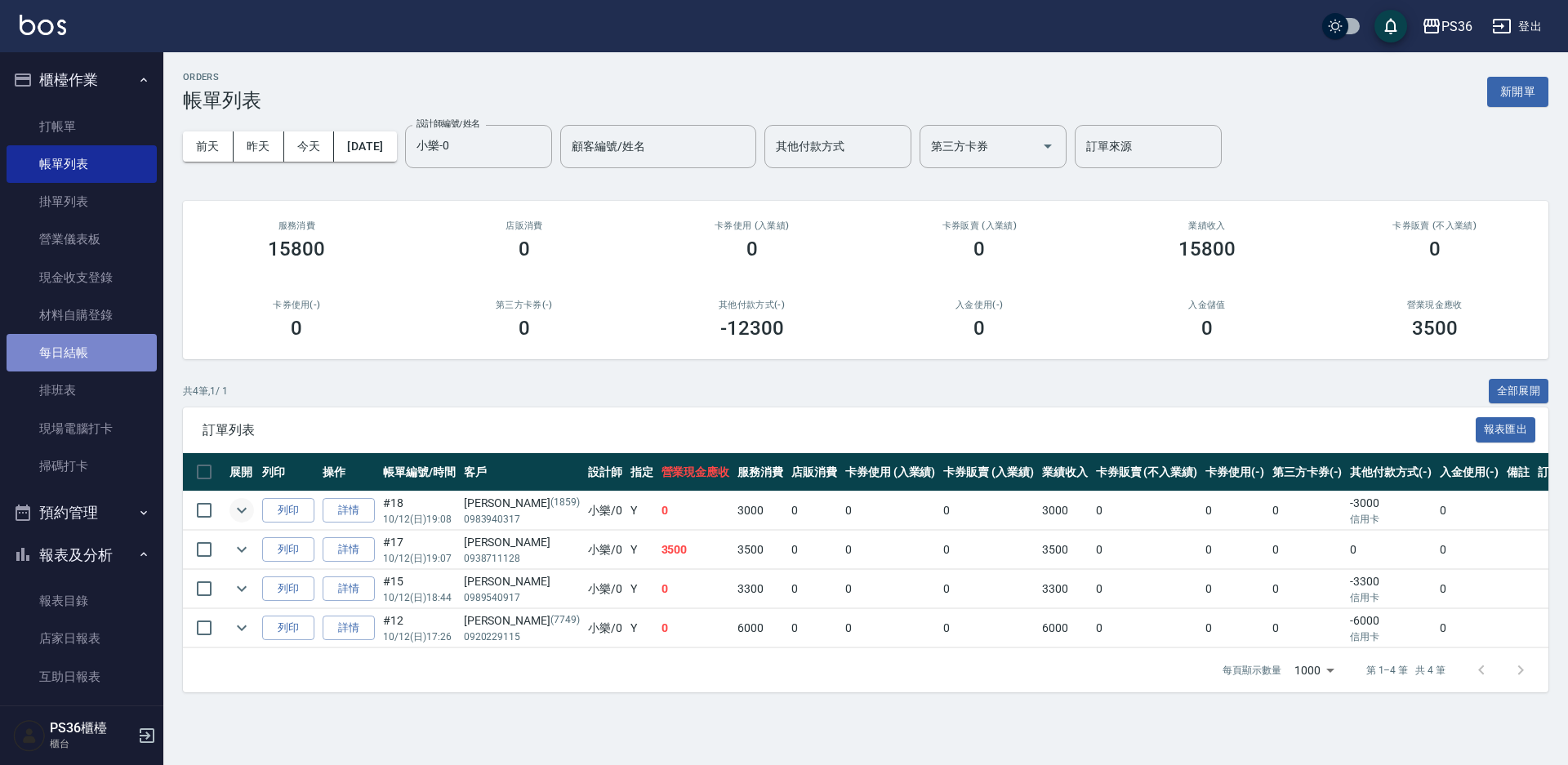
click at [93, 359] on link "每日結帳" at bounding box center [82, 353] width 150 height 38
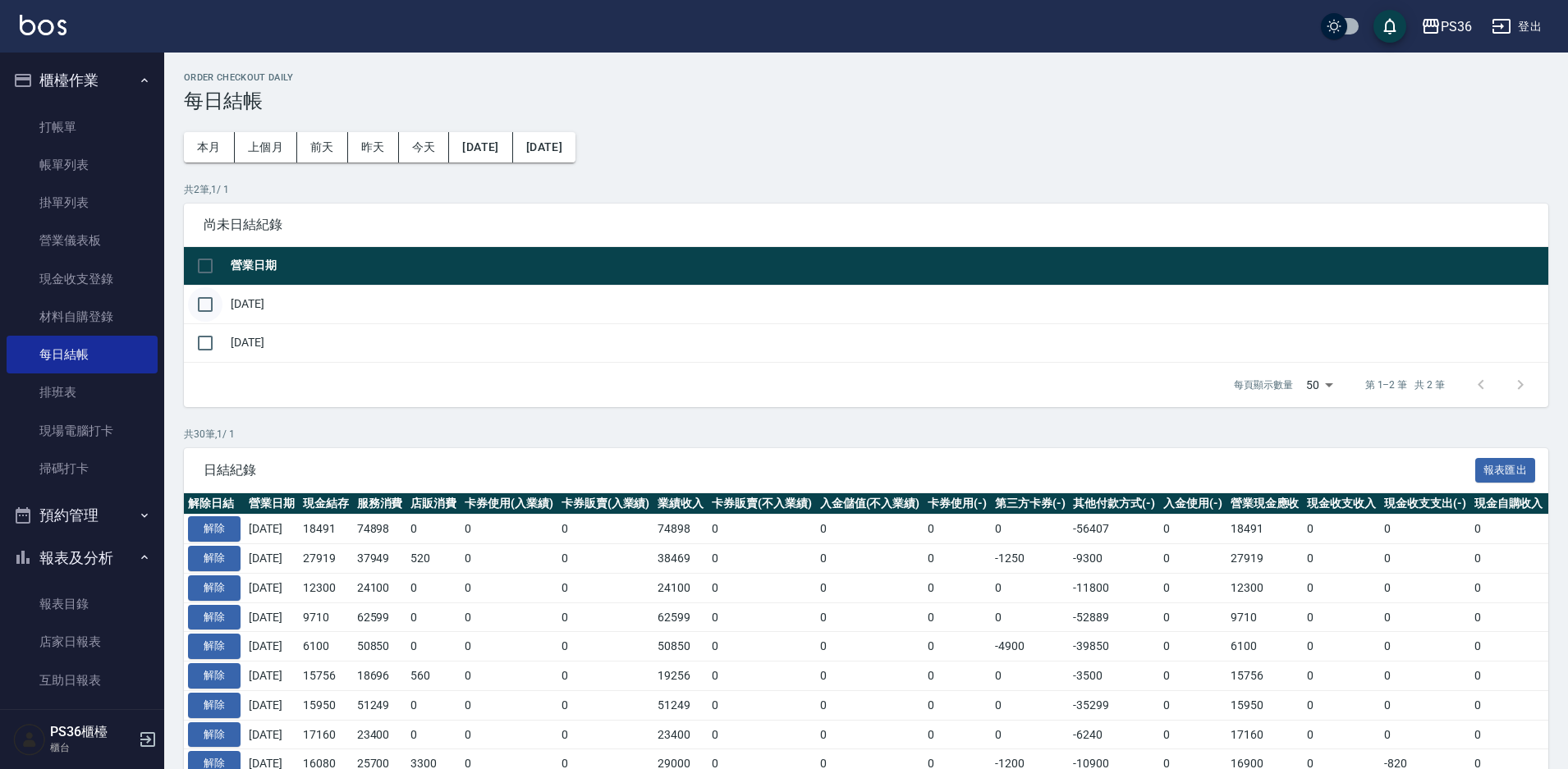
click at [215, 313] on input "checkbox" at bounding box center [205, 304] width 35 height 35
checkbox input "true"
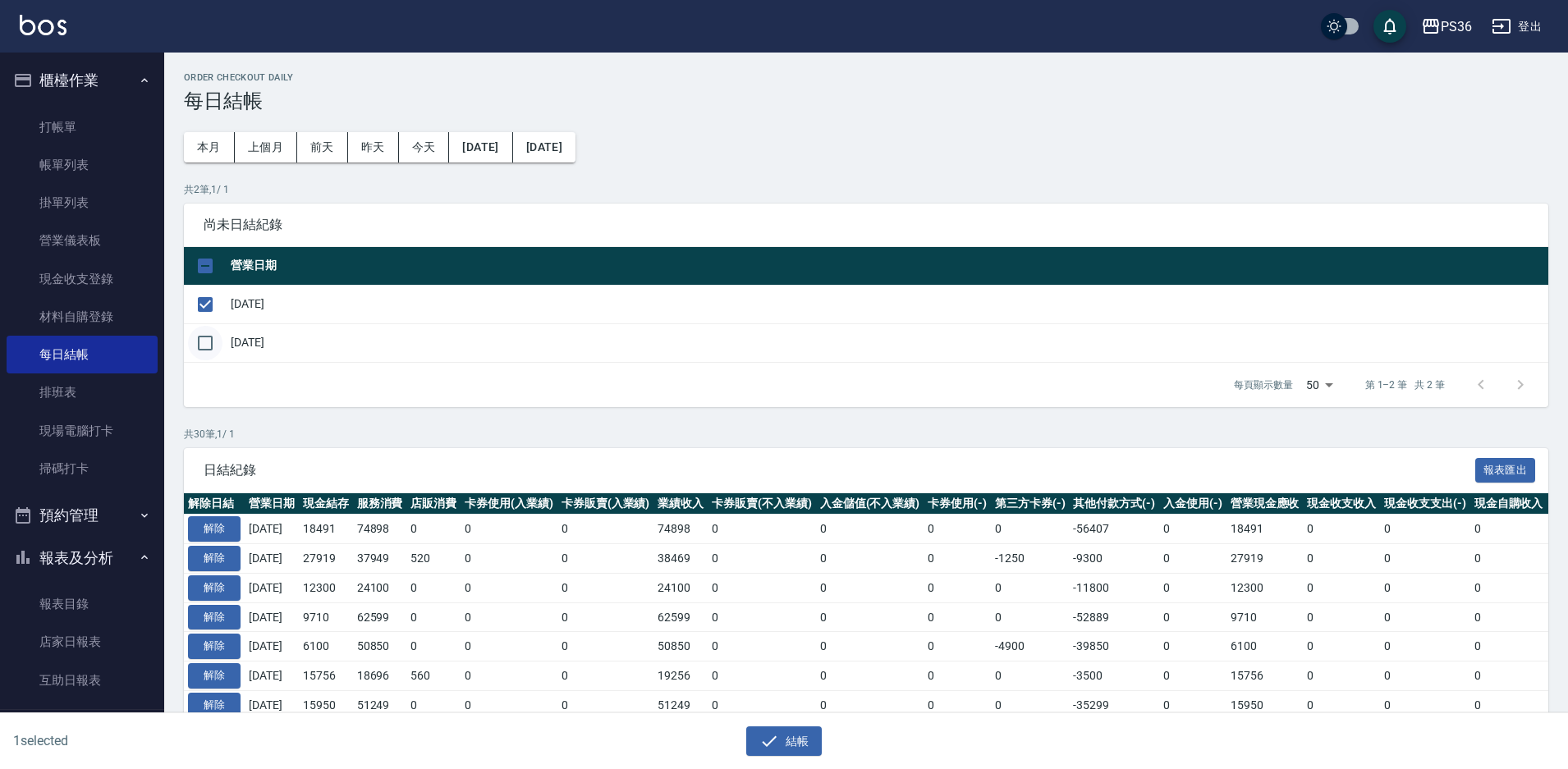
click at [207, 346] on input "checkbox" at bounding box center [205, 343] width 35 height 35
checkbox input "true"
click at [794, 744] on button "結帳" at bounding box center [784, 742] width 76 height 30
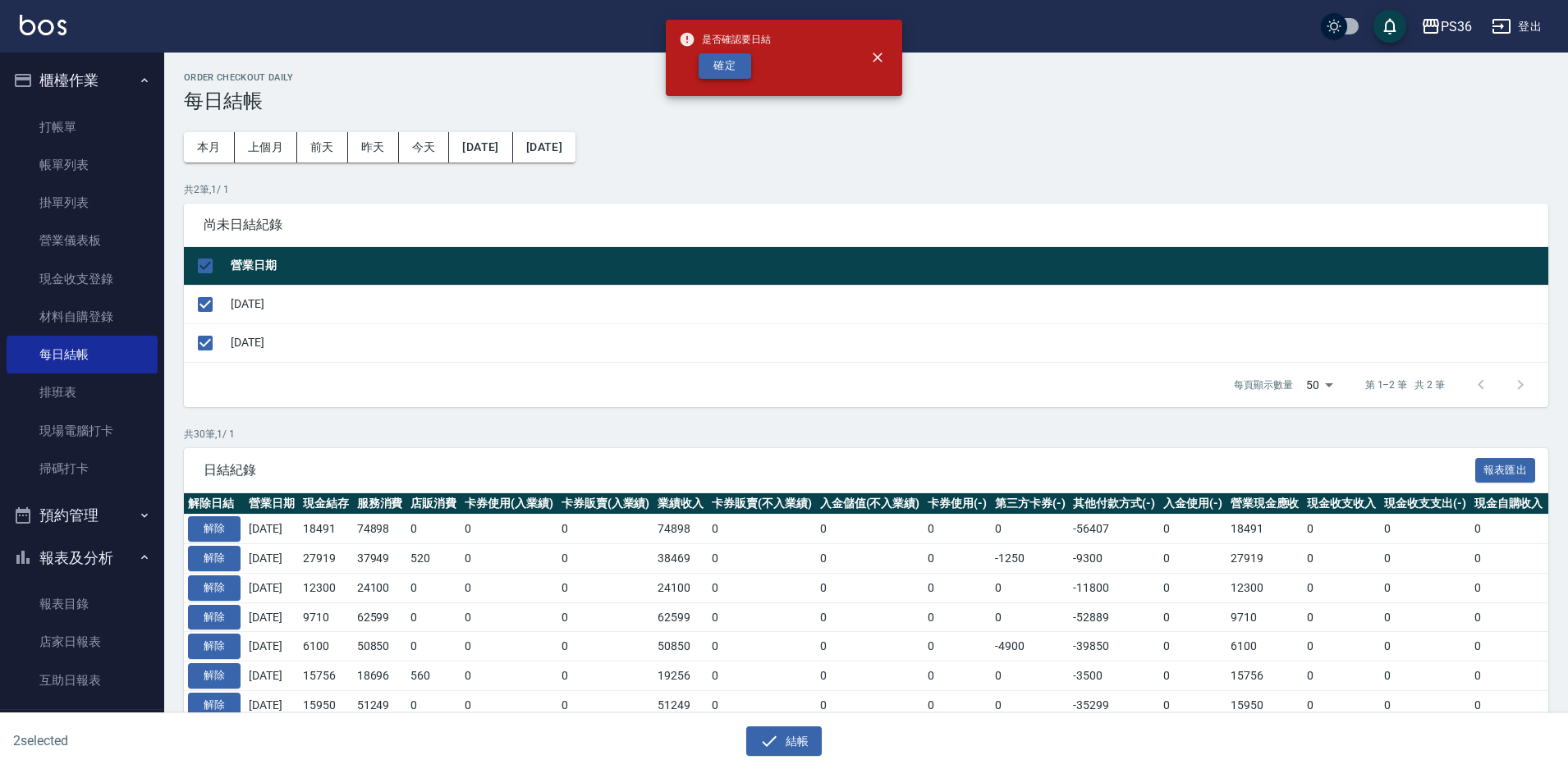
click at [745, 64] on button "確定" at bounding box center [725, 66] width 52 height 25
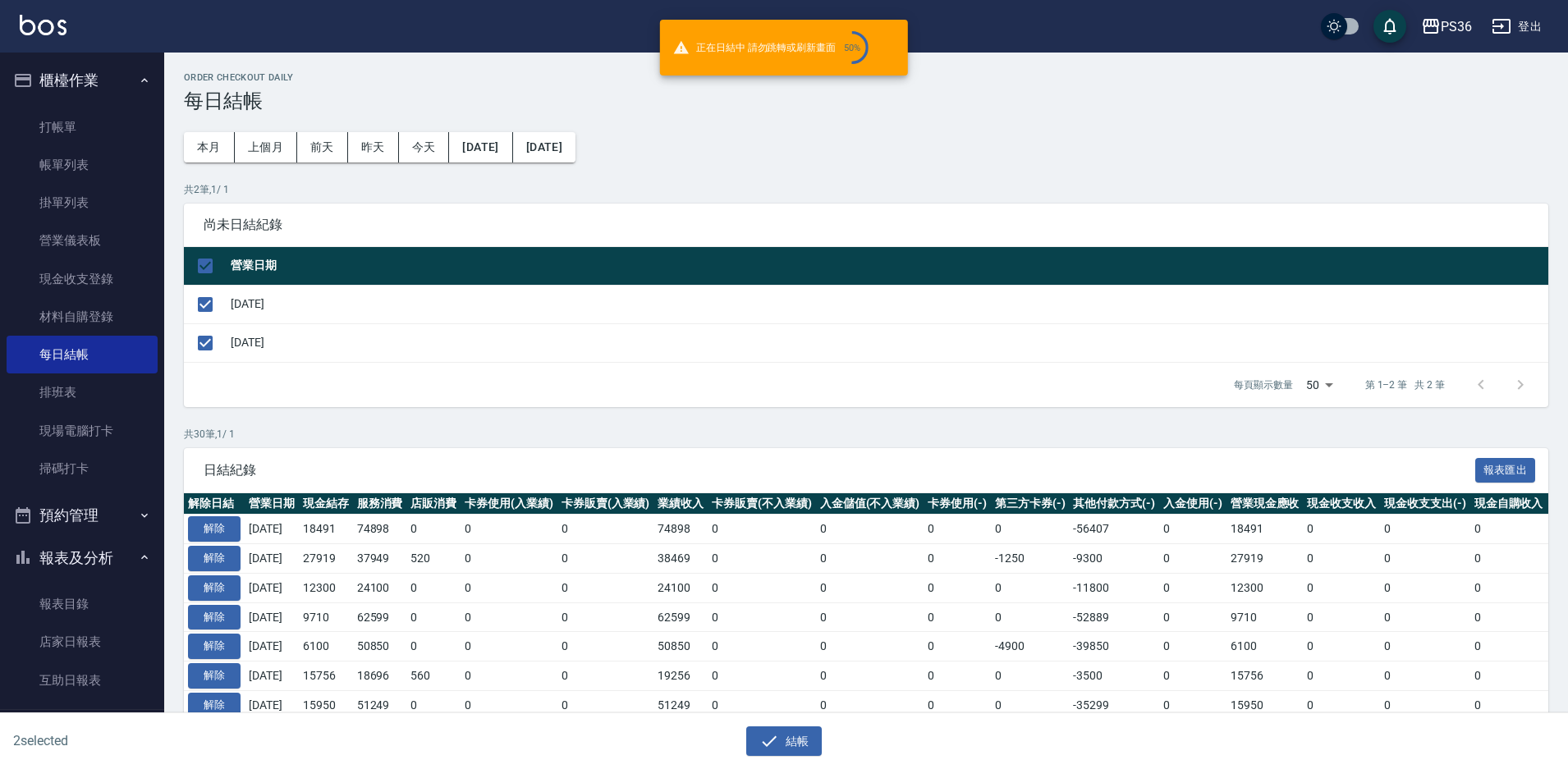
checkbox input "false"
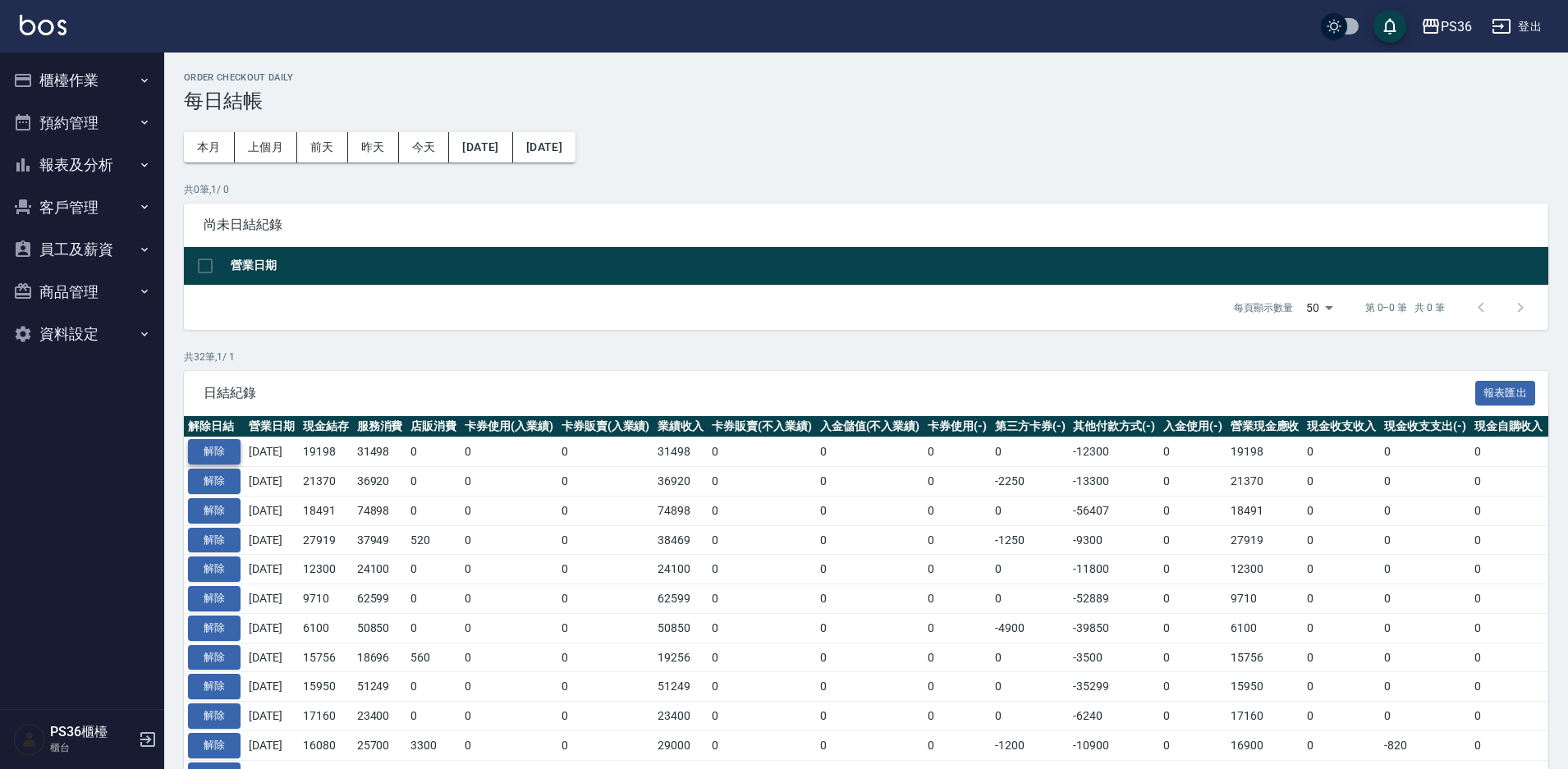
click at [213, 450] on button "解除" at bounding box center [214, 452] width 52 height 25
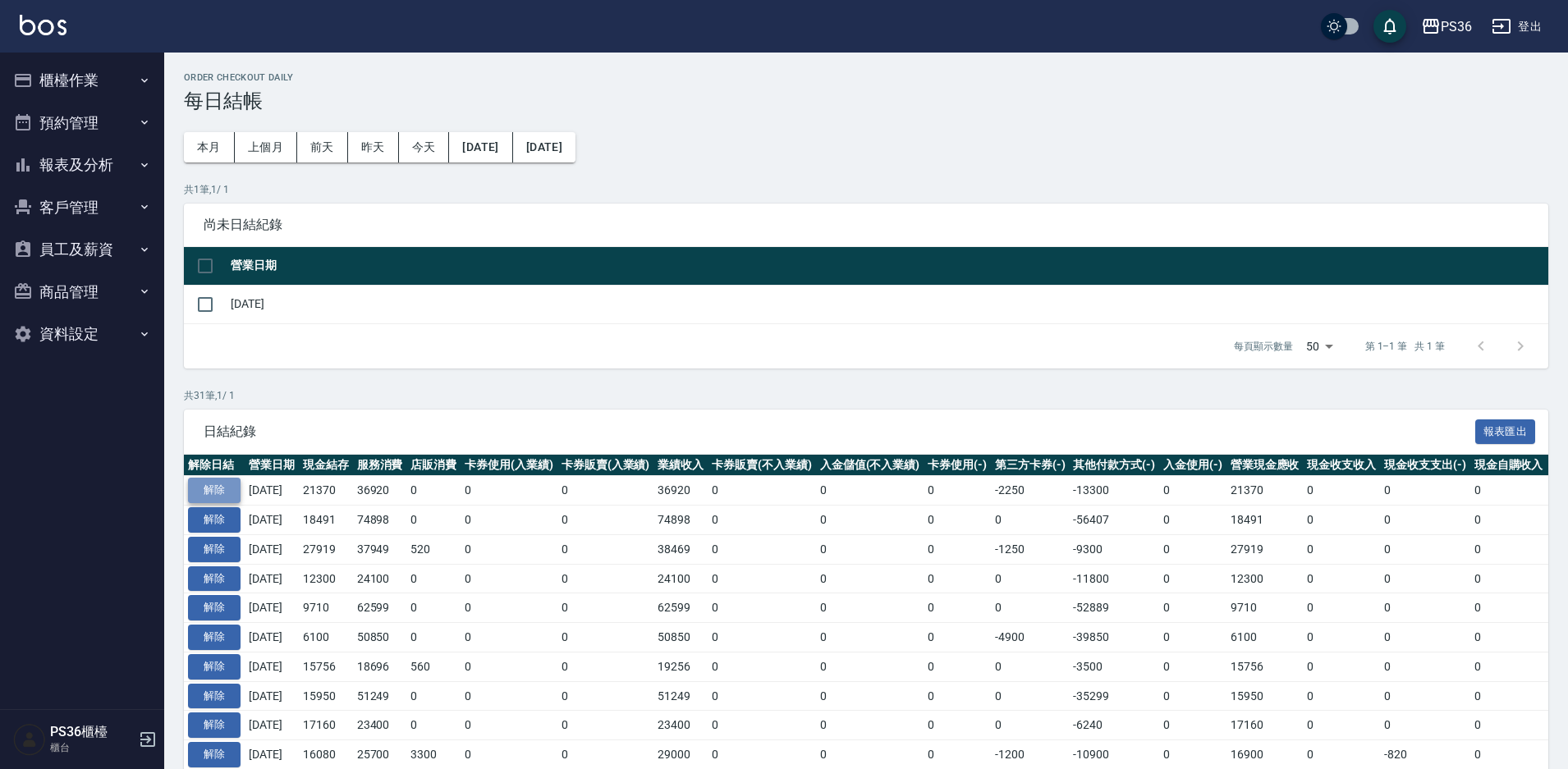
click at [227, 485] on button "解除" at bounding box center [214, 490] width 52 height 25
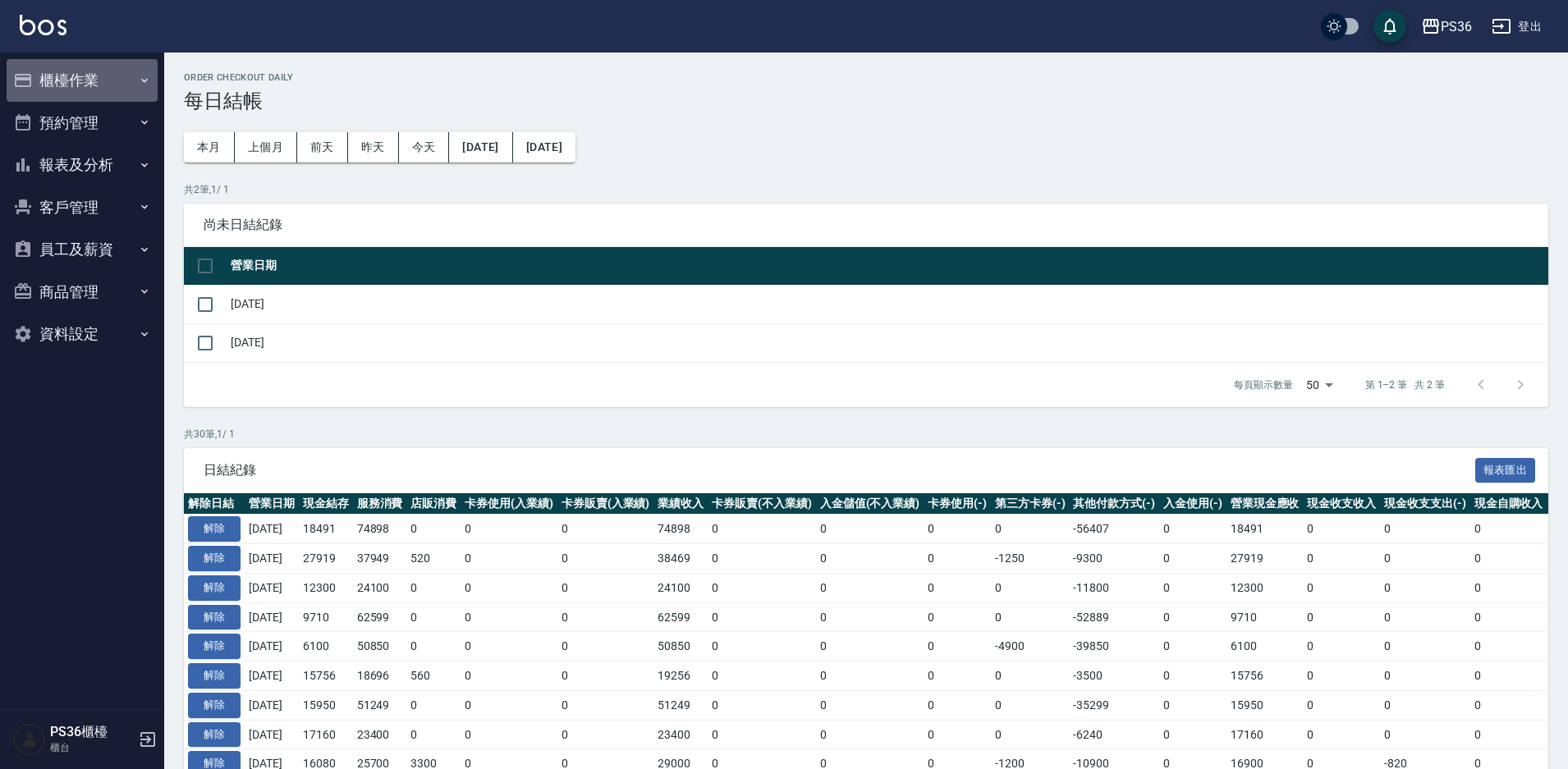
click at [108, 81] on button "櫃檯作業" at bounding box center [82, 80] width 151 height 42
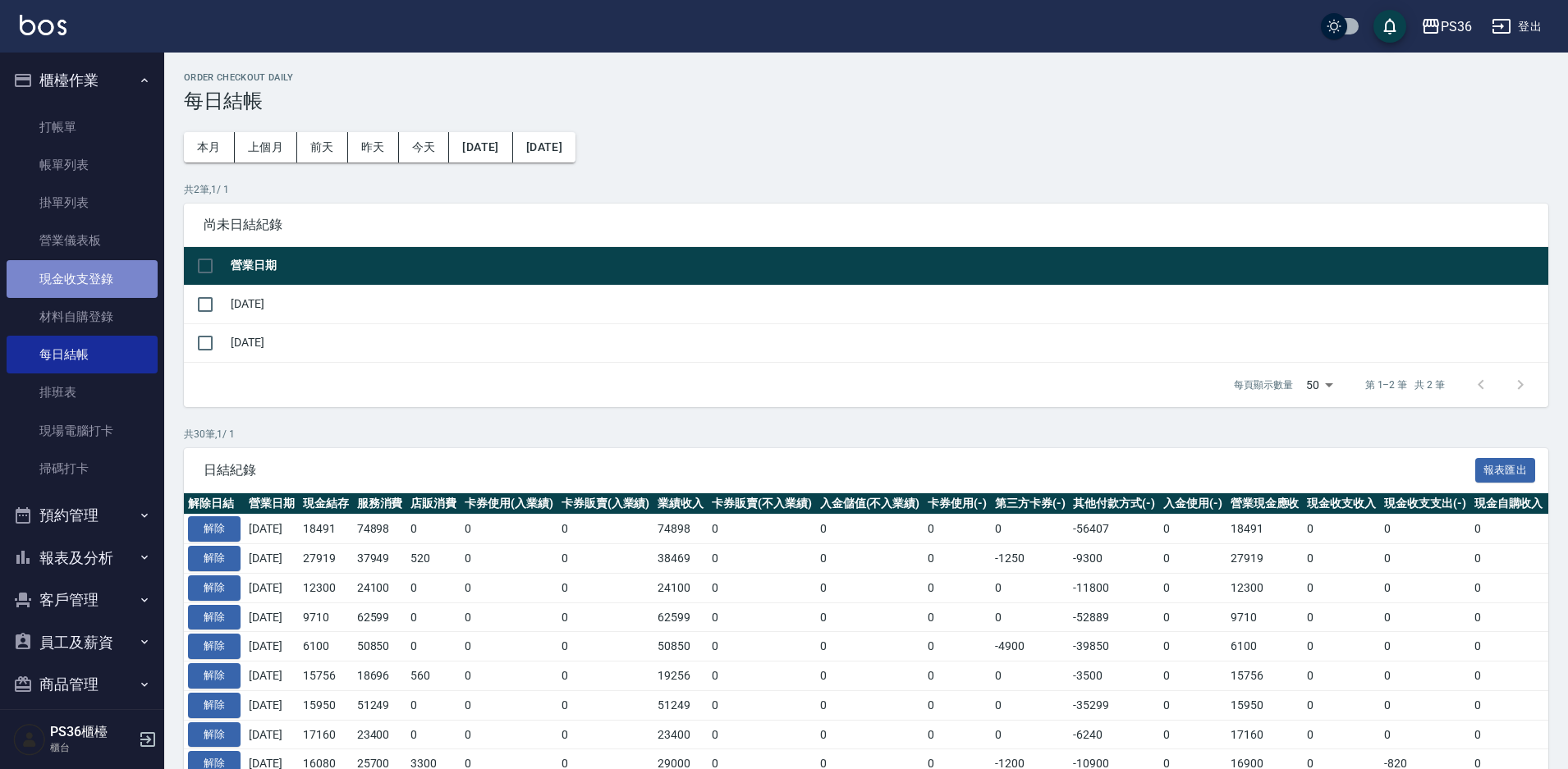
click at [130, 274] on link "現金收支登錄" at bounding box center [82, 279] width 151 height 38
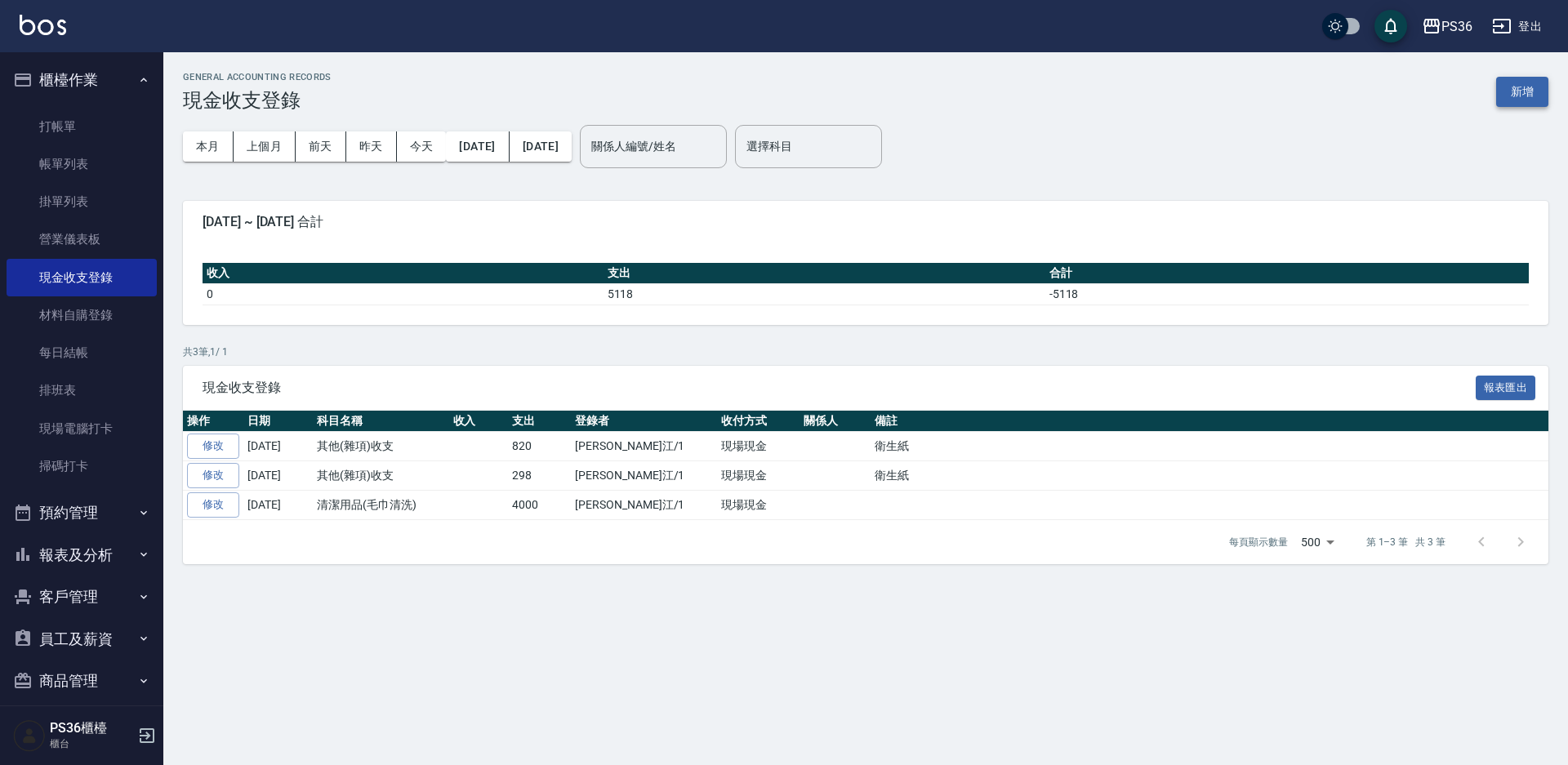
click at [1525, 94] on button "新增" at bounding box center [1523, 92] width 52 height 30
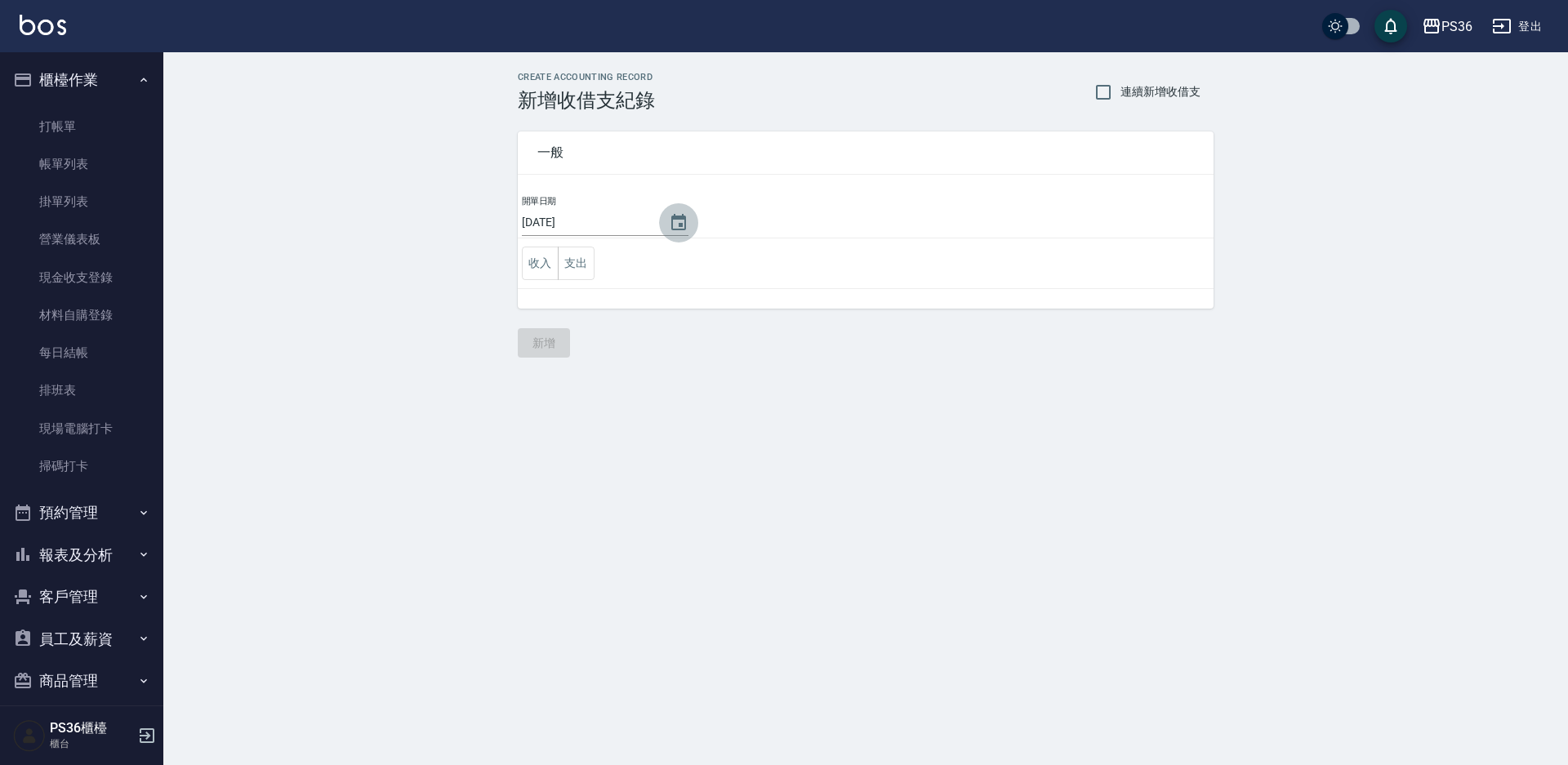
click at [679, 223] on icon "Choose date, selected date is 2025-10-12" at bounding box center [678, 222] width 14 height 16
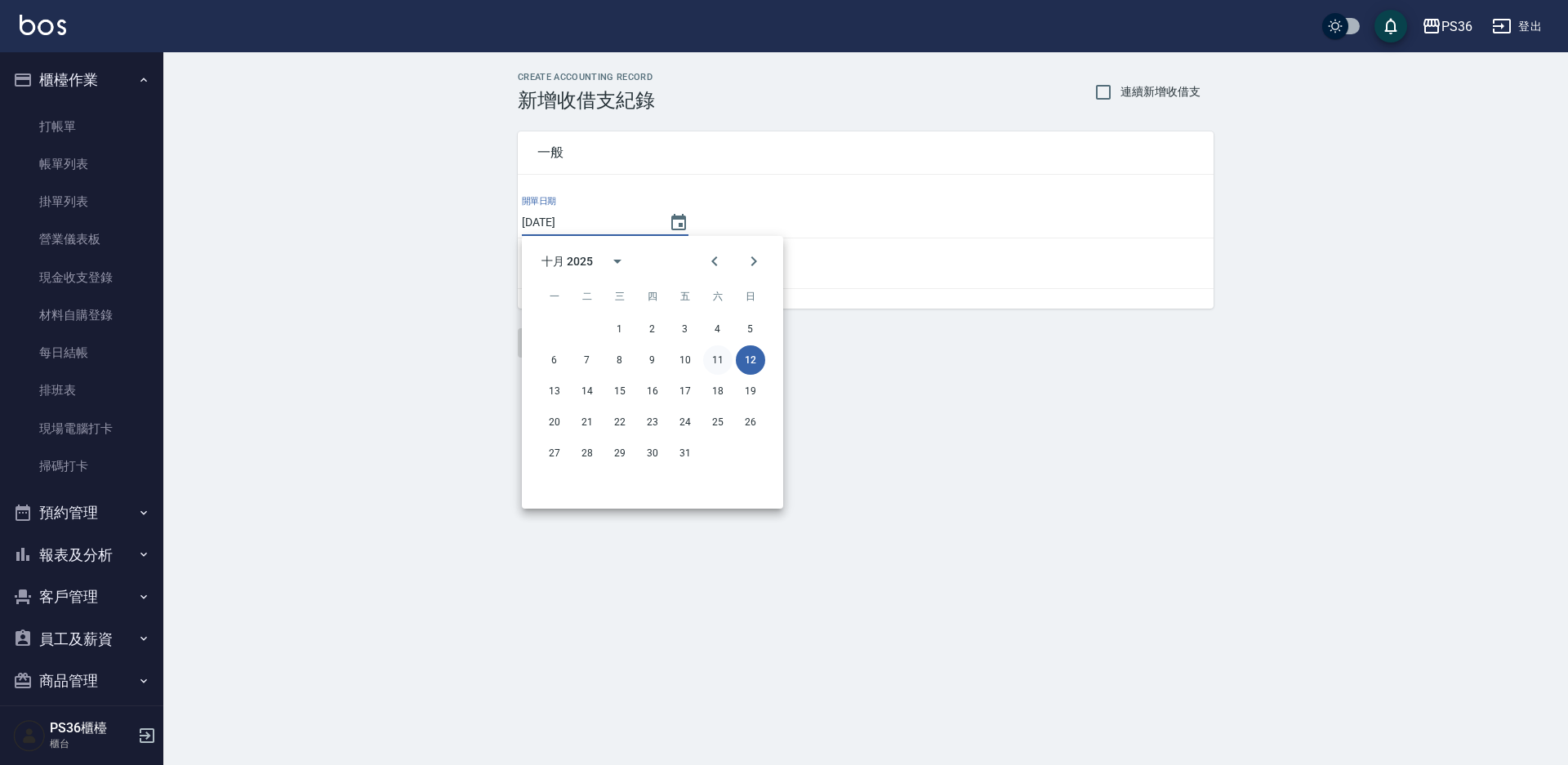
click at [714, 361] on button "11" at bounding box center [718, 360] width 29 height 29
type input "[DATE]"
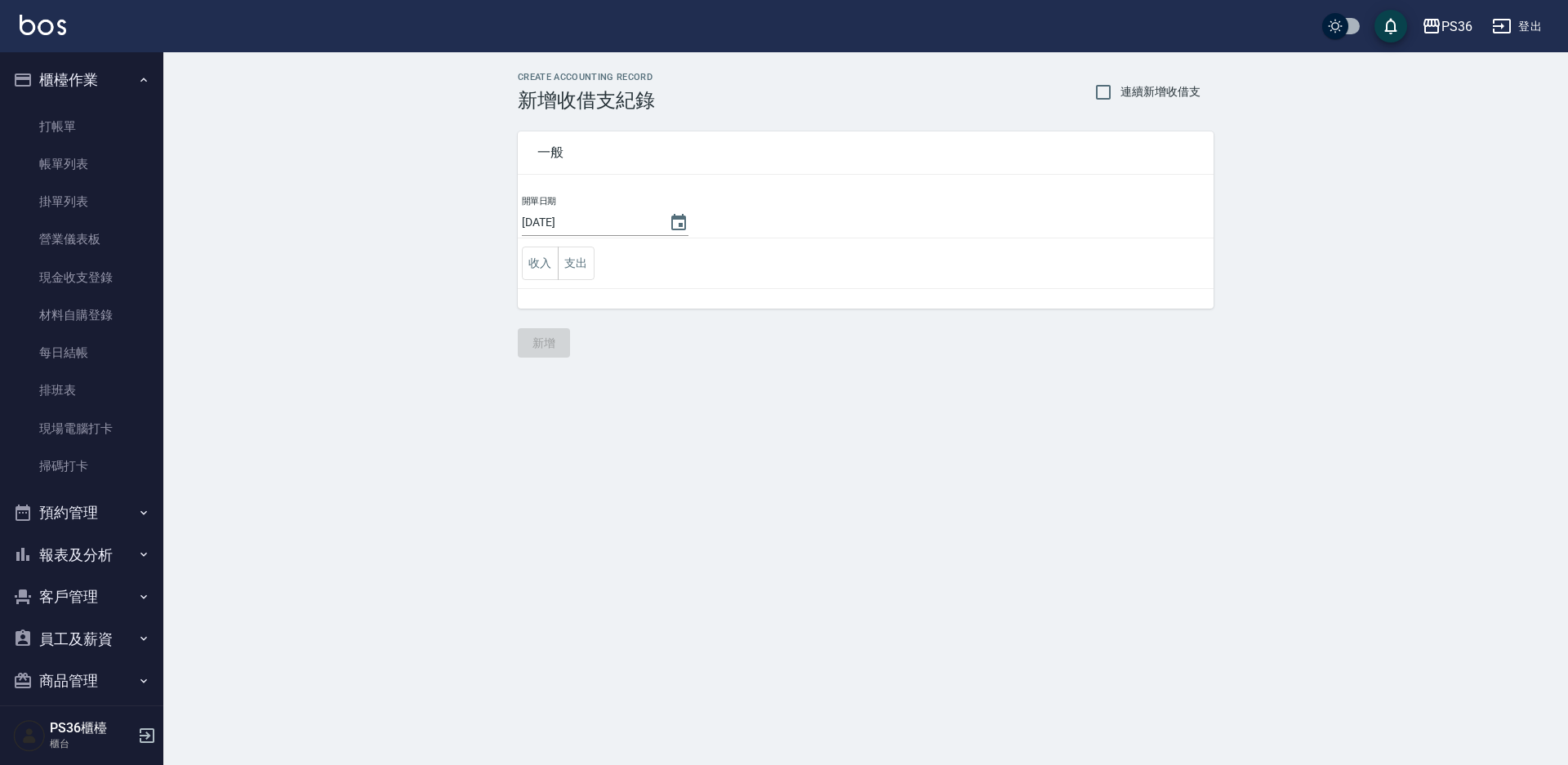
click at [596, 273] on td "收入 支出" at bounding box center [866, 264] width 696 height 51
click at [596, 269] on td "收入 支出" at bounding box center [866, 264] width 696 height 51
click at [587, 269] on button "支出" at bounding box center [576, 264] width 37 height 34
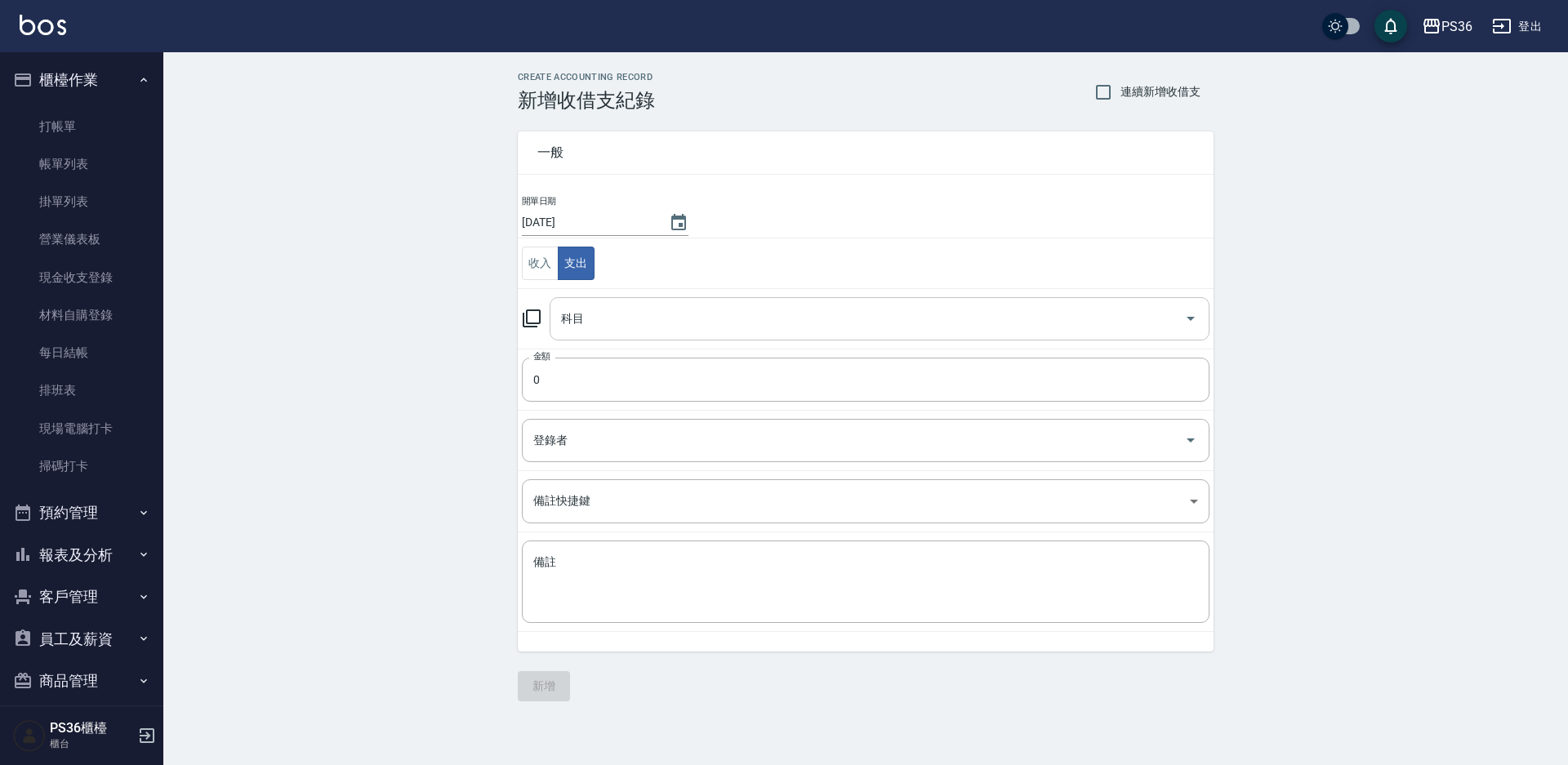
click at [626, 313] on input "科目" at bounding box center [867, 319] width 621 height 29
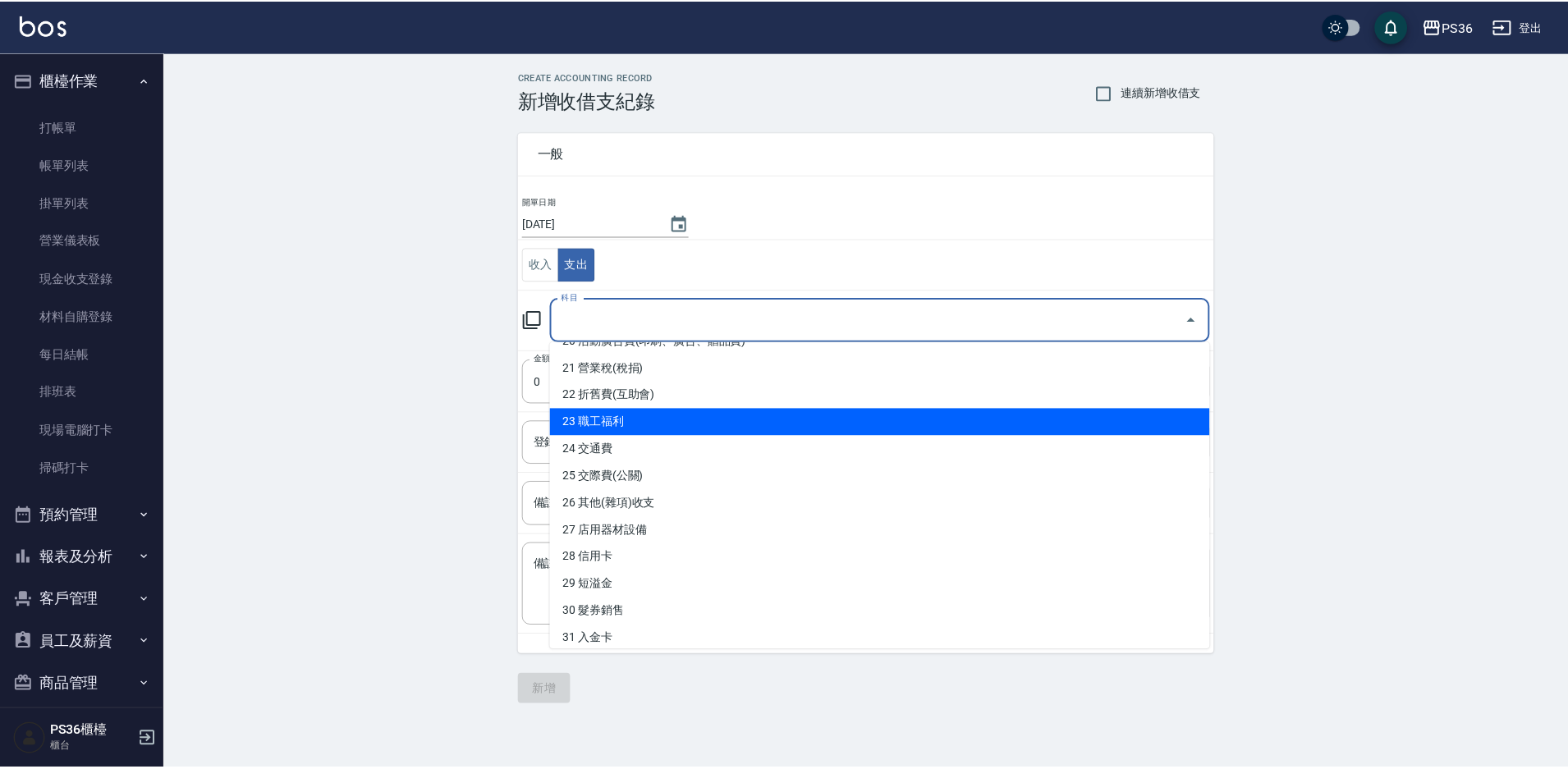
scroll to position [575, 0]
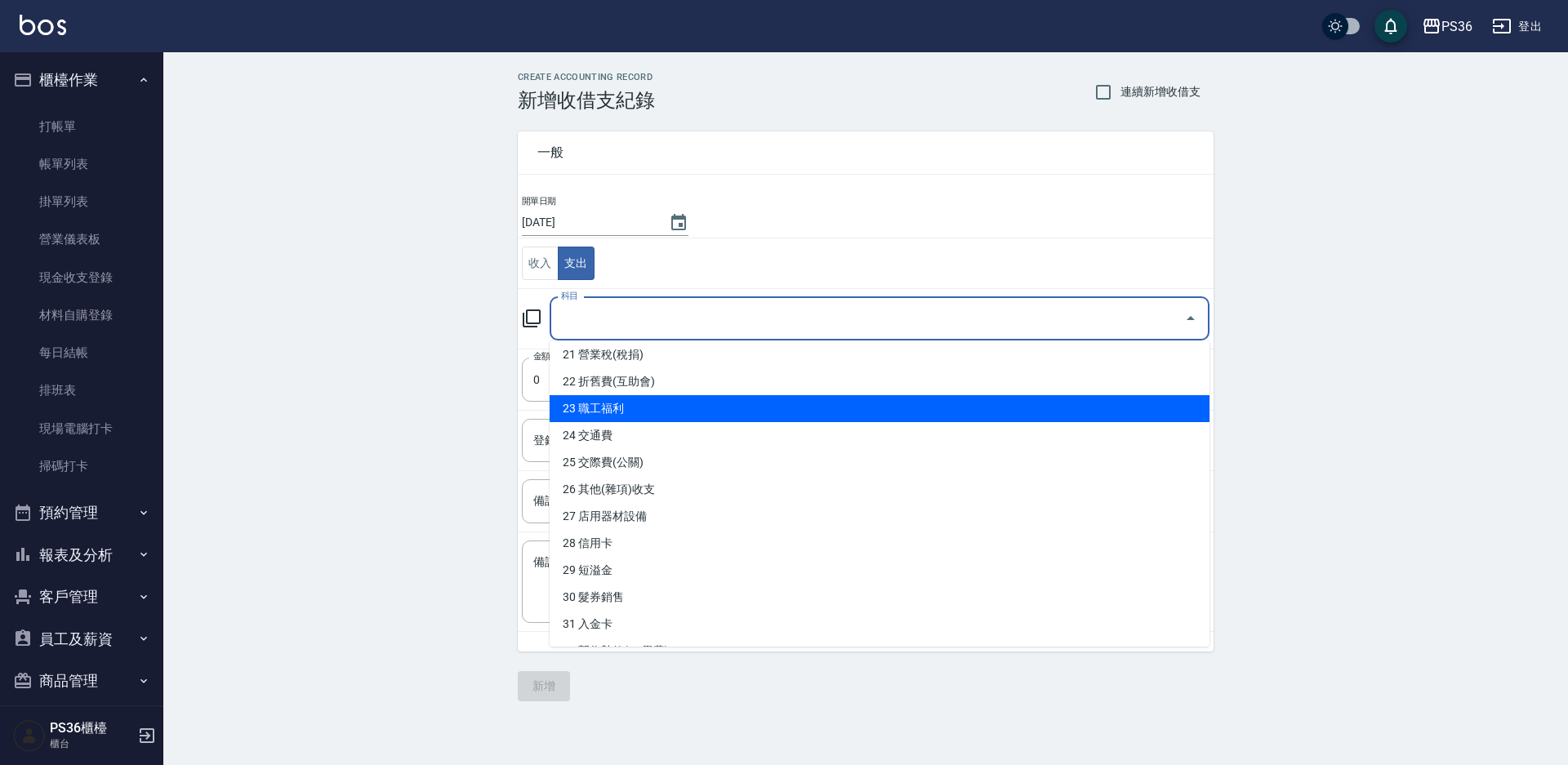
click at [644, 416] on li "23 職工福利" at bounding box center [879, 409] width 660 height 27
type input "23 職工福利"
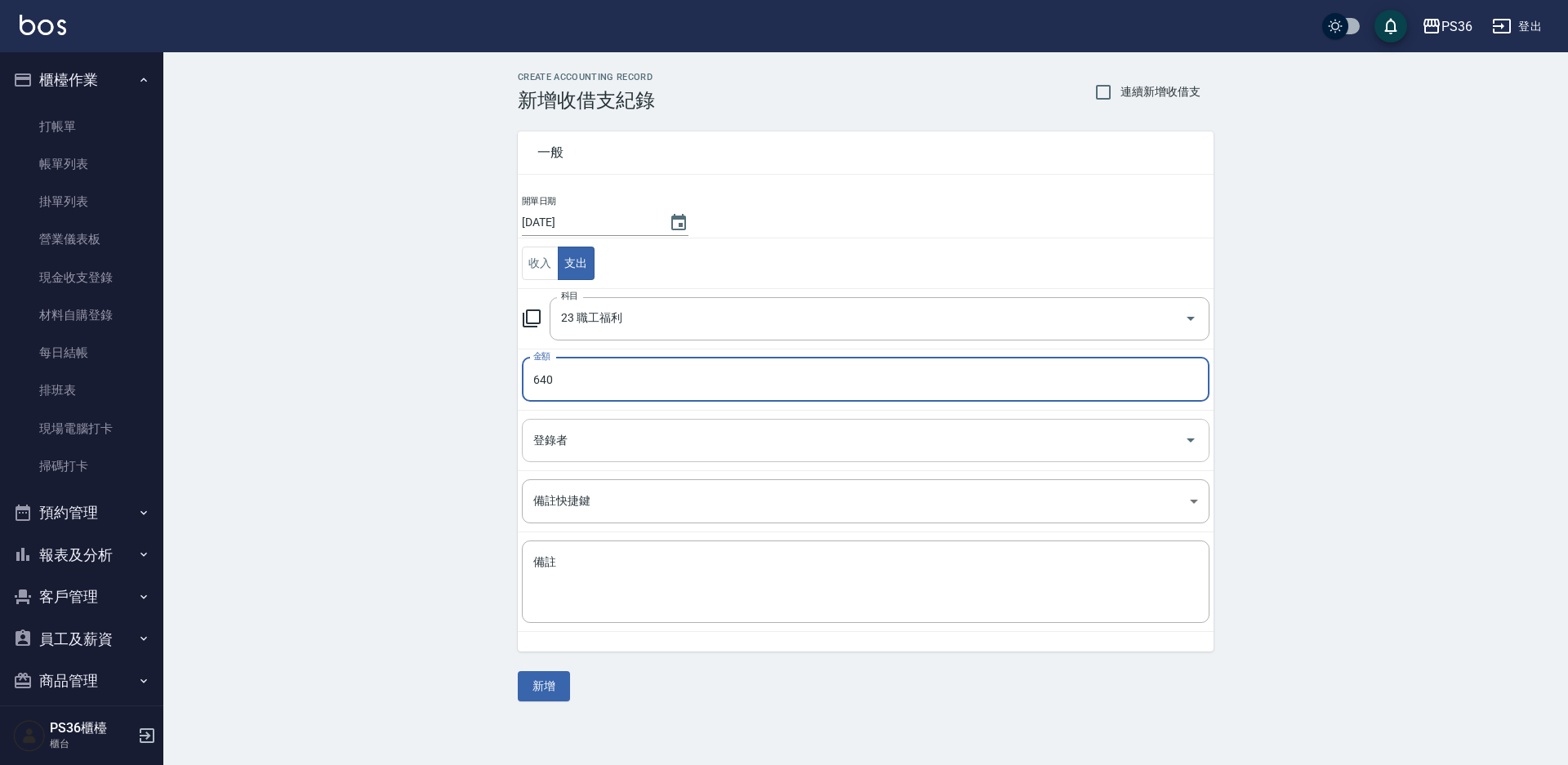
type input "640"
click at [624, 436] on input "登錄者" at bounding box center [854, 441] width 649 height 29
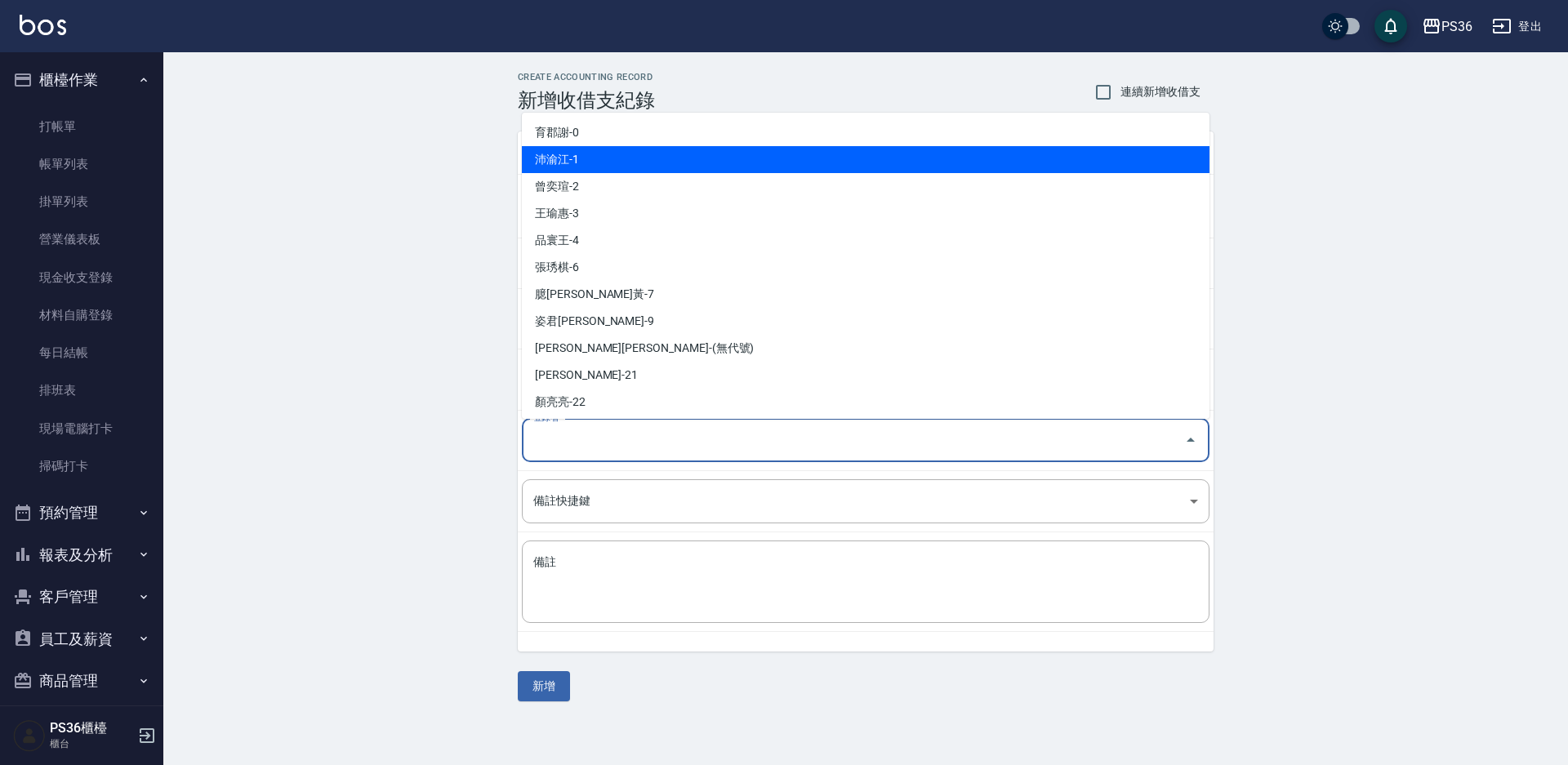
click at [614, 169] on li "沛渝江-1" at bounding box center [865, 160] width 688 height 27
type input "沛渝江-1"
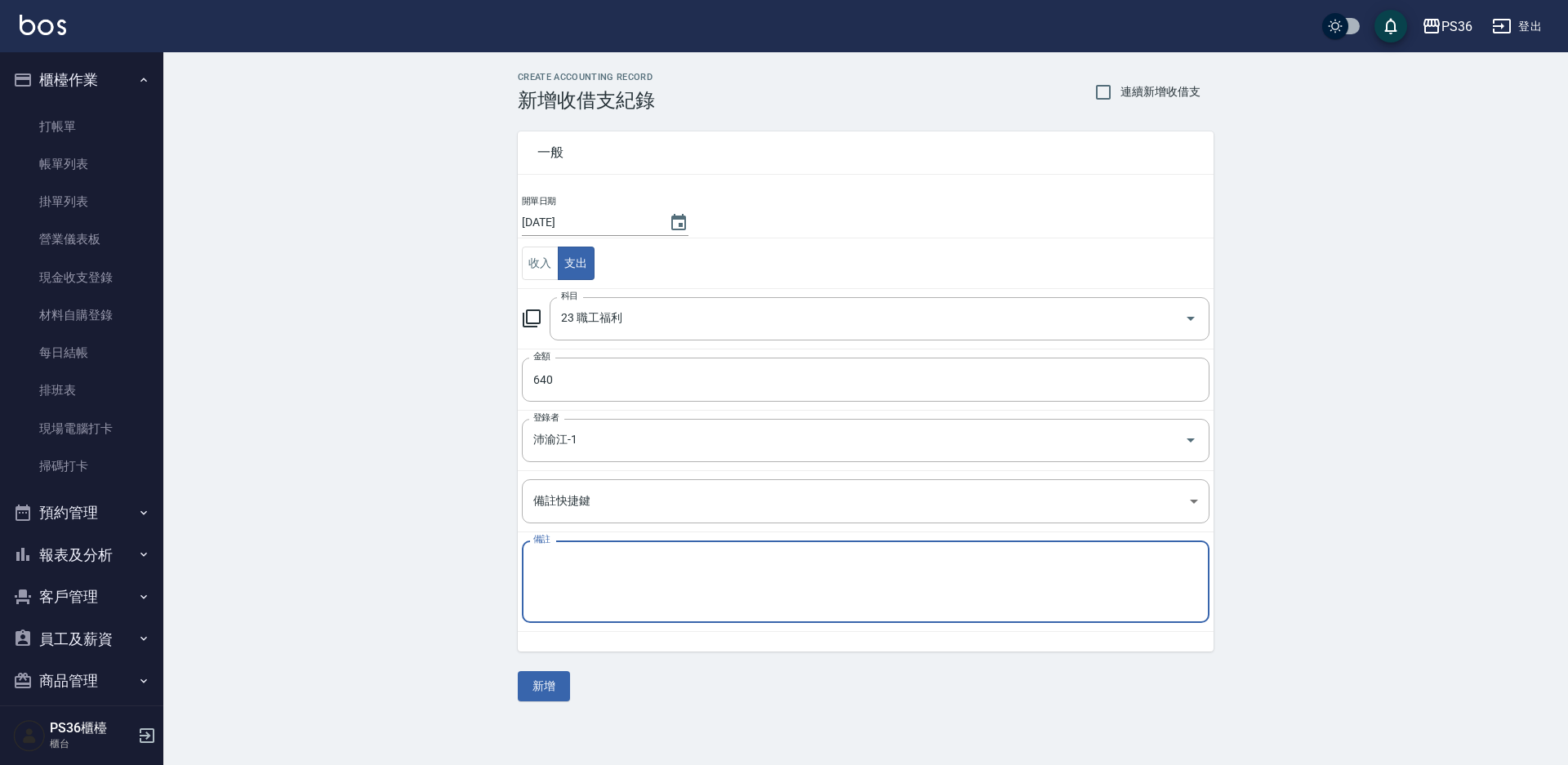
click at [640, 582] on textarea "備註" at bounding box center [865, 582] width 665 height 56
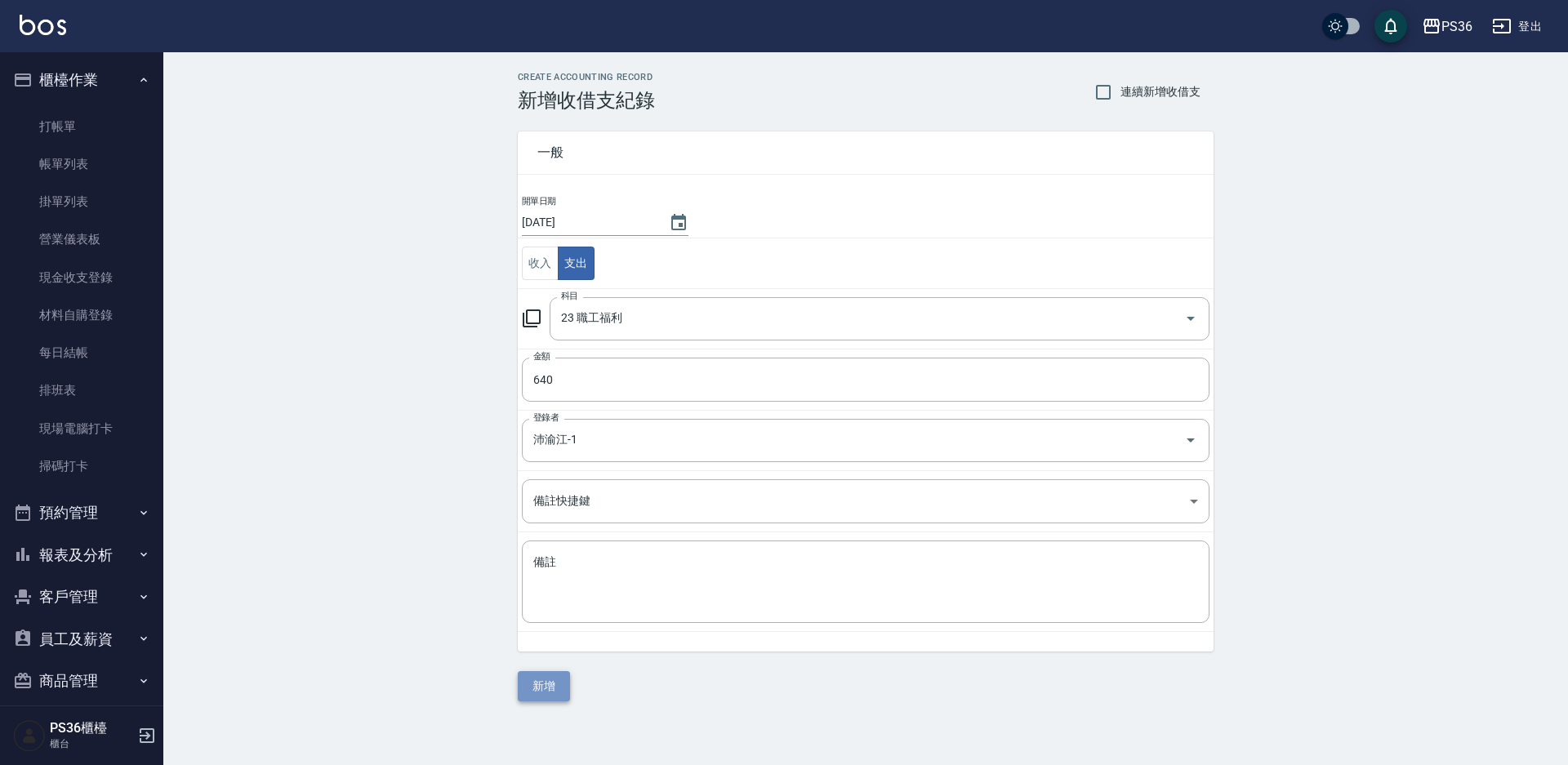
click at [565, 682] on button "新增" at bounding box center [544, 687] width 52 height 30
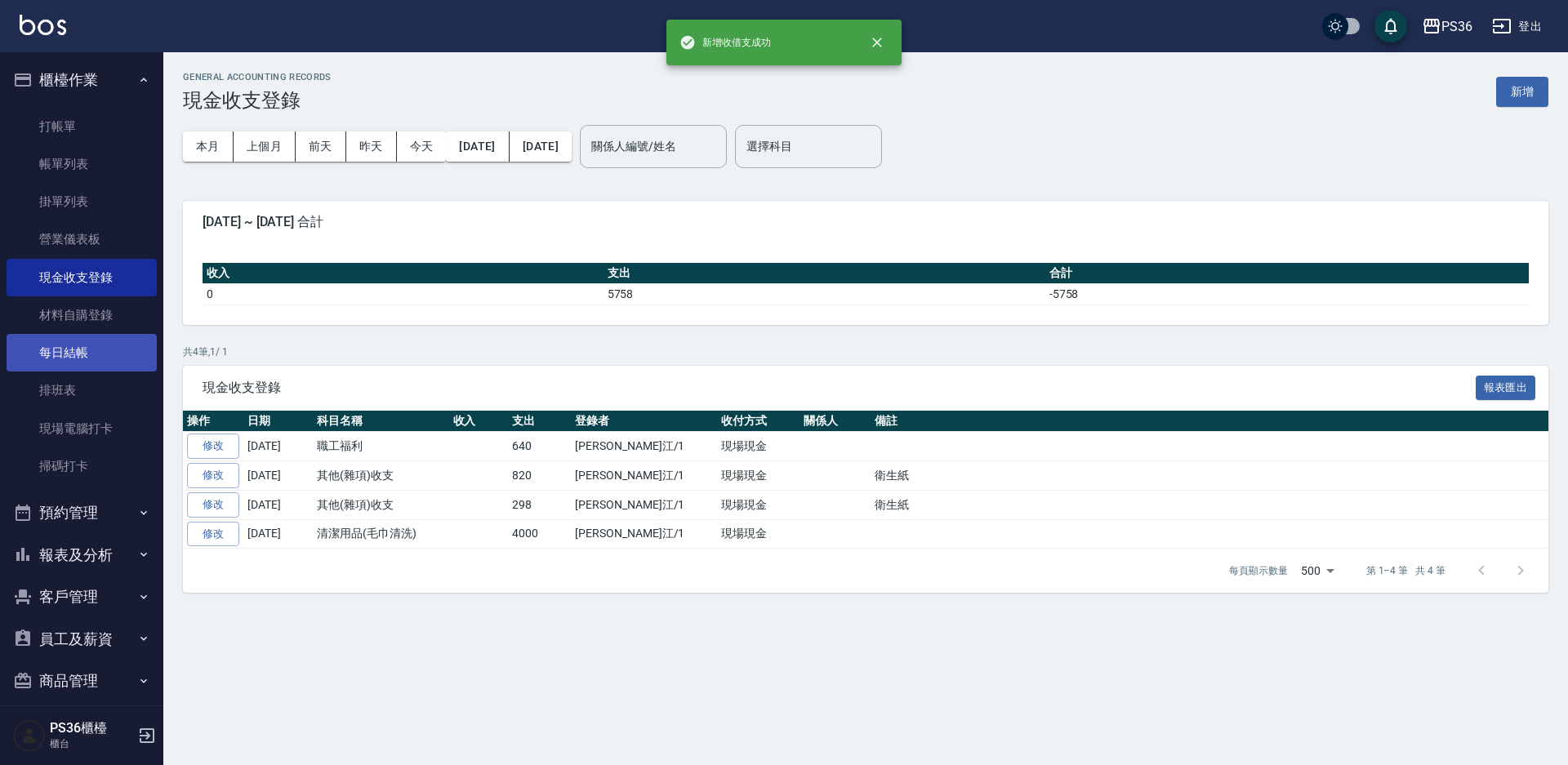
click at [87, 363] on link "每日結帳" at bounding box center [82, 353] width 150 height 38
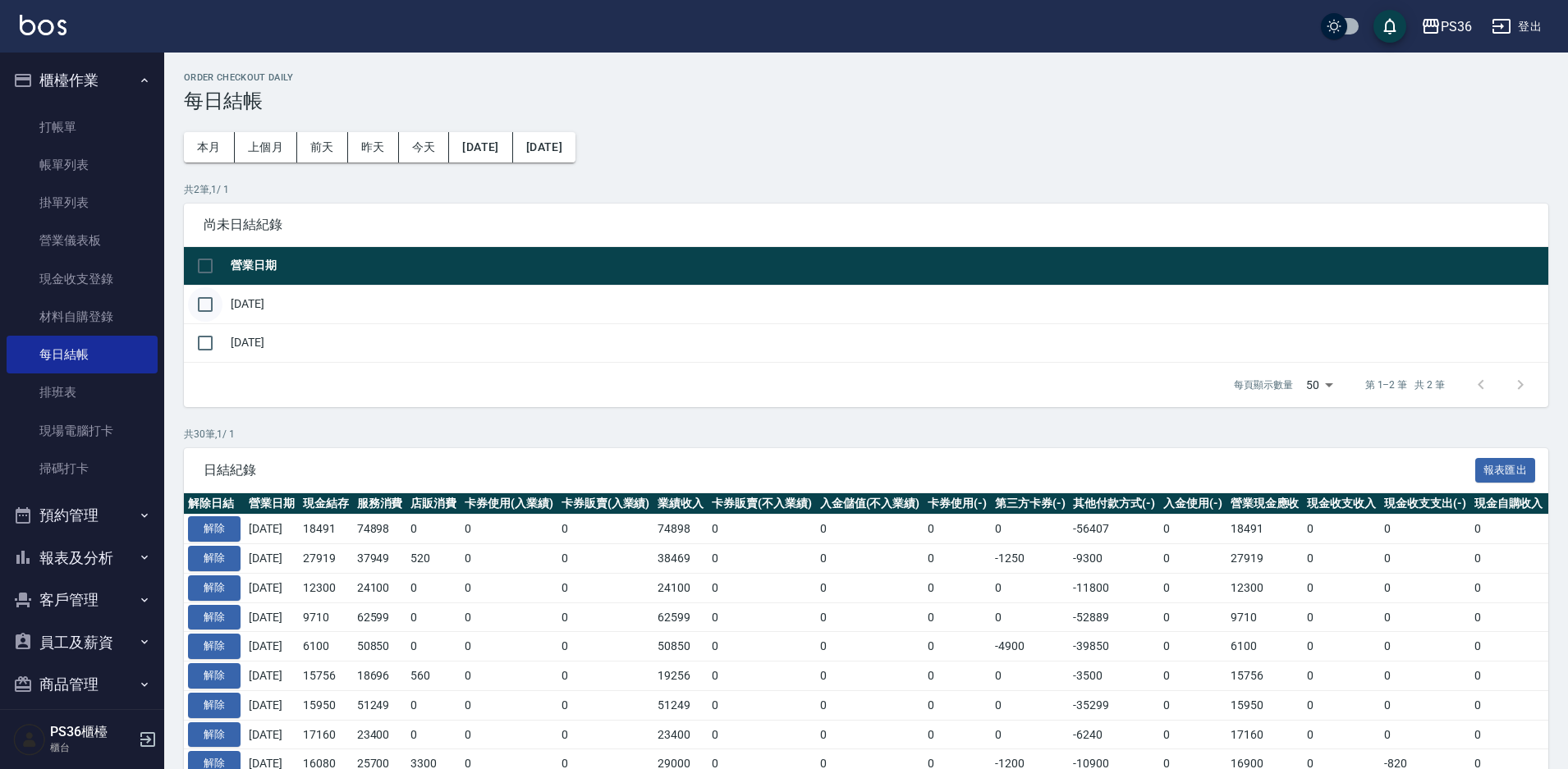
click at [207, 307] on input "checkbox" at bounding box center [205, 304] width 35 height 35
checkbox input "true"
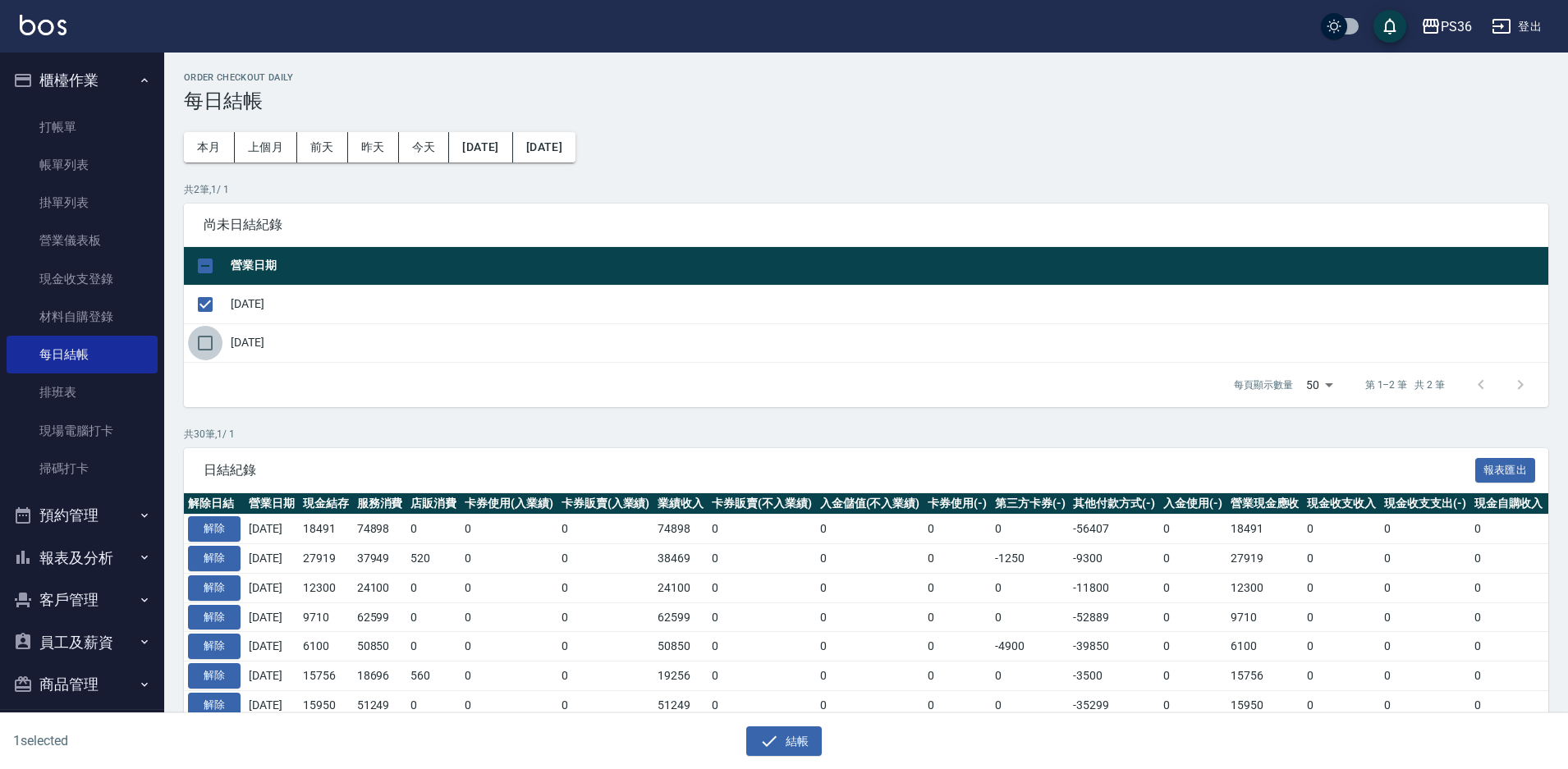
click at [210, 337] on input "checkbox" at bounding box center [205, 343] width 35 height 35
checkbox input "true"
click at [793, 730] on button "結帳" at bounding box center [784, 742] width 76 height 30
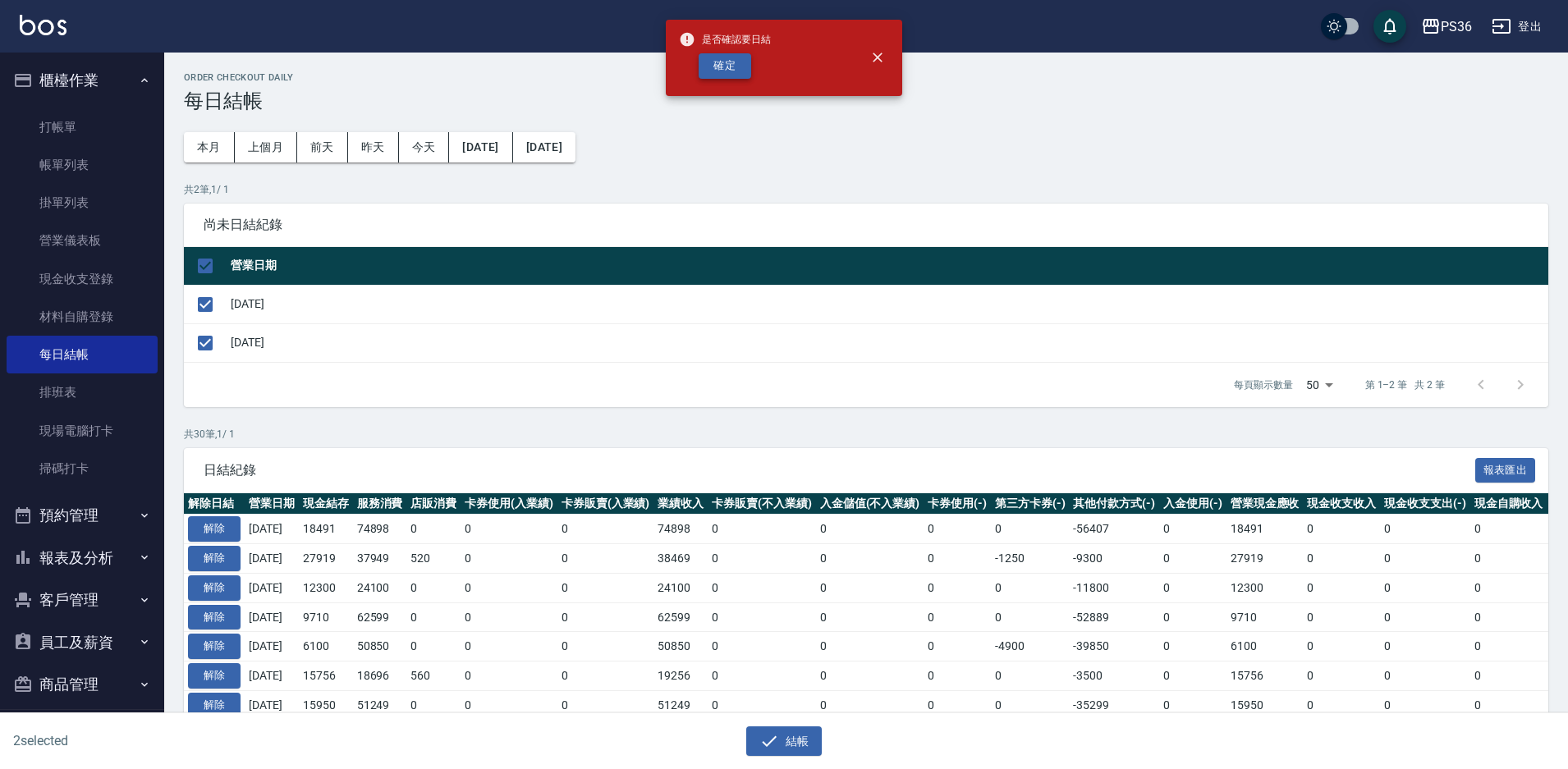
click at [734, 74] on button "確定" at bounding box center [725, 66] width 52 height 25
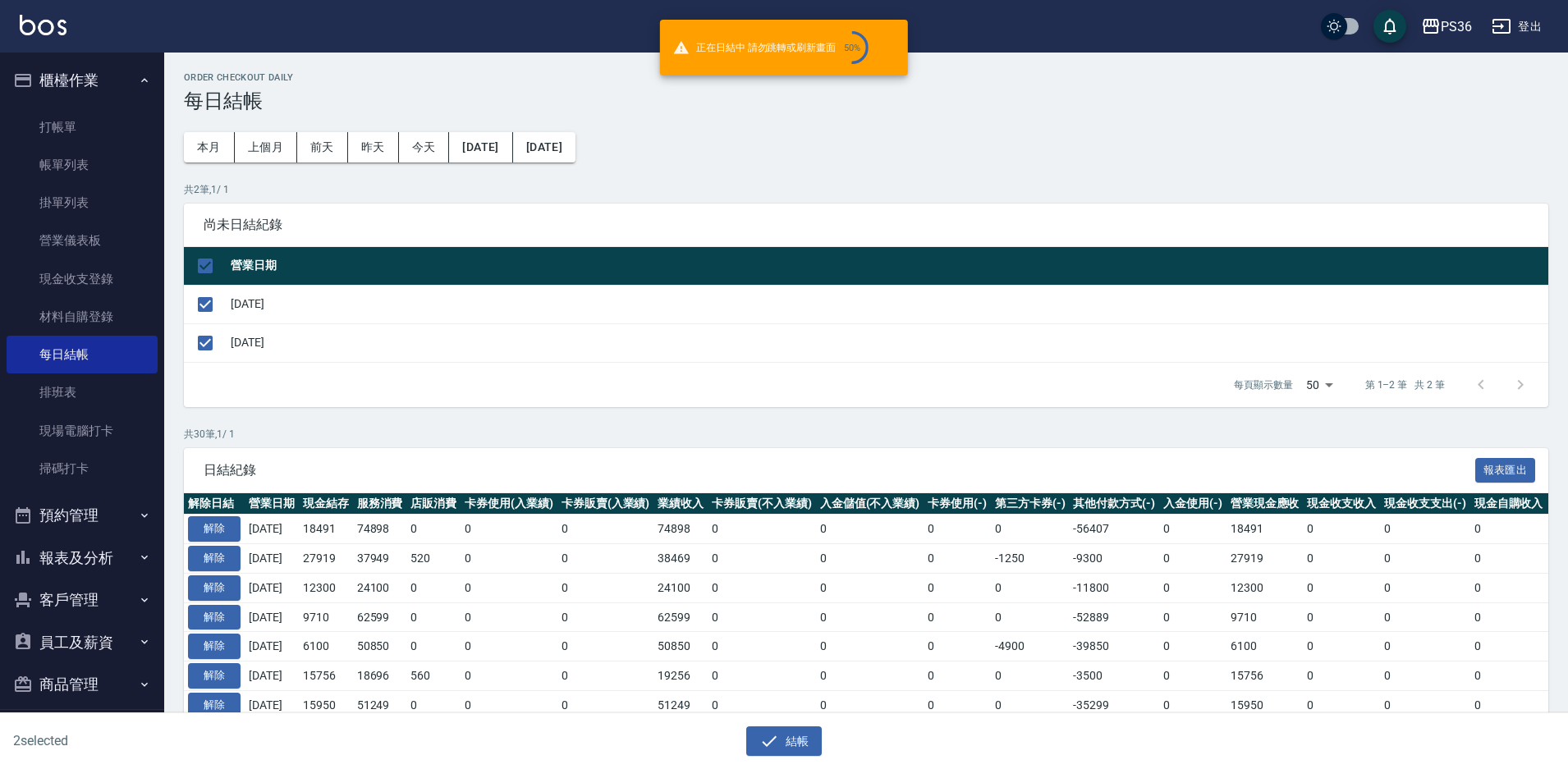
checkbox input "false"
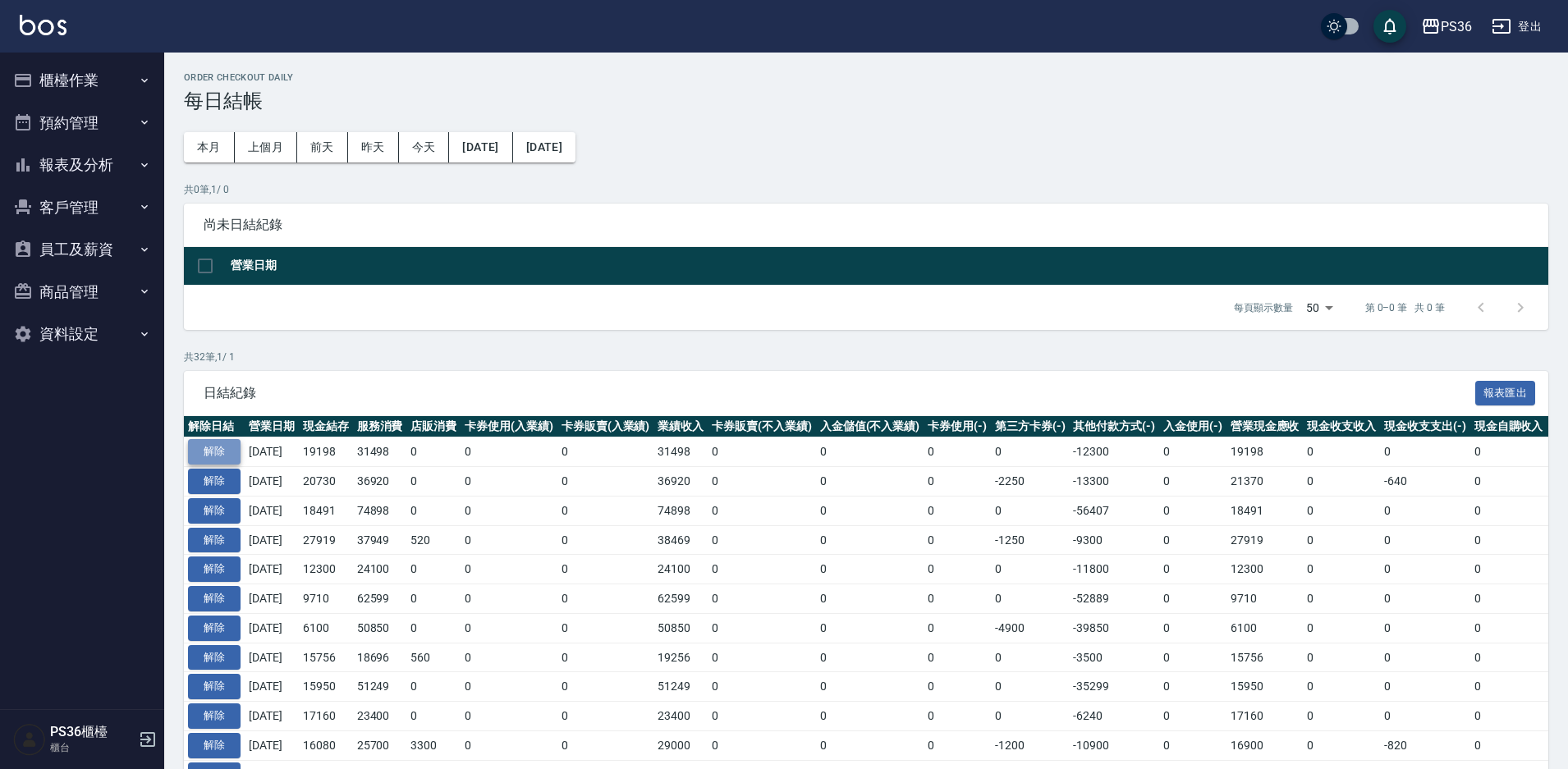
click at [212, 447] on button "解除" at bounding box center [214, 452] width 52 height 25
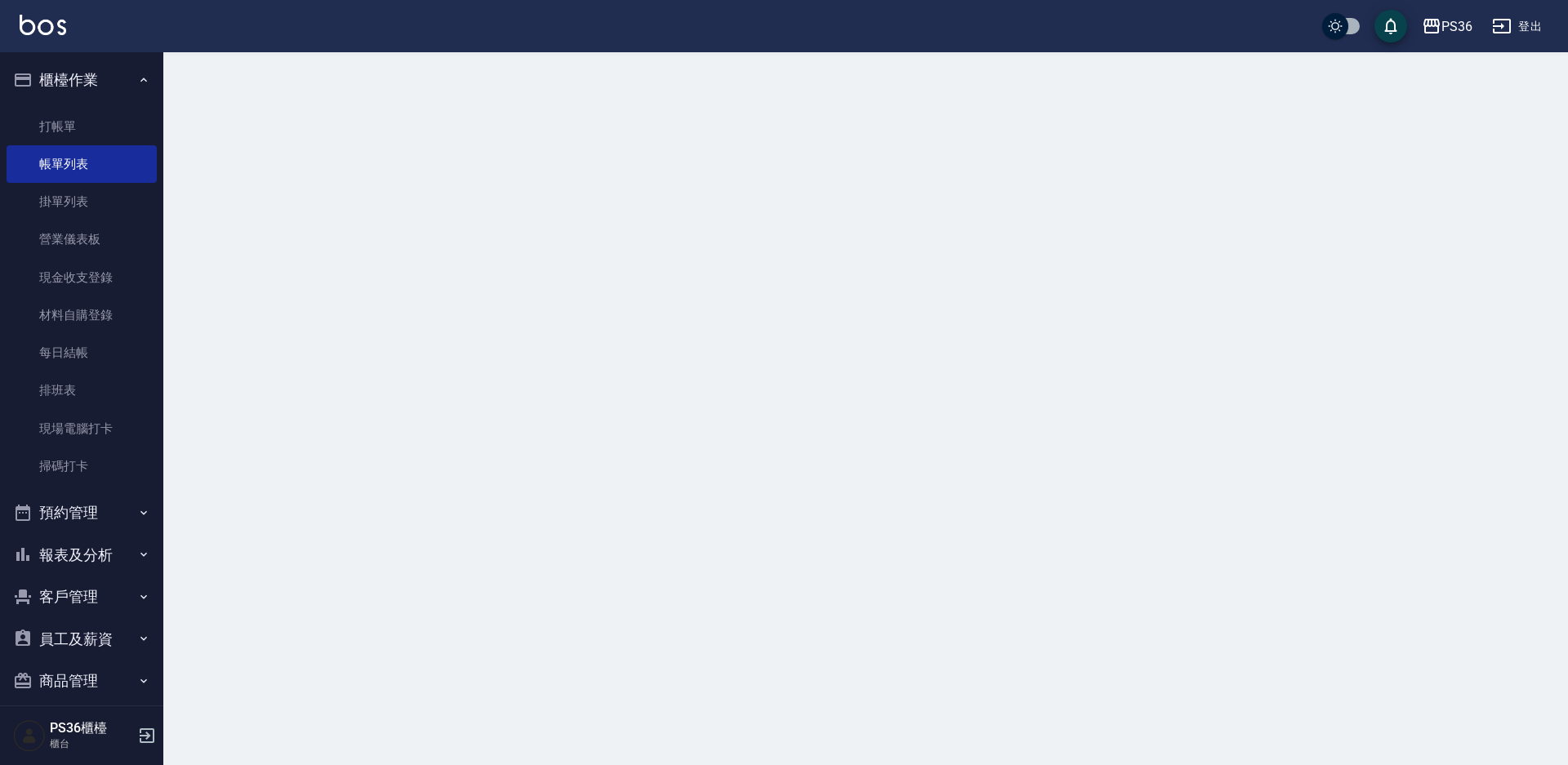
click at [103, 156] on link "帳單列表" at bounding box center [82, 164] width 150 height 38
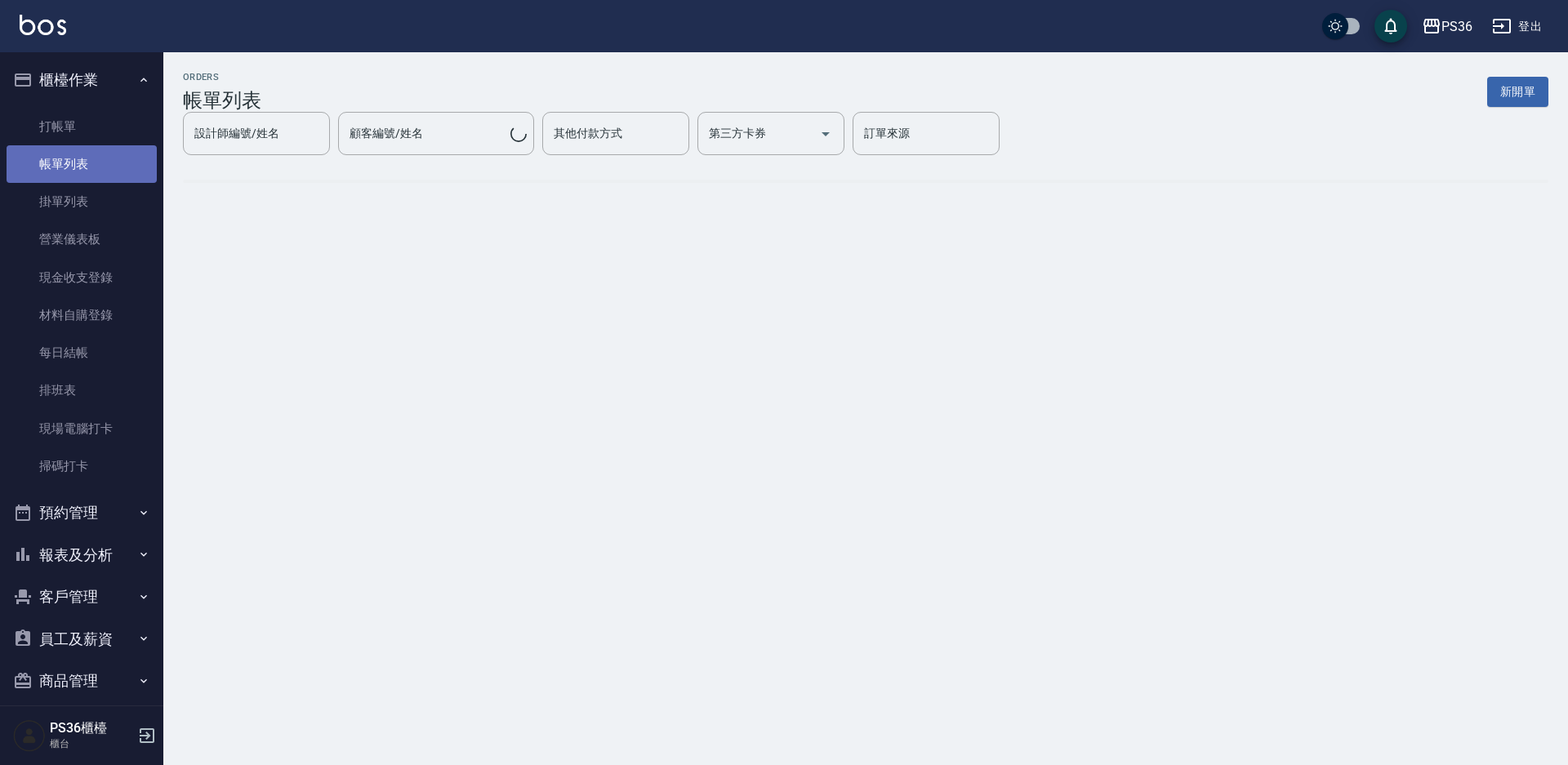
click at [103, 156] on link "帳單列表" at bounding box center [82, 164] width 150 height 38
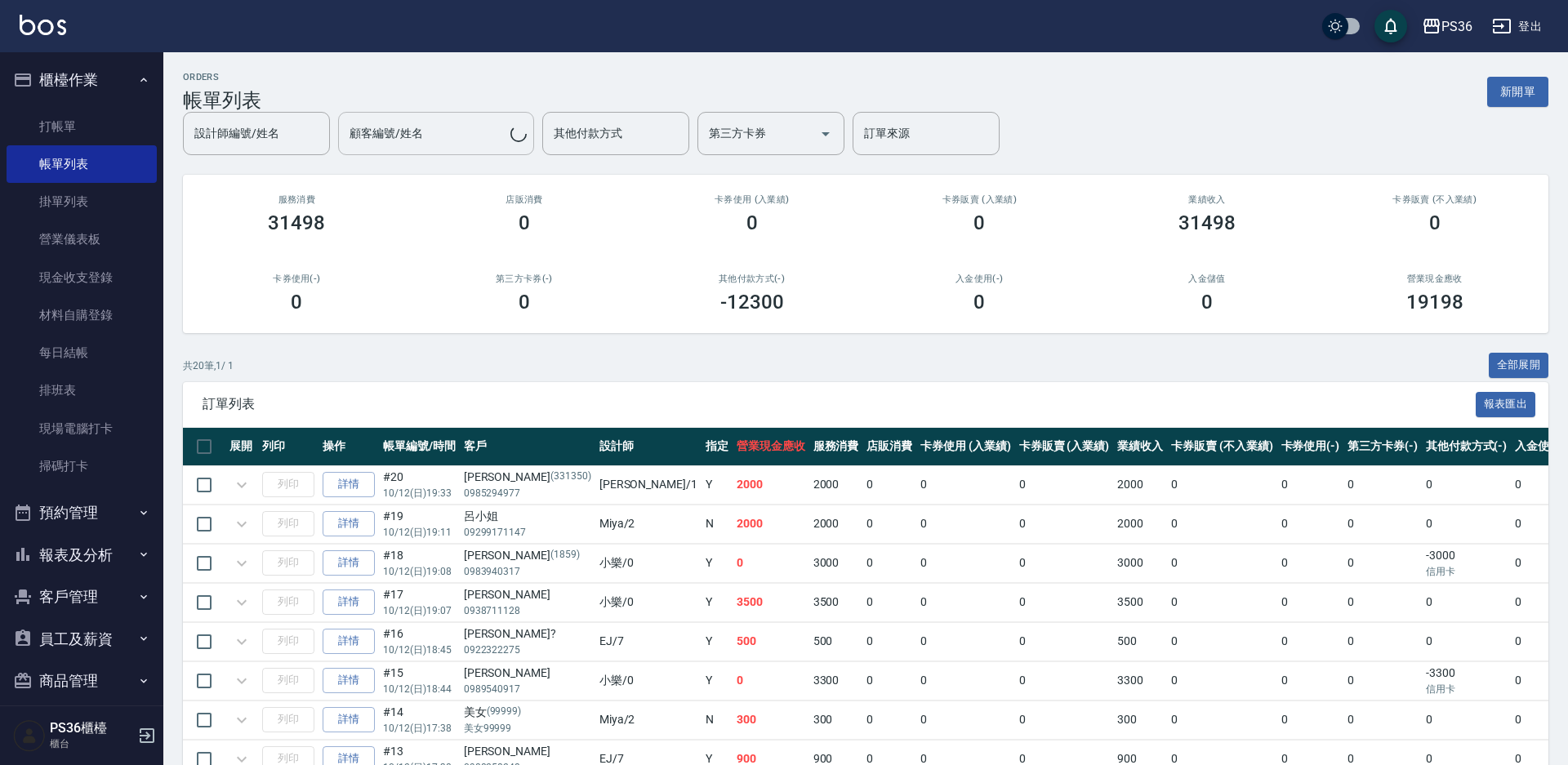
click at [282, 147] on input "設計師編號/姓名" at bounding box center [256, 134] width 132 height 29
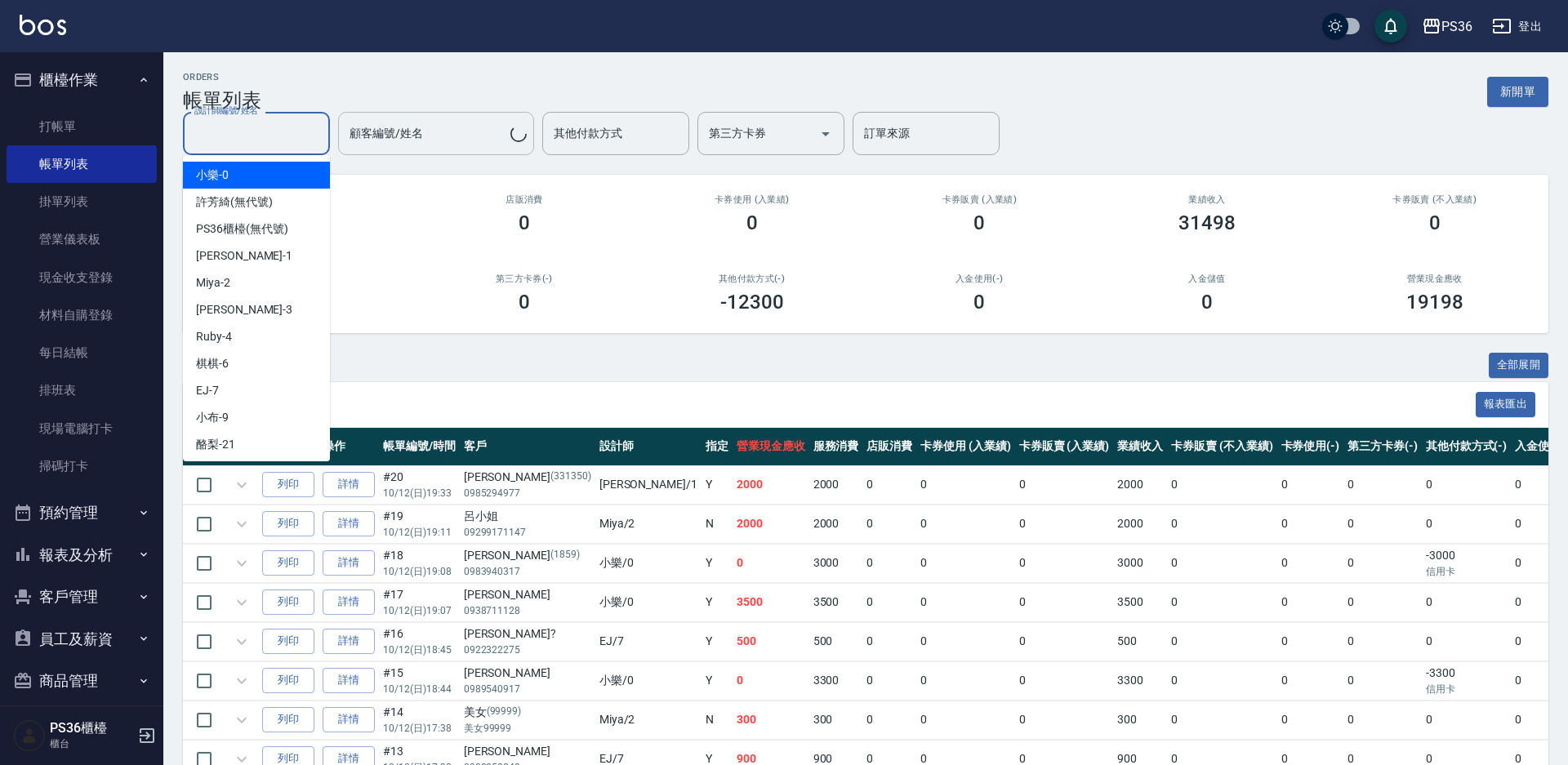
click at [431, 135] on input "顧客編號/姓名" at bounding box center [428, 134] width 165 height 29
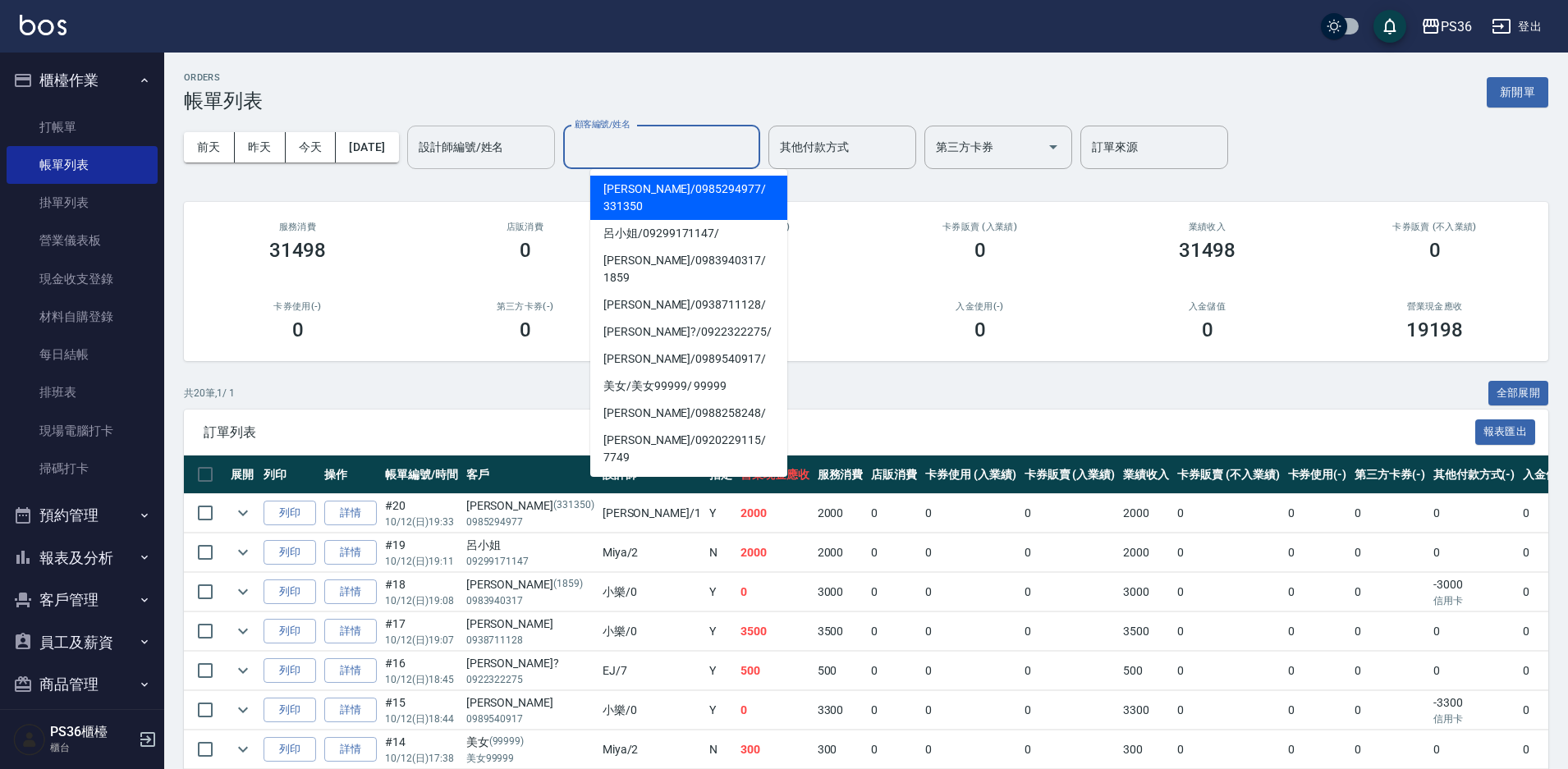
click at [548, 139] on input "設計師編號/姓名" at bounding box center [481, 147] width 133 height 29
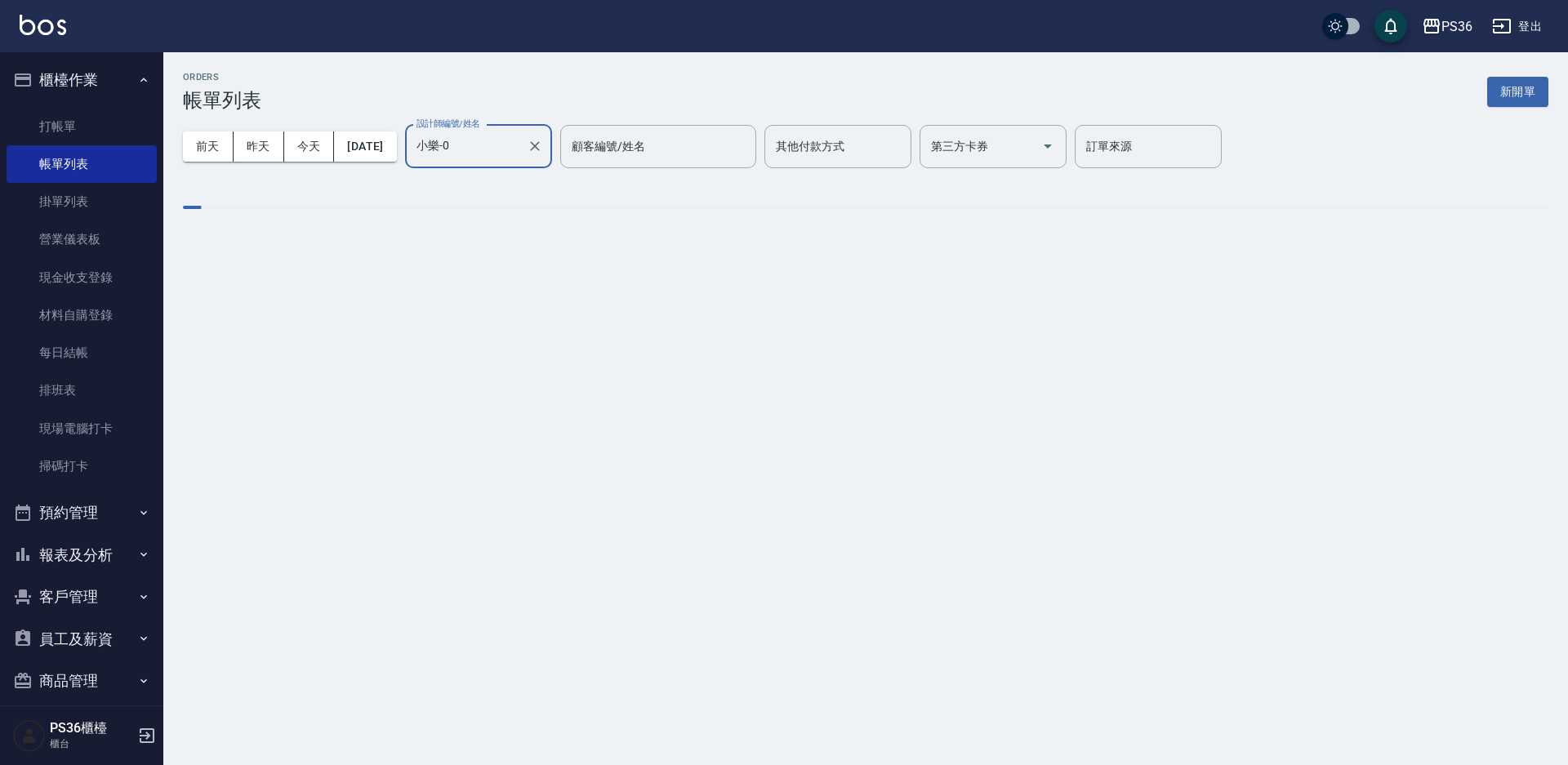
type input "小樂-0"
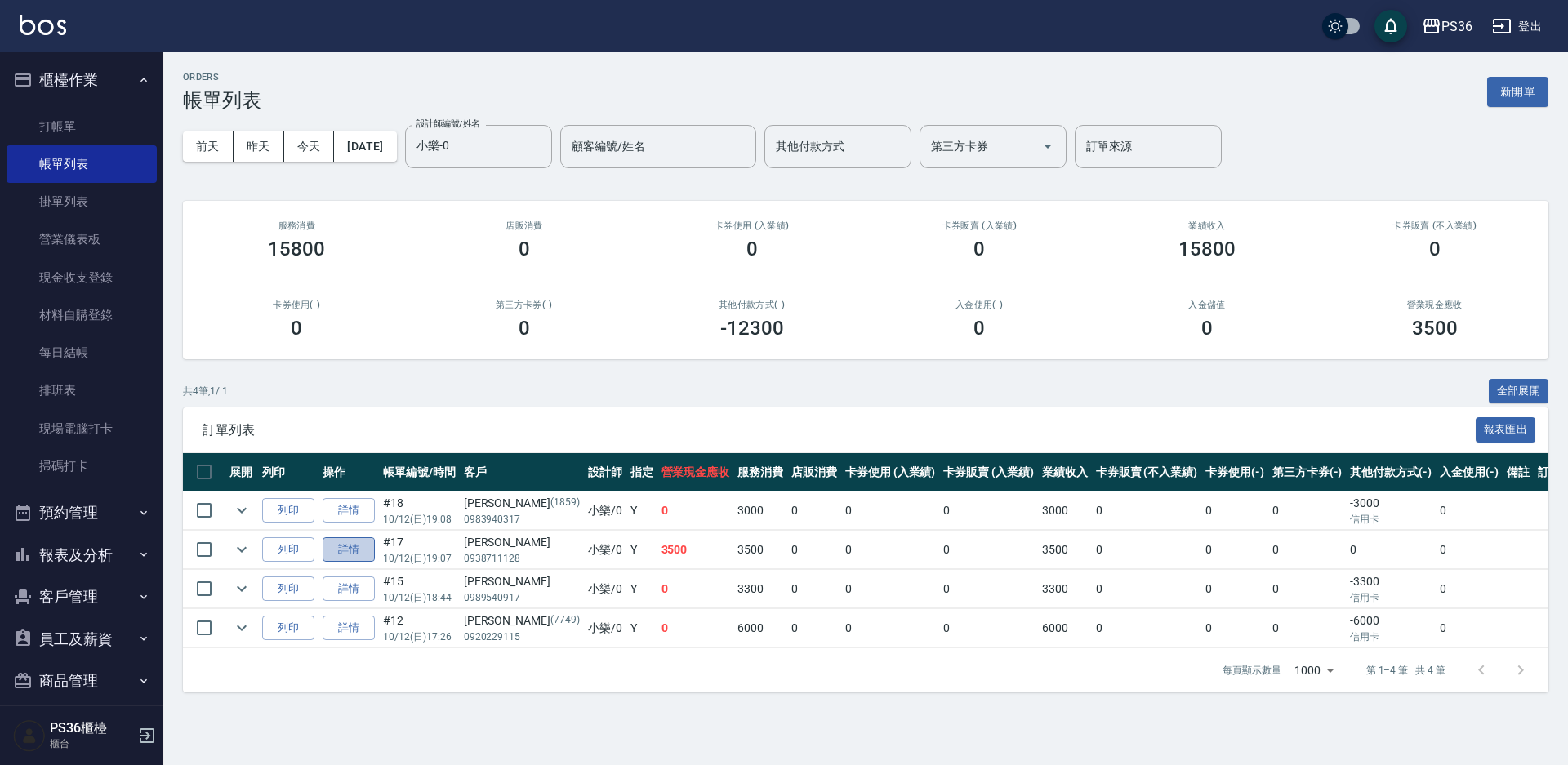
click at [353, 542] on link "詳情" at bounding box center [349, 550] width 52 height 25
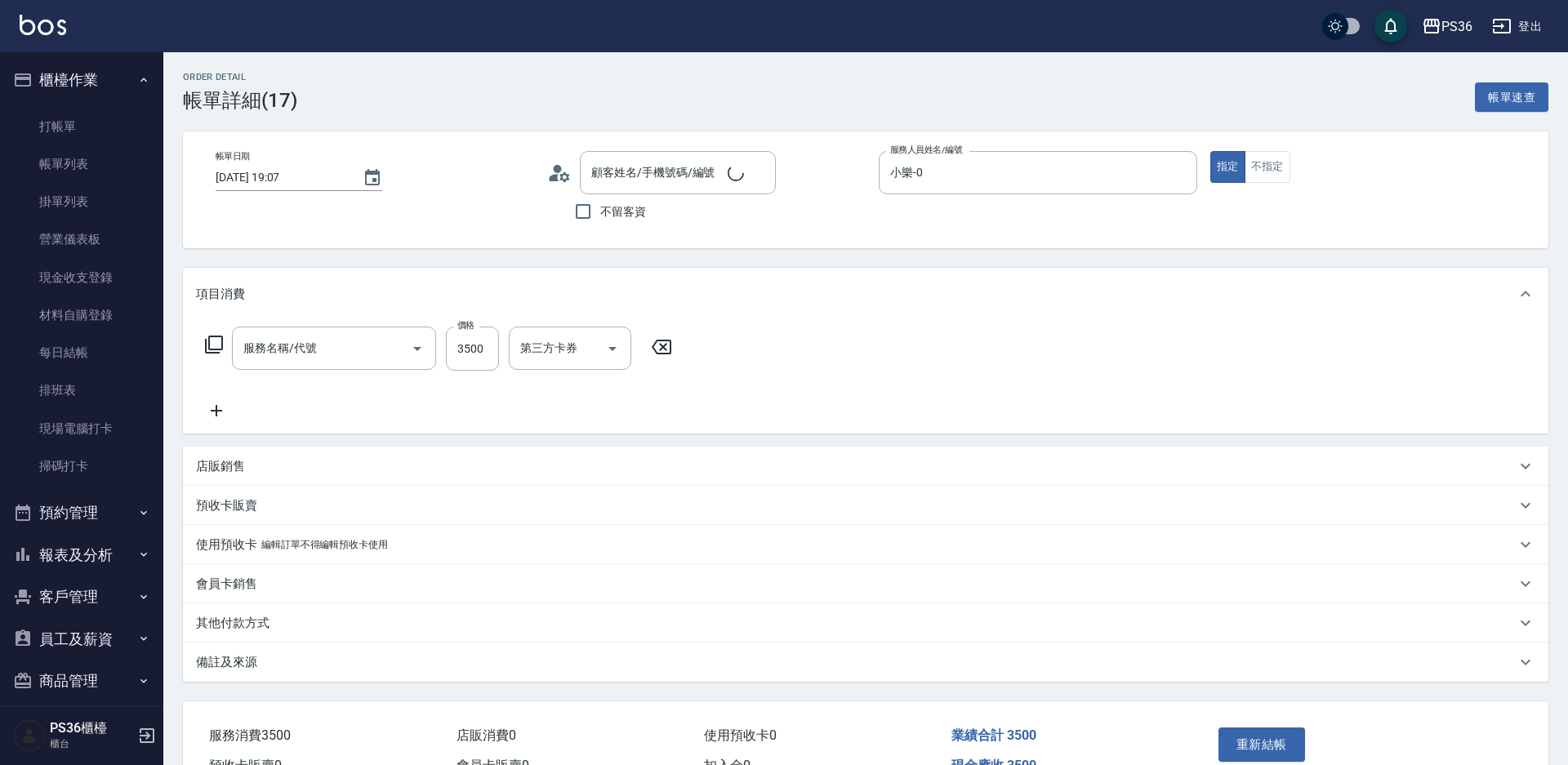
type input "[DATE] 19:07"
type input "小樂-0"
type input "旗艦溫朔(316)"
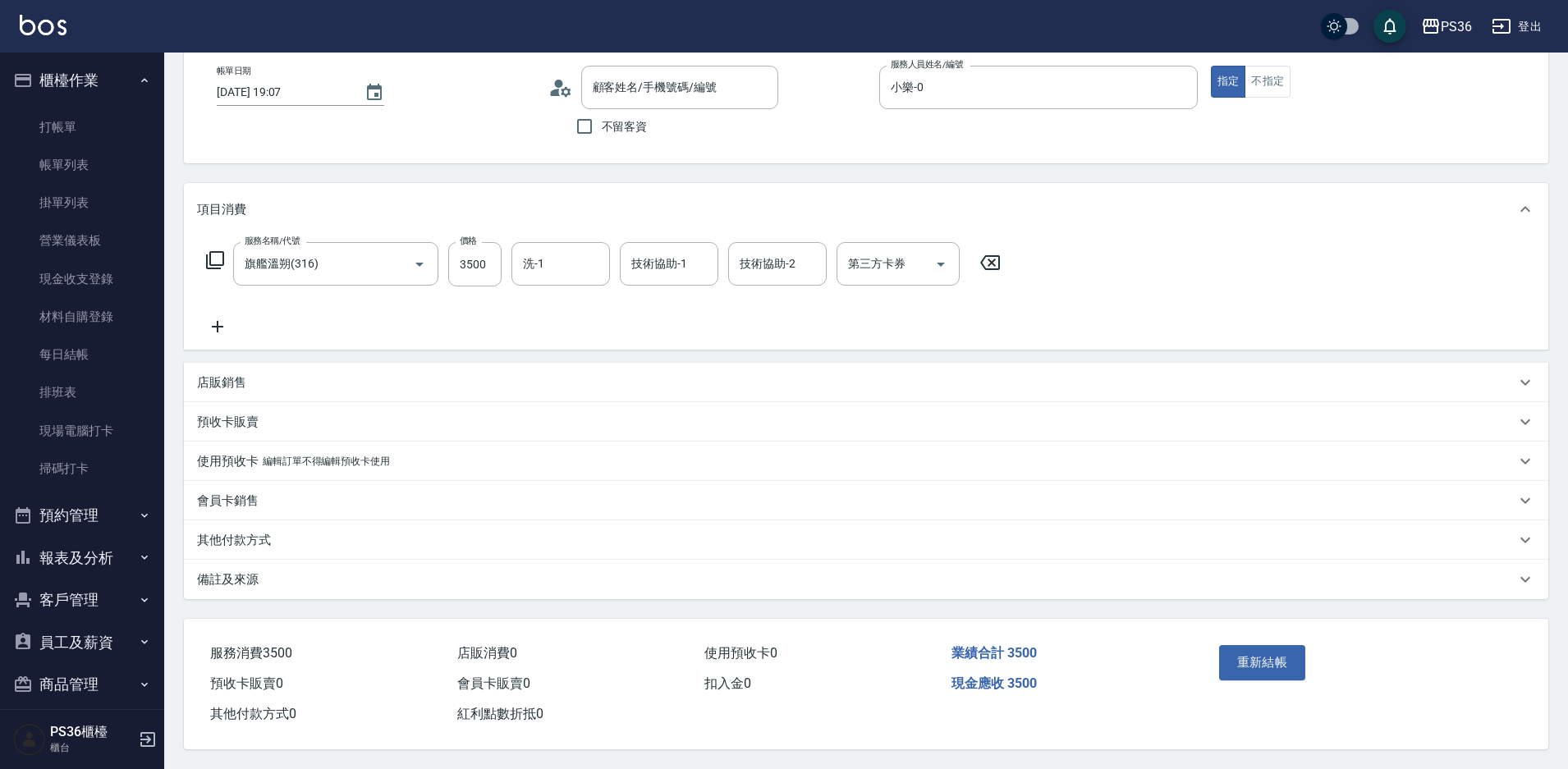
type input "[PERSON_NAME]/0938711128/"
click at [259, 532] on p "其他付款方式" at bounding box center [234, 540] width 74 height 17
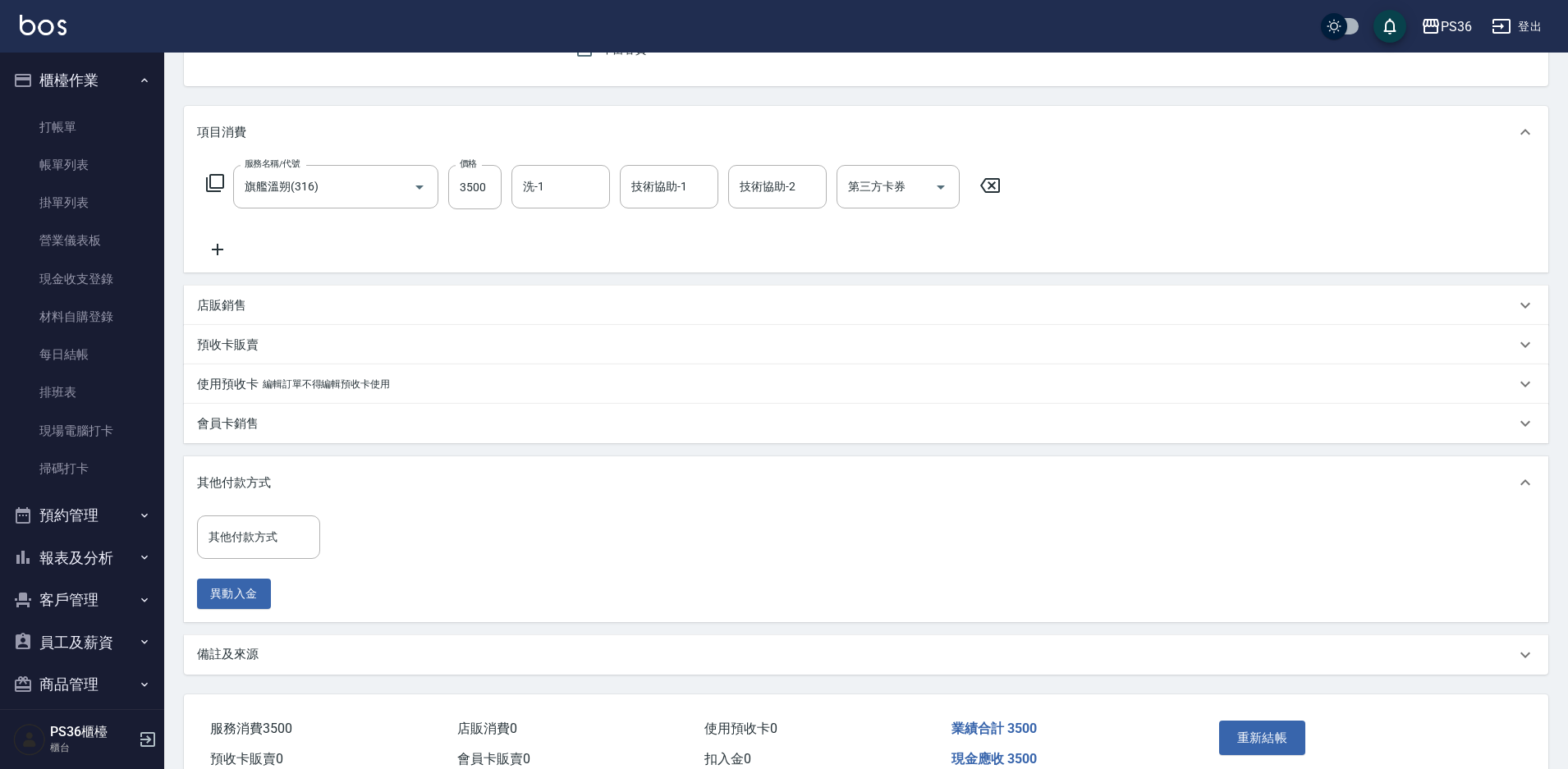
scroll to position [246, 0]
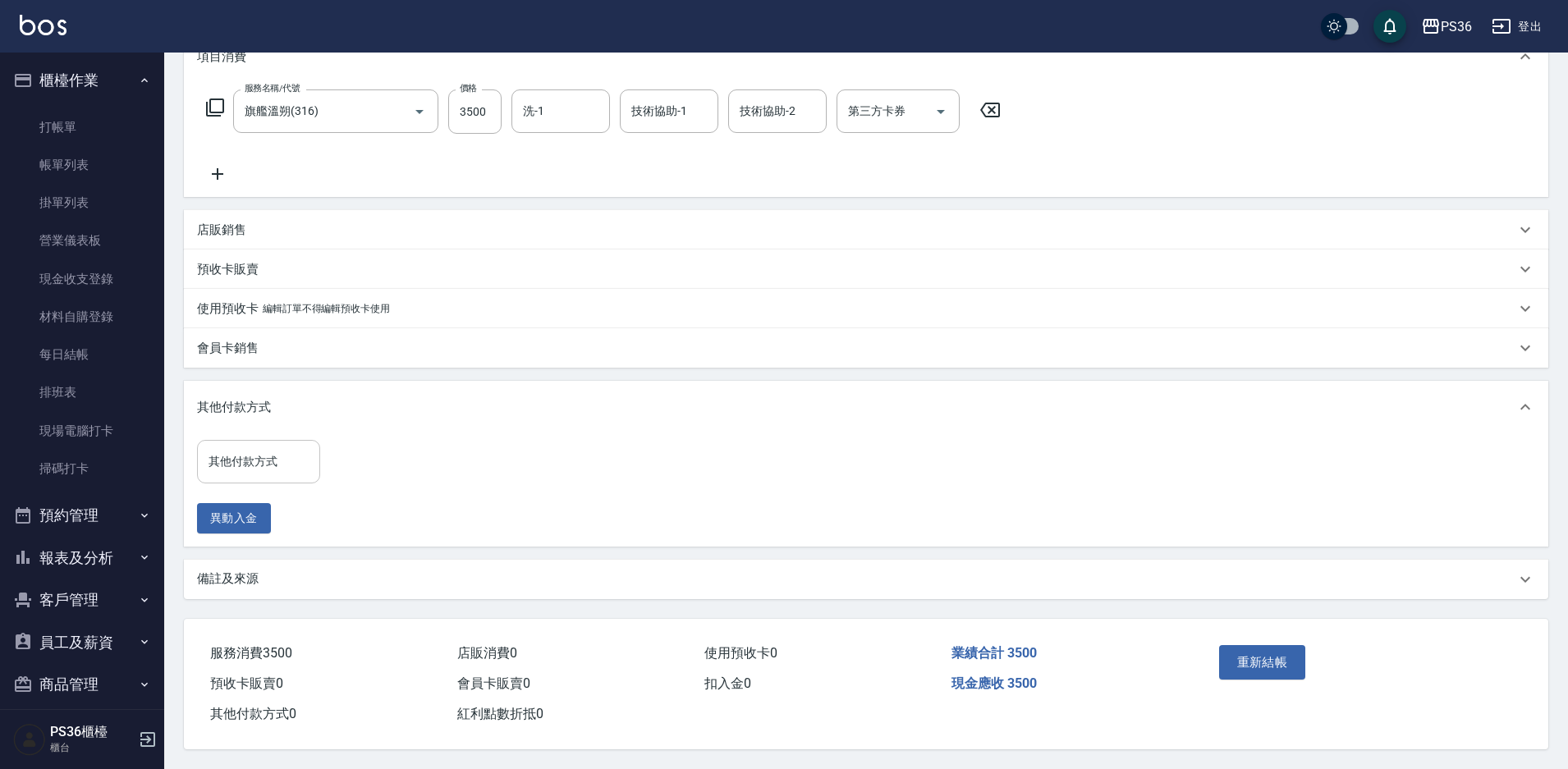
click at [257, 456] on input "其他付款方式" at bounding box center [258, 462] width 108 height 29
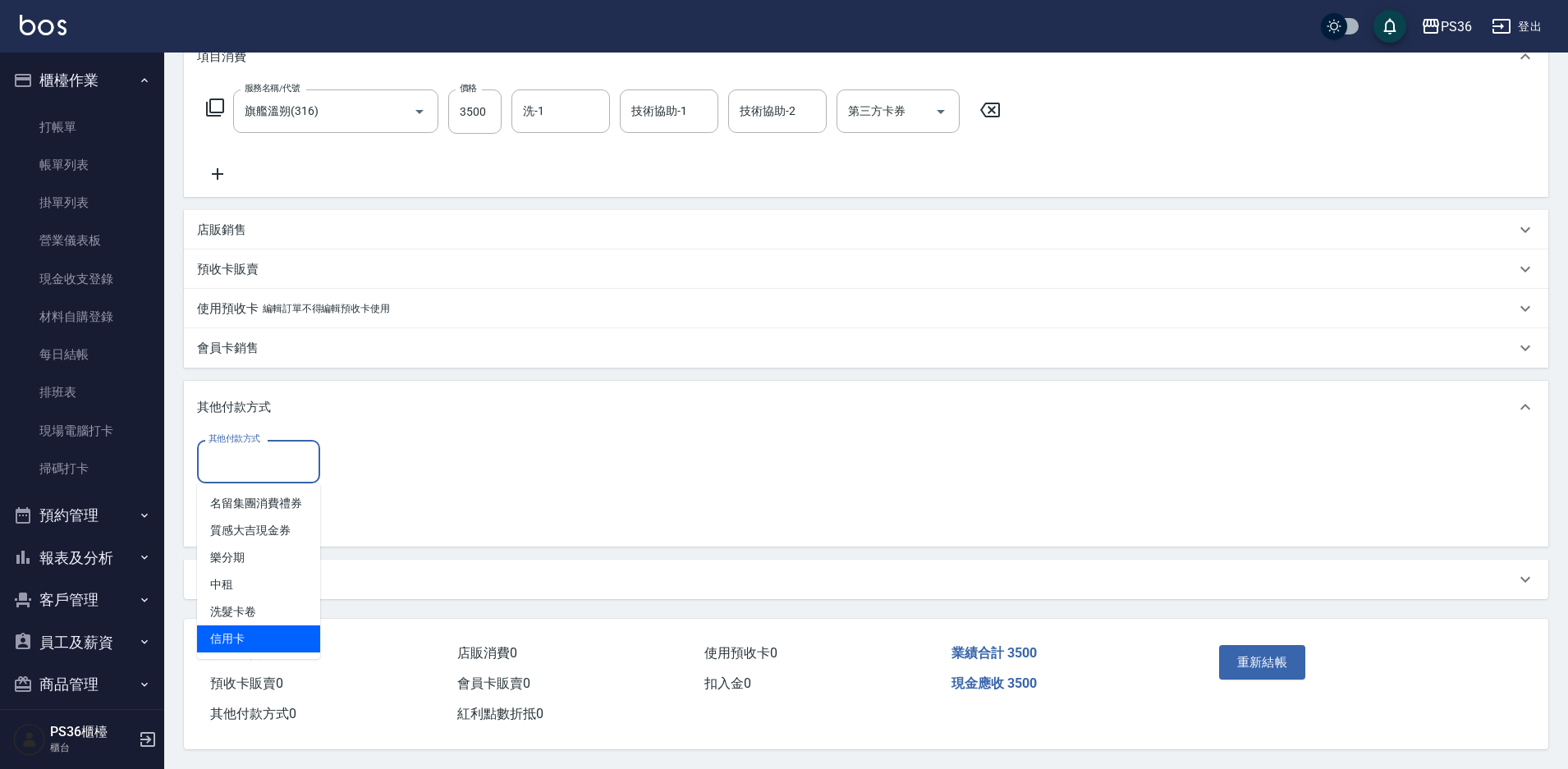
click at [267, 626] on span "信用卡" at bounding box center [258, 639] width 123 height 27
type input "信用卡"
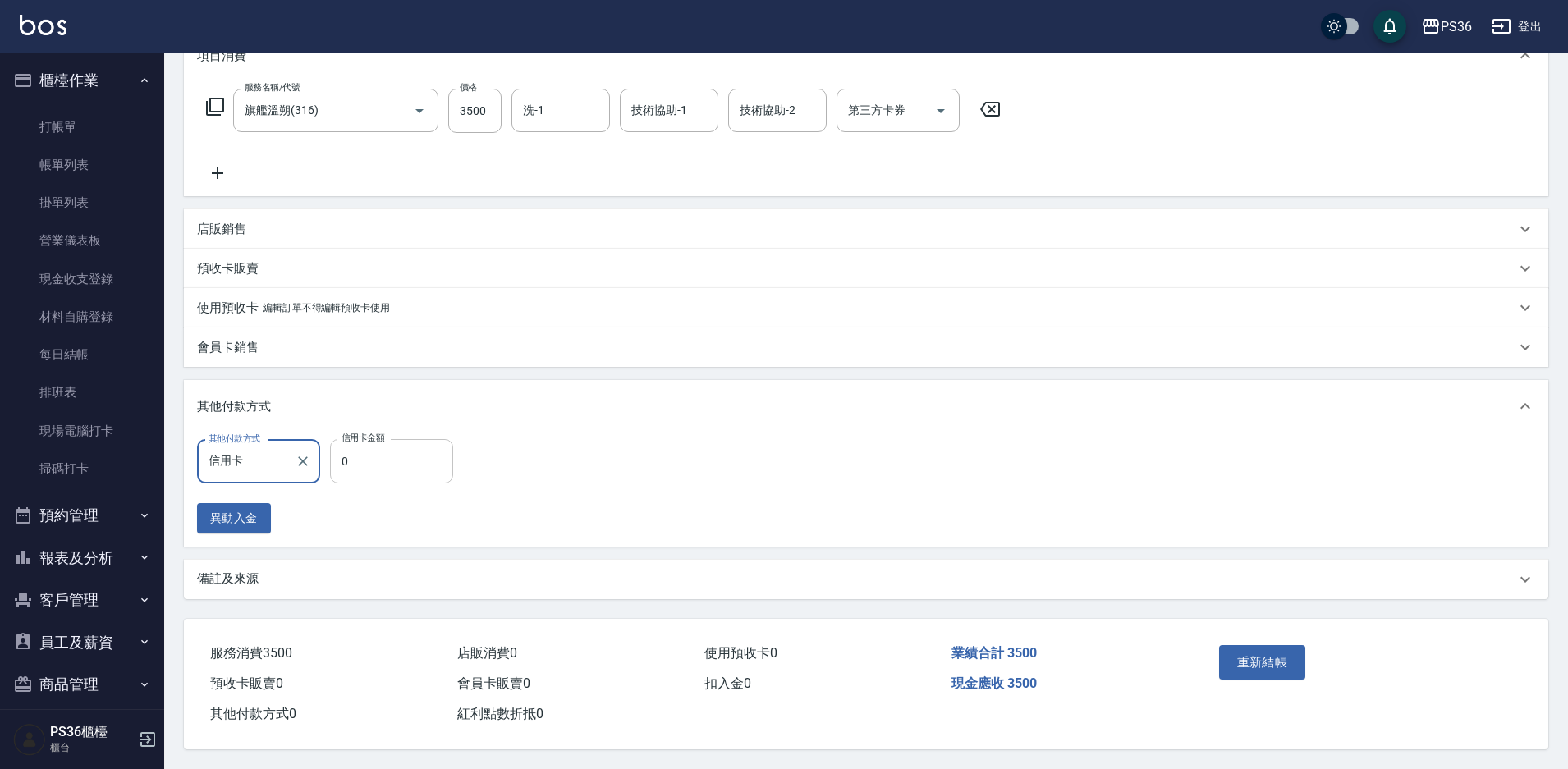
click at [416, 460] on input "0" at bounding box center [391, 462] width 123 height 44
type input "3500"
click at [1236, 648] on button "重新結帳" at bounding box center [1262, 662] width 87 height 35
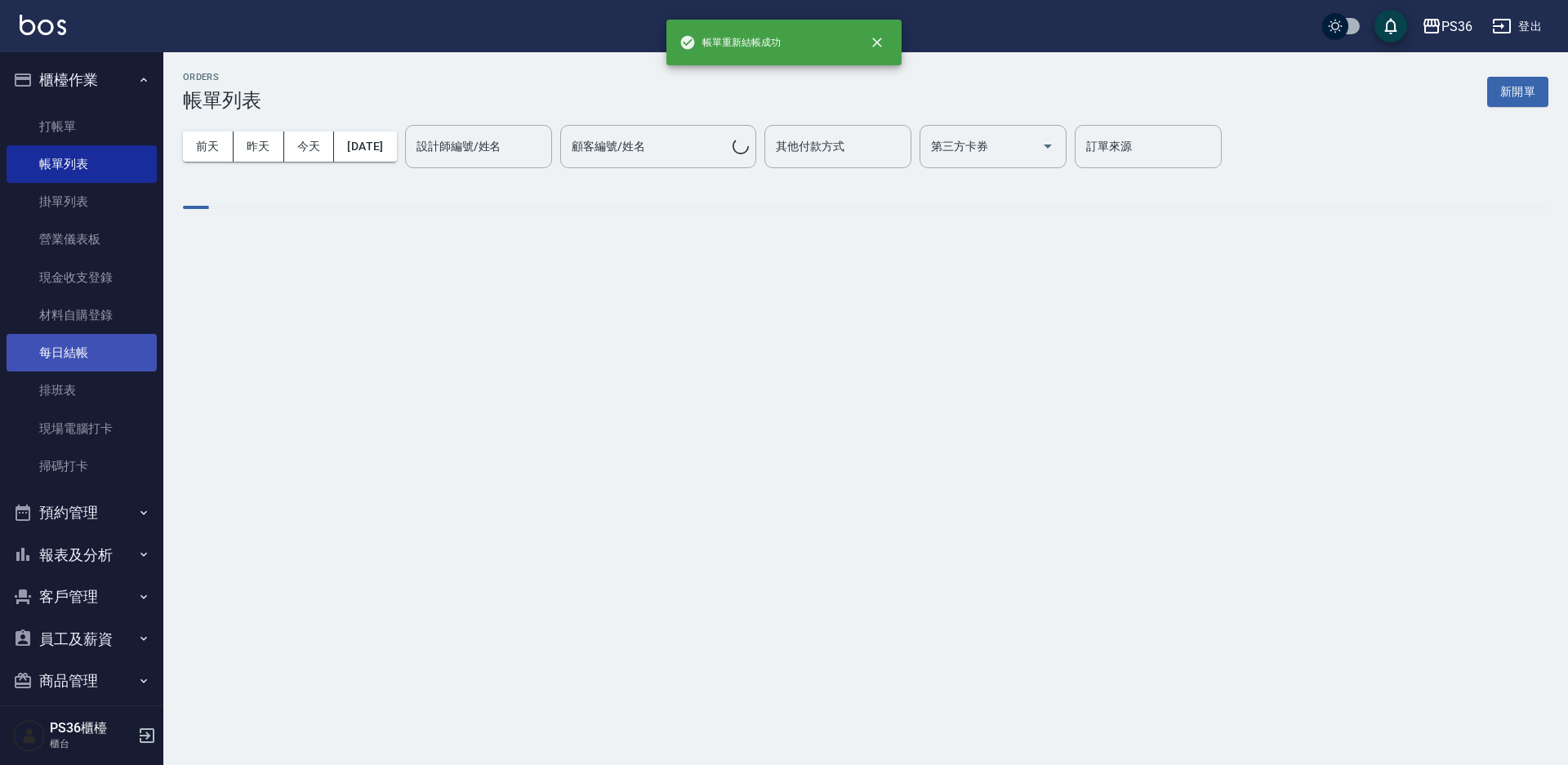
click at [86, 357] on link "每日結帳" at bounding box center [82, 353] width 150 height 38
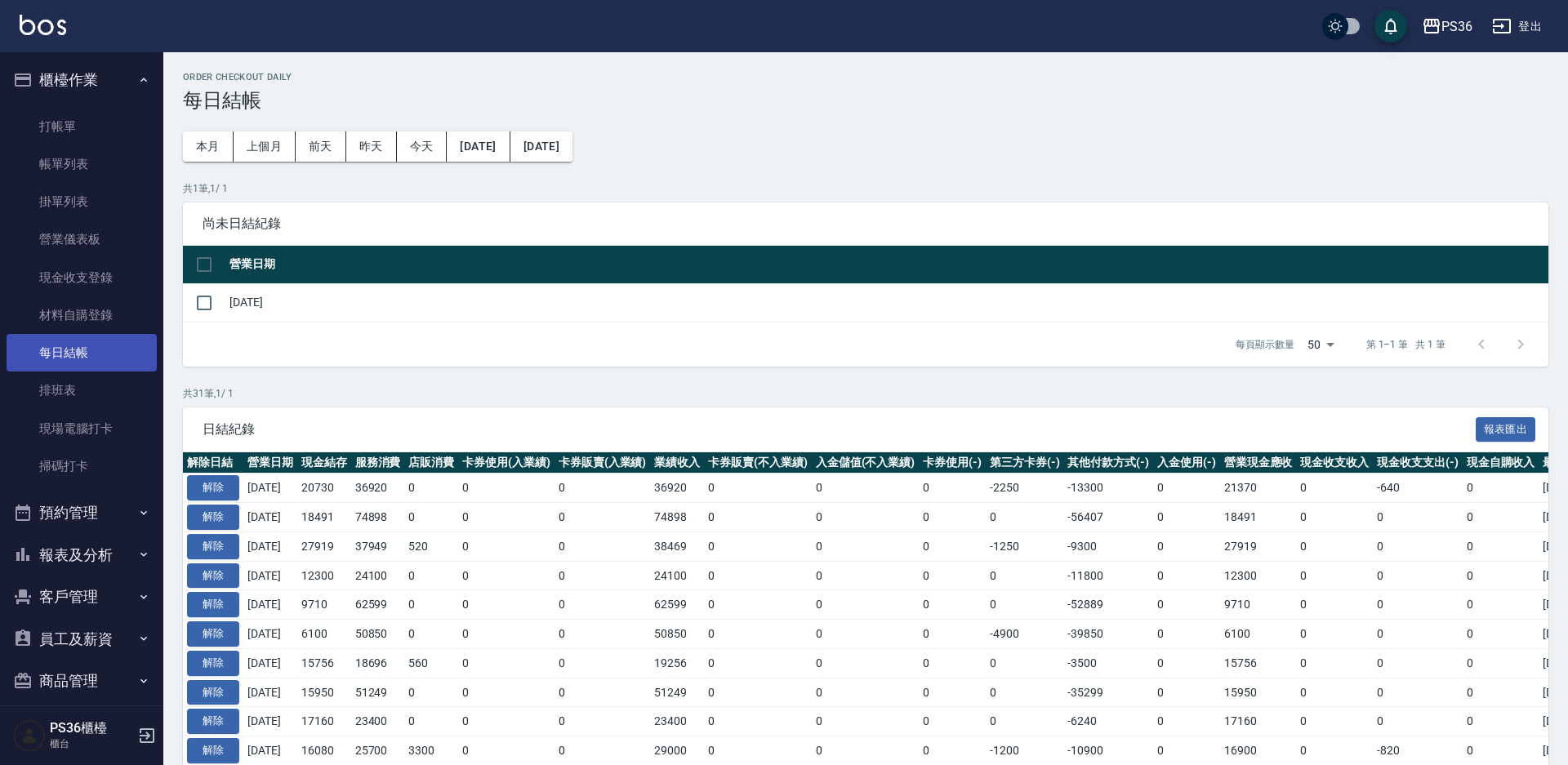
click at [86, 357] on link "每日結帳" at bounding box center [82, 353] width 150 height 38
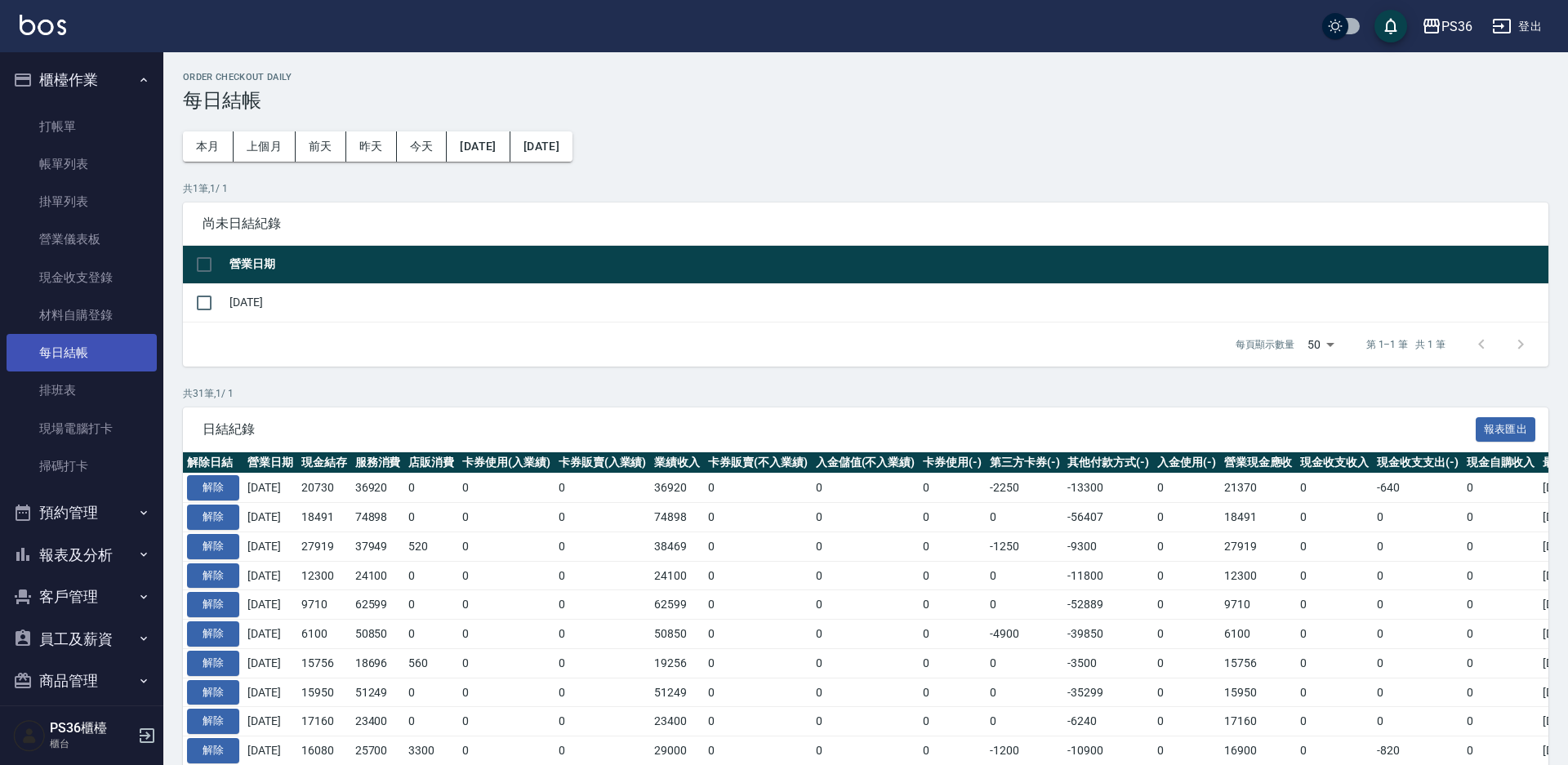
click at [86, 357] on link "每日結帳" at bounding box center [82, 353] width 150 height 38
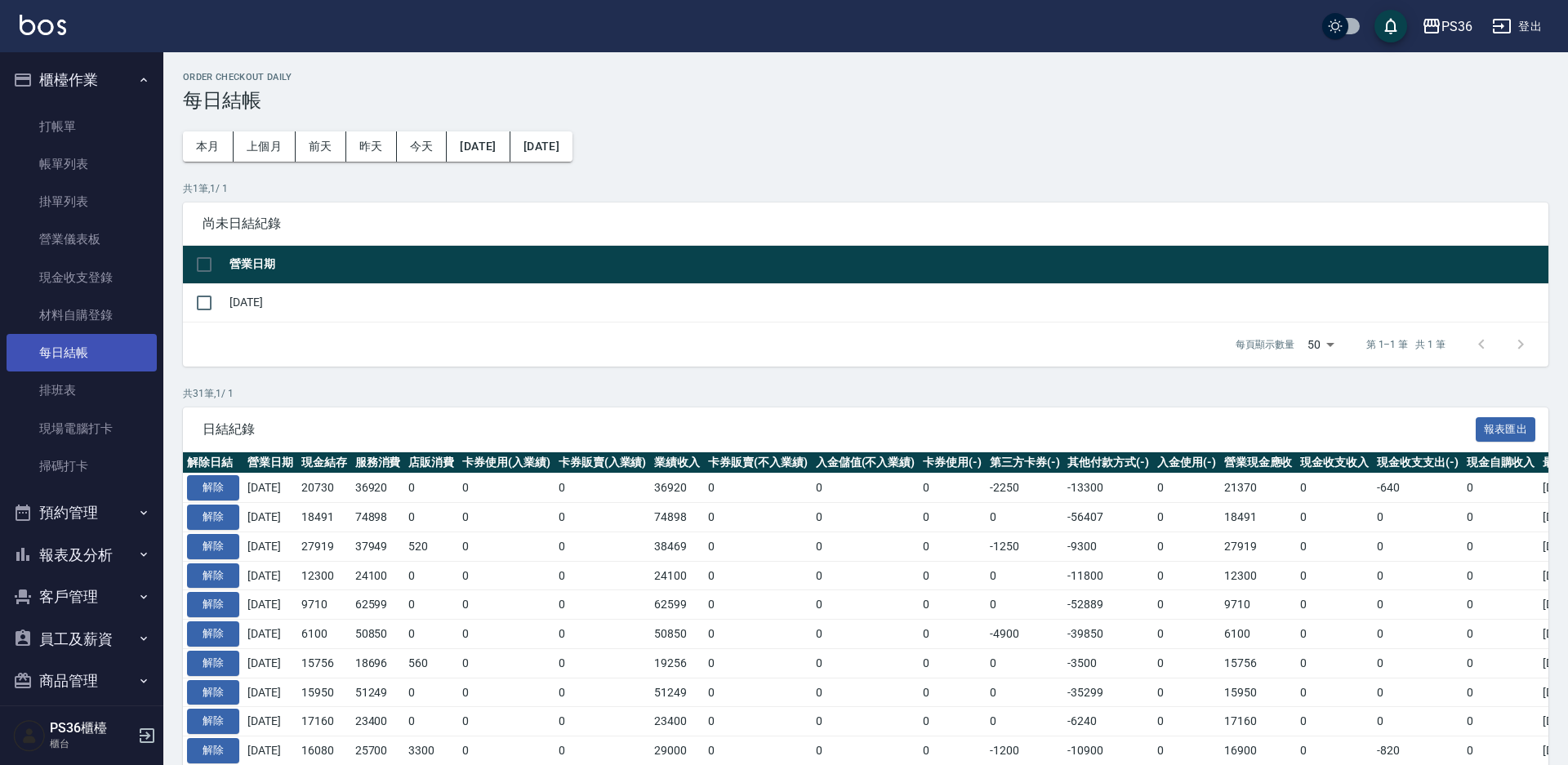
click at [86, 357] on link "每日結帳" at bounding box center [82, 353] width 150 height 38
click at [200, 293] on input "checkbox" at bounding box center [204, 302] width 35 height 35
checkbox input "true"
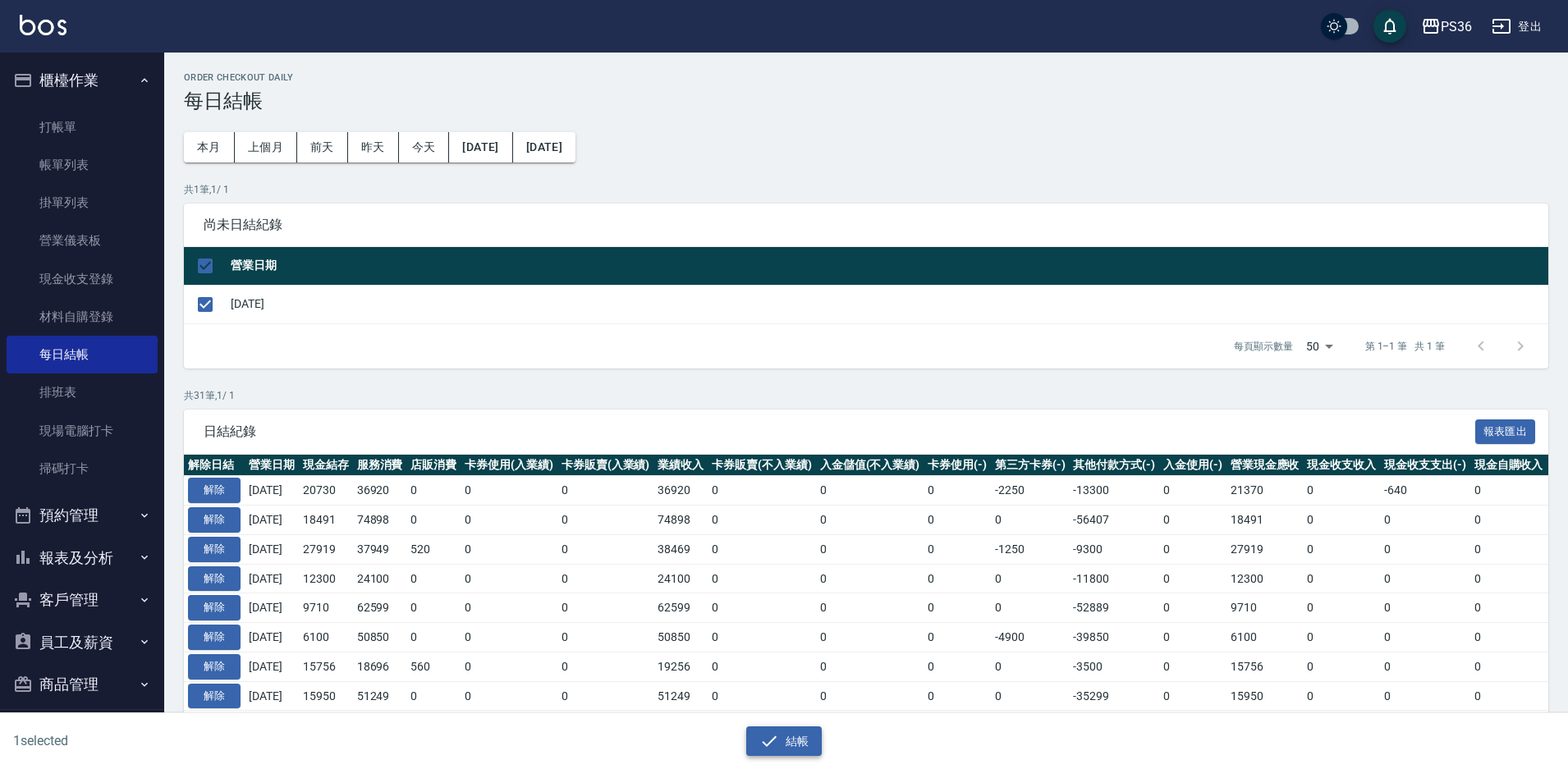
click at [770, 735] on icon "button" at bounding box center [769, 741] width 19 height 19
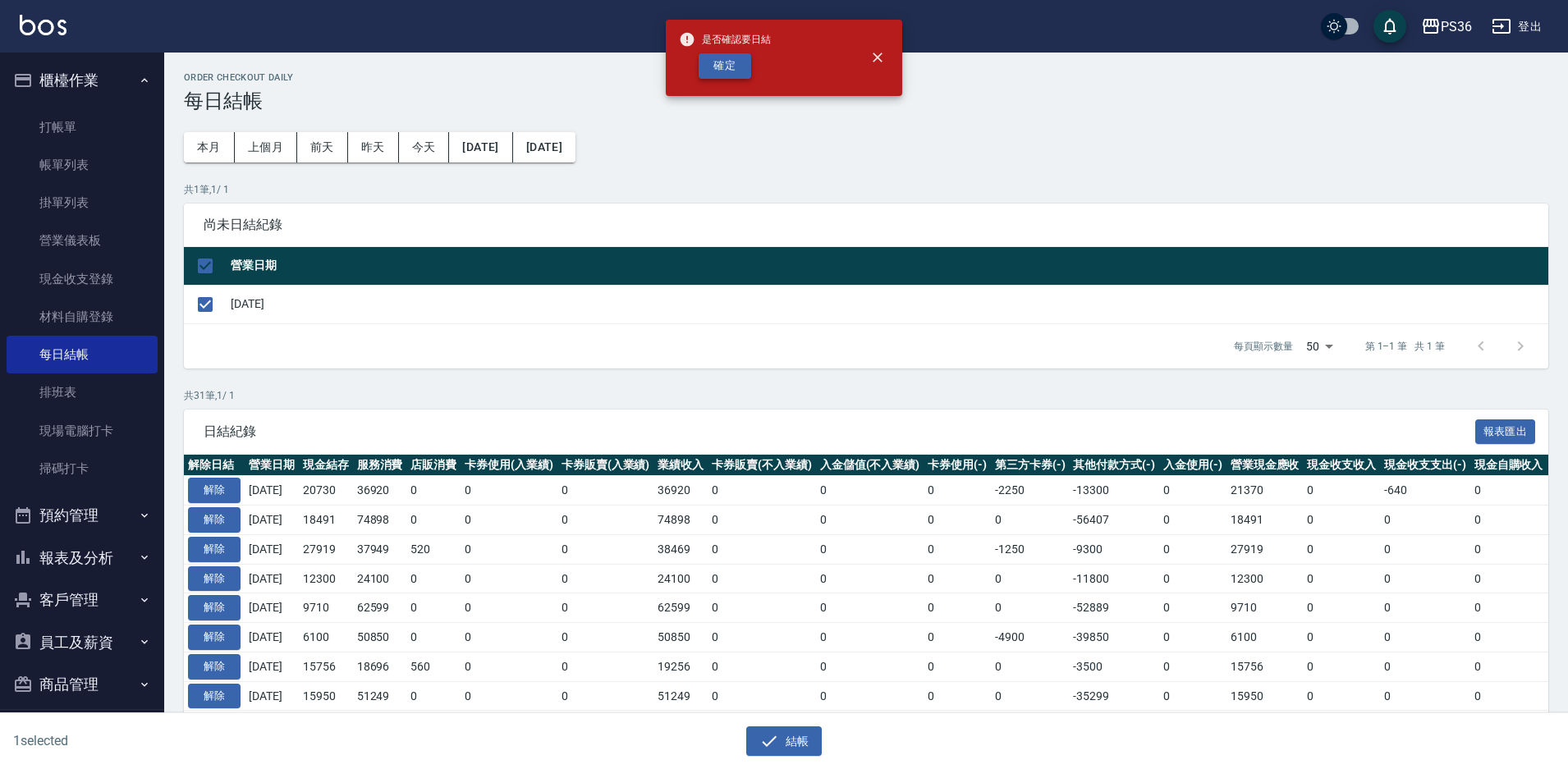
click at [715, 77] on button "確定" at bounding box center [725, 66] width 52 height 25
checkbox input "false"
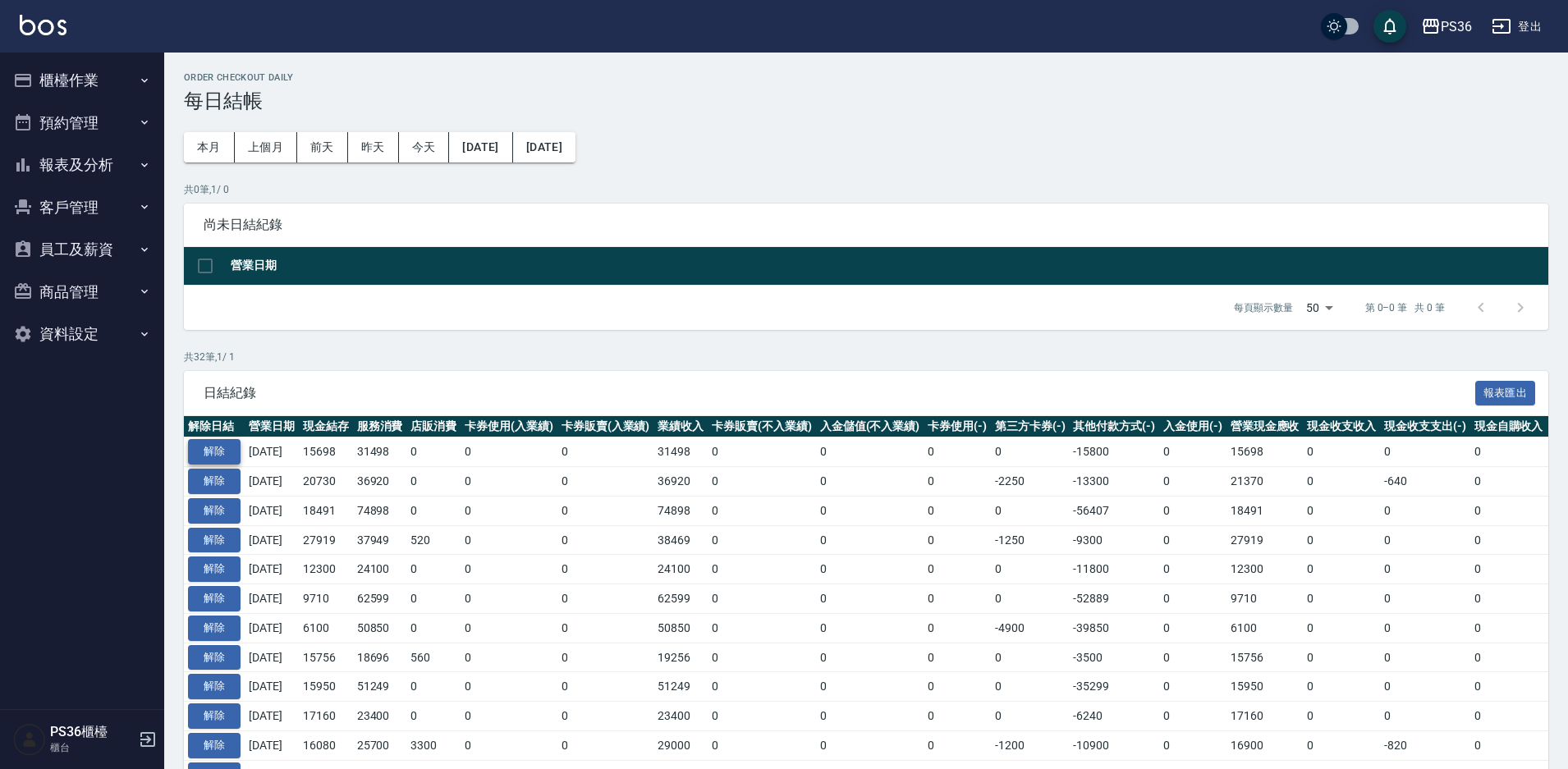
click at [190, 456] on button "解除" at bounding box center [214, 452] width 52 height 25
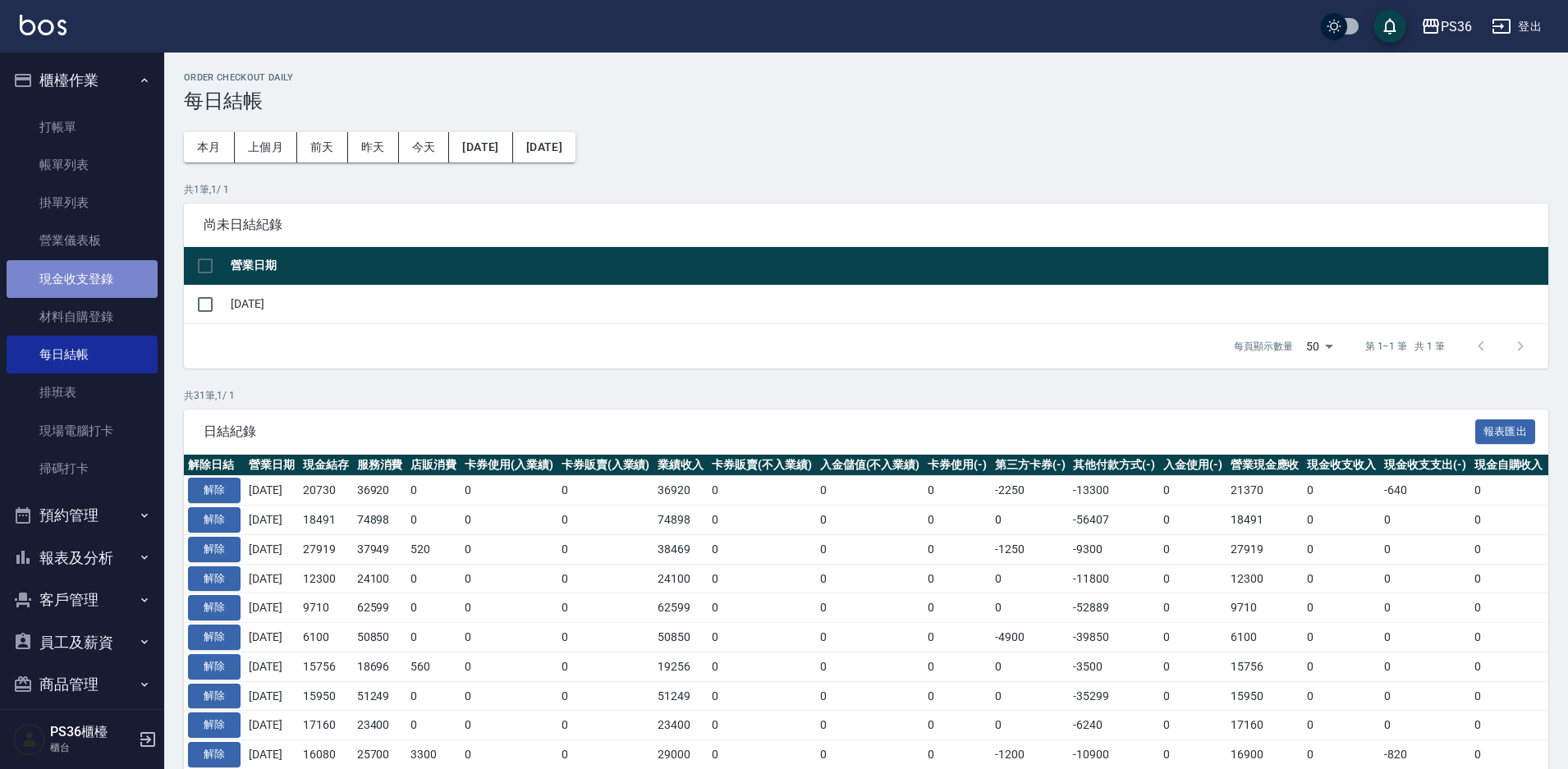
click at [124, 270] on link "現金收支登錄" at bounding box center [82, 279] width 151 height 38
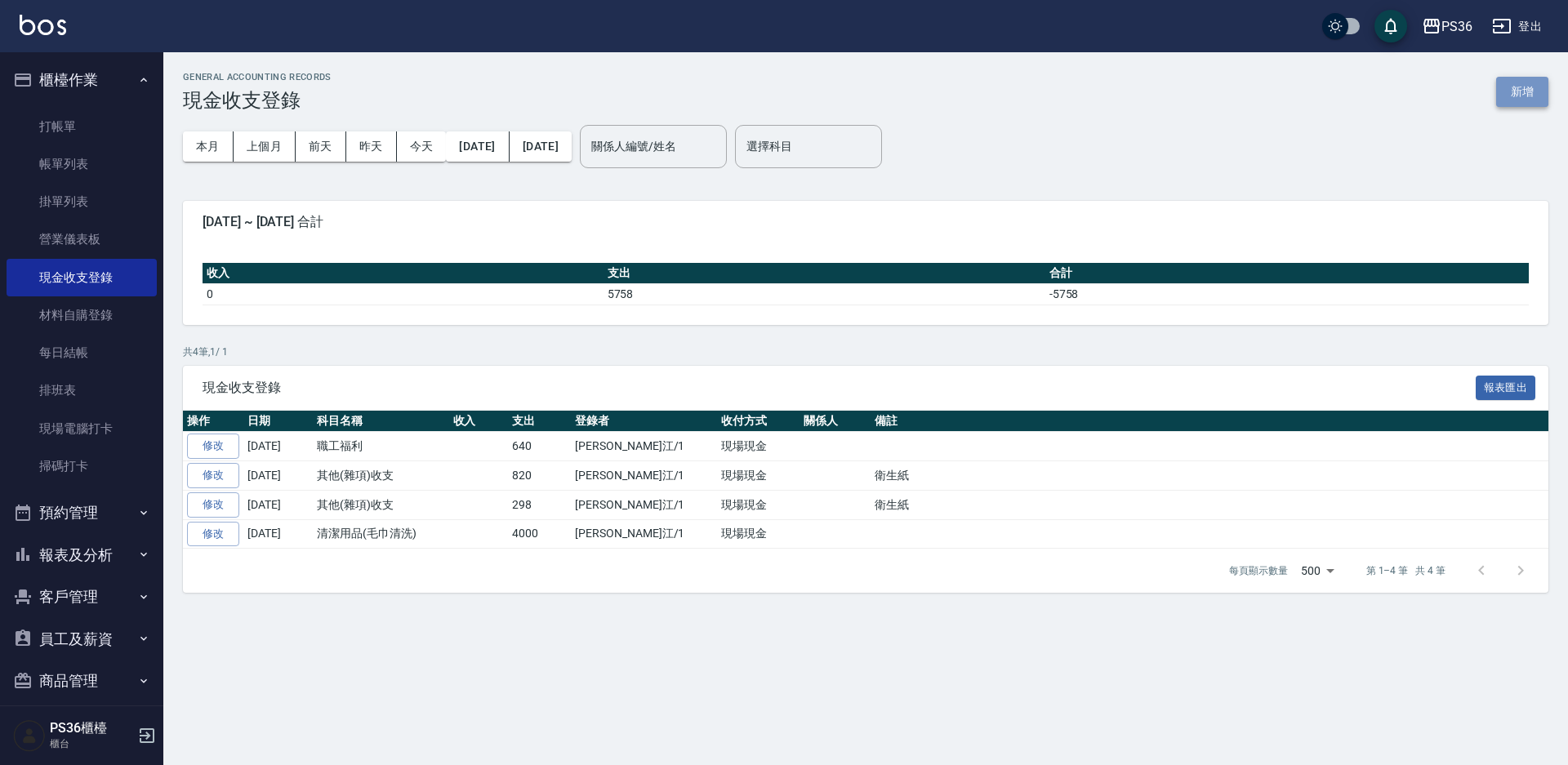
click at [1527, 92] on button "新增" at bounding box center [1523, 92] width 52 height 30
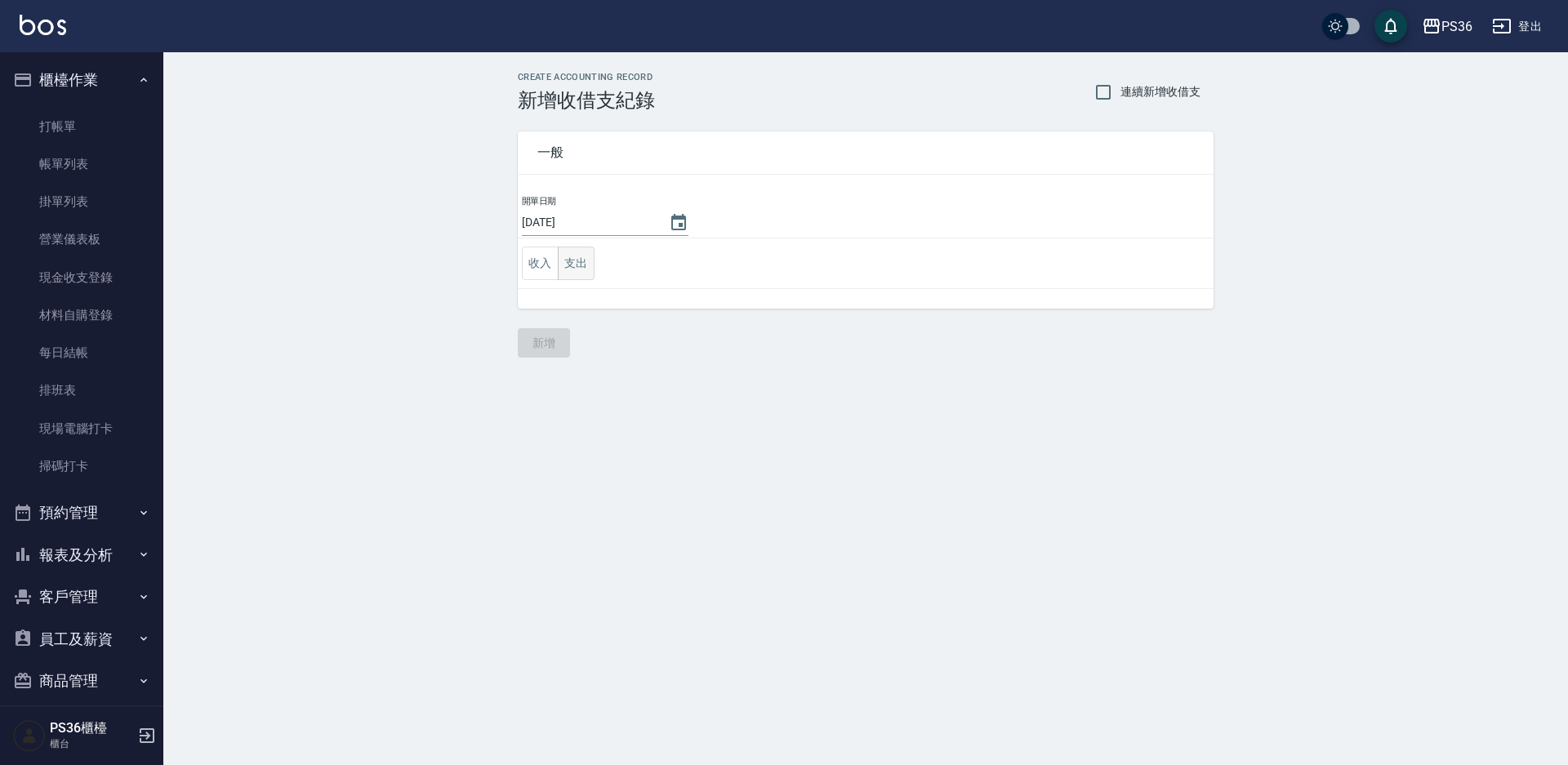
click at [583, 267] on button "支出" at bounding box center [576, 264] width 37 height 34
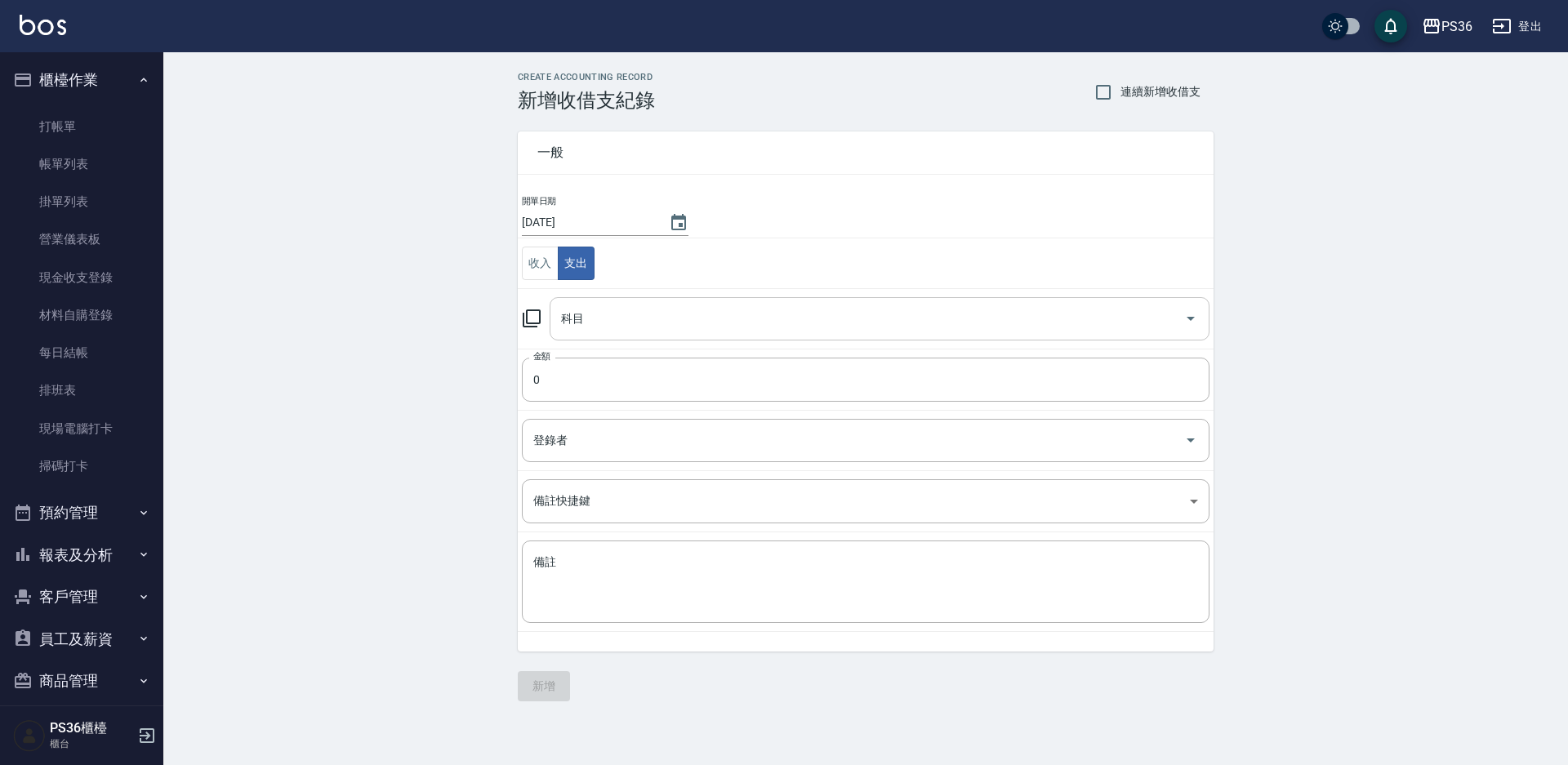
click at [615, 327] on input "科目" at bounding box center [867, 319] width 621 height 29
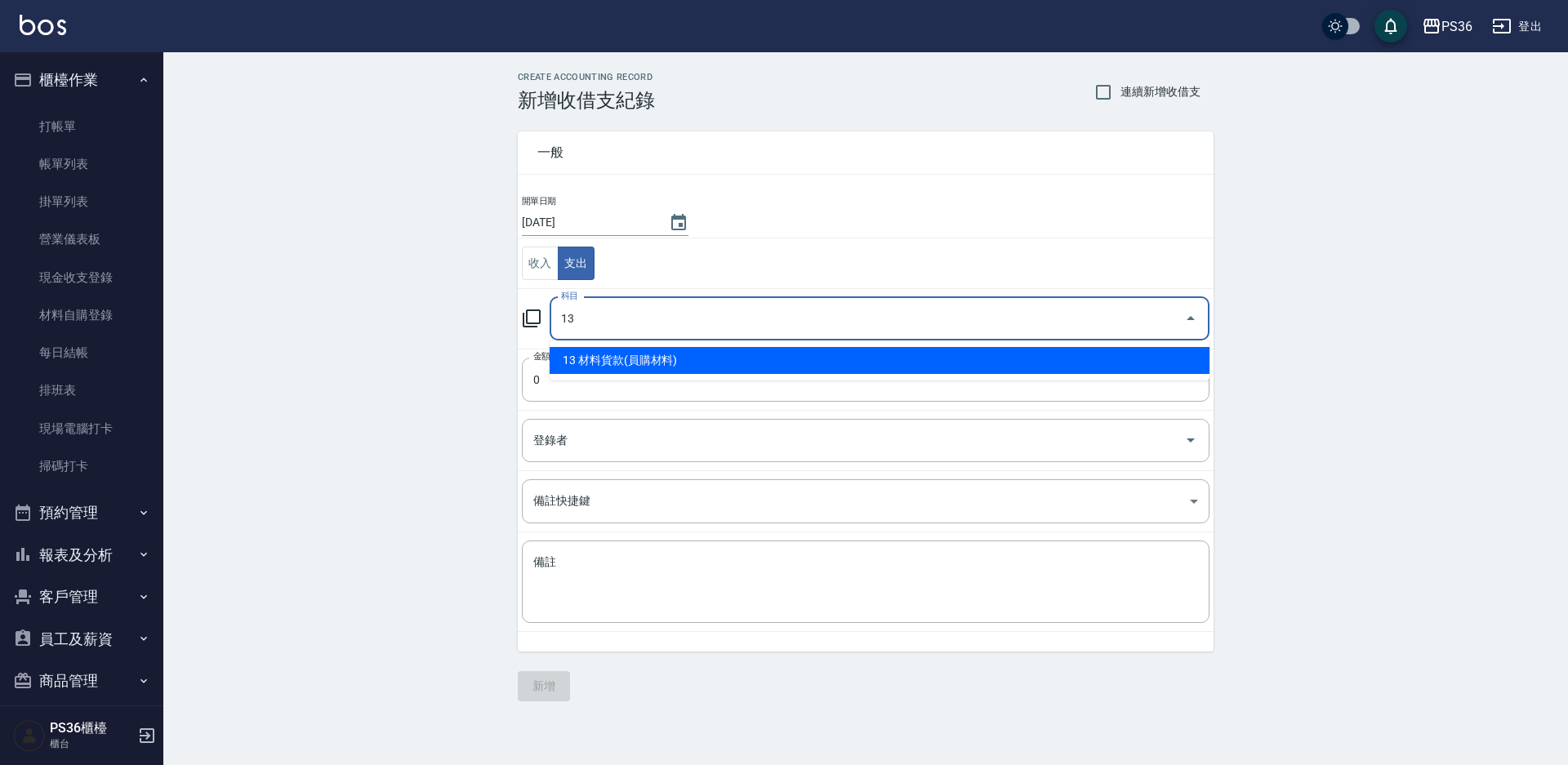
click at [642, 366] on li "13 材料貨款(員購材料)" at bounding box center [879, 361] width 660 height 27
type input "13 材料貨款(員購材料)"
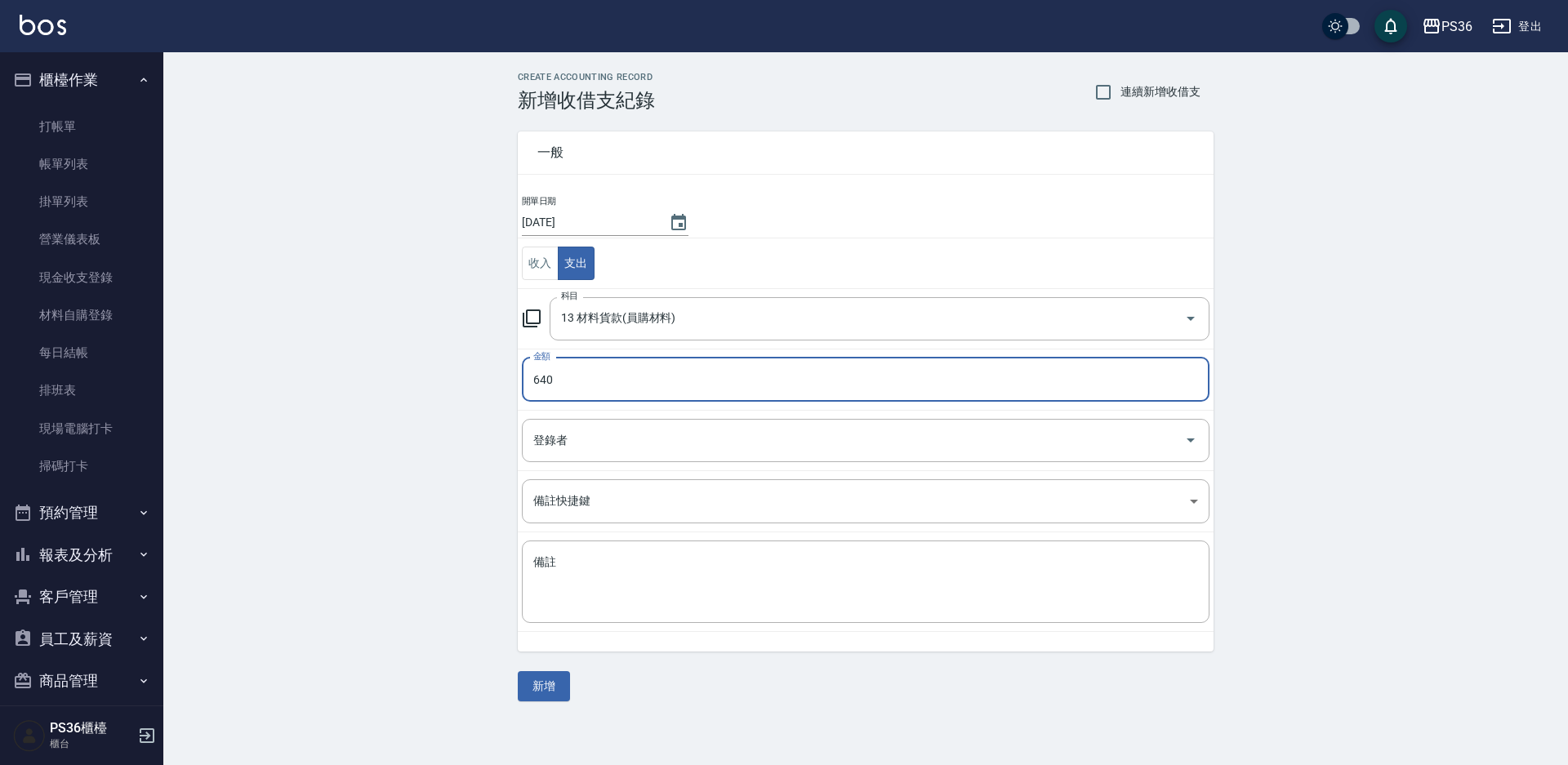
type input "640"
click at [613, 463] on td "登錄者 登錄者" at bounding box center [866, 441] width 696 height 61
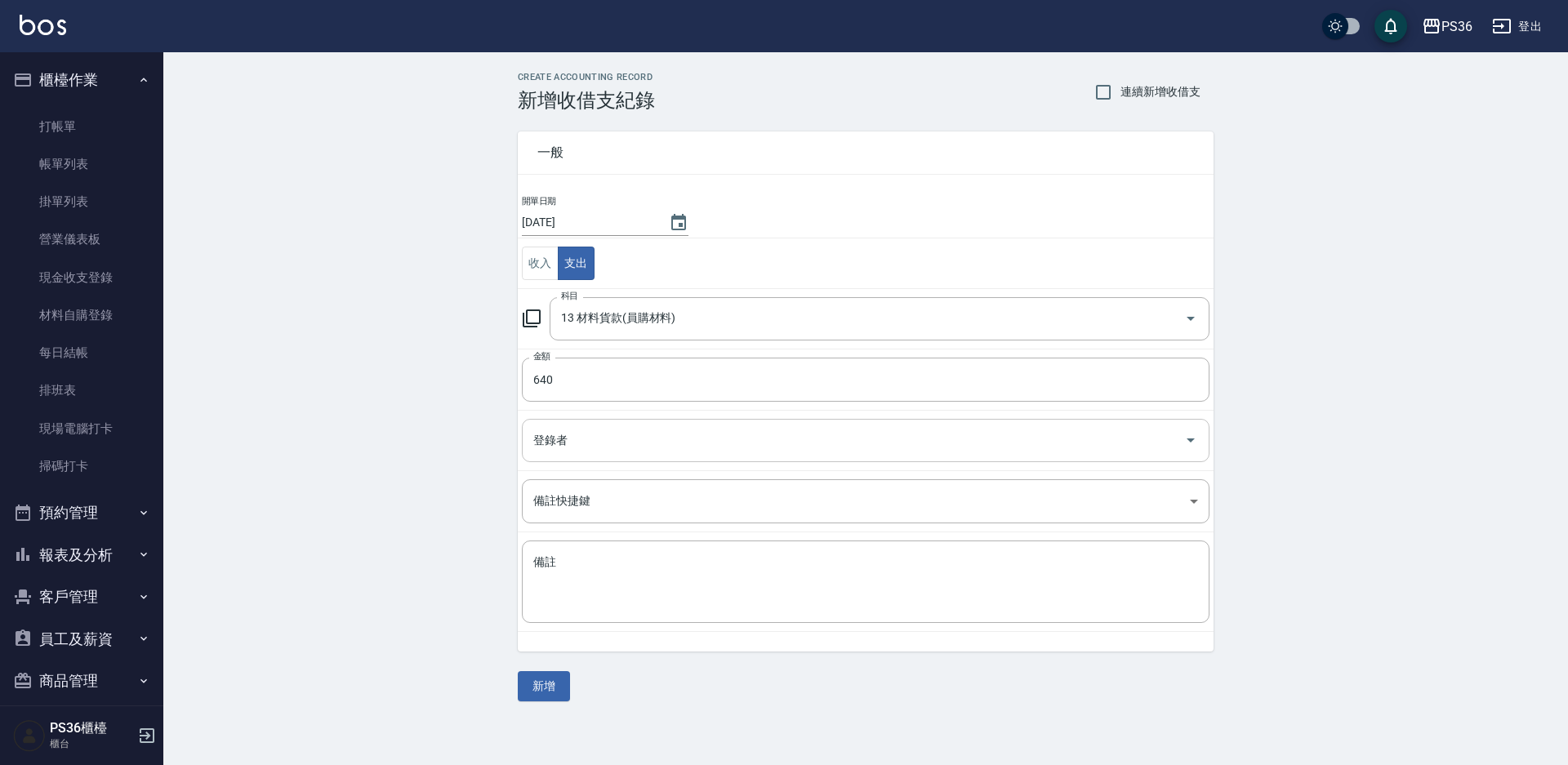
click at [616, 439] on input "登錄者" at bounding box center [854, 441] width 649 height 29
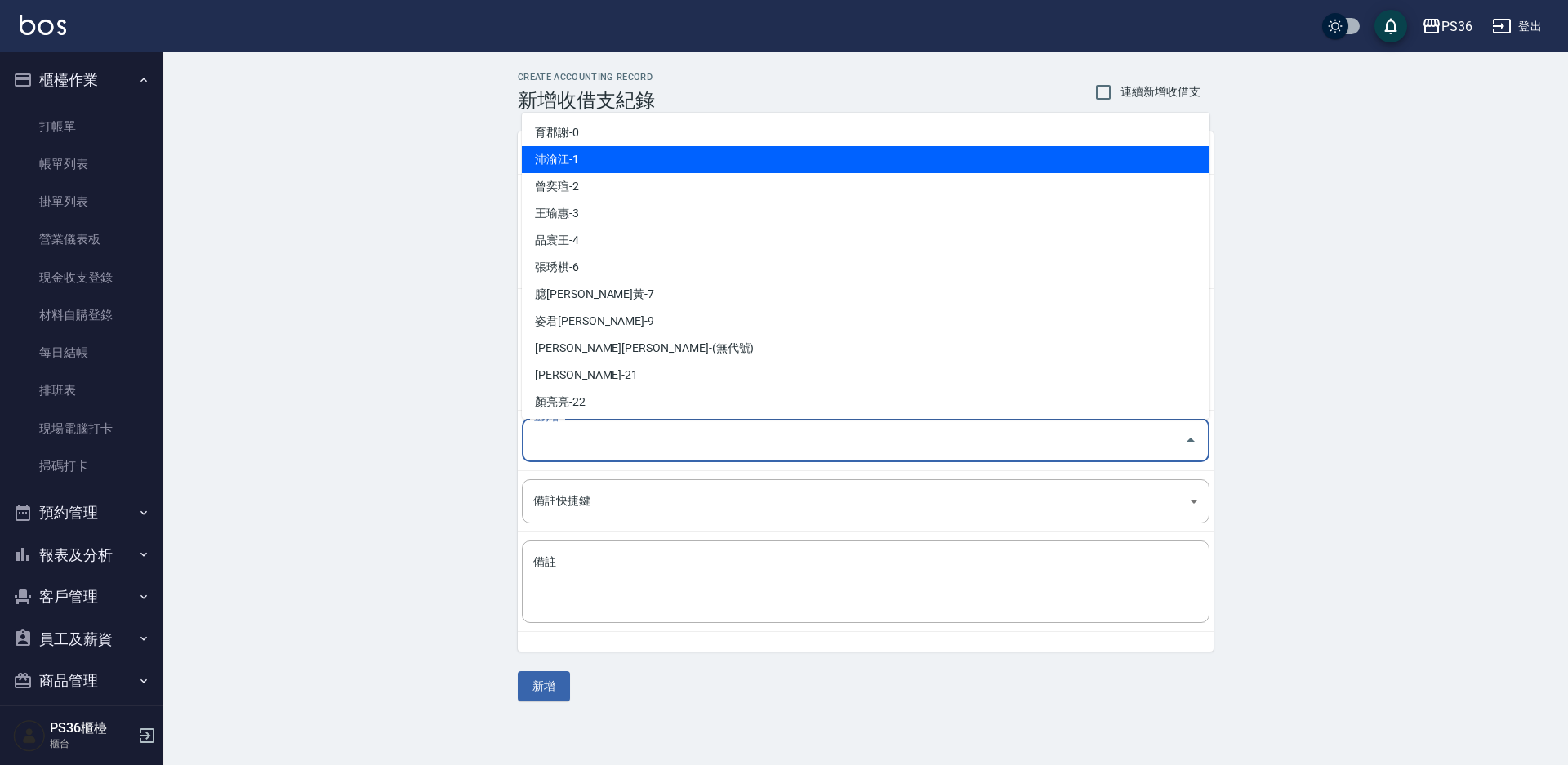
click at [611, 166] on li "沛渝江-1" at bounding box center [865, 160] width 688 height 27
type input "沛渝江-1"
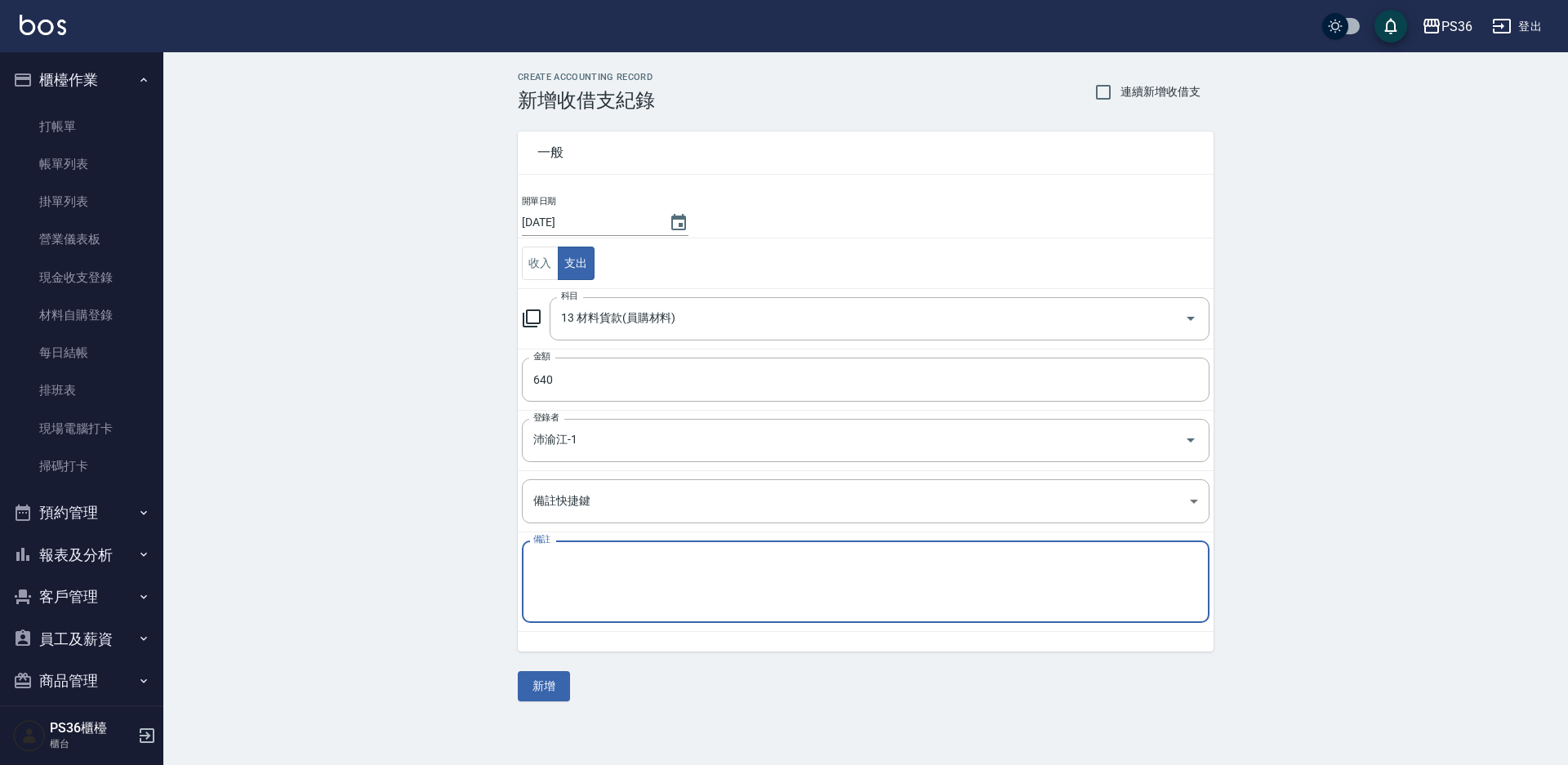
click at [624, 586] on textarea "備註" at bounding box center [865, 582] width 665 height 56
type textarea "曾亦宣自購"
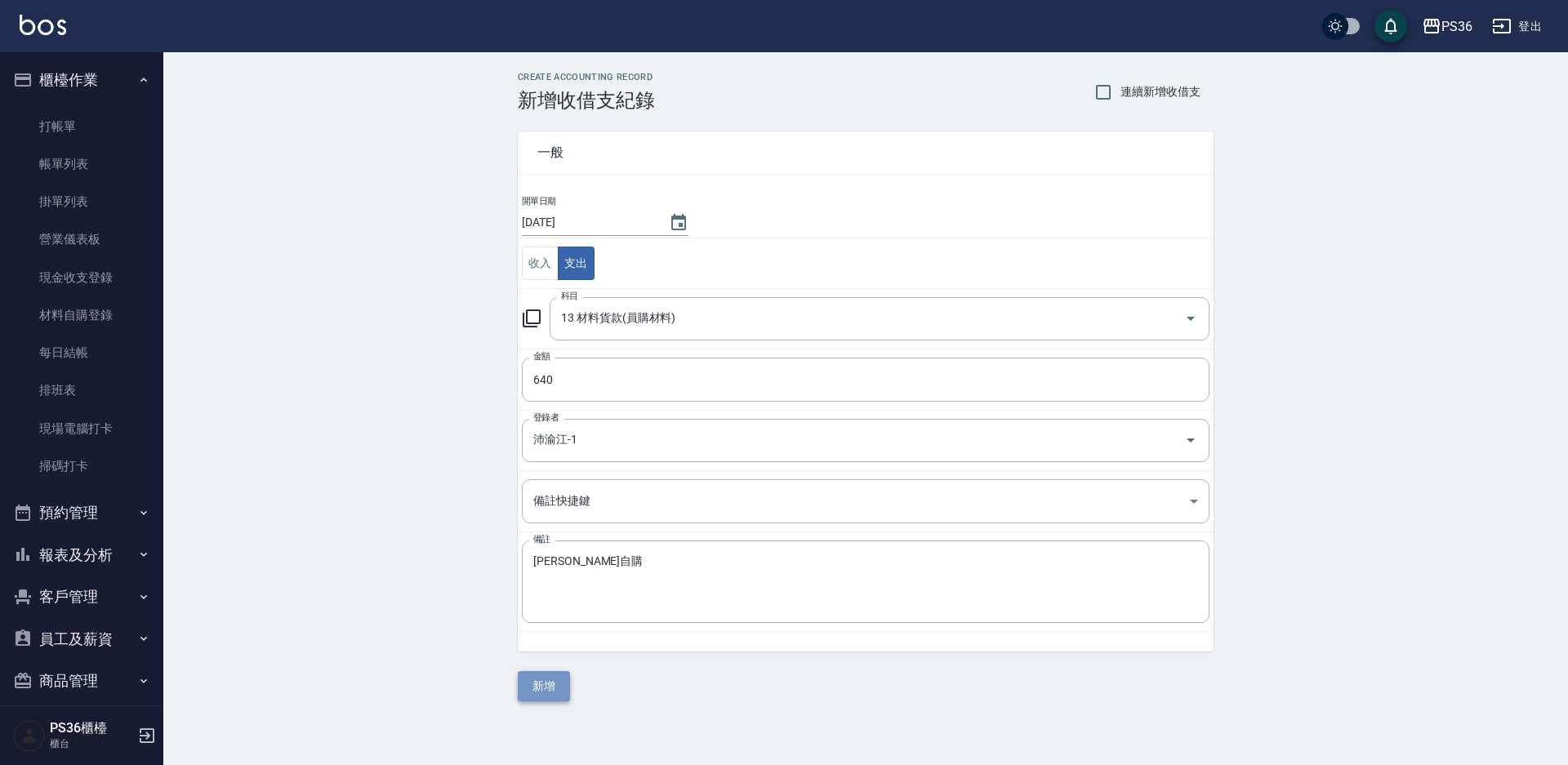
click at [560, 684] on button "新增" at bounding box center [544, 687] width 52 height 30
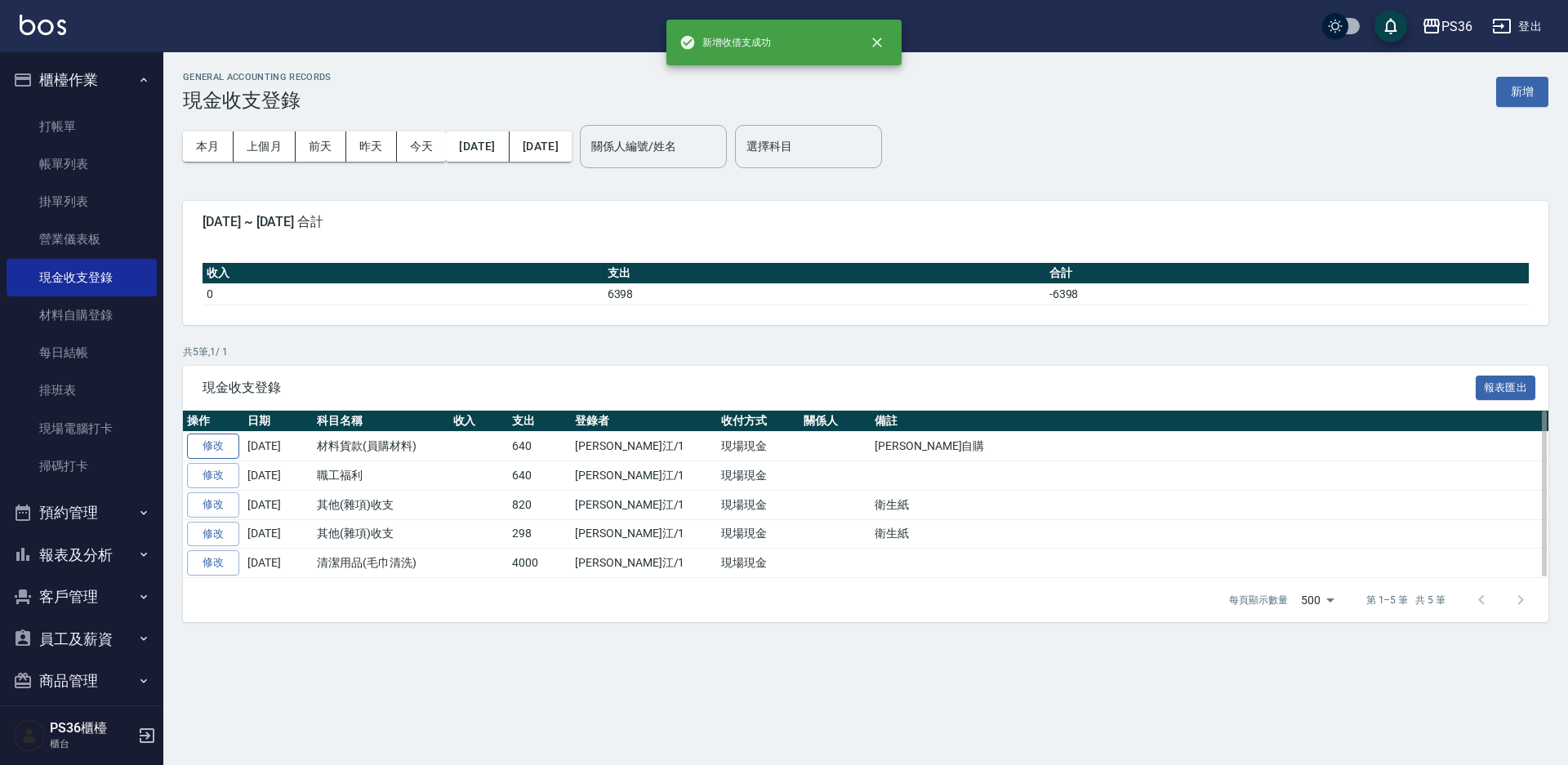
click at [226, 441] on link "修改" at bounding box center [213, 447] width 52 height 25
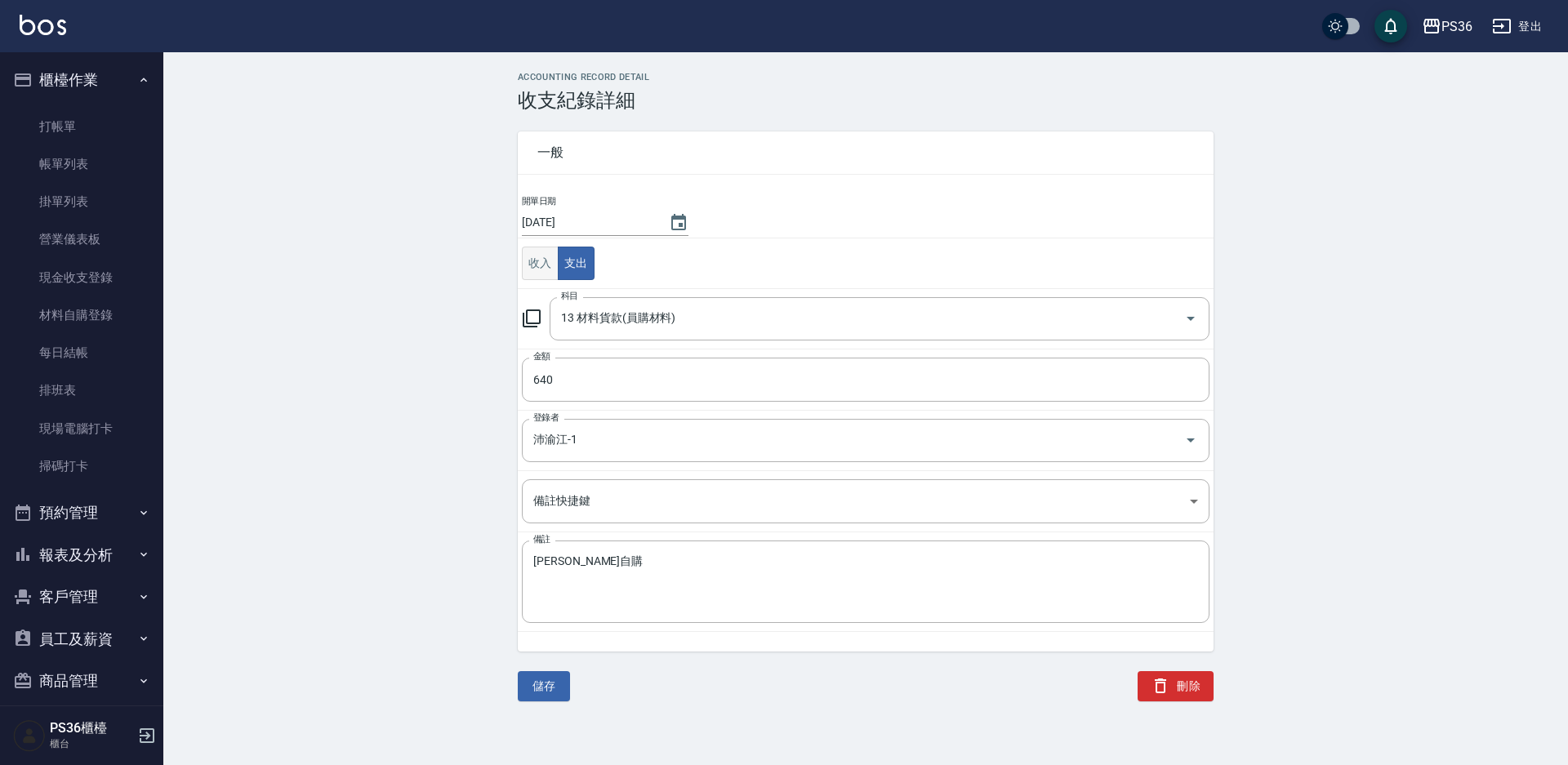
click at [542, 257] on button "收入" at bounding box center [540, 264] width 37 height 34
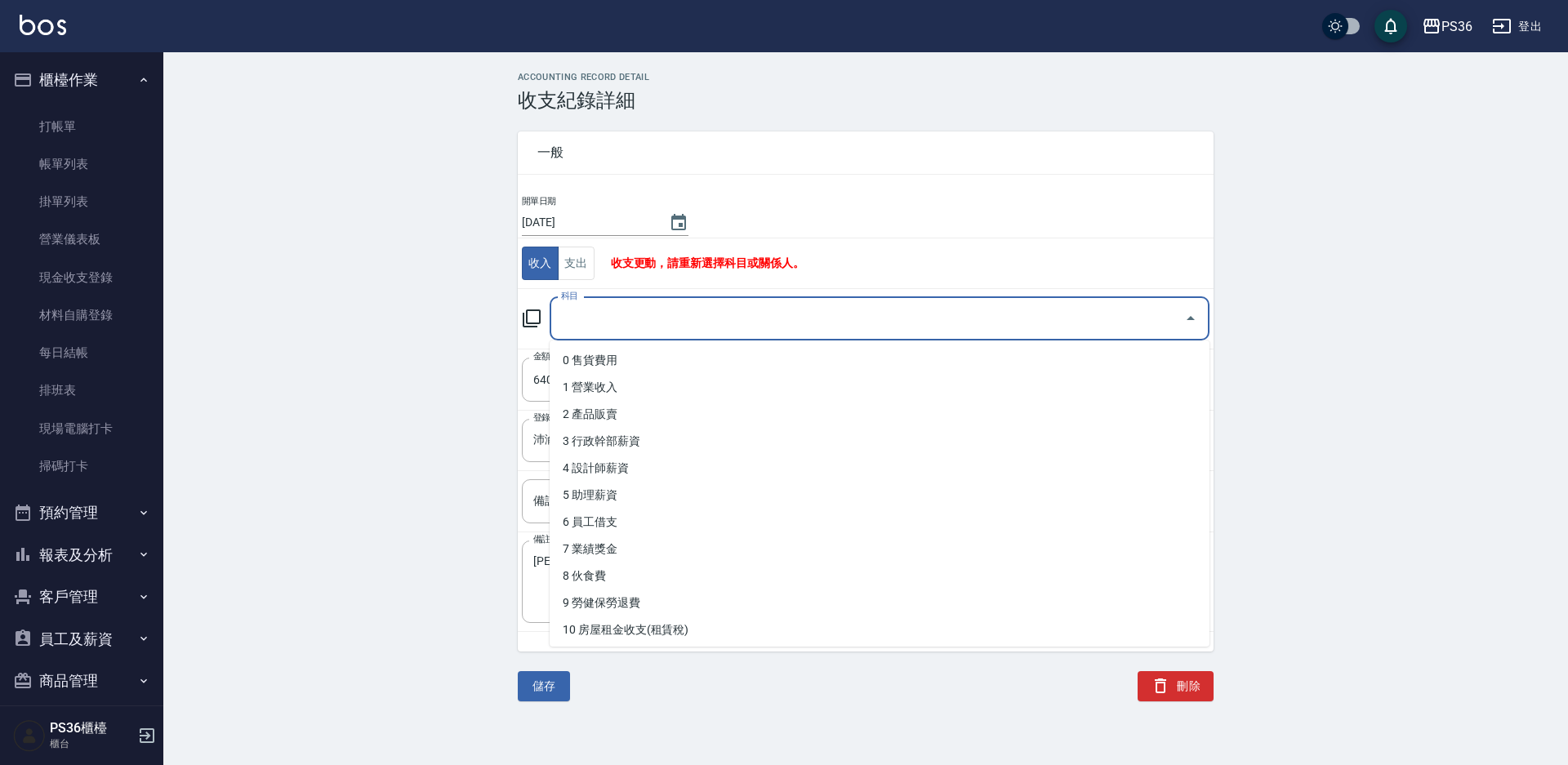
click at [637, 315] on input "科目" at bounding box center [867, 319] width 621 height 29
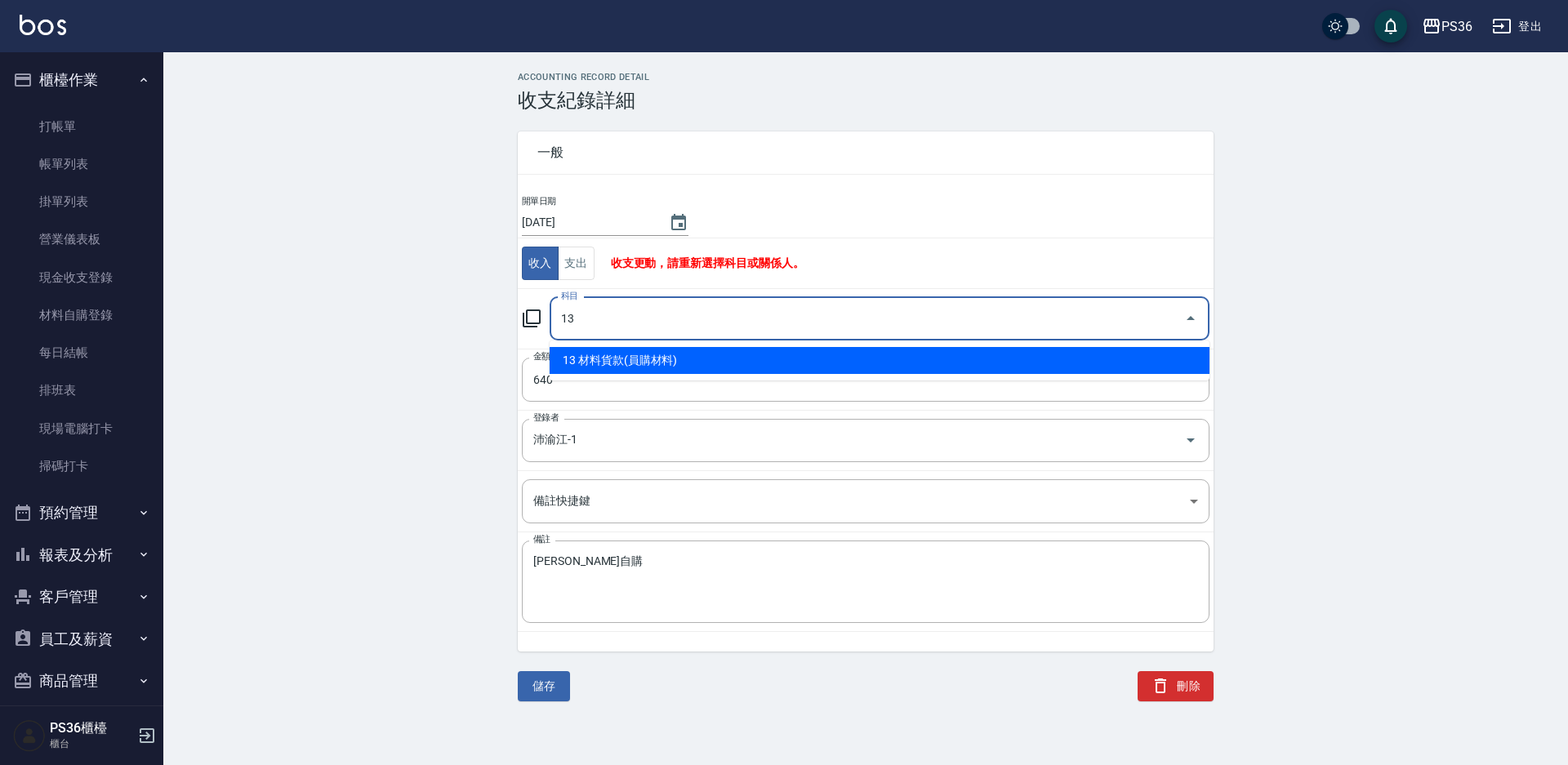
click at [636, 372] on li "13 材料貨款(員購材料)" at bounding box center [879, 361] width 660 height 27
type input "13 材料貨款(員購材料)"
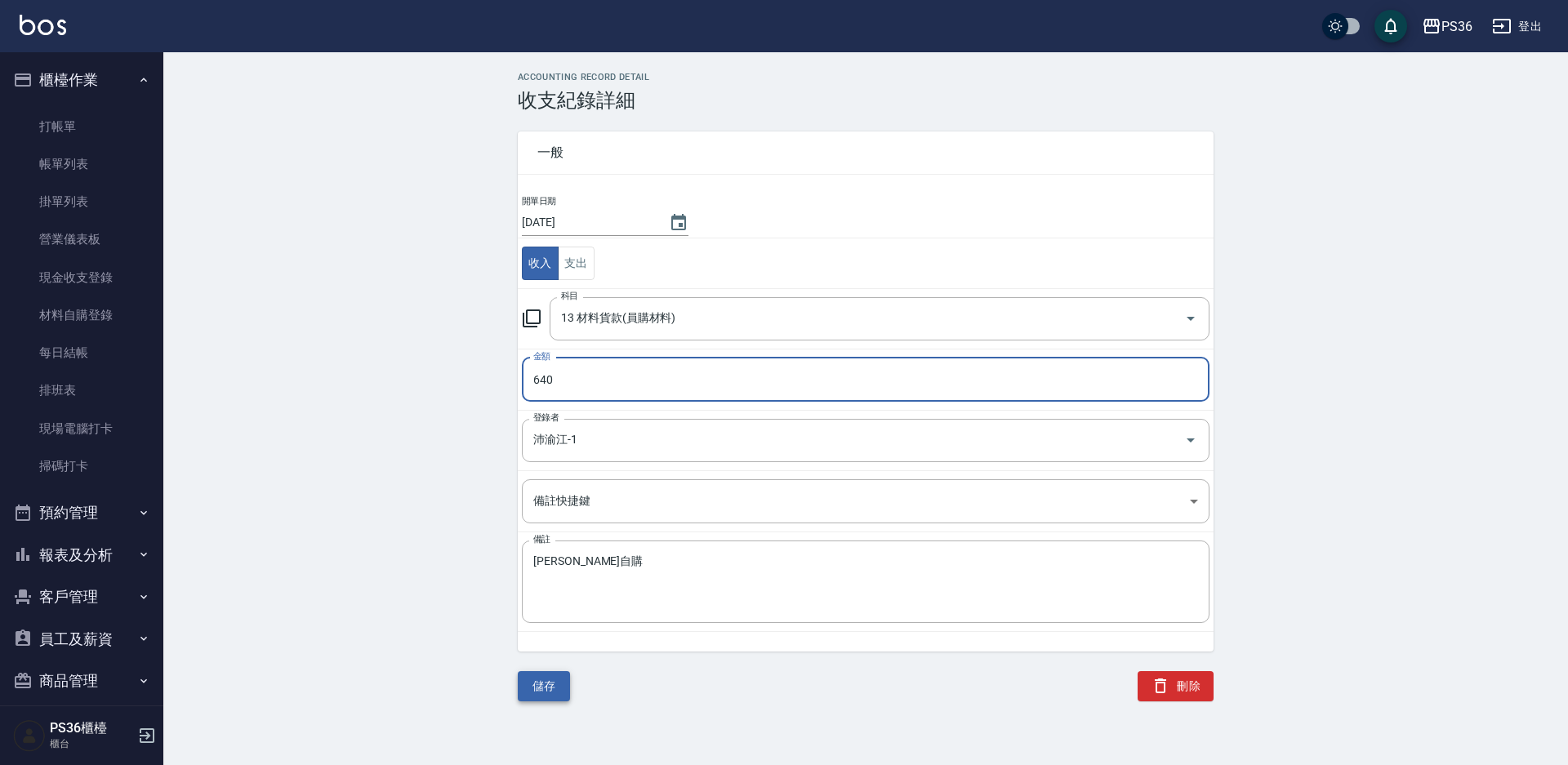
click at [529, 693] on button "儲存" at bounding box center [544, 687] width 52 height 30
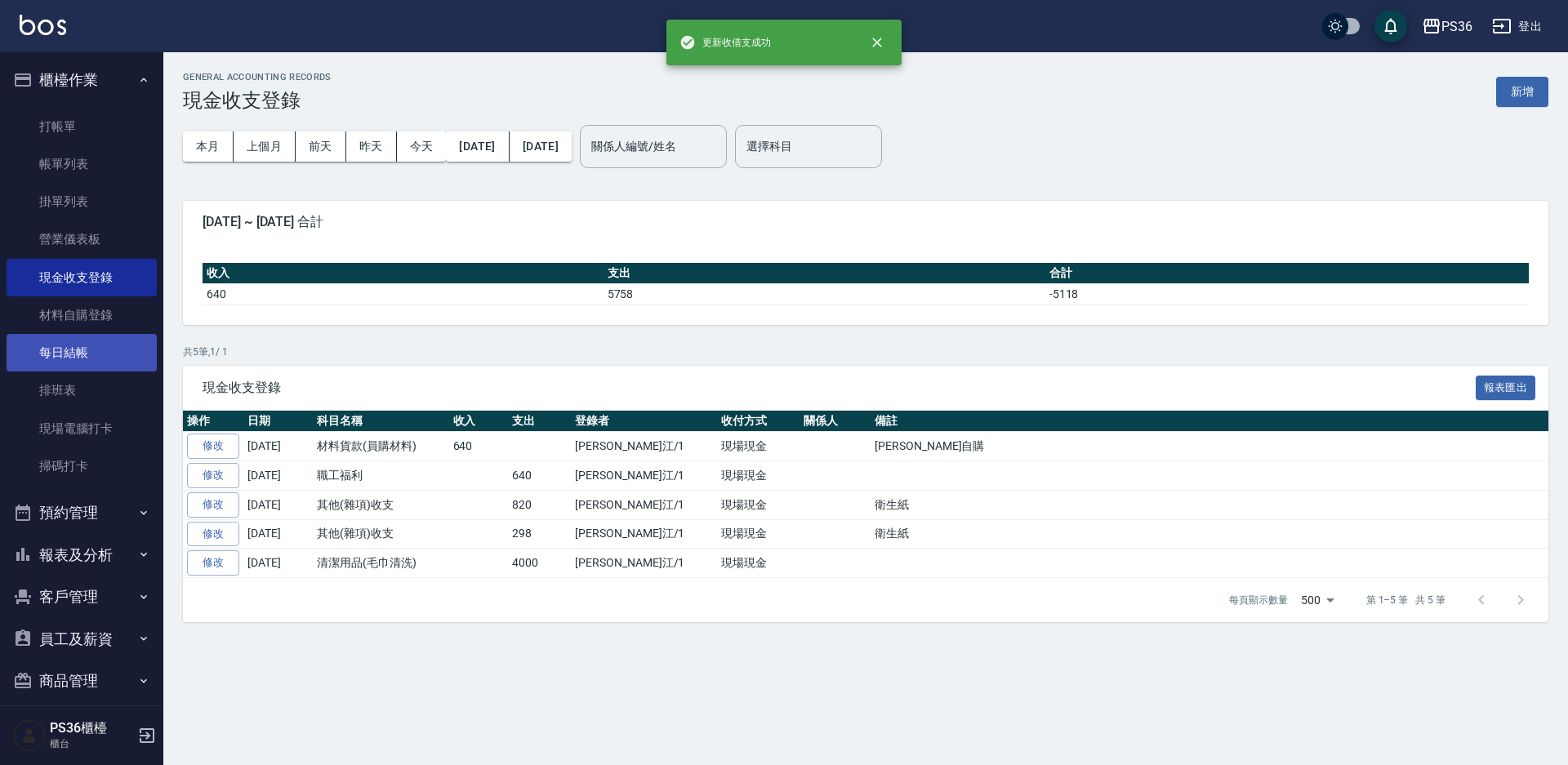
click at [51, 357] on link "每日結帳" at bounding box center [82, 353] width 150 height 38
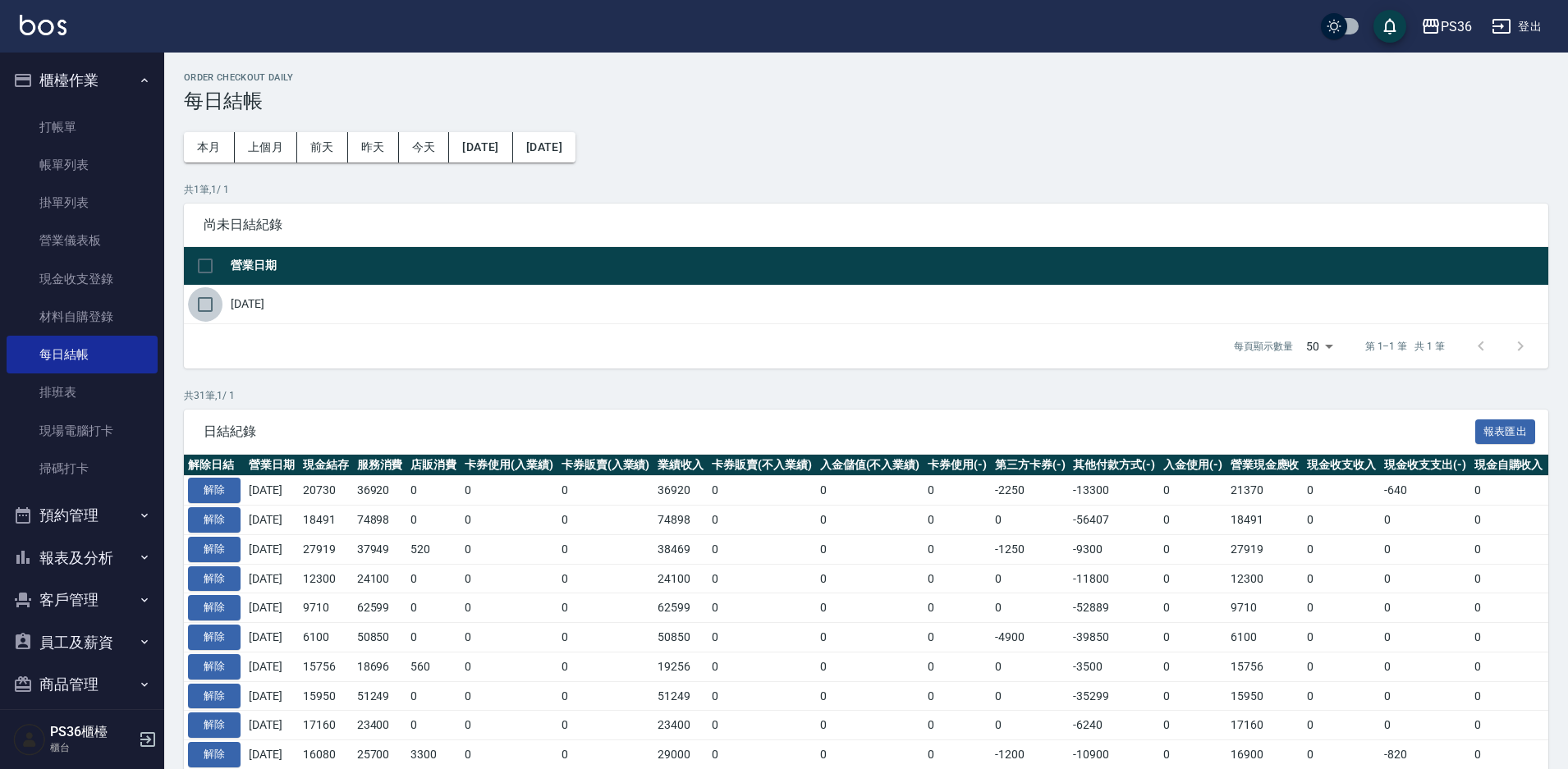
click at [219, 314] on input "checkbox" at bounding box center [205, 304] width 35 height 35
checkbox input "true"
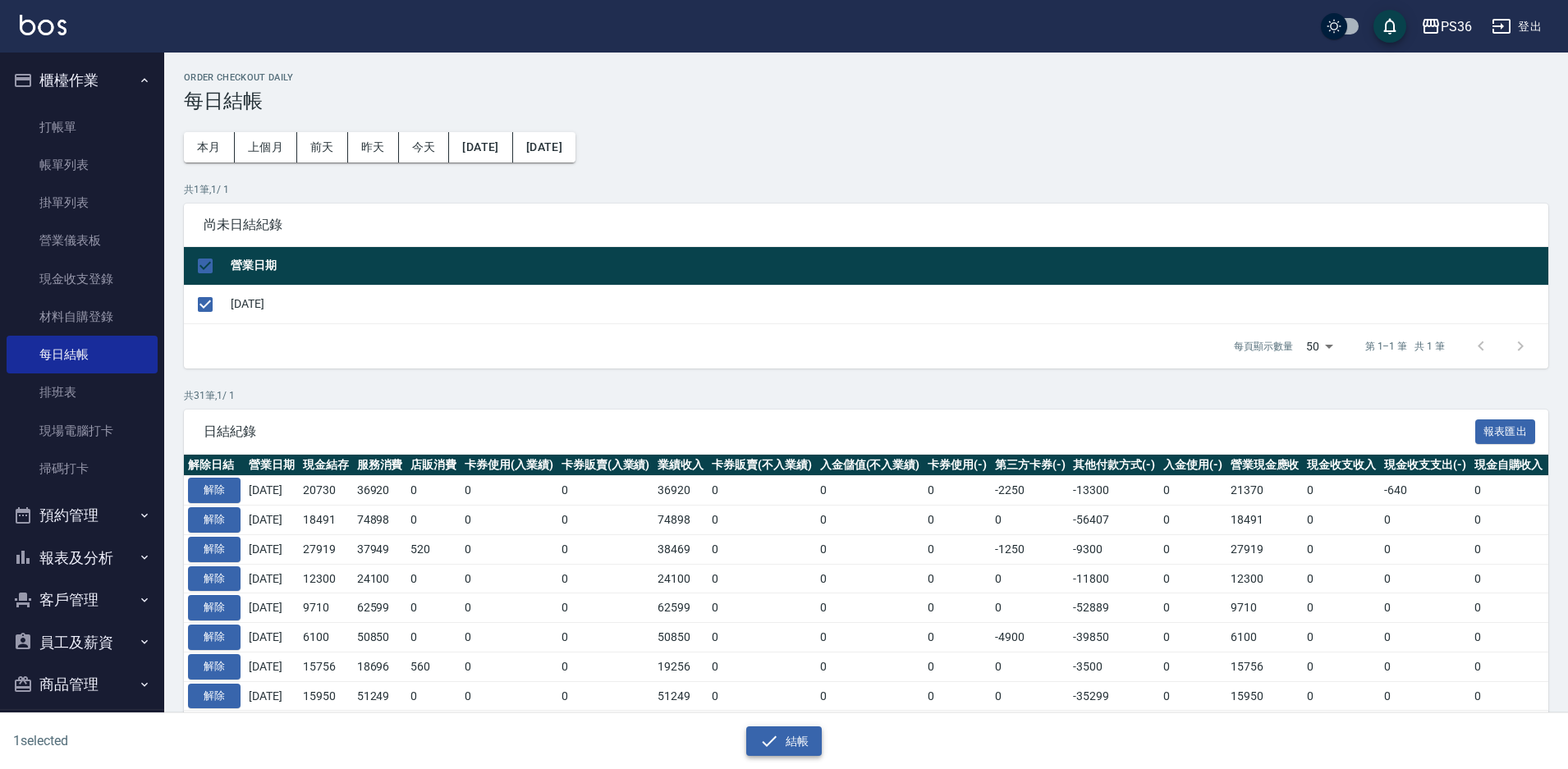
click at [759, 737] on icon "button" at bounding box center [769, 741] width 19 height 19
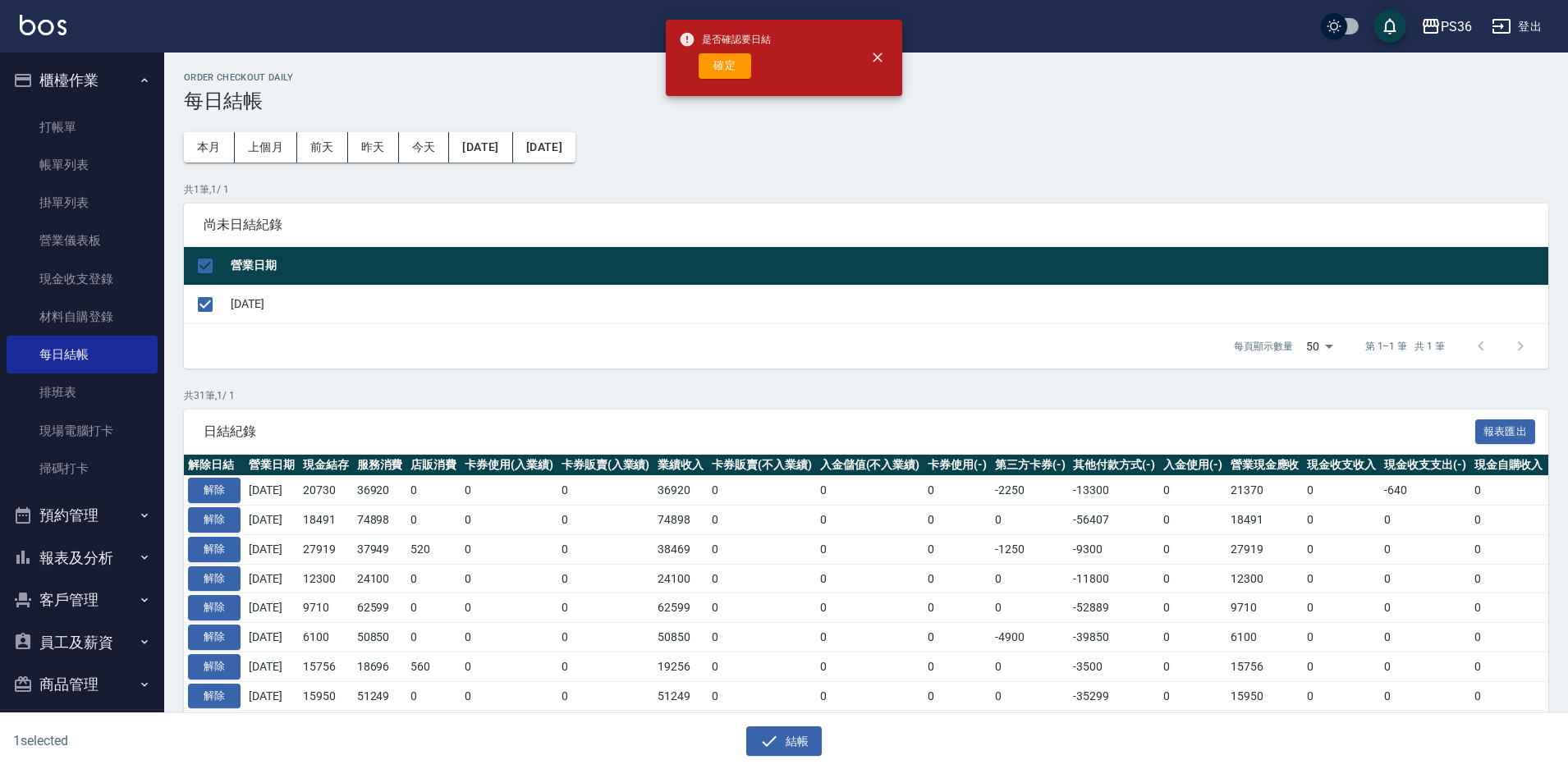
click at [755, 69] on div "確定" at bounding box center [725, 66] width 92 height 25
click at [748, 69] on button "確定" at bounding box center [725, 66] width 52 height 25
checkbox input "false"
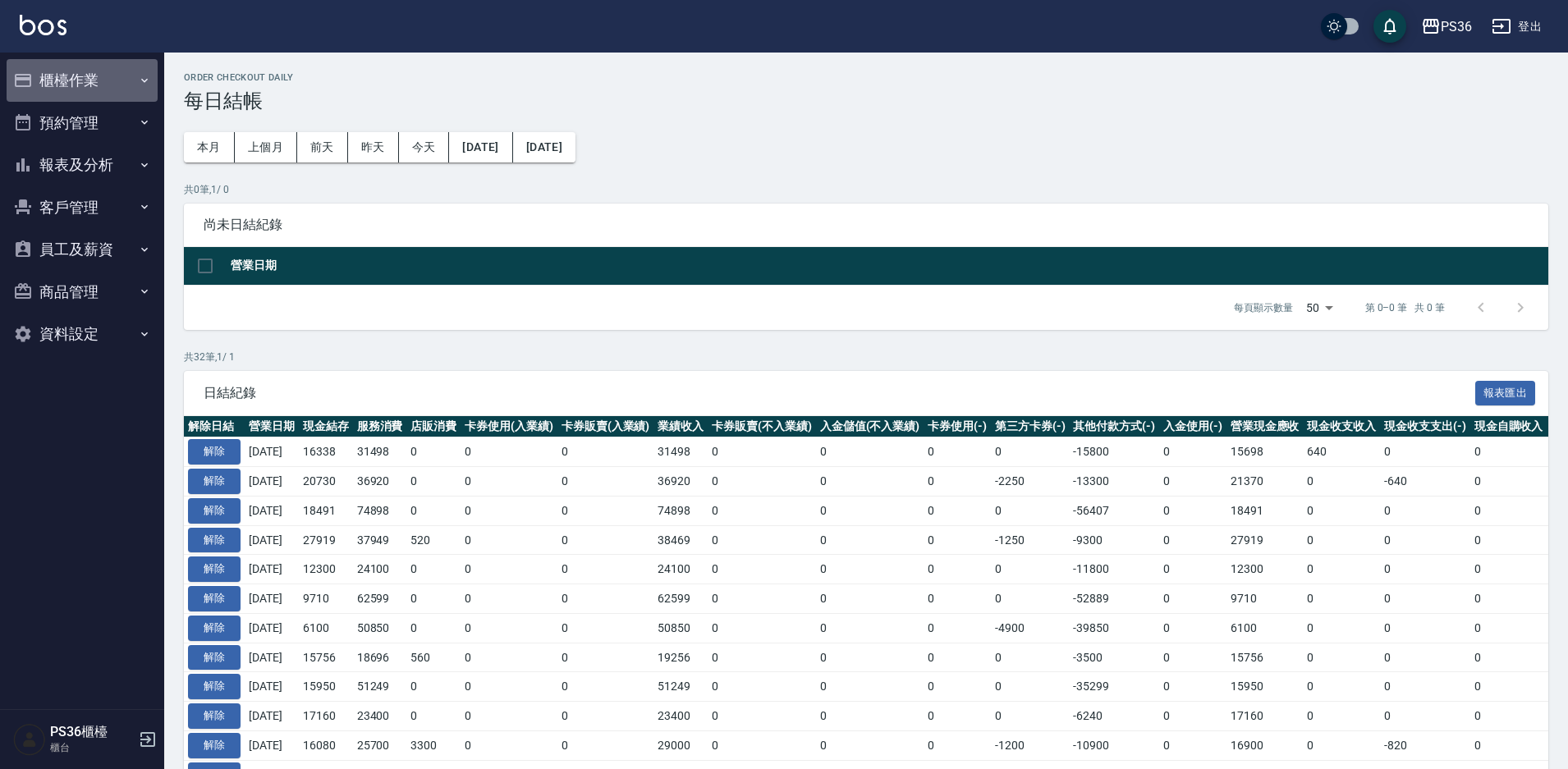
click at [128, 93] on button "櫃檯作業" at bounding box center [82, 80] width 151 height 42
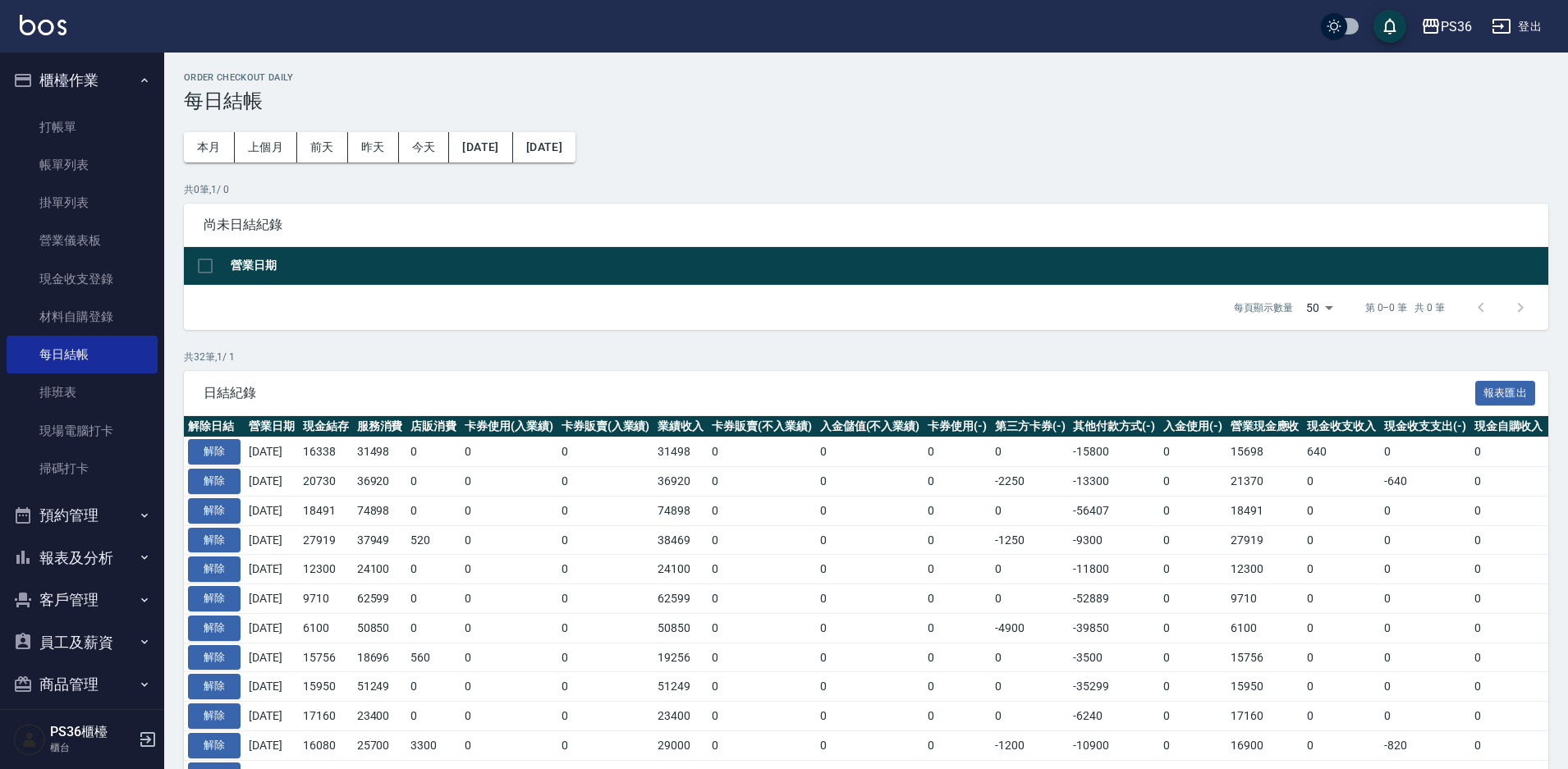
click at [88, 551] on button "報表及分析" at bounding box center [82, 558] width 151 height 42
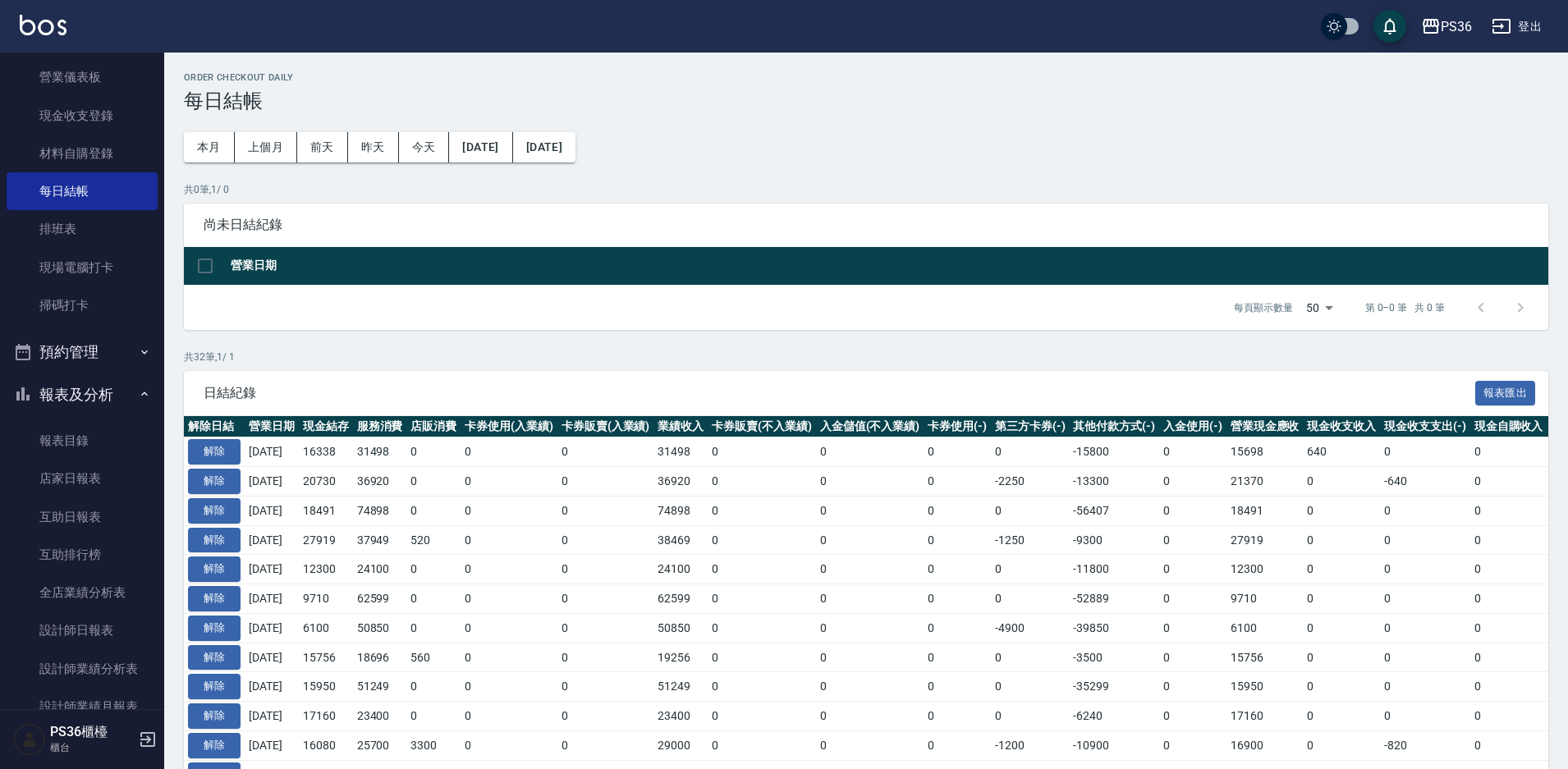
scroll to position [164, 0]
click at [90, 486] on link "店家日報表" at bounding box center [82, 478] width 151 height 38
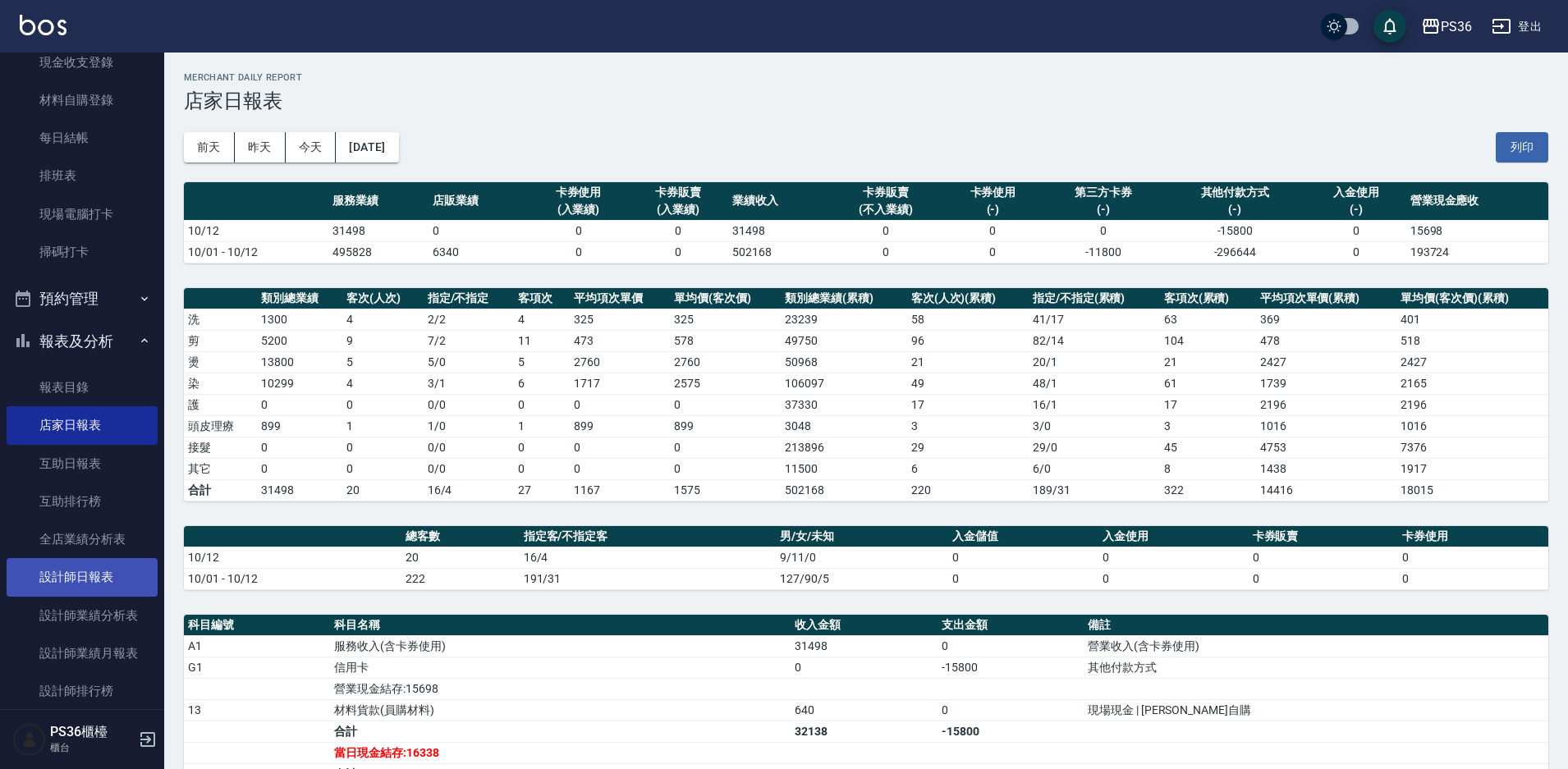
scroll to position [246, 0]
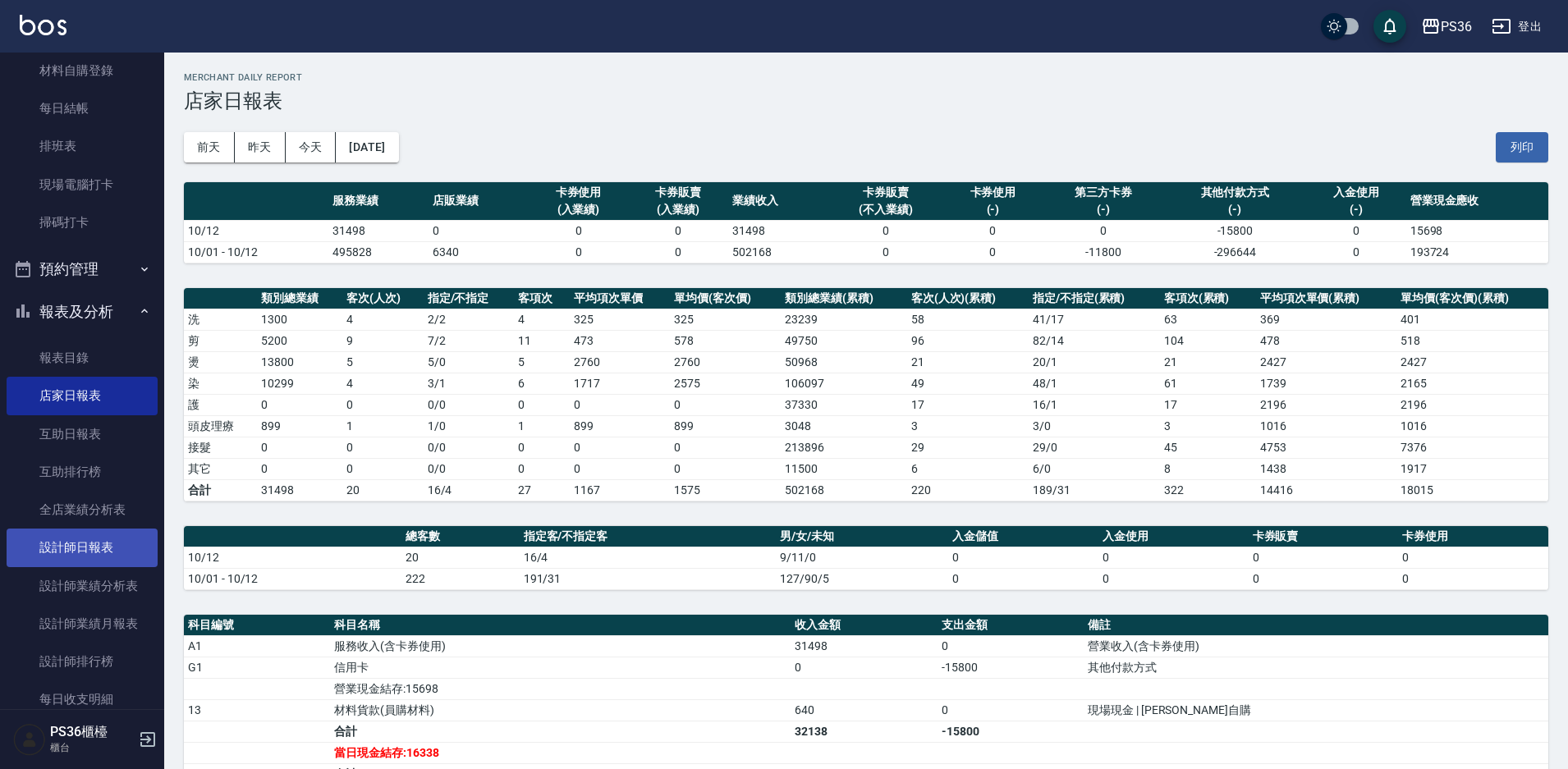
click at [81, 550] on link "設計師日報表" at bounding box center [82, 547] width 151 height 38
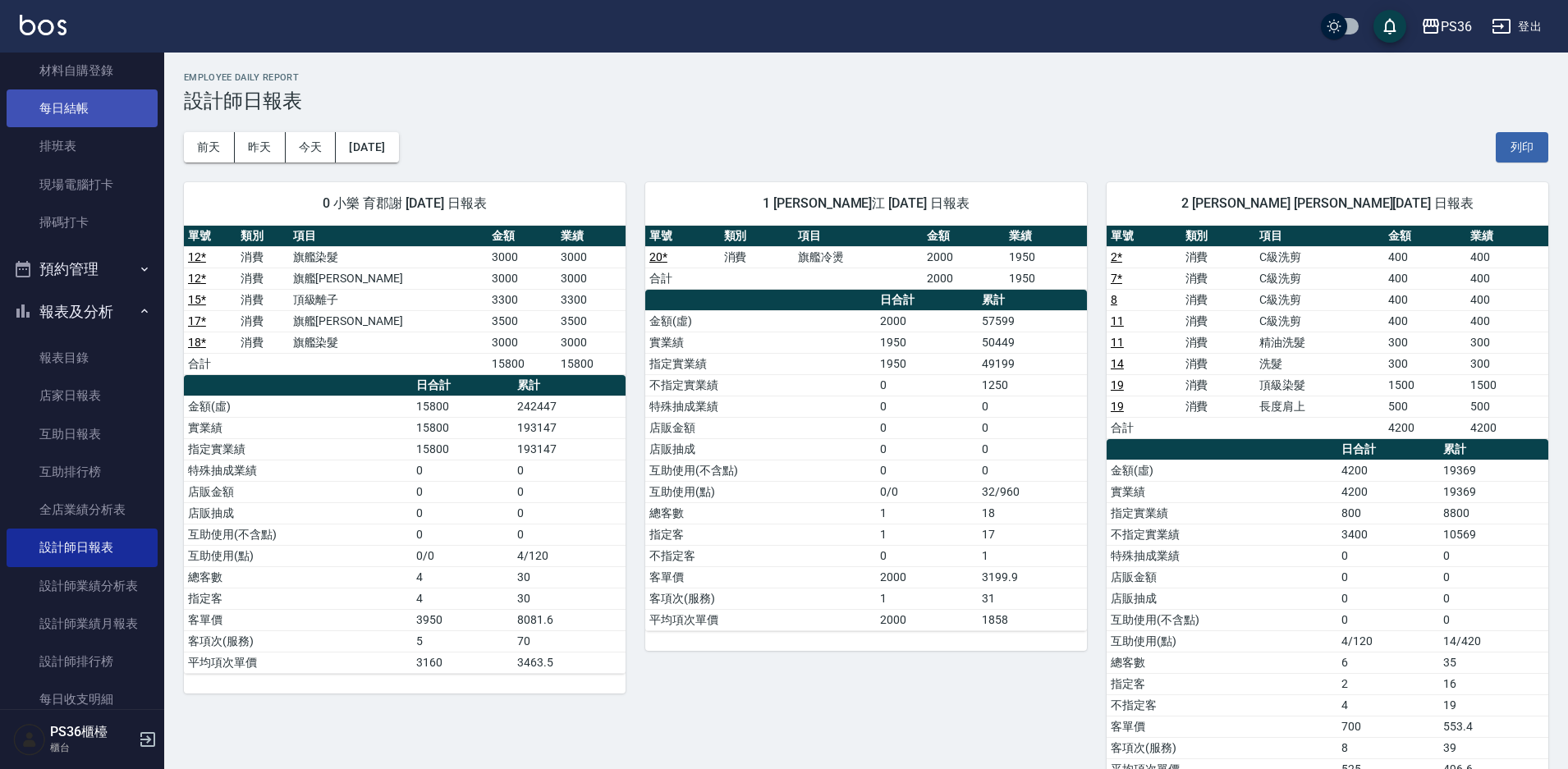
click at [67, 118] on link "每日結帳" at bounding box center [82, 108] width 151 height 38
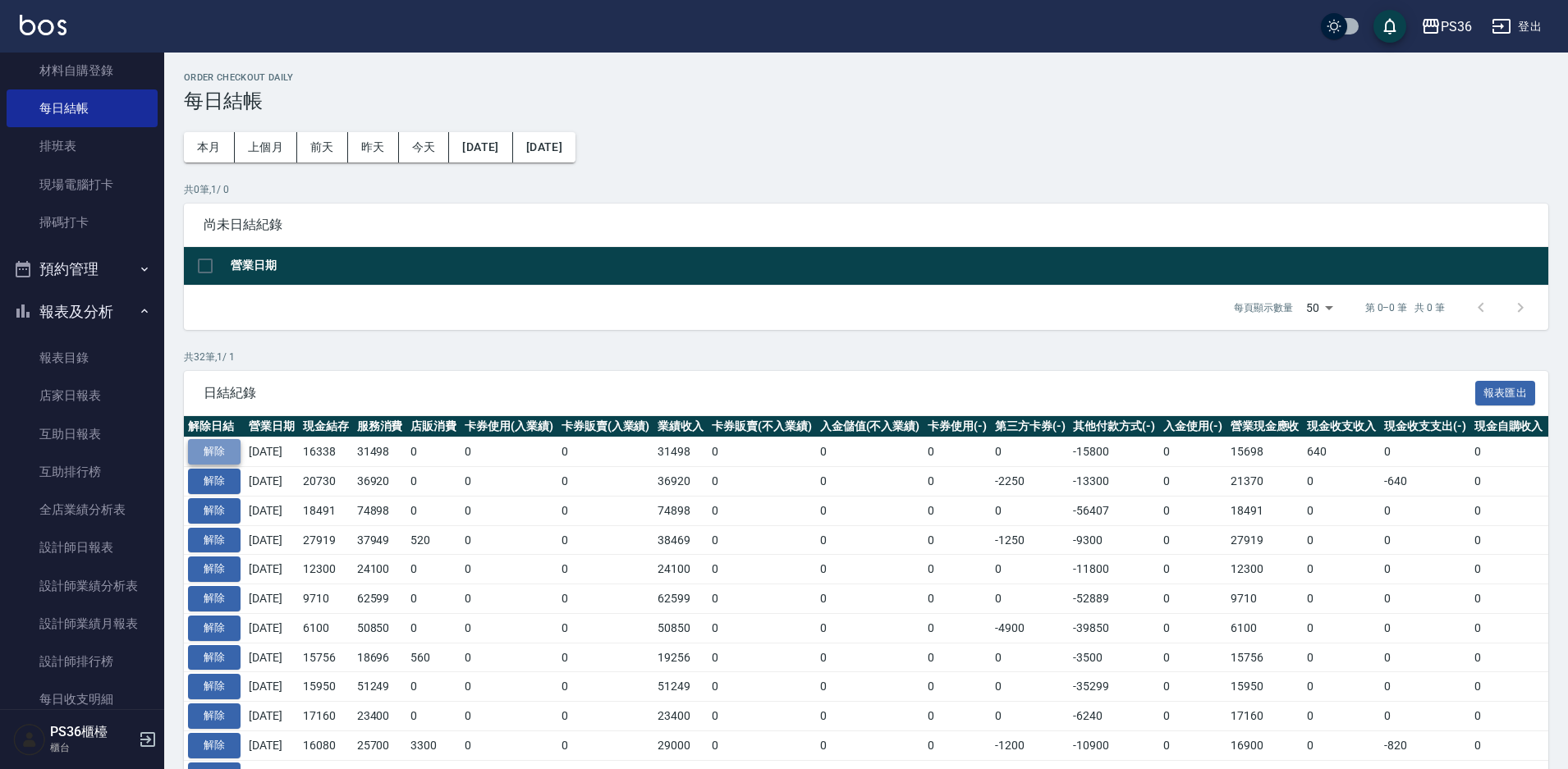
click at [221, 453] on button "解除" at bounding box center [214, 452] width 52 height 25
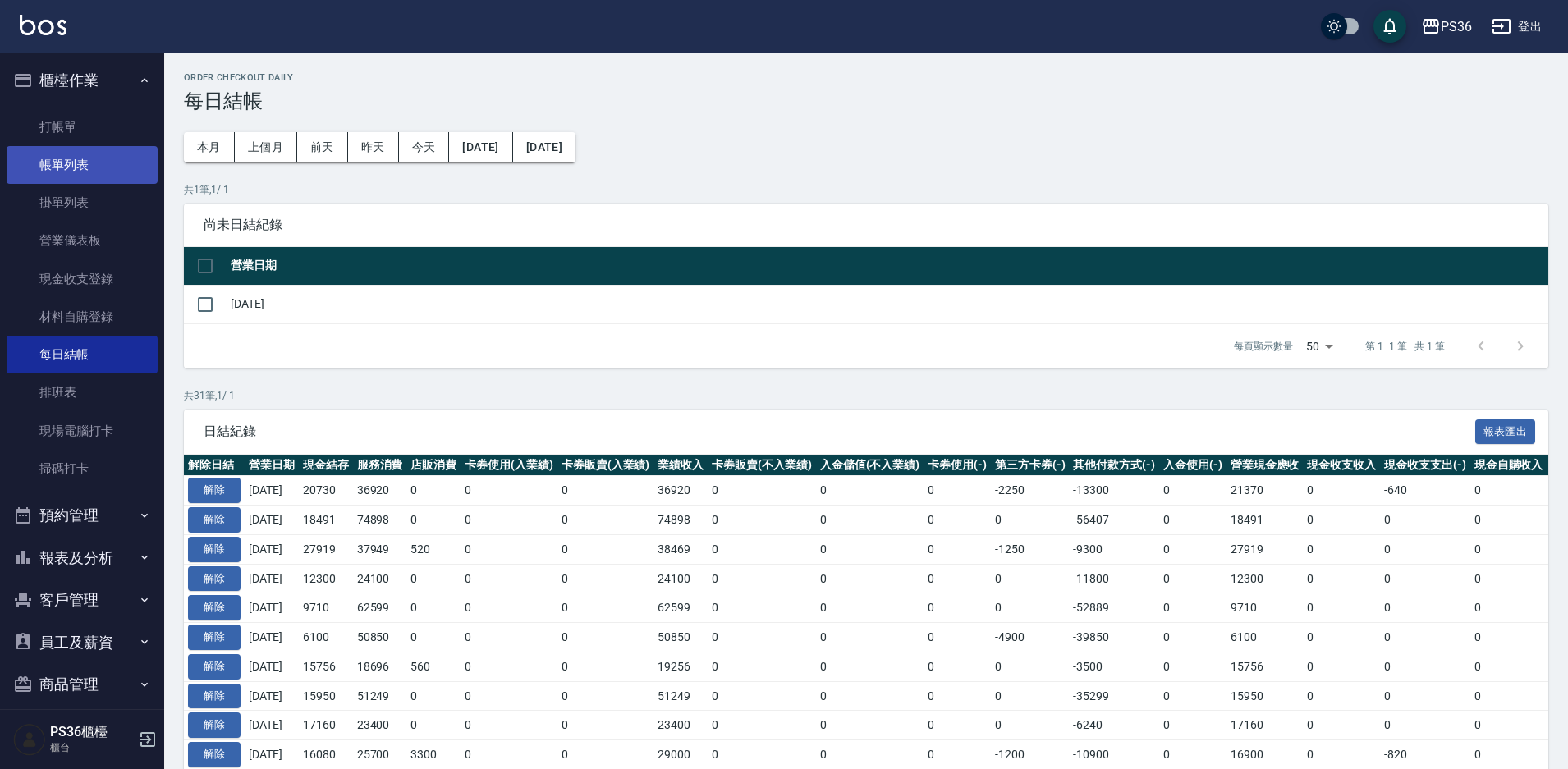
click at [91, 166] on link "帳單列表" at bounding box center [82, 165] width 151 height 38
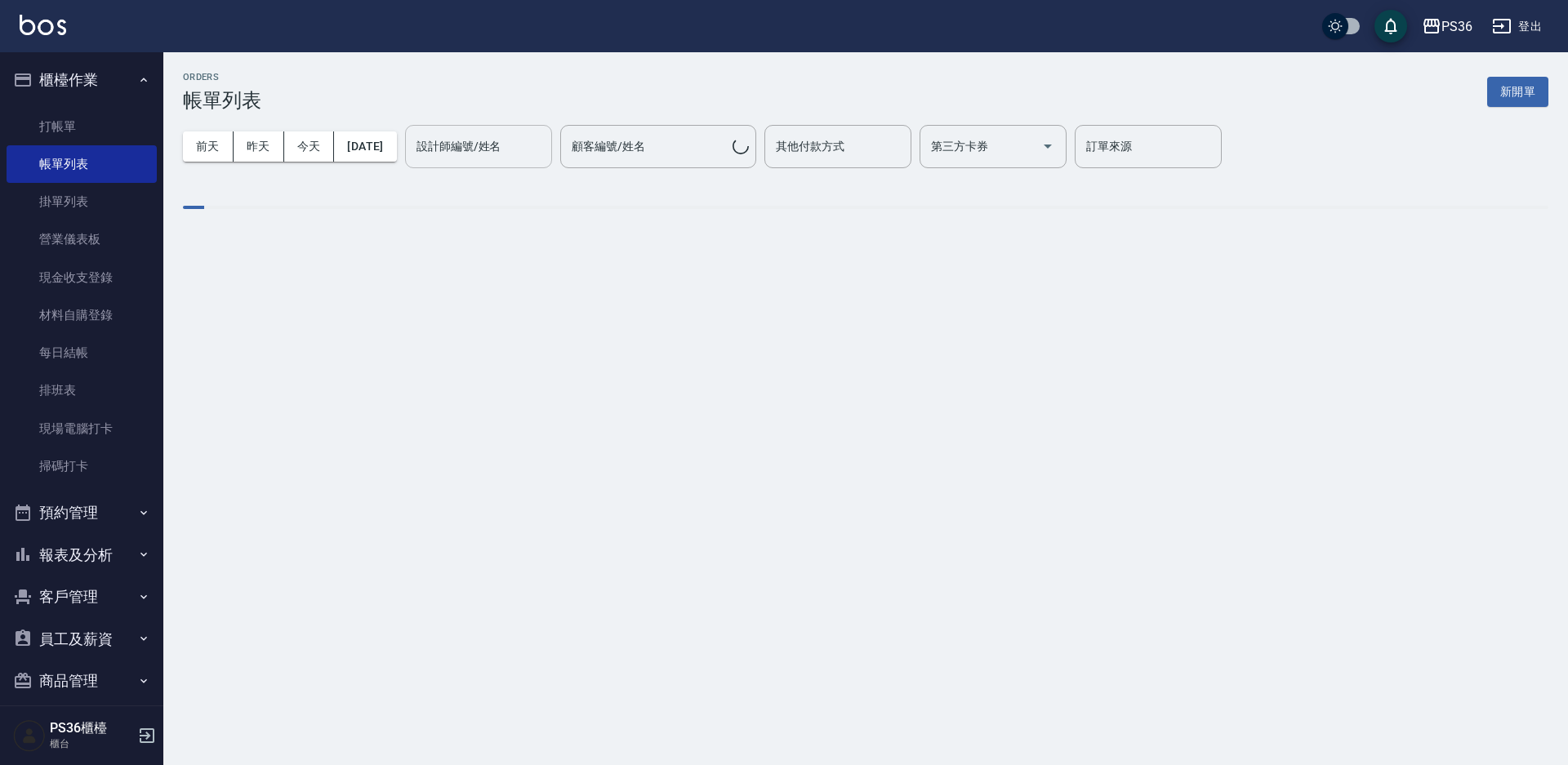
click at [532, 159] on input "設計師編號/姓名" at bounding box center [479, 147] width 132 height 29
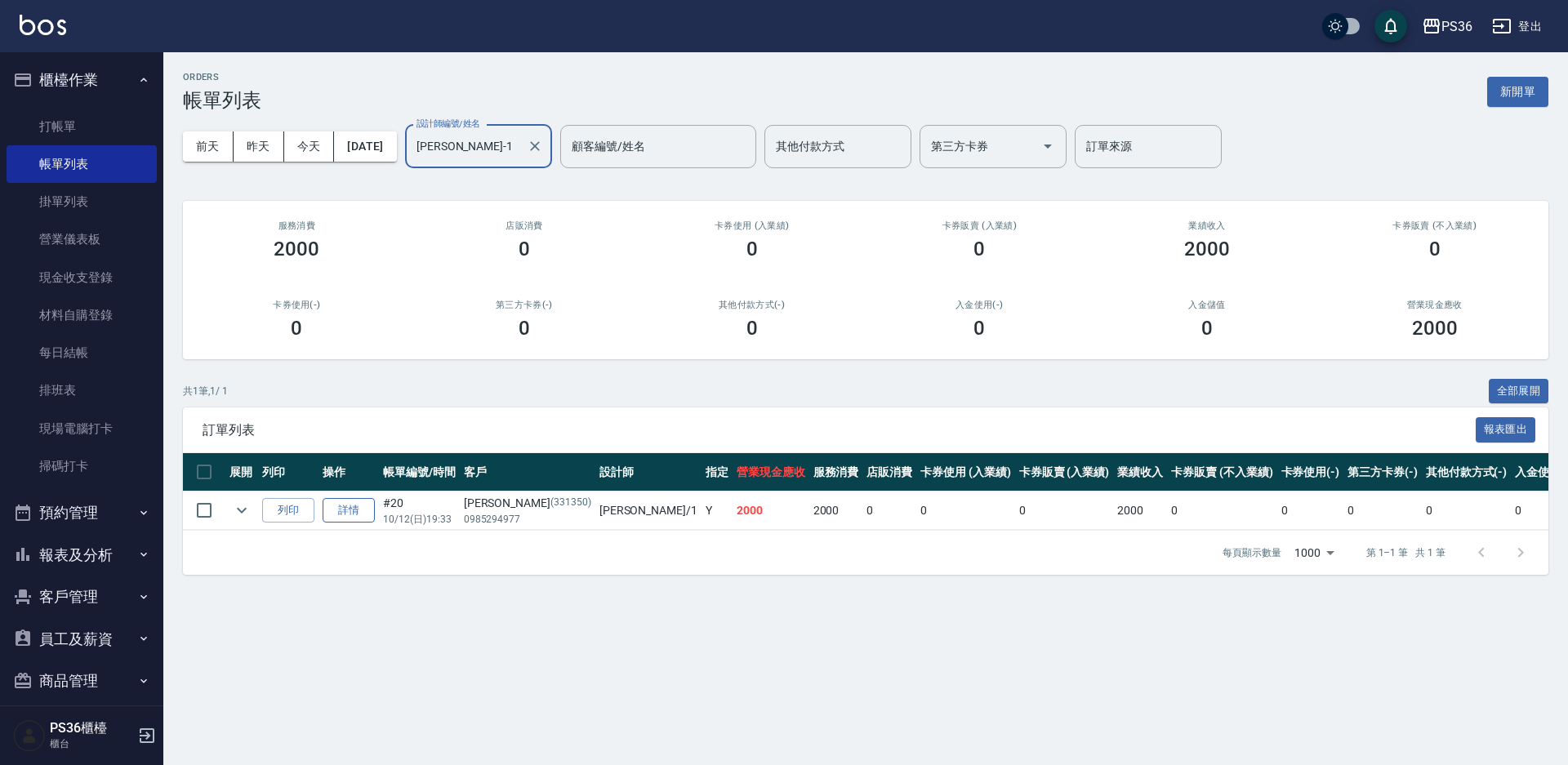
type input "[PERSON_NAME]-1"
click at [345, 513] on link "詳情" at bounding box center [349, 511] width 52 height 25
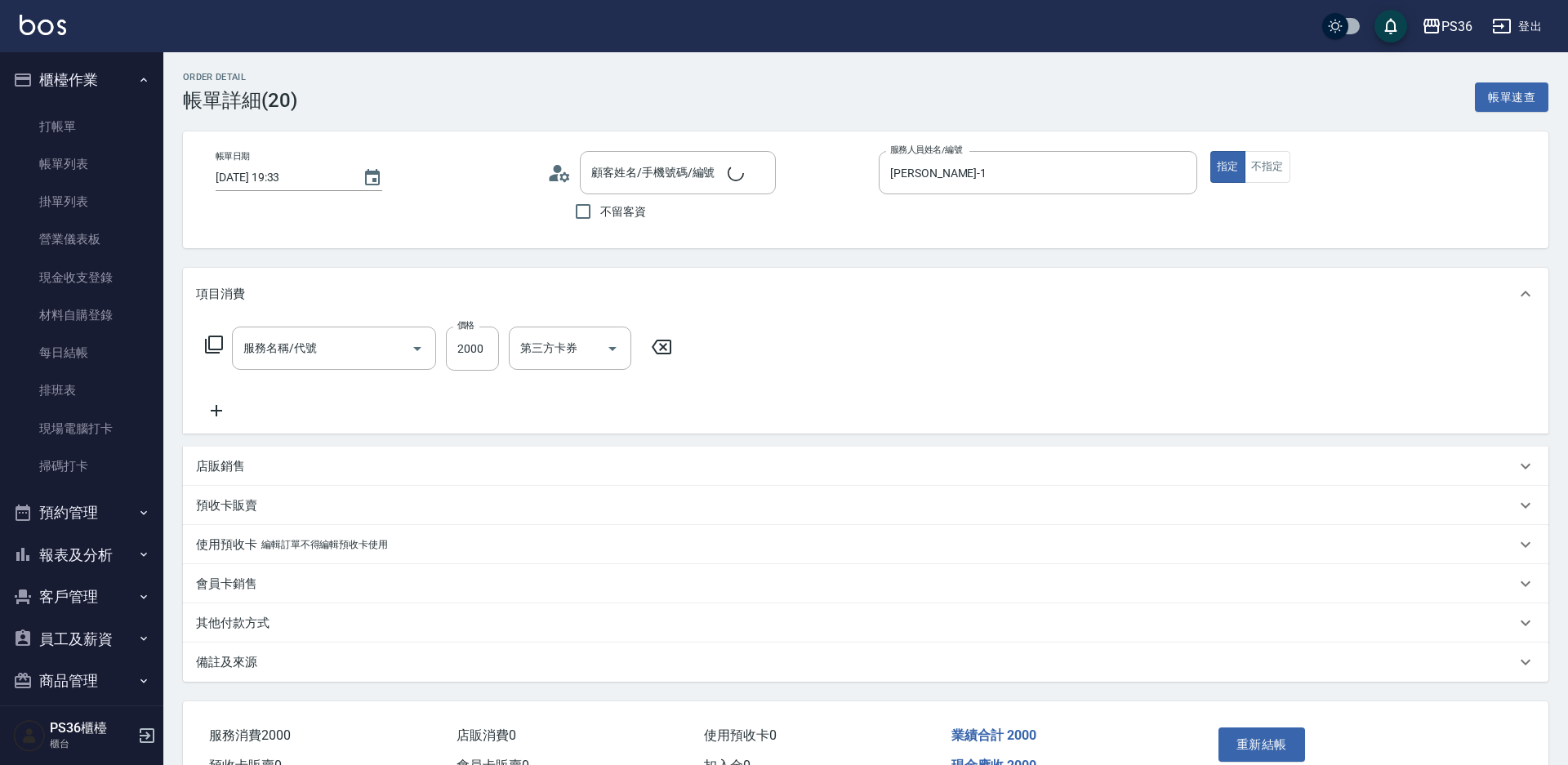
type input "[DATE] 19:33"
type input "[PERSON_NAME]-1"
type input "[PERSON_NAME]/0985294977/331350"
type input "旗艦冷燙(306)"
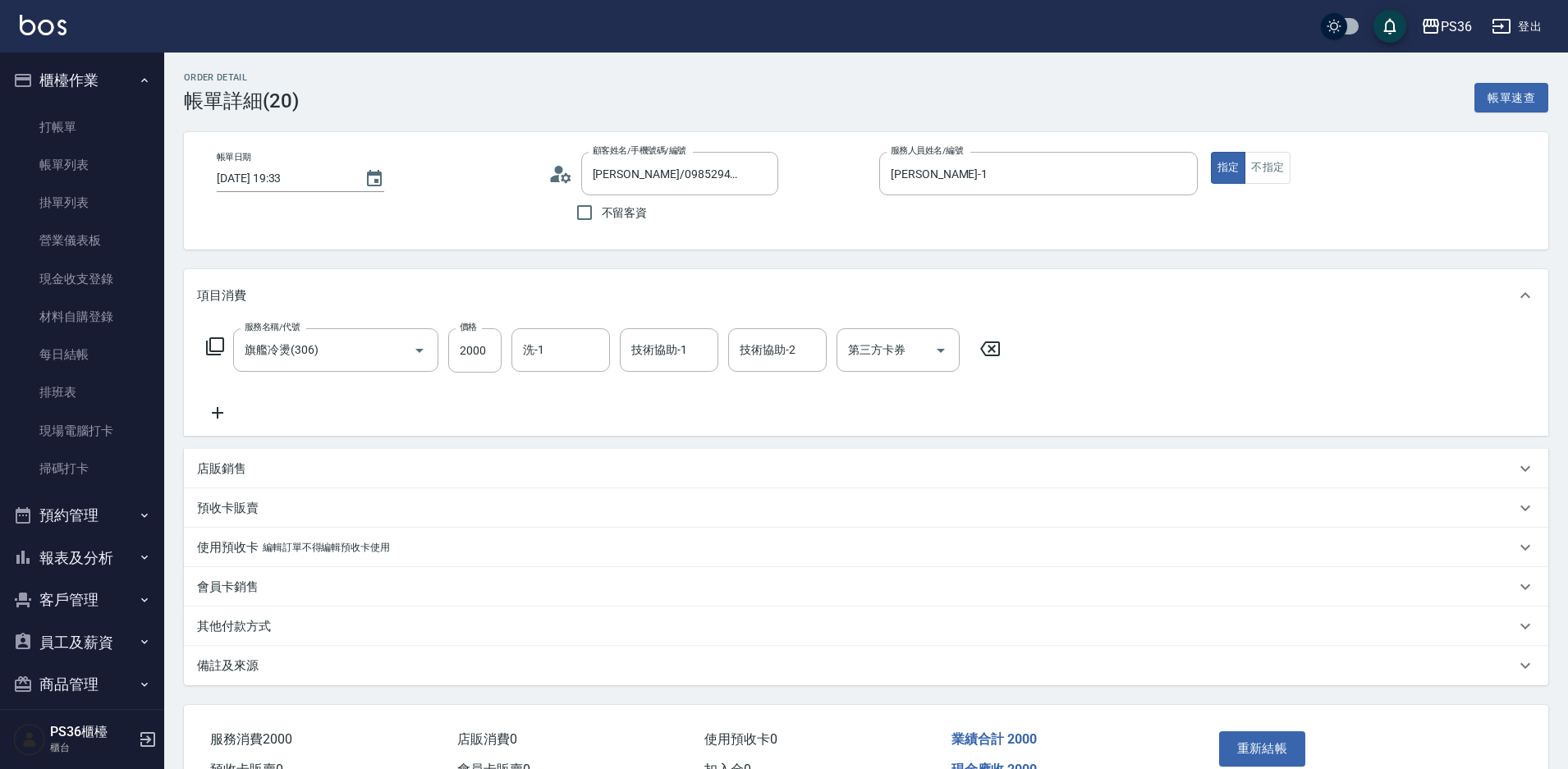
click at [215, 350] on icon at bounding box center [214, 346] width 19 height 19
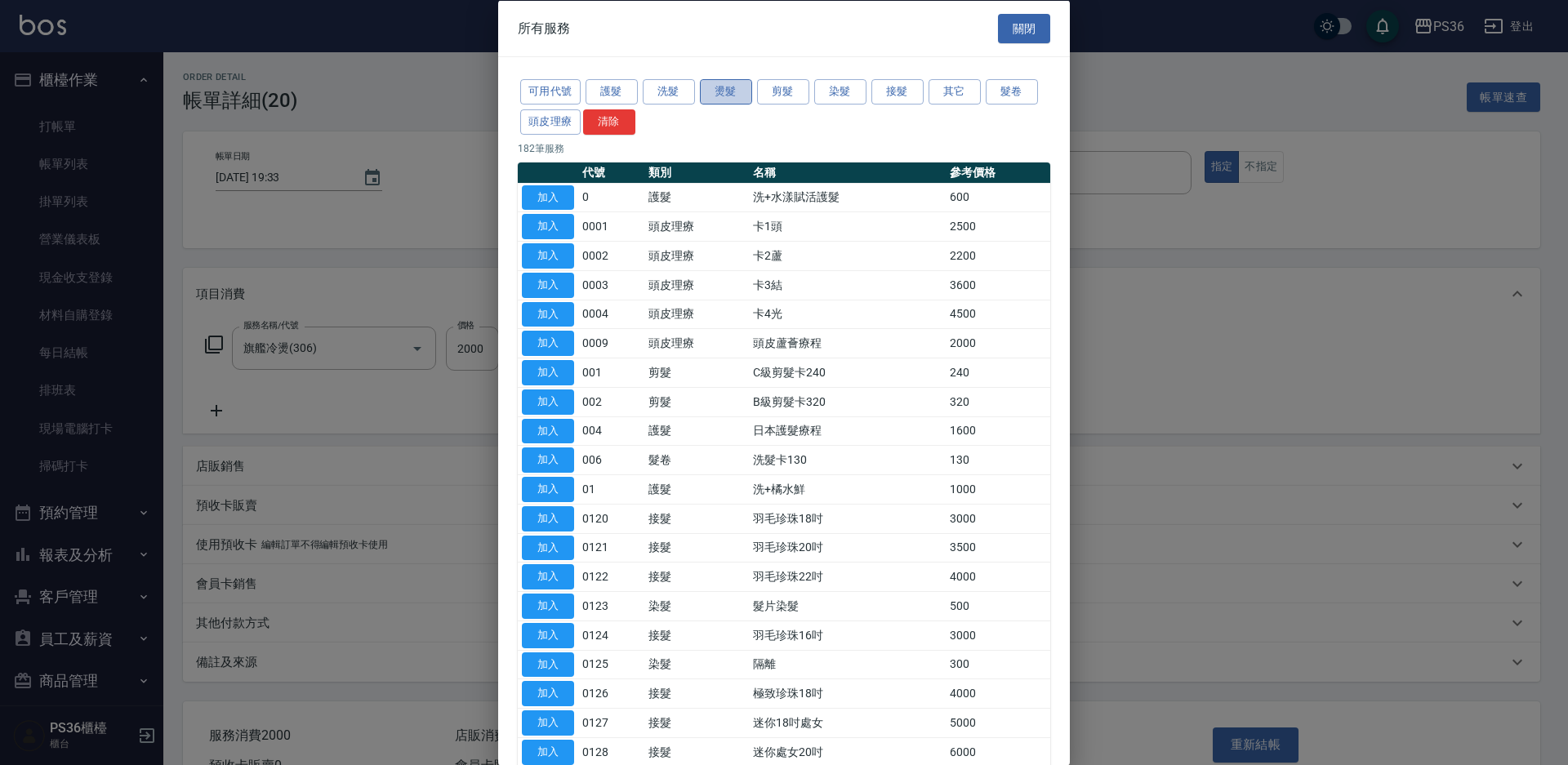
click at [730, 94] on button "燙髮" at bounding box center [726, 92] width 52 height 25
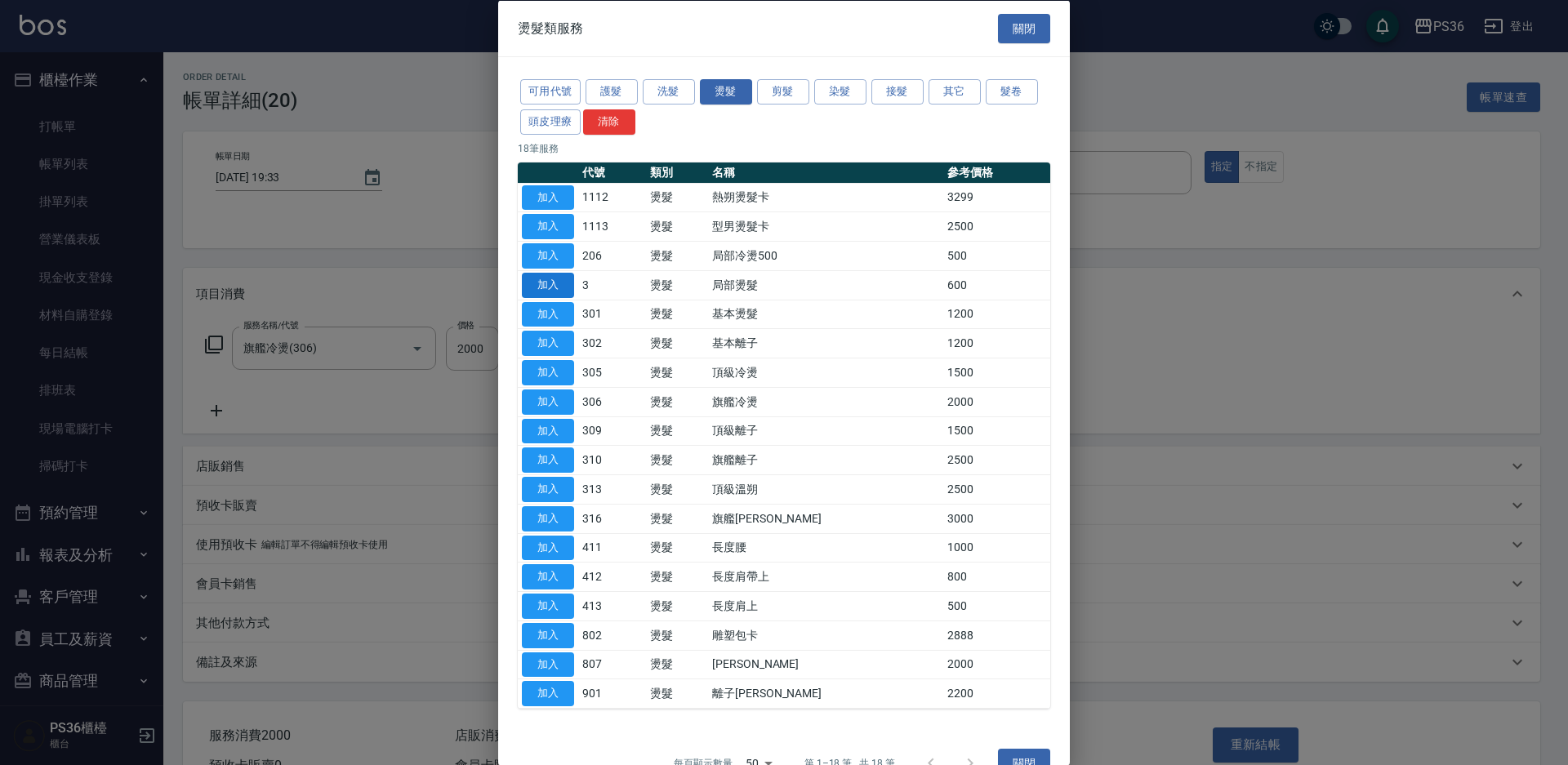
click at [573, 283] on button "加入" at bounding box center [548, 285] width 52 height 25
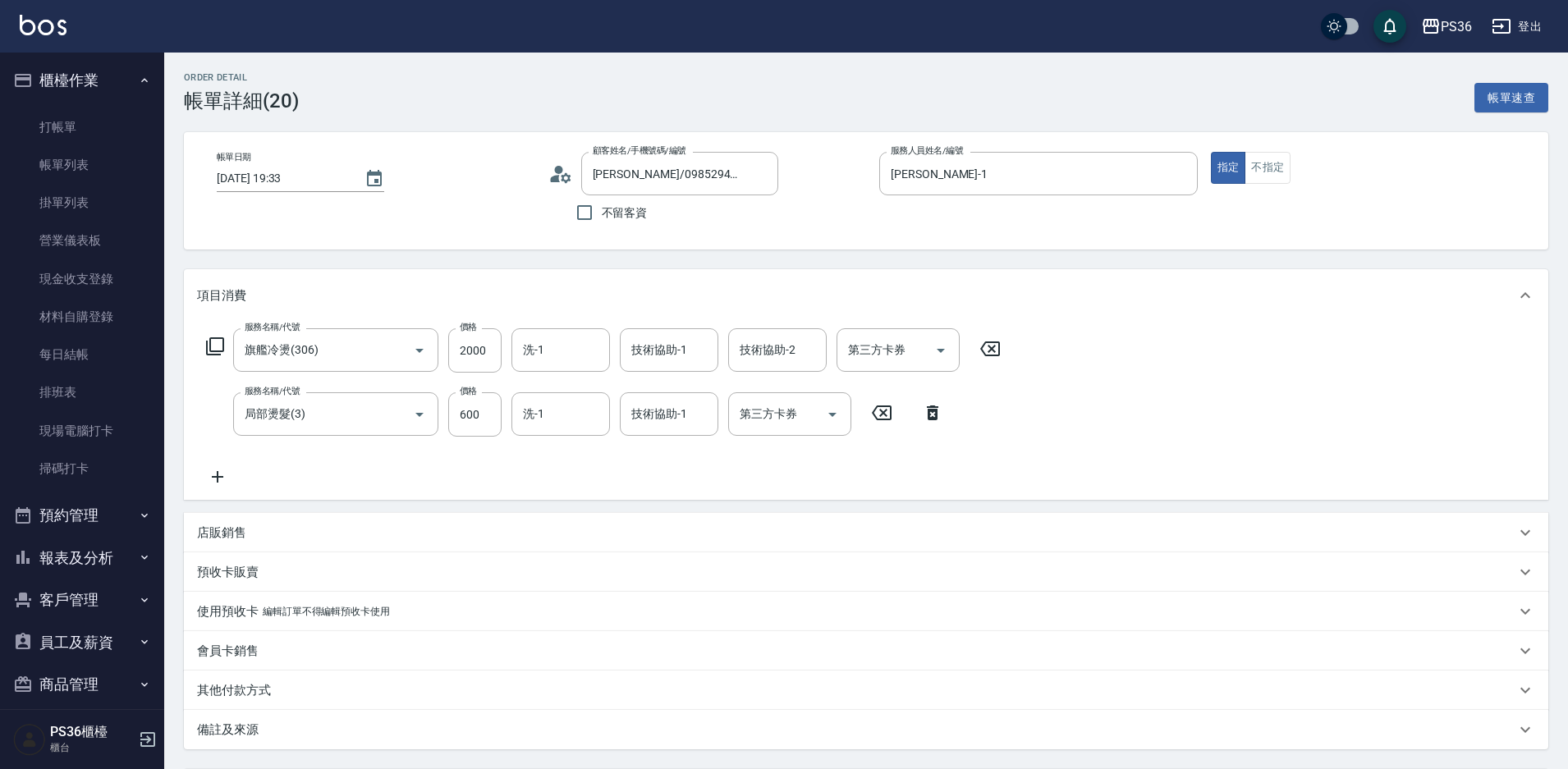
click at [973, 346] on icon at bounding box center [990, 348] width 41 height 19
click at [483, 416] on input "600" at bounding box center [474, 413] width 53 height 44
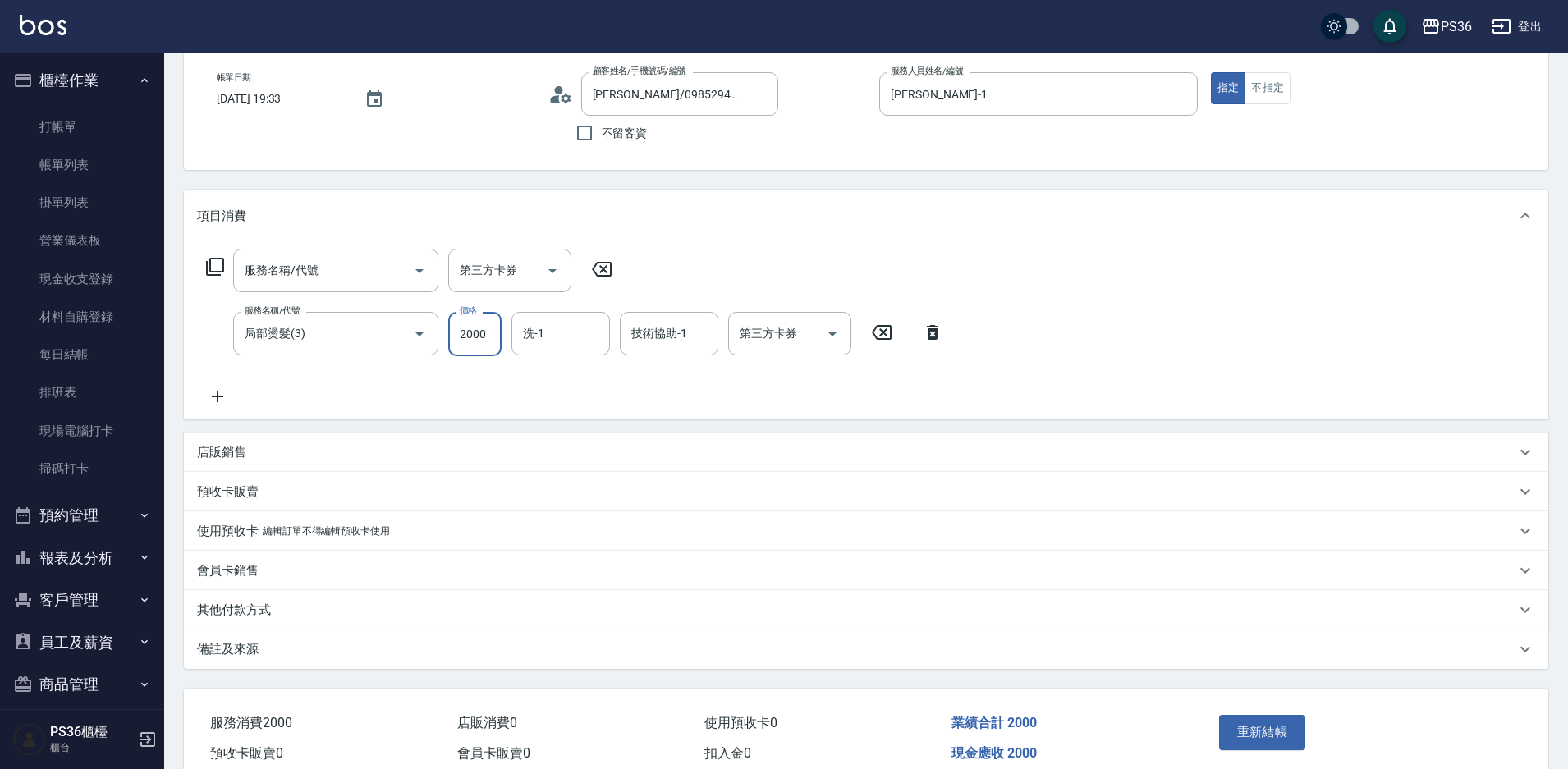
scroll to position [157, 0]
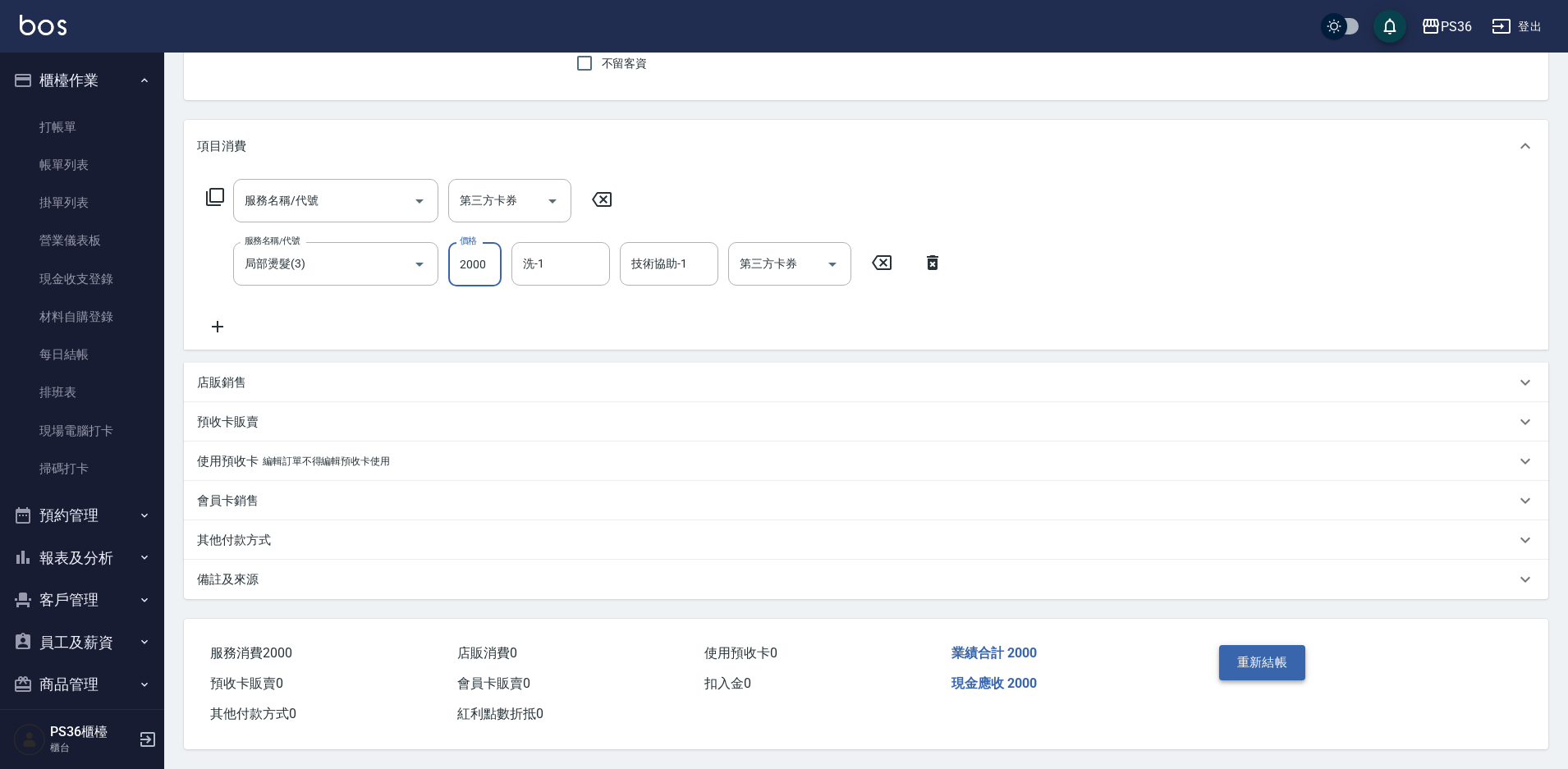
type input "2000"
click at [1265, 659] on button "重新結帳" at bounding box center [1262, 662] width 87 height 35
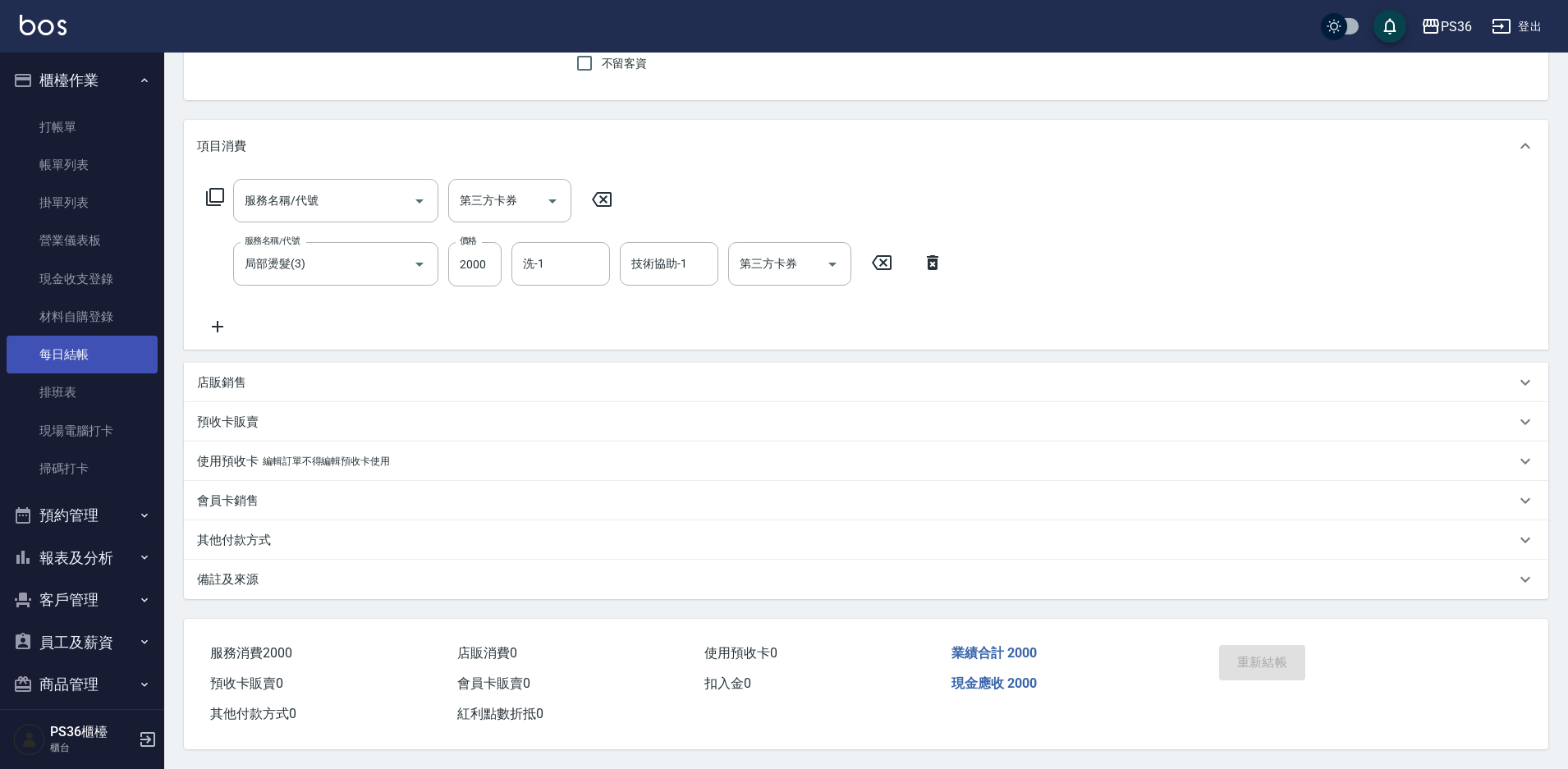
click at [59, 357] on link "每日結帳" at bounding box center [82, 355] width 151 height 38
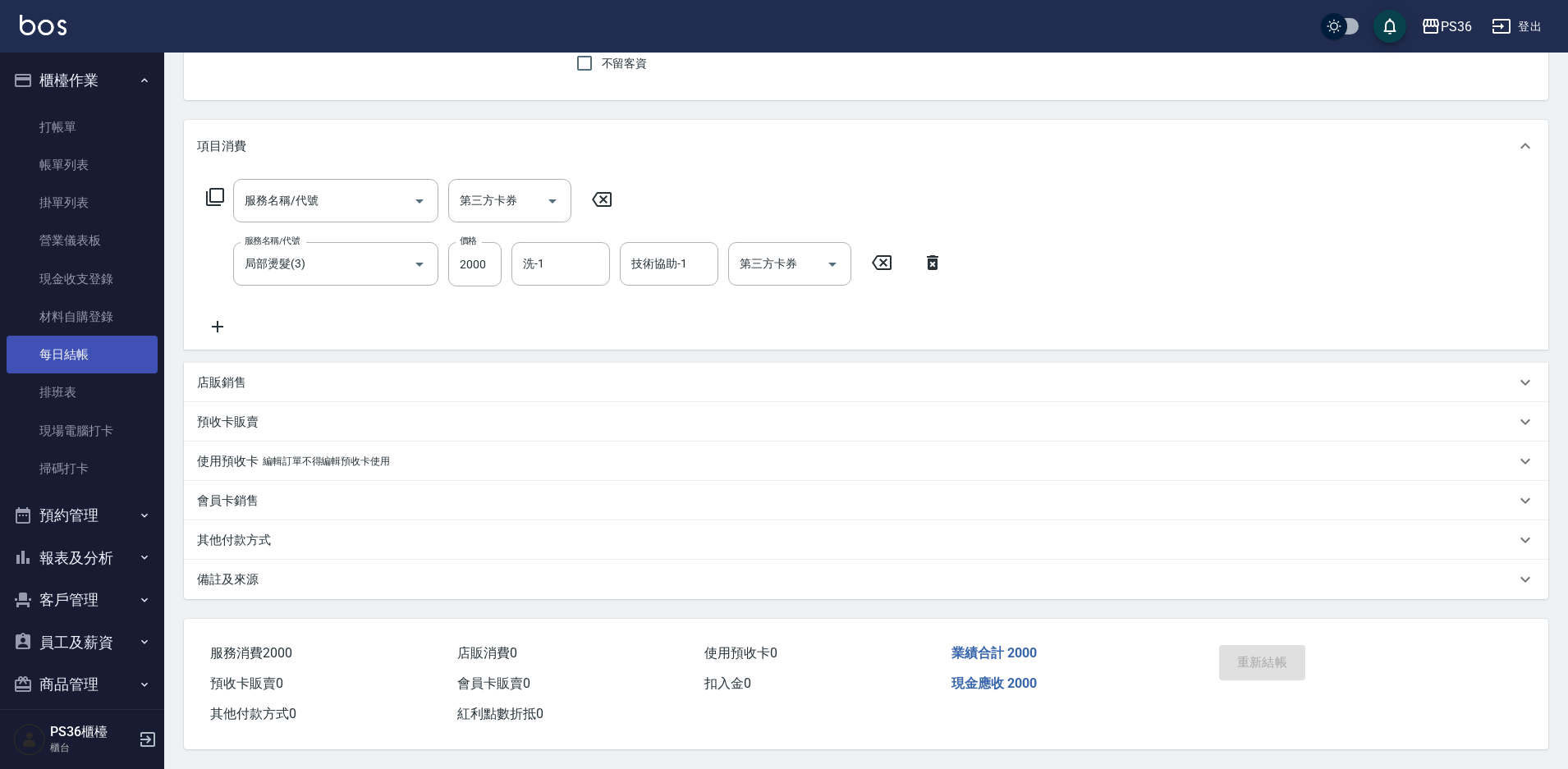
click at [59, 357] on link "每日結帳" at bounding box center [82, 355] width 151 height 38
click at [60, 357] on link "每日結帳" at bounding box center [82, 355] width 151 height 38
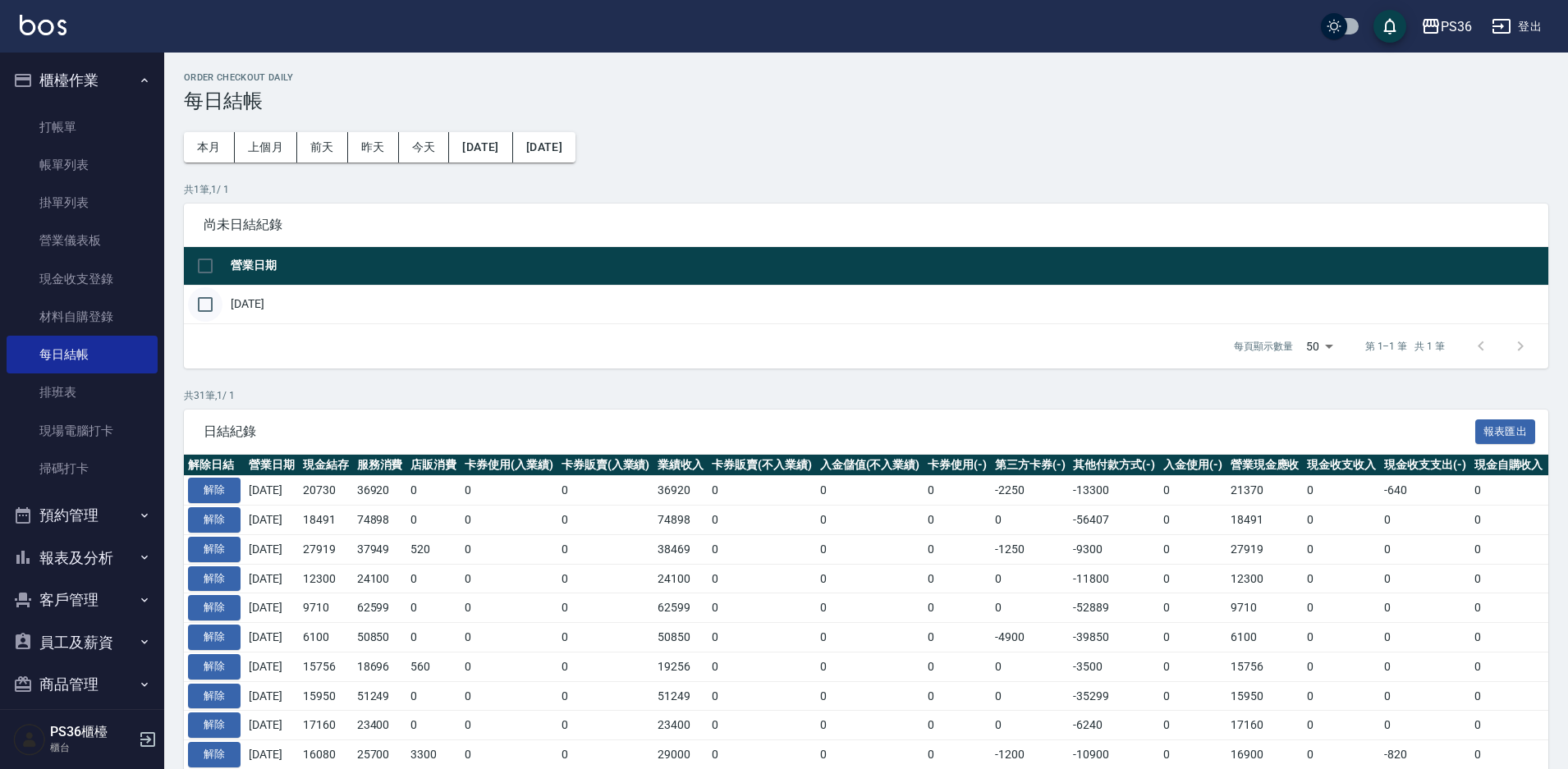
click at [201, 307] on input "checkbox" at bounding box center [205, 304] width 35 height 35
checkbox input "true"
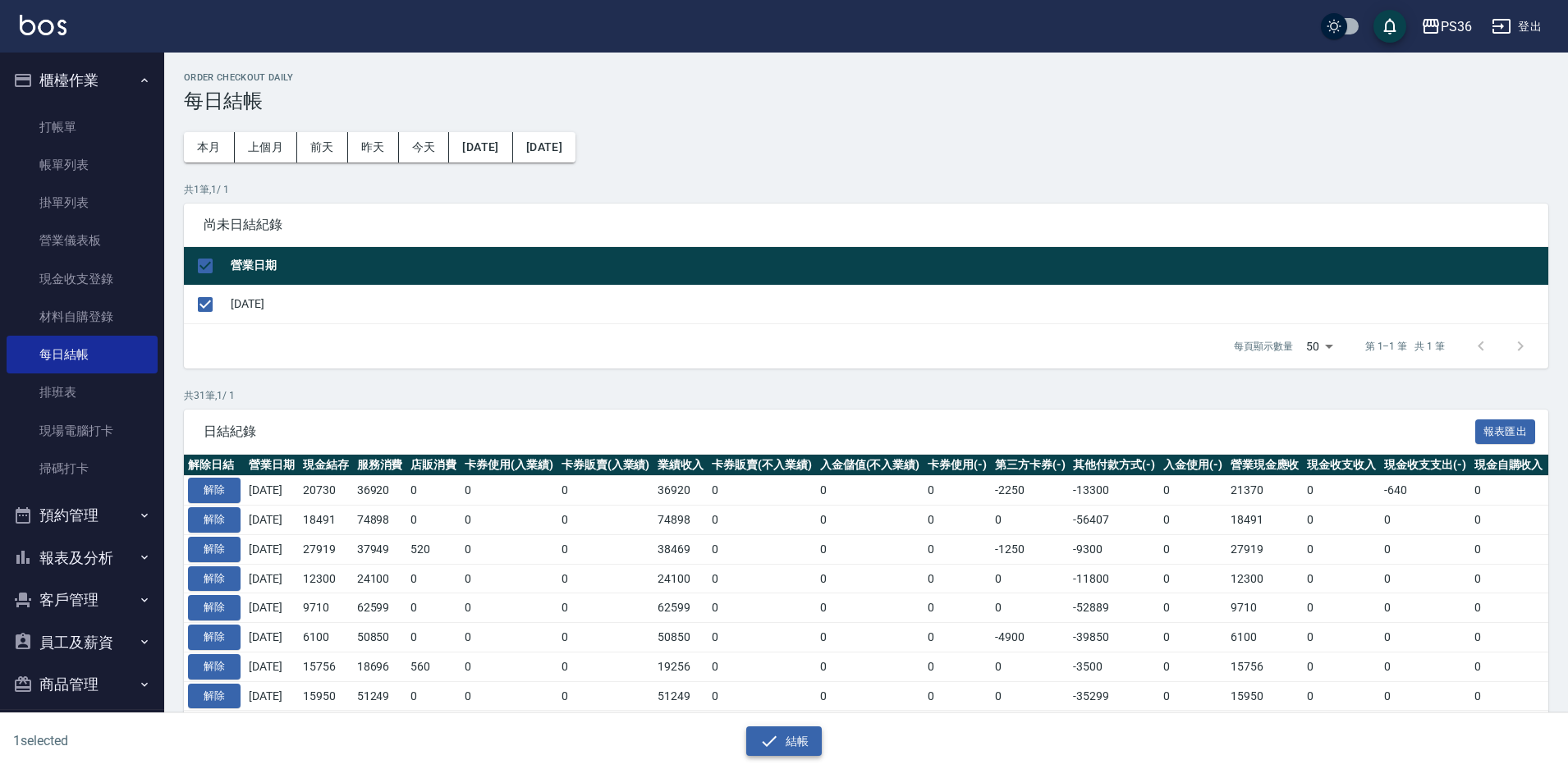
click at [791, 733] on button "結帳" at bounding box center [784, 742] width 76 height 30
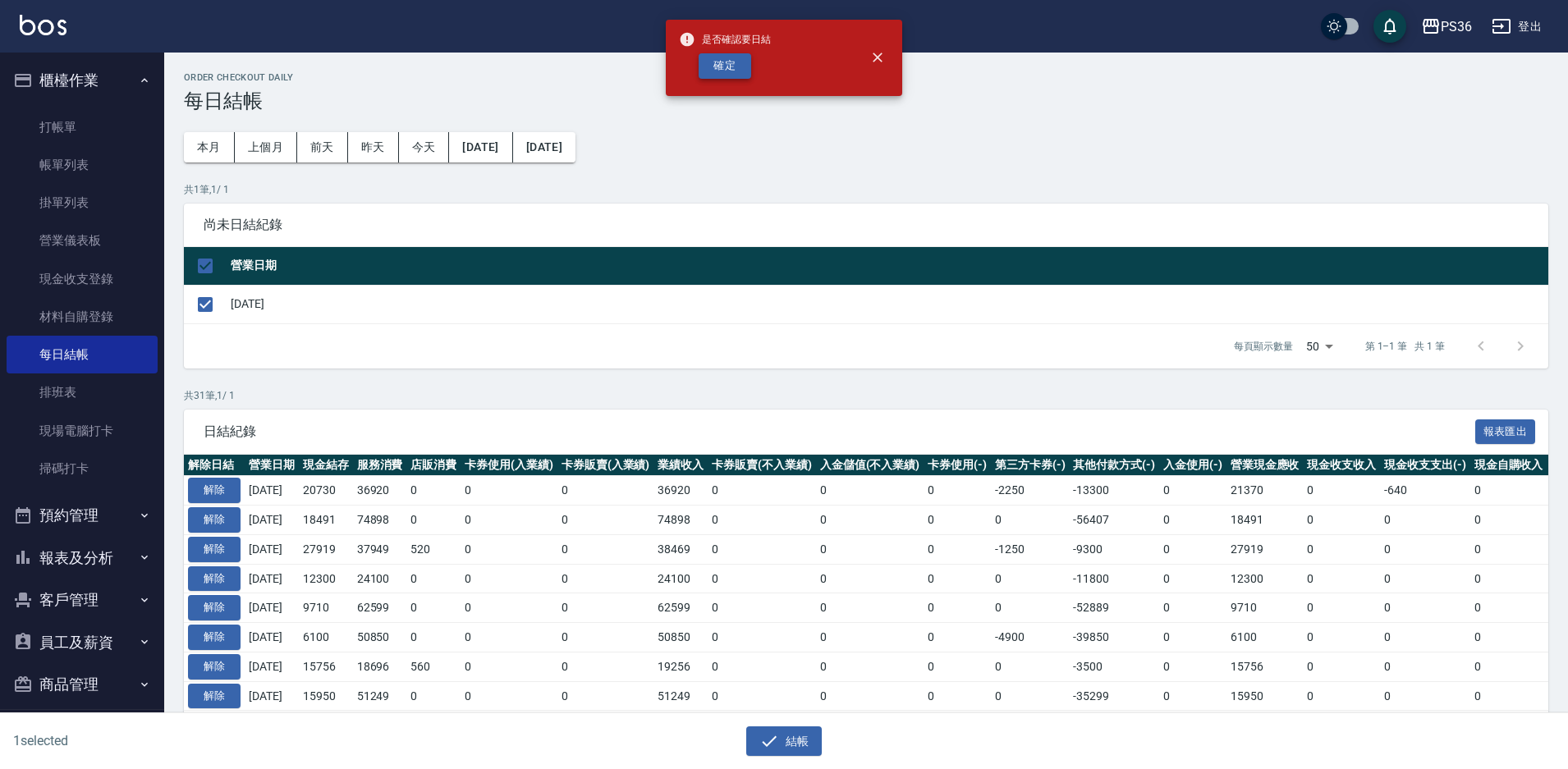
click at [712, 66] on button "確定" at bounding box center [725, 66] width 52 height 25
checkbox input "false"
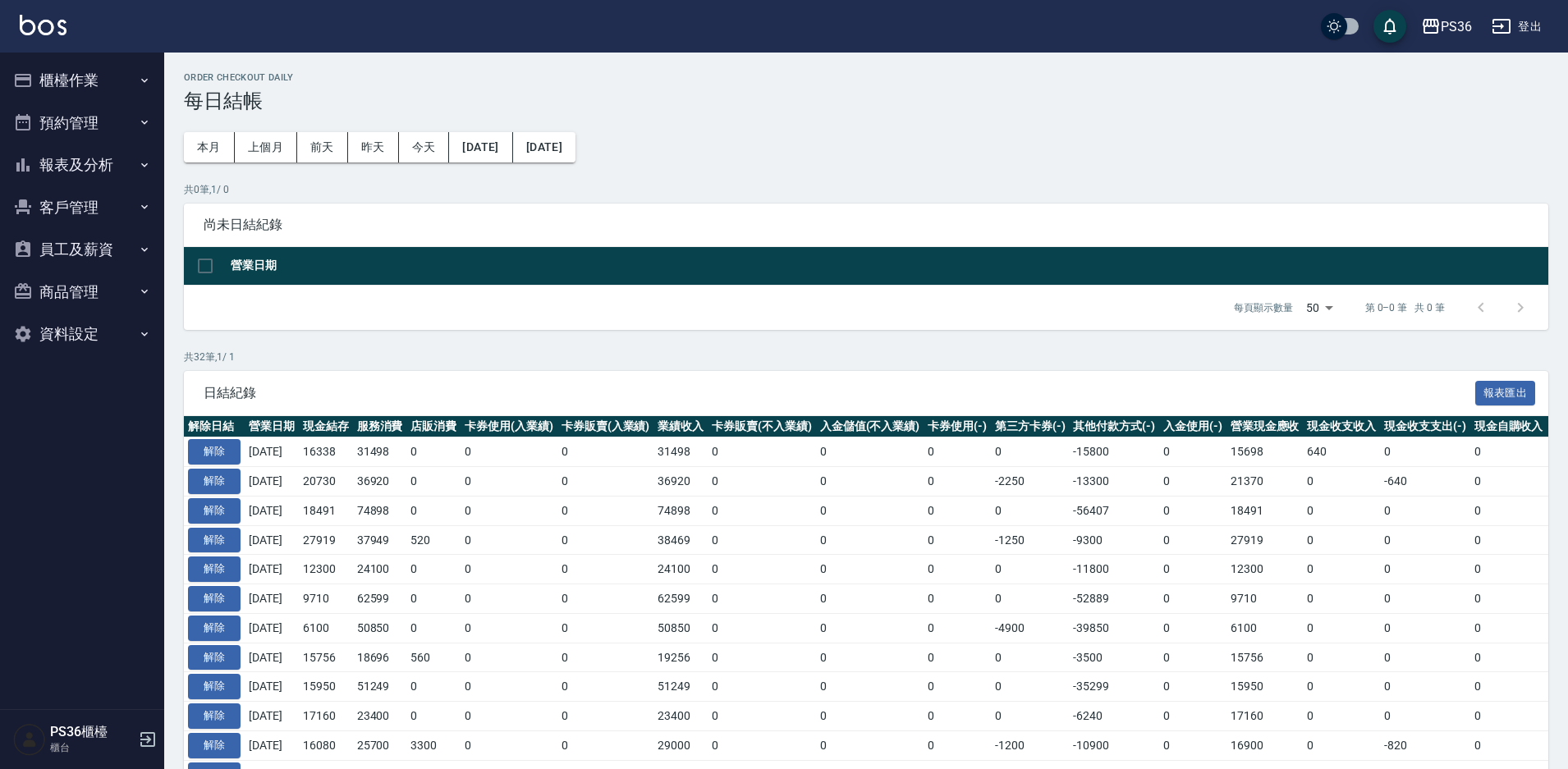
click at [110, 91] on button "櫃檯作業" at bounding box center [82, 80] width 151 height 42
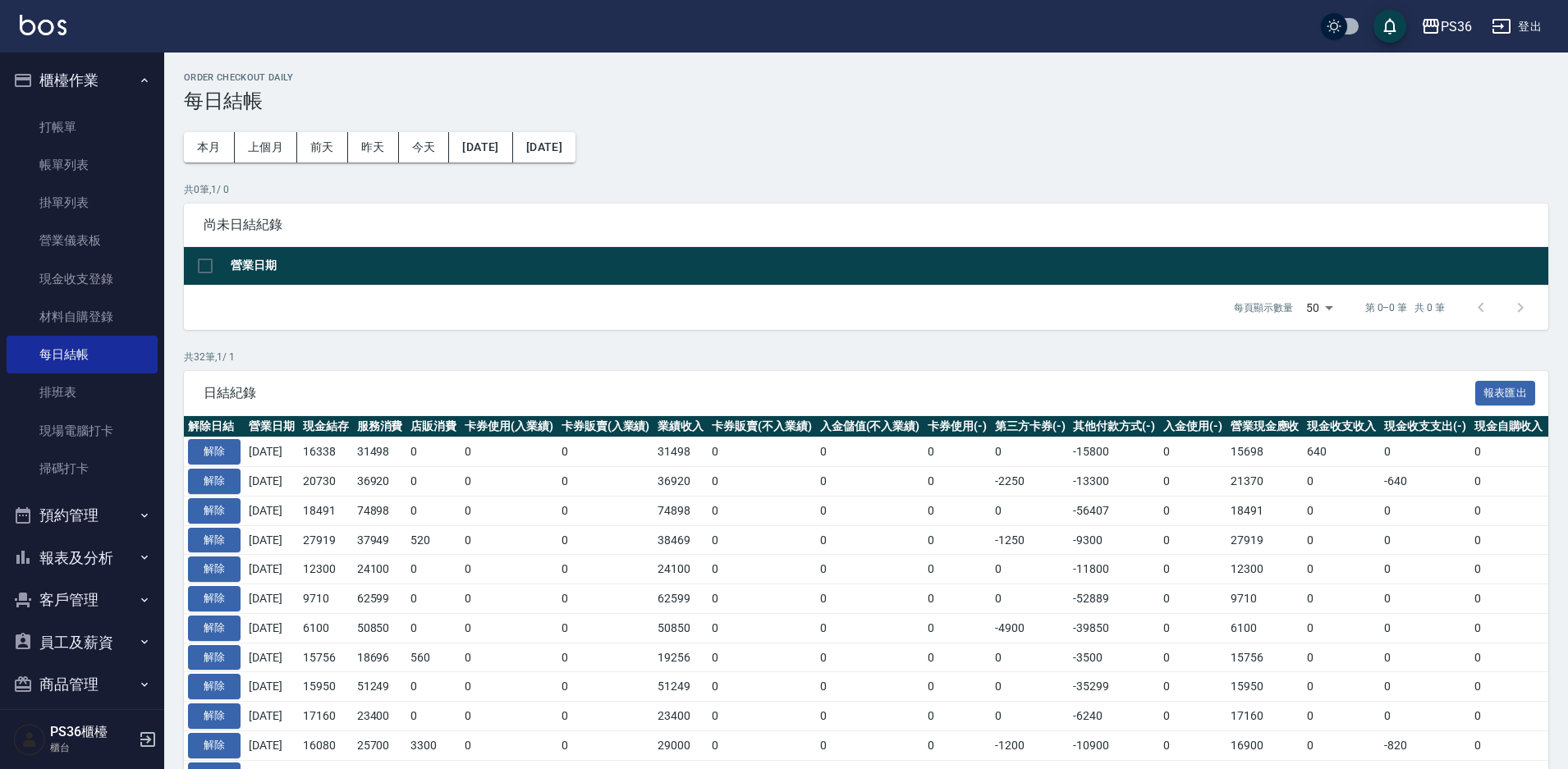
click at [95, 525] on button "預約管理" at bounding box center [82, 516] width 151 height 42
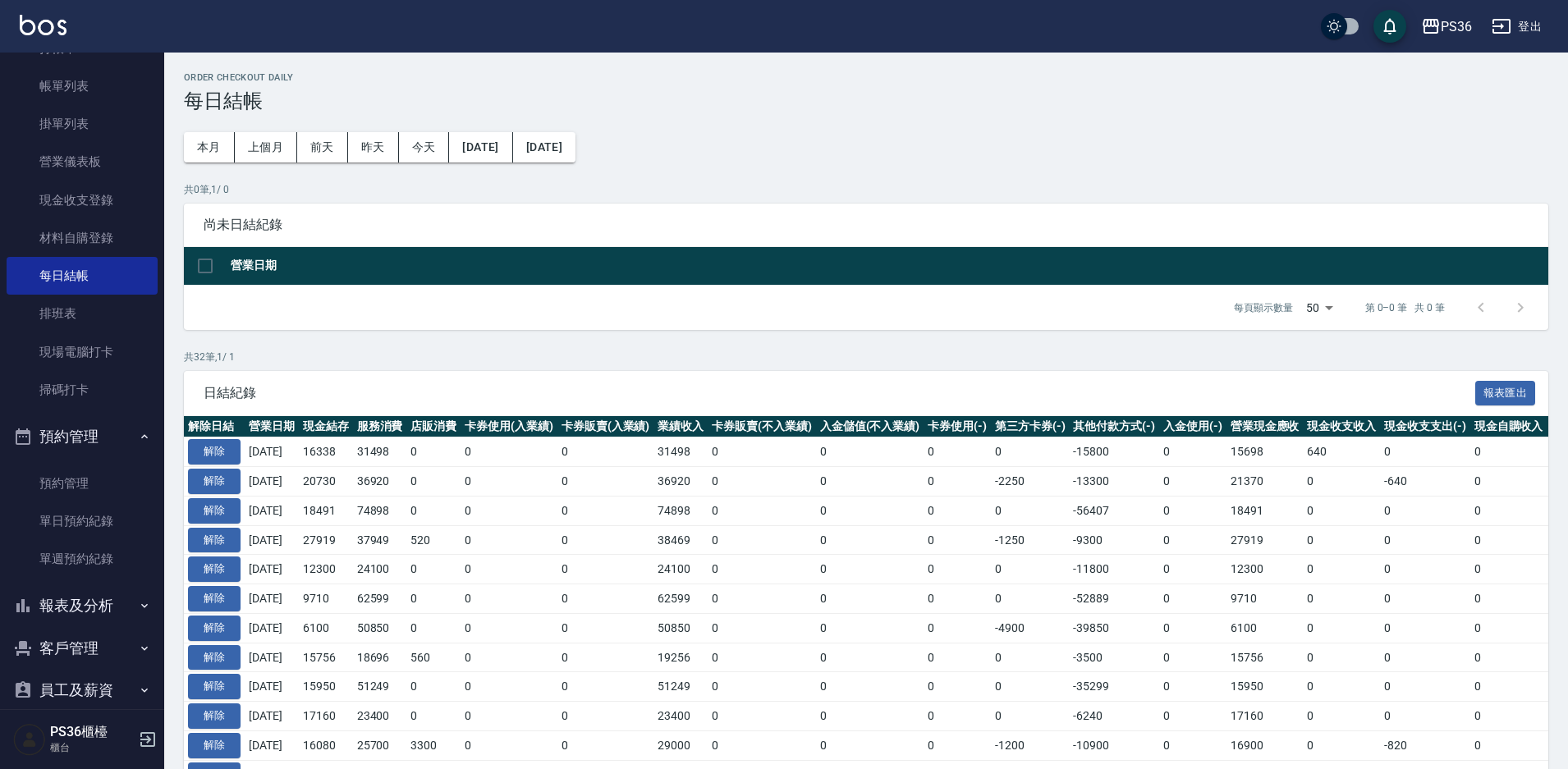
scroll to position [185, 0]
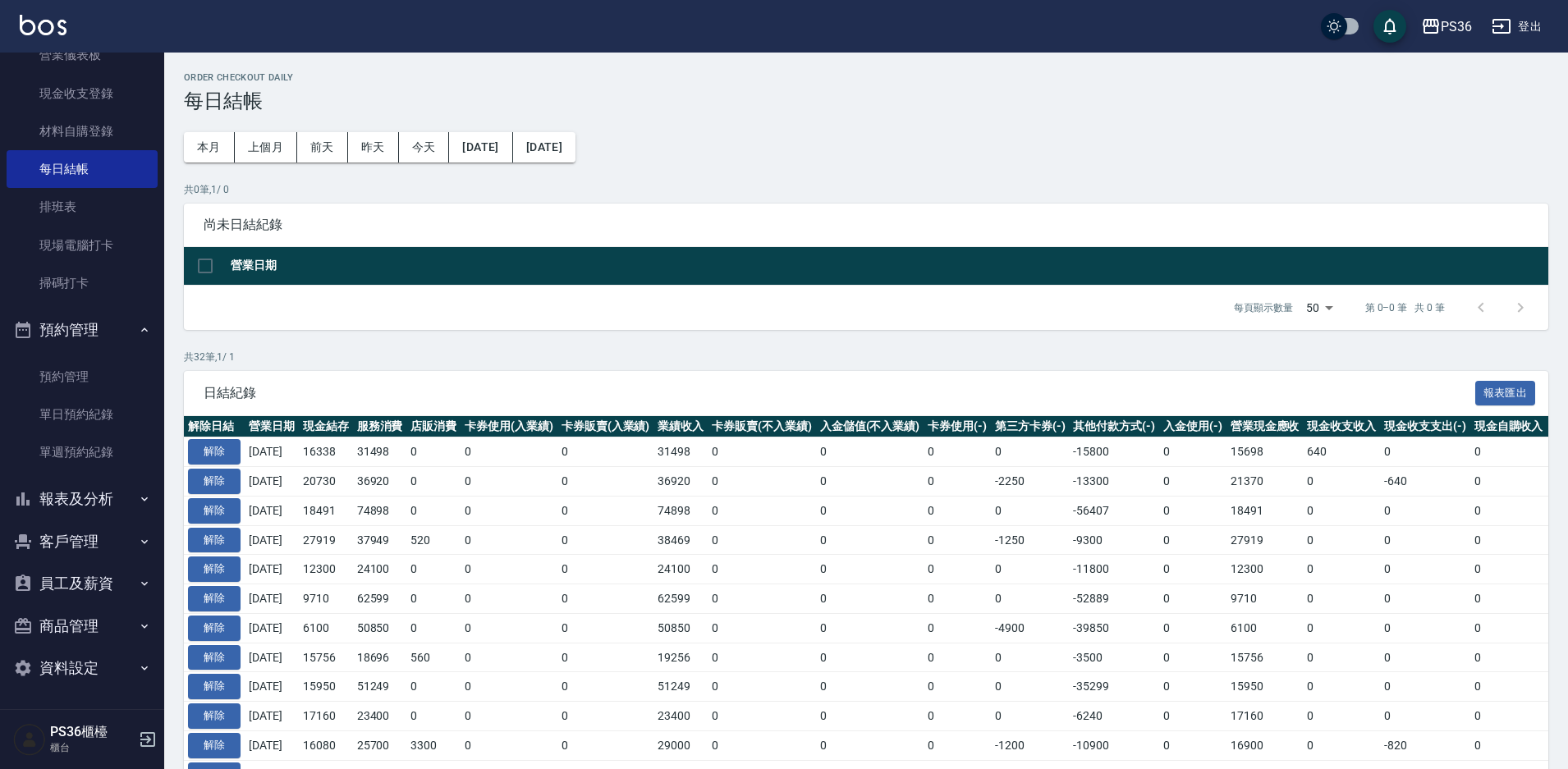
click at [88, 523] on button "客戶管理" at bounding box center [82, 542] width 151 height 42
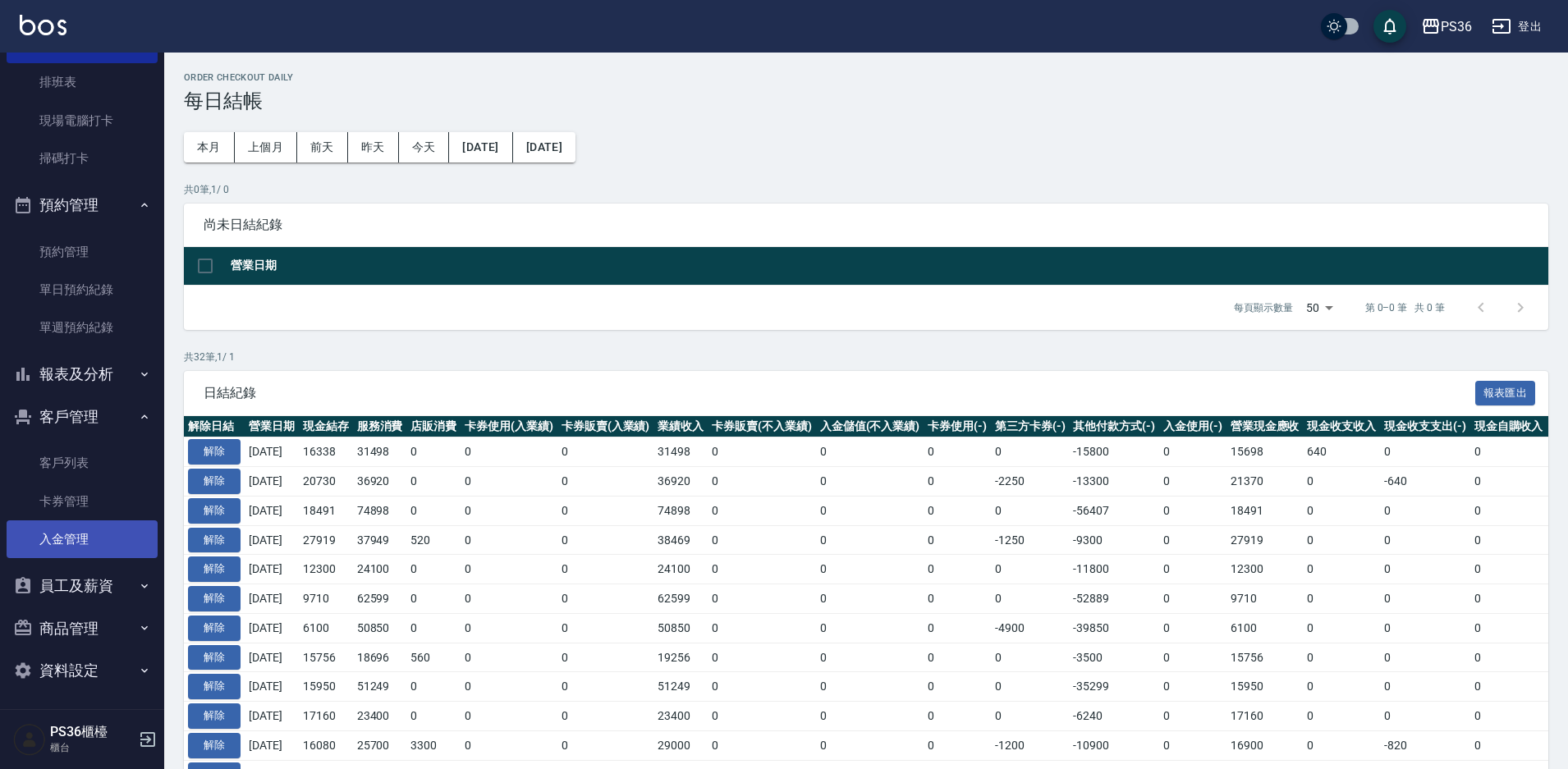
scroll to position [313, 0]
click at [84, 384] on button "報表及分析" at bounding box center [82, 372] width 151 height 42
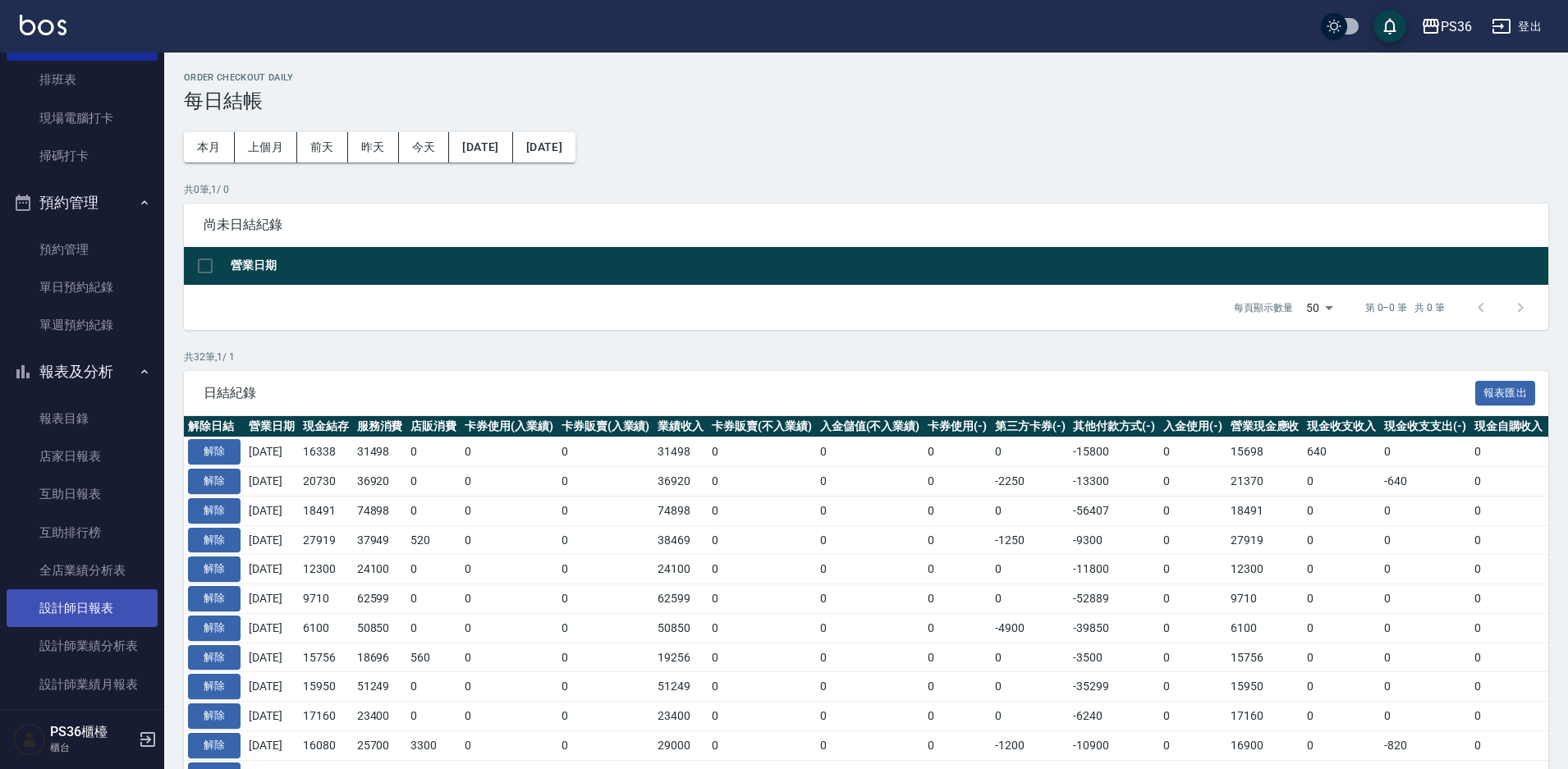
click at [83, 612] on link "設計師日報表" at bounding box center [82, 608] width 151 height 38
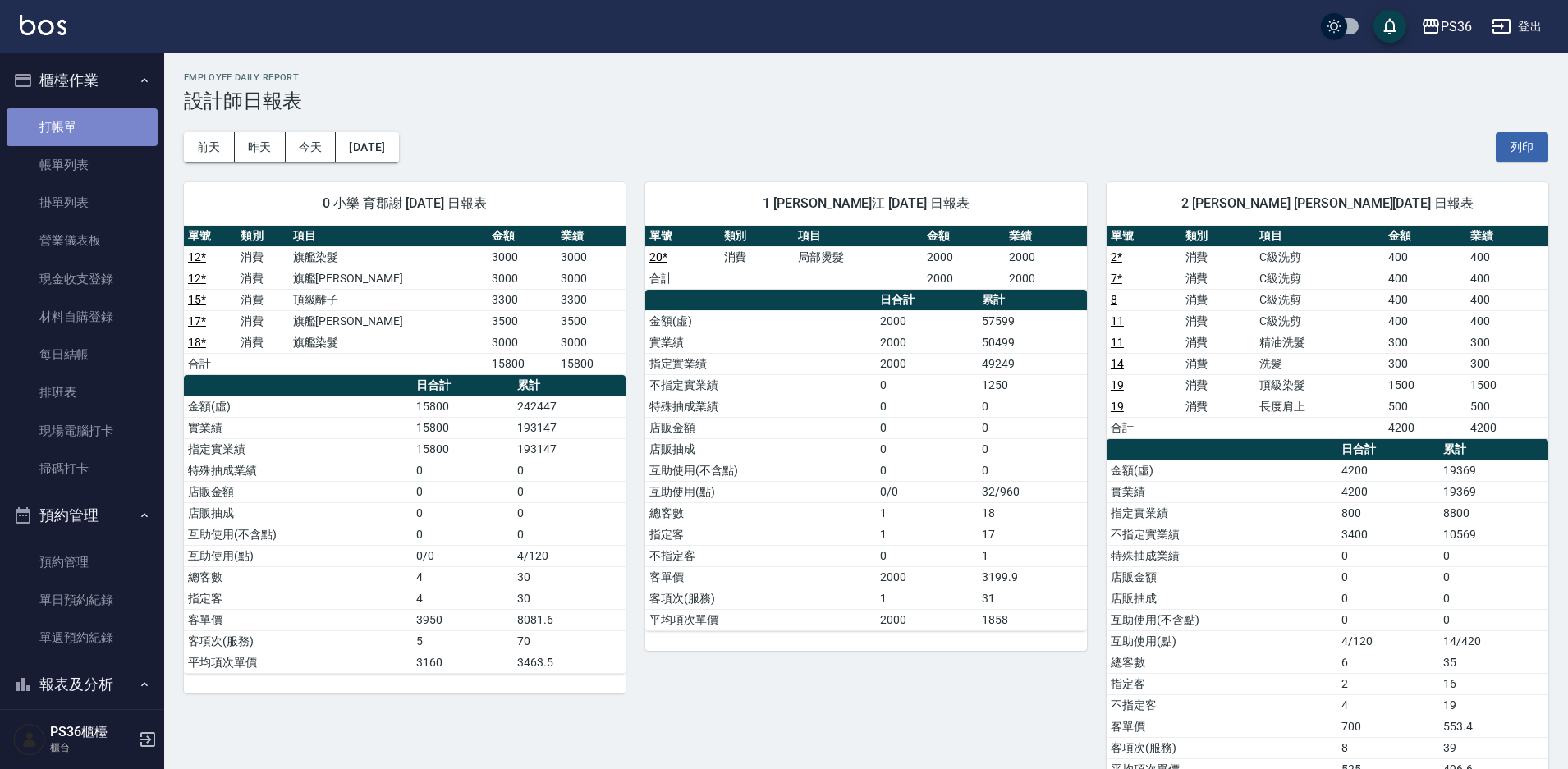
click at [93, 130] on link "打帳單" at bounding box center [82, 127] width 151 height 38
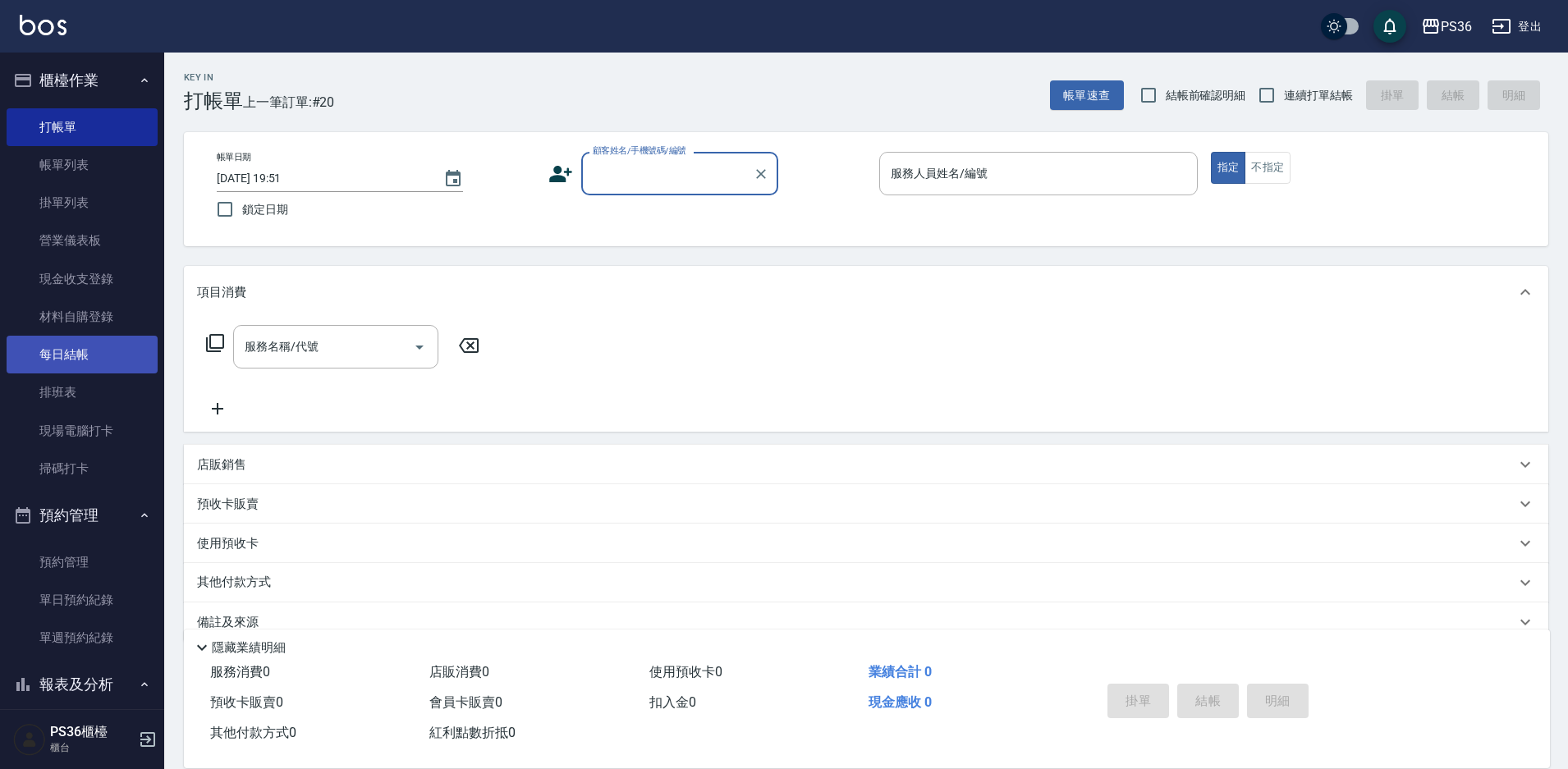
click at [81, 352] on link "每日結帳" at bounding box center [82, 355] width 151 height 38
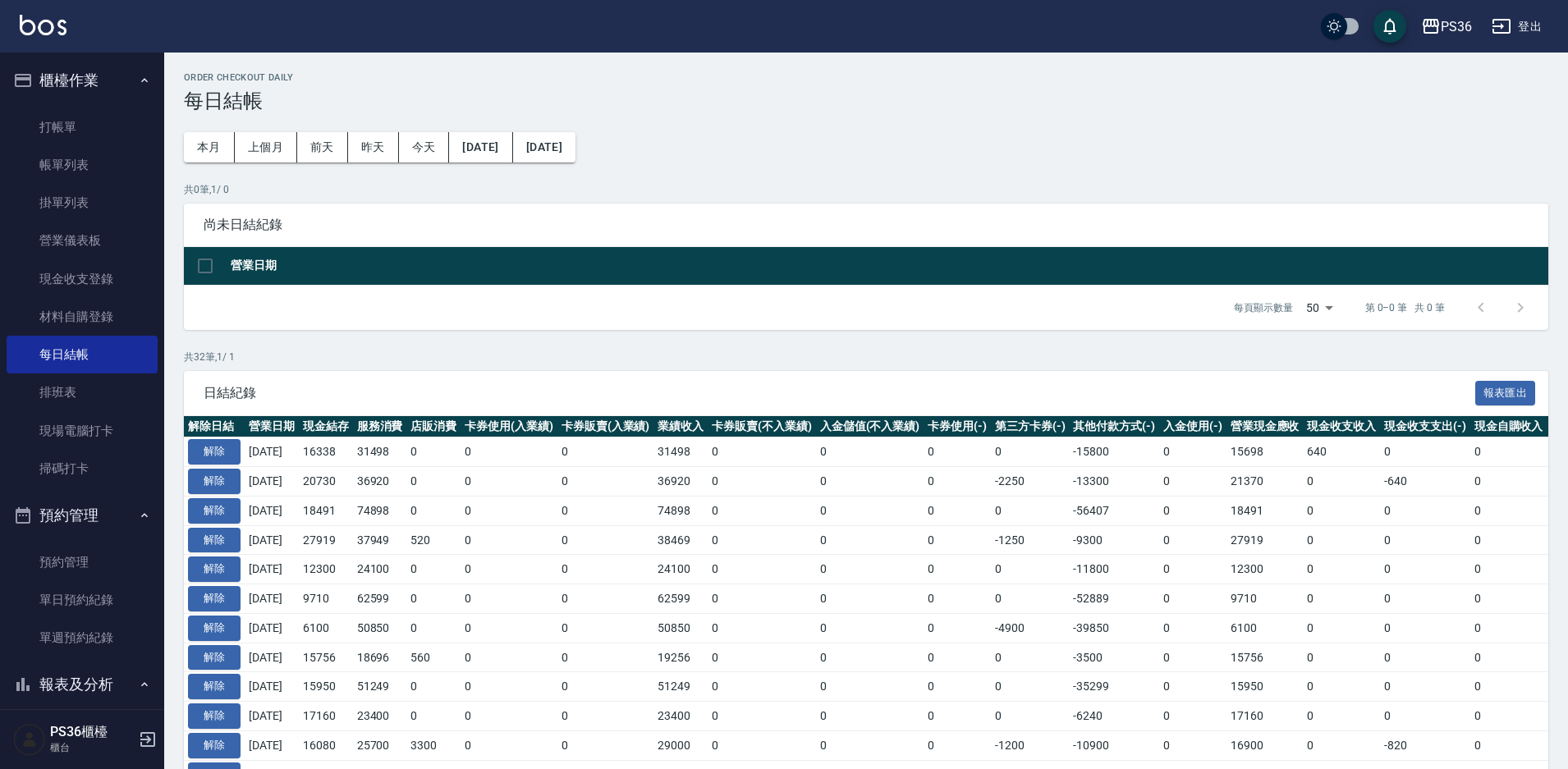
scroll to position [82, 0]
